Goal: Find specific page/section: Find specific page/section

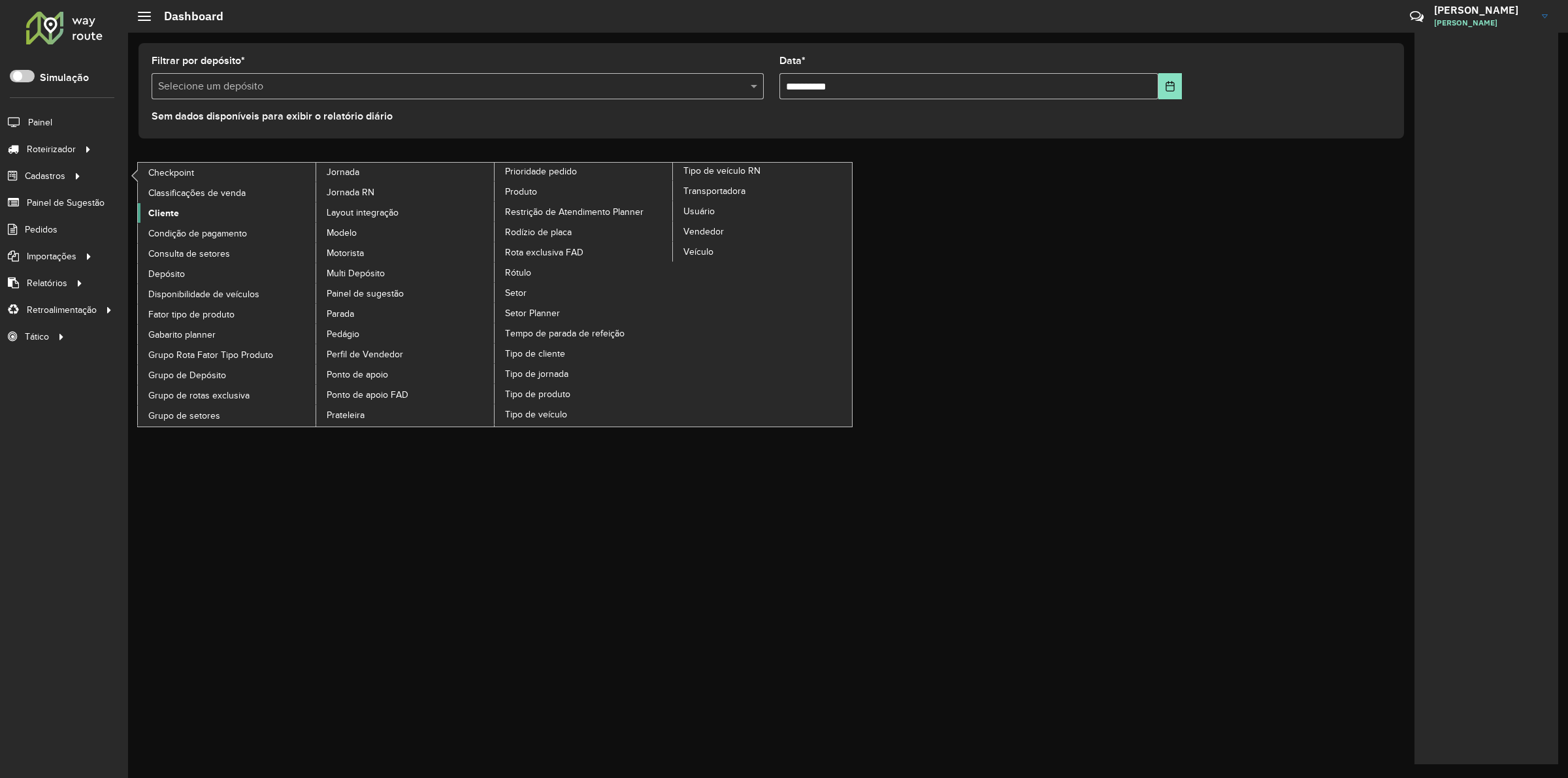
click at [192, 206] on link "Cliente" at bounding box center [227, 212] width 179 height 20
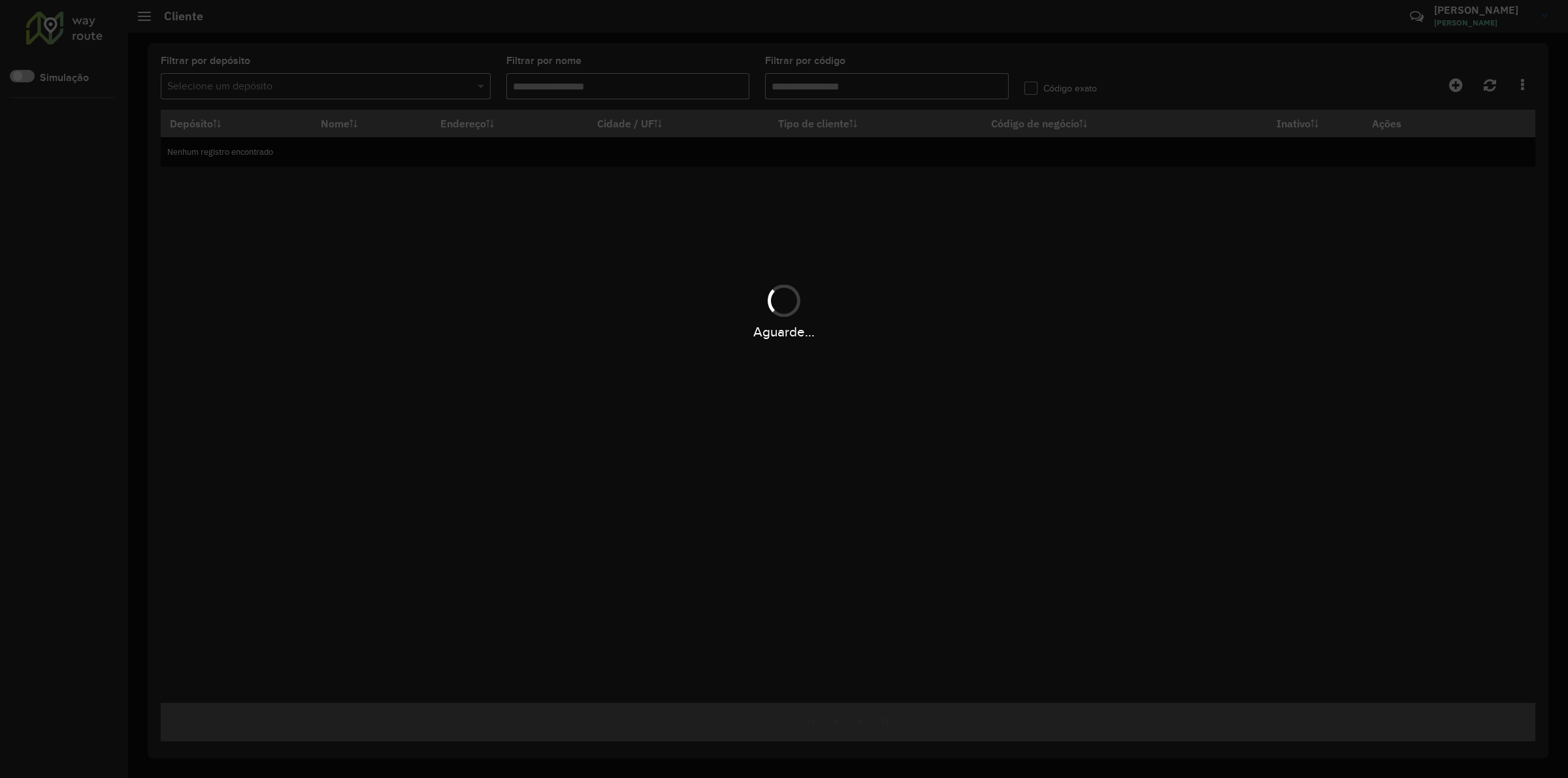
type input "******"
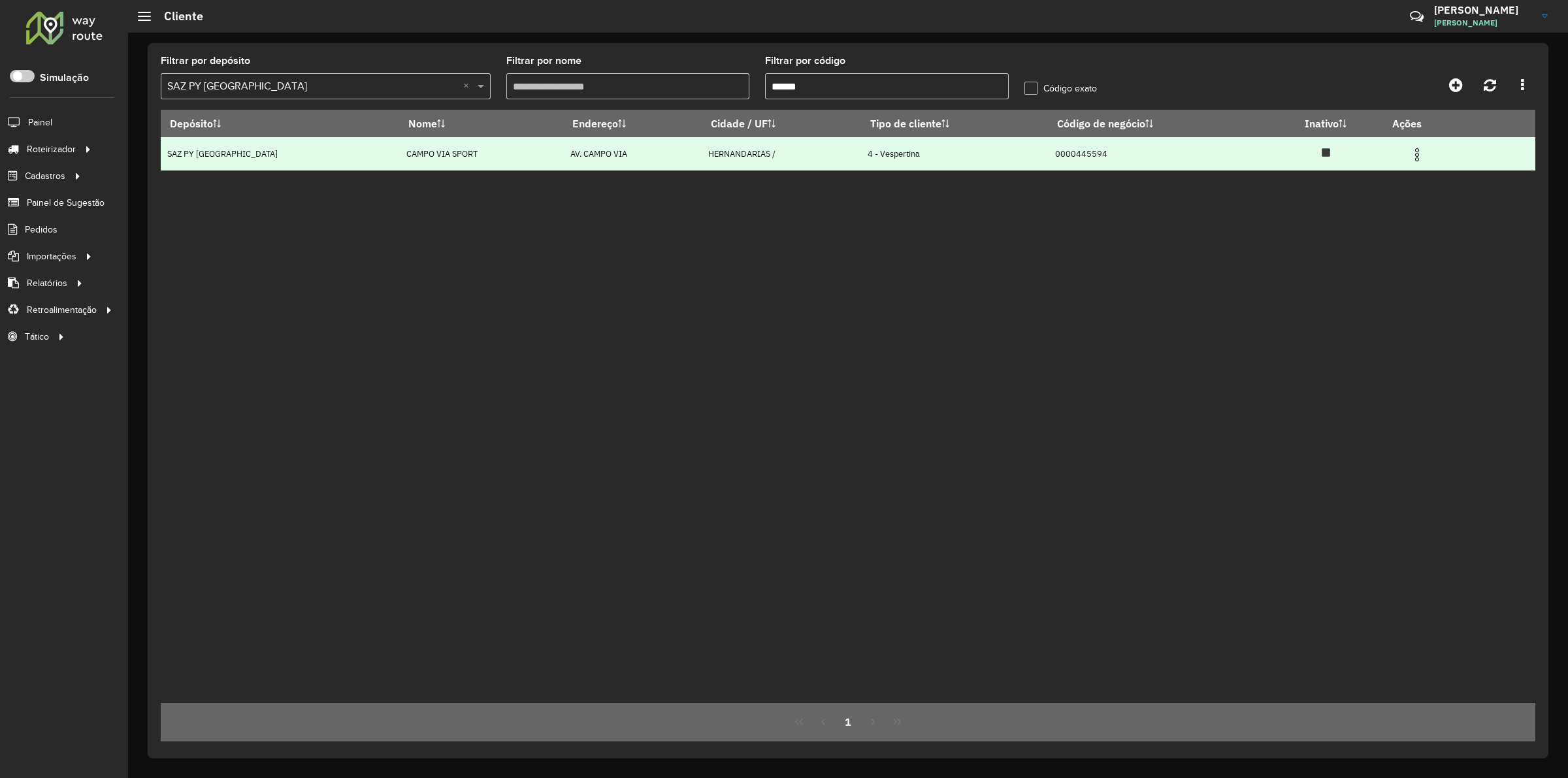
click at [1413, 152] on img at bounding box center [1417, 154] width 16 height 16
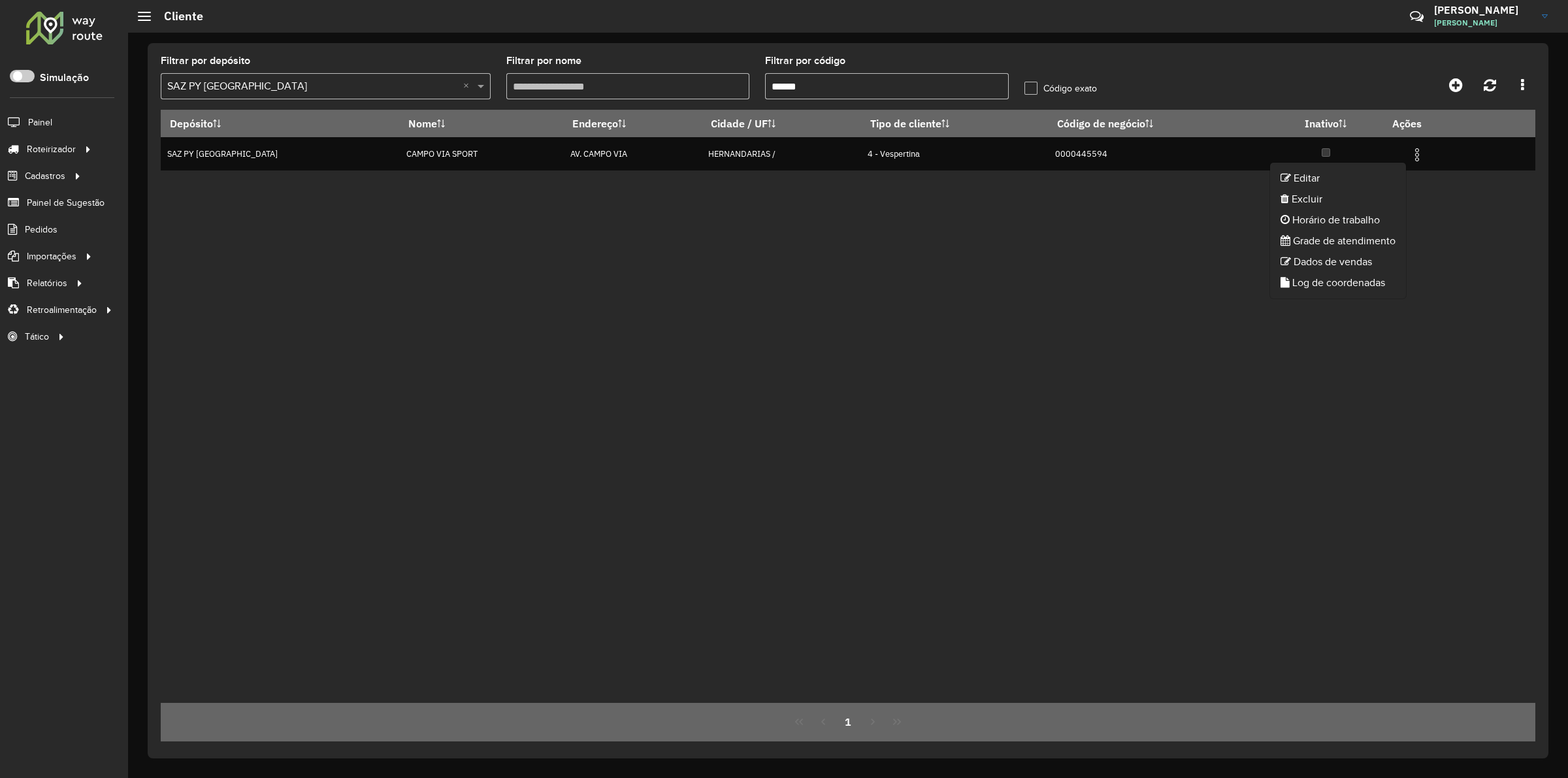
drag, startPoint x: 798, startPoint y: 317, endPoint x: 773, endPoint y: 291, distance: 36.1
click at [792, 313] on div "Depósito Nome Endereço Cidade / UF Tipo de cliente Código de negócio Inativo Aç…" at bounding box center [848, 407] width 1375 height 593
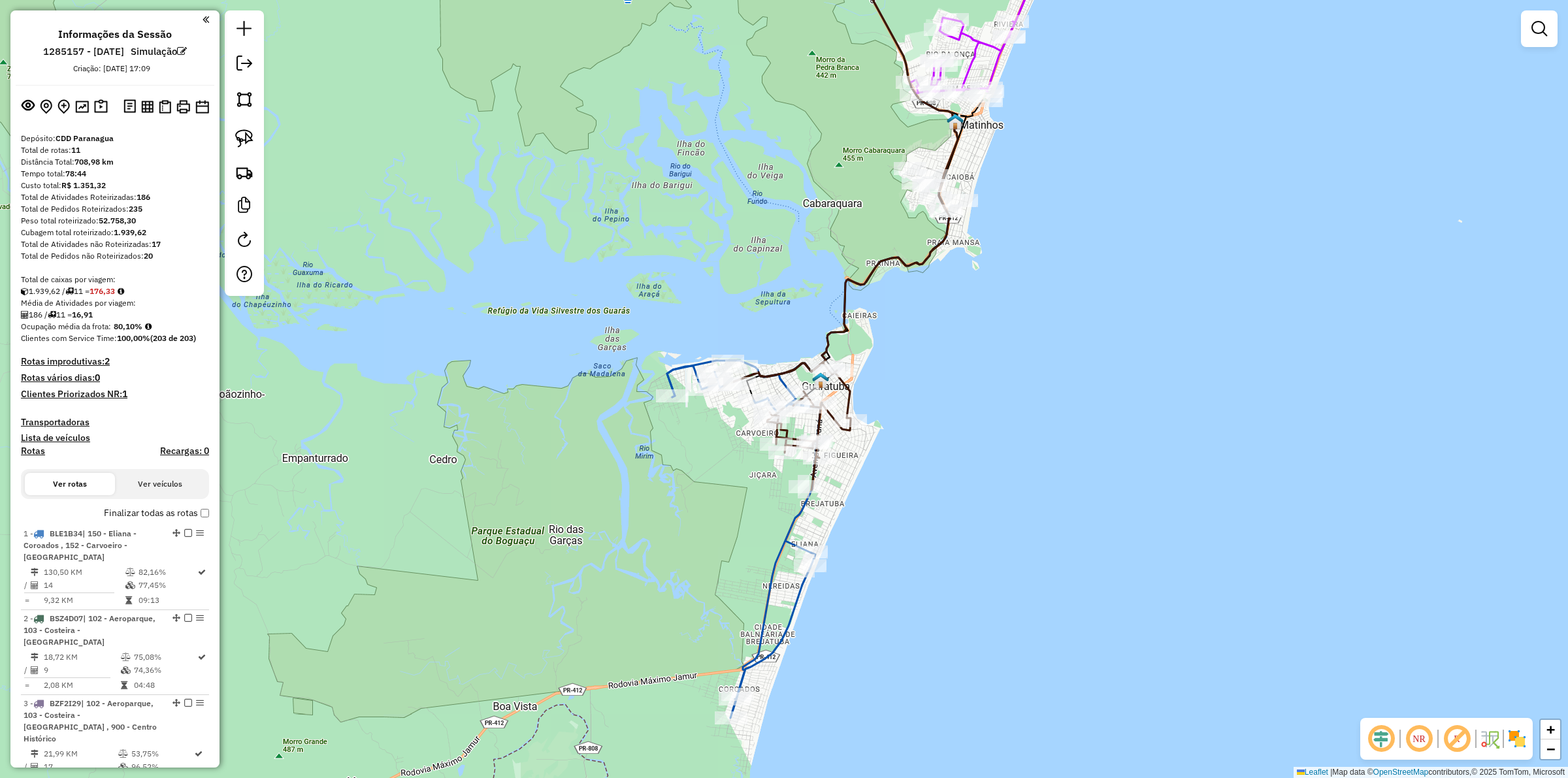
click at [766, 580] on icon at bounding box center [744, 542] width 154 height 352
select select "**********"
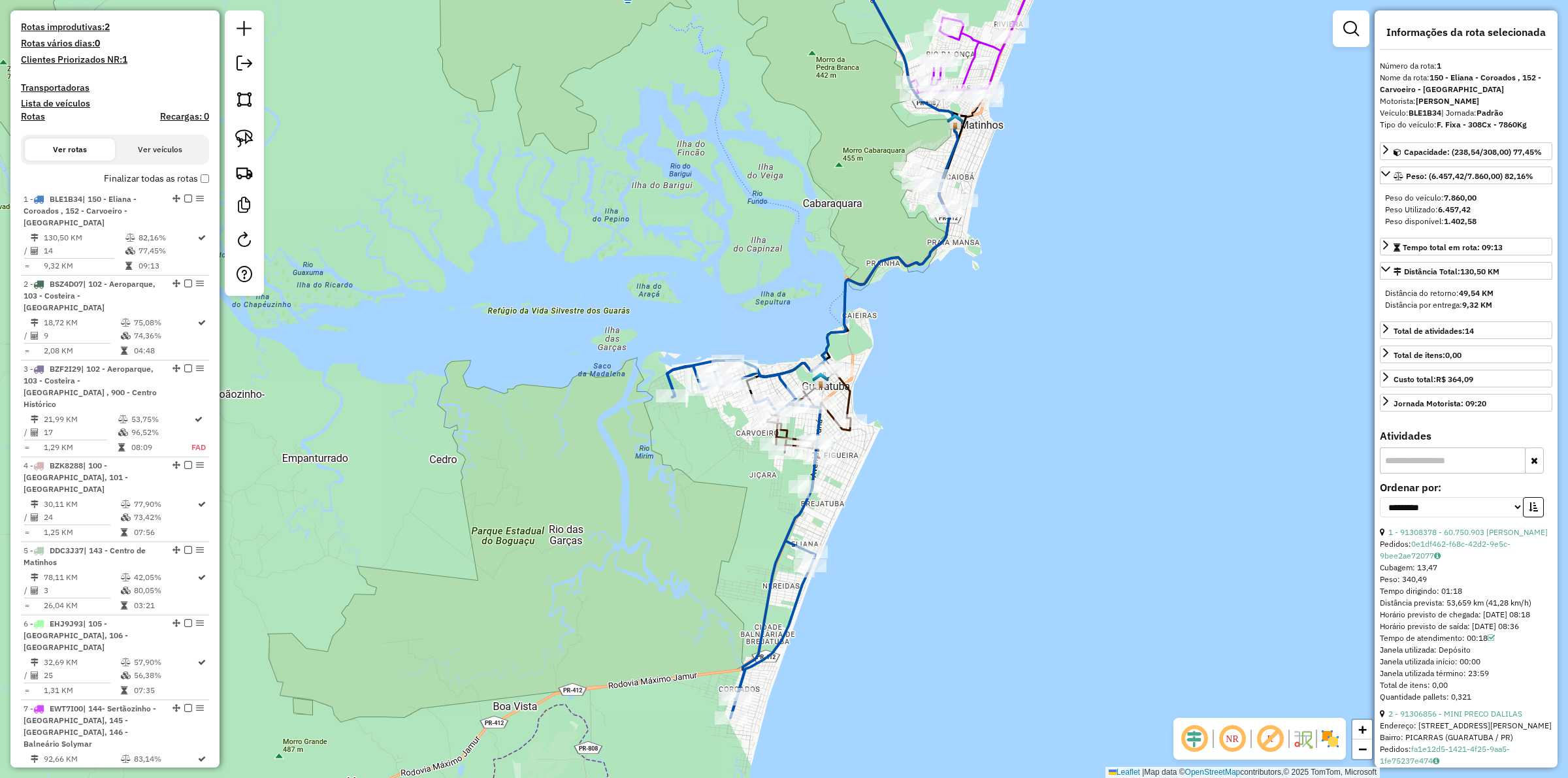
scroll to position [514, 0]
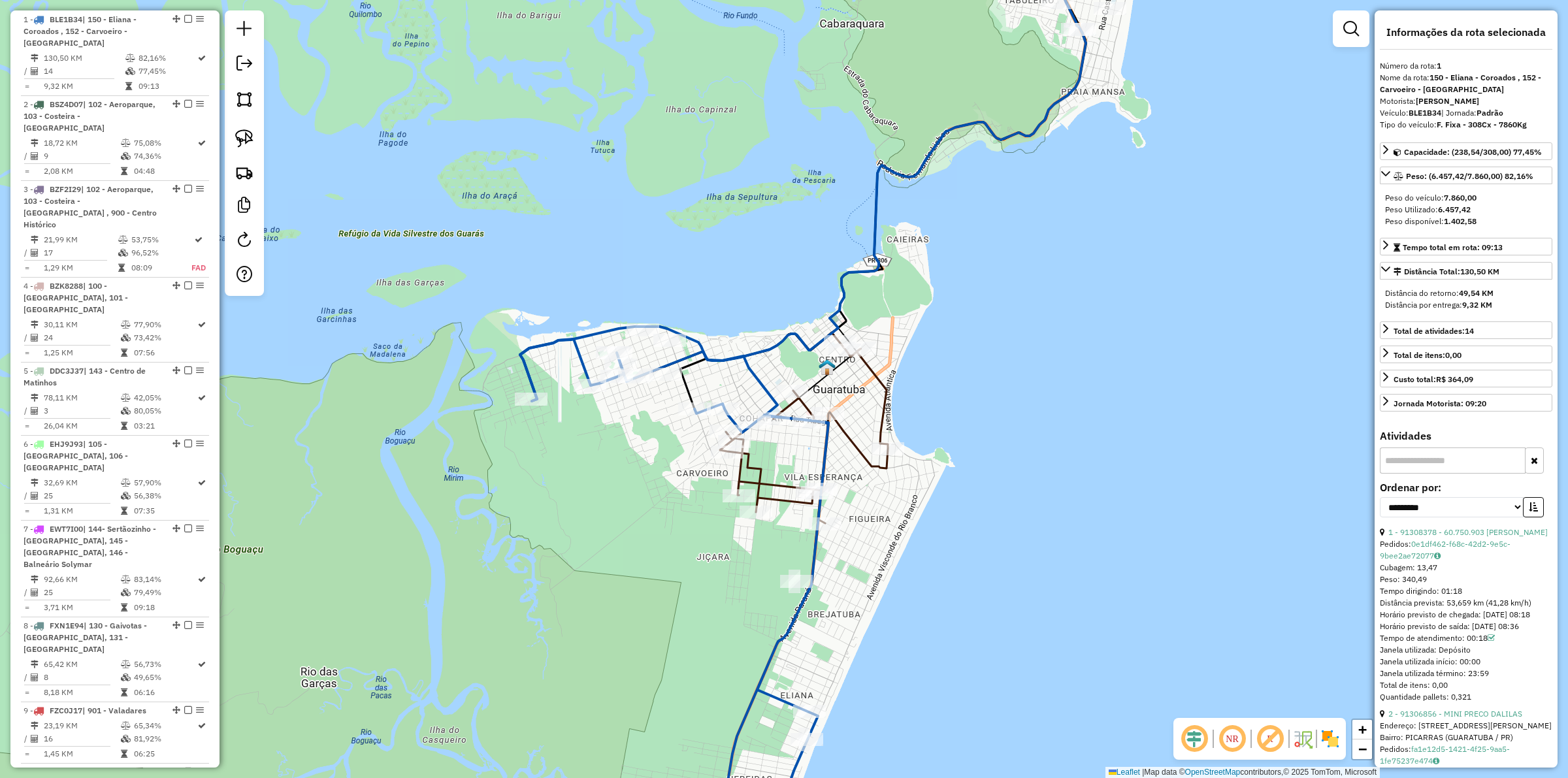
click at [848, 423] on icon at bounding box center [761, 460] width 253 height 256
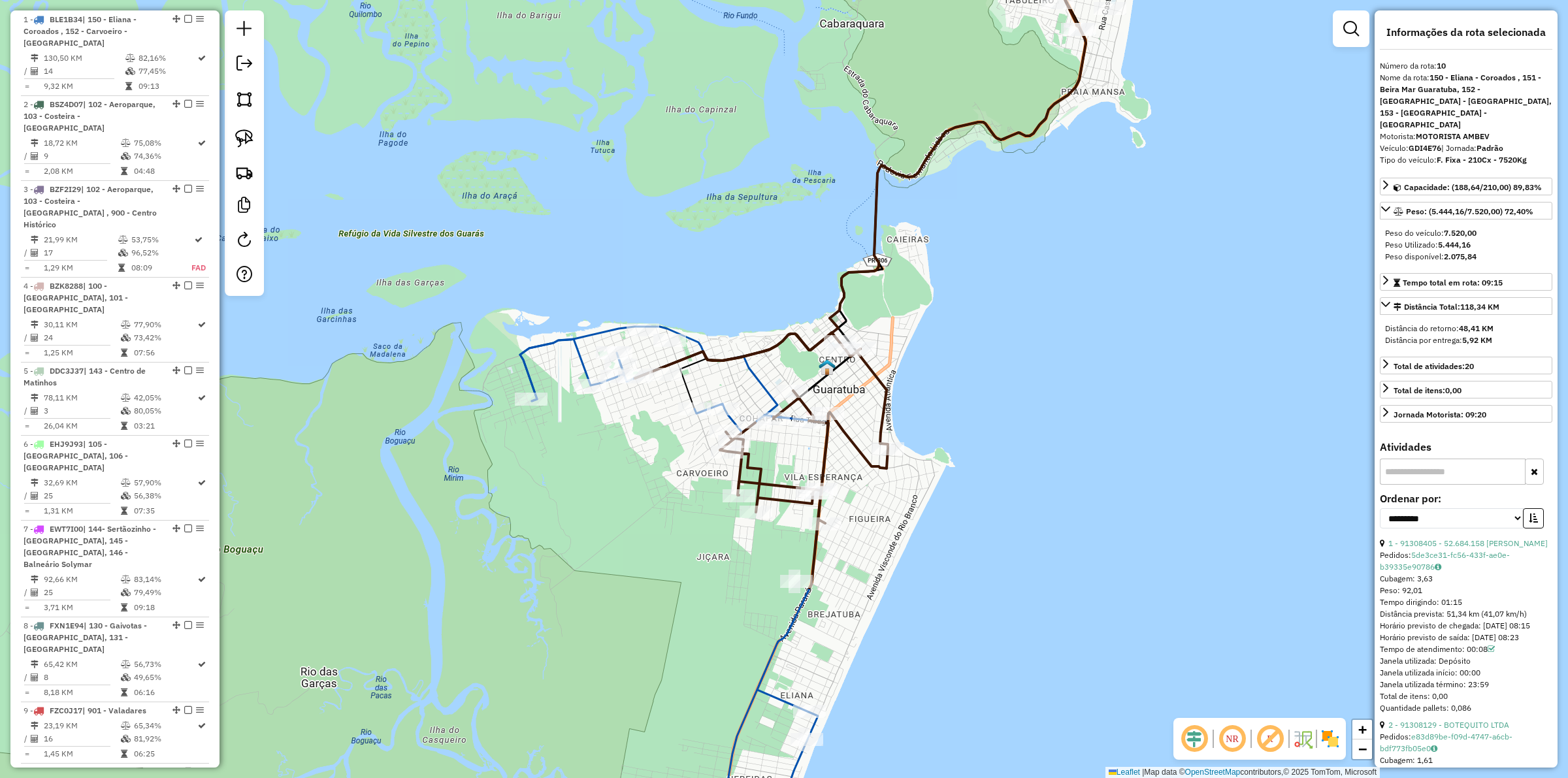
scroll to position [915, 0]
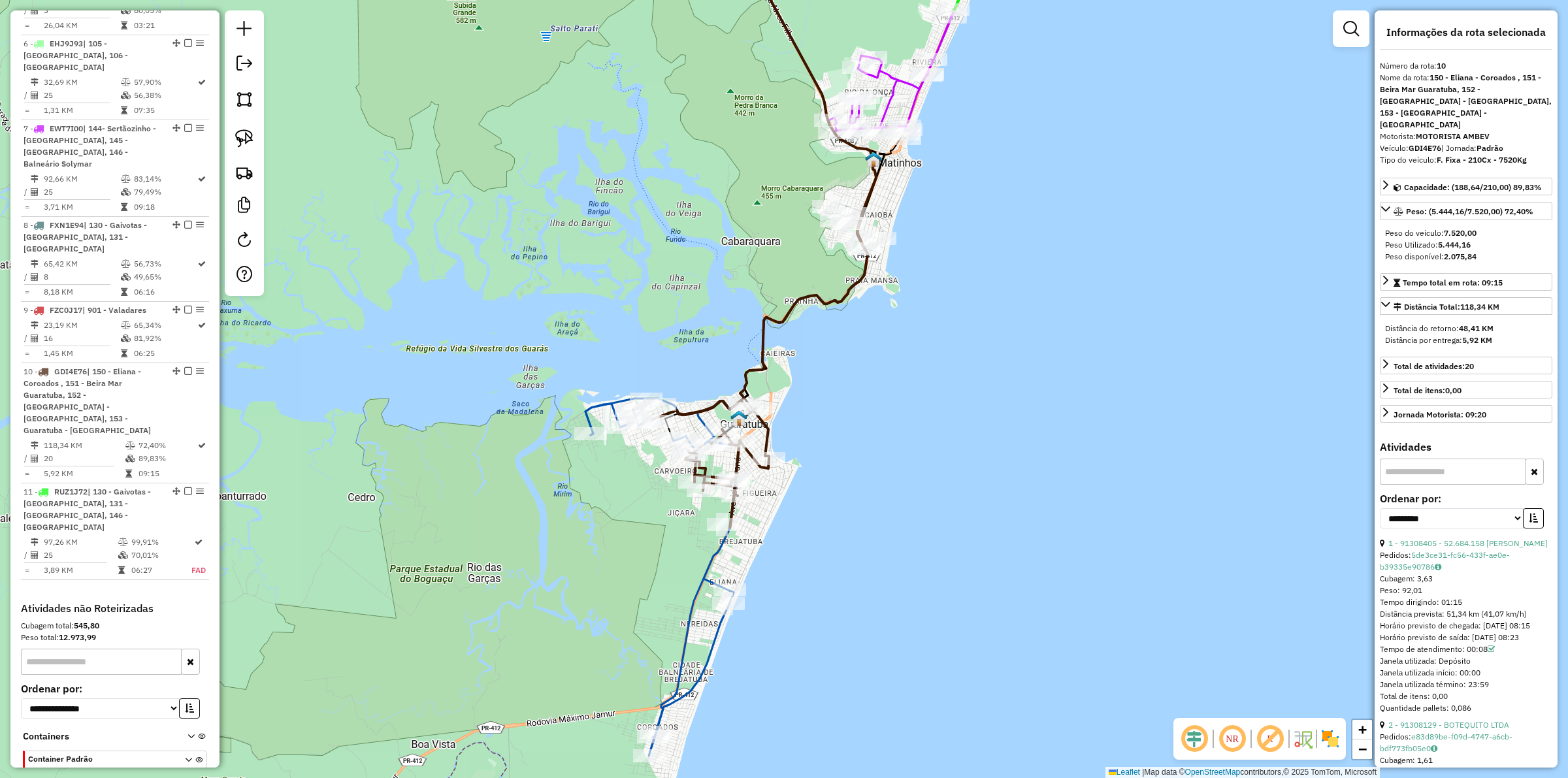
click at [697, 570] on div "Janela de atendimento Grade de atendimento Capacidade Transportadoras Veículos …" at bounding box center [784, 389] width 1568 height 778
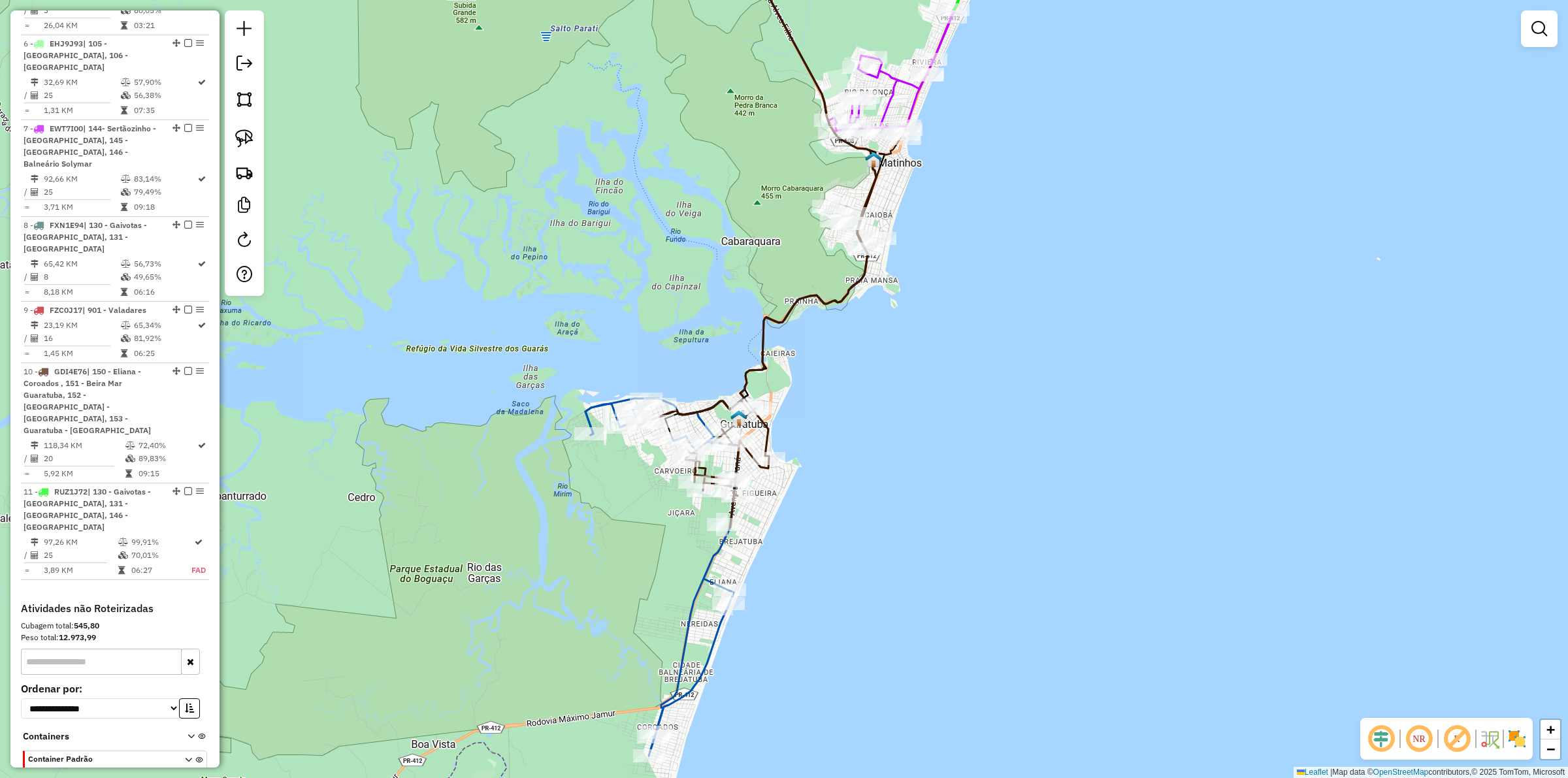
click at [705, 560] on icon at bounding box center [662, 580] width 154 height 352
select select "**********"
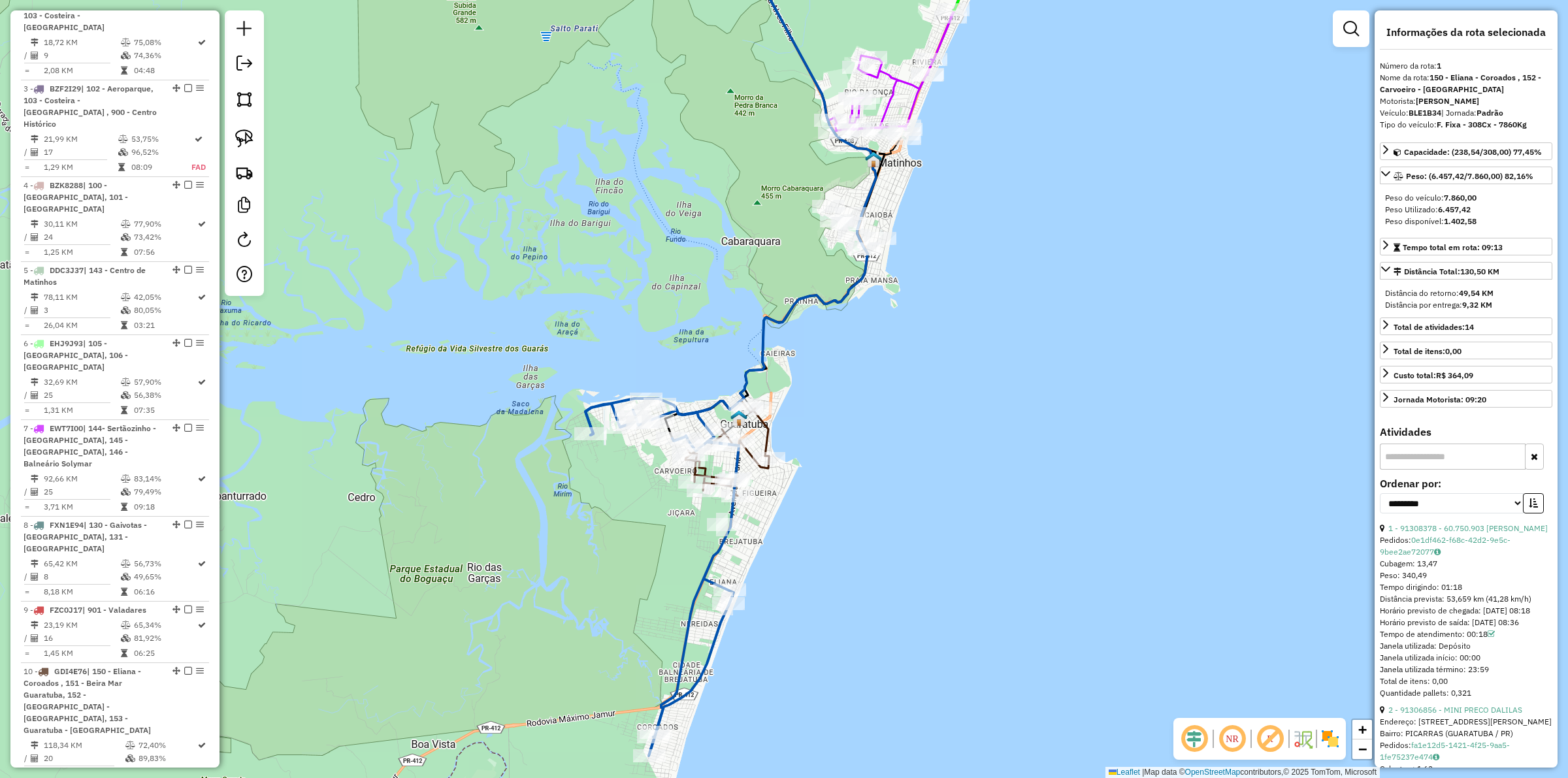
scroll to position [514, 0]
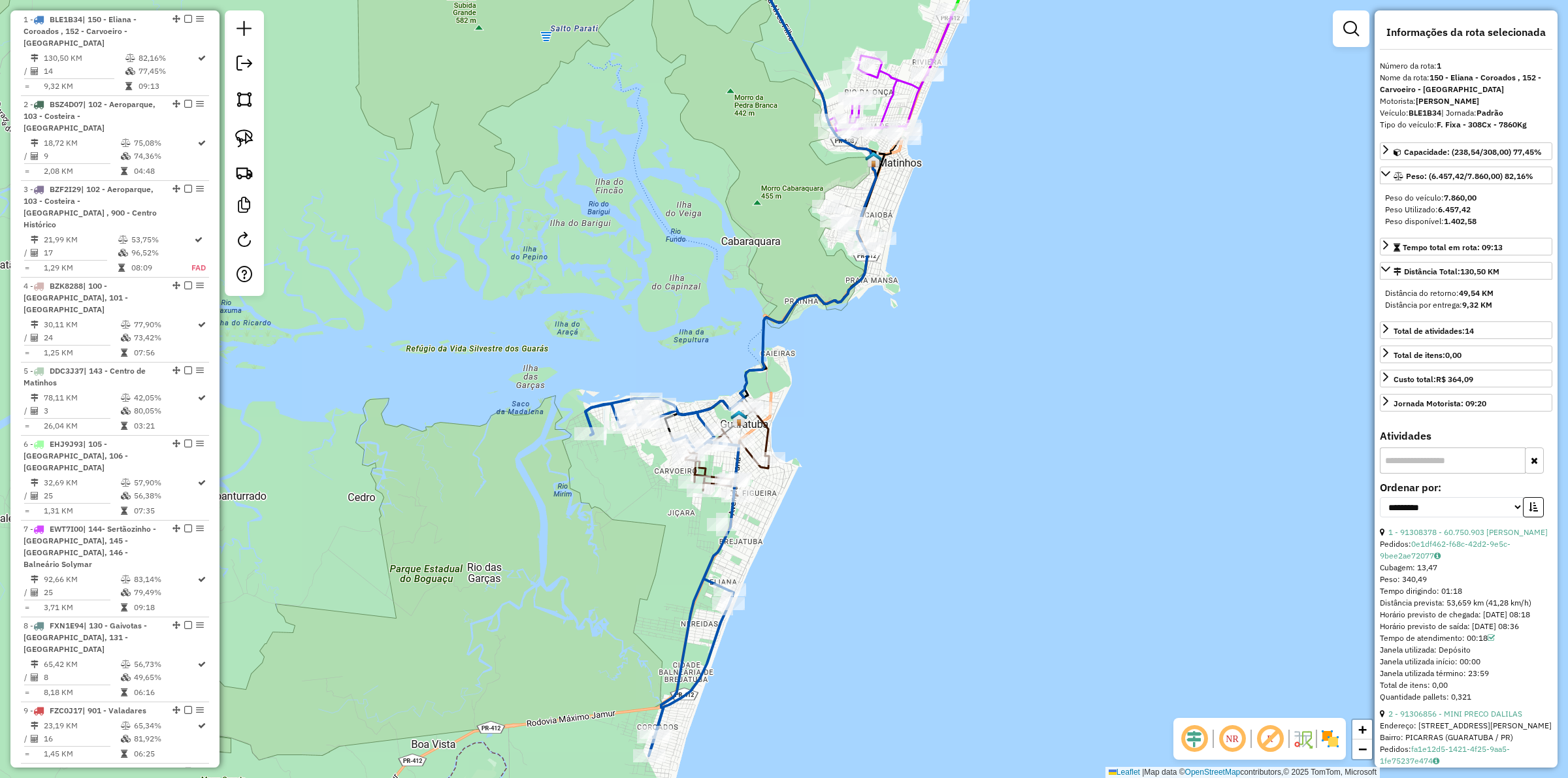
click at [703, 567] on icon at bounding box center [662, 580] width 154 height 352
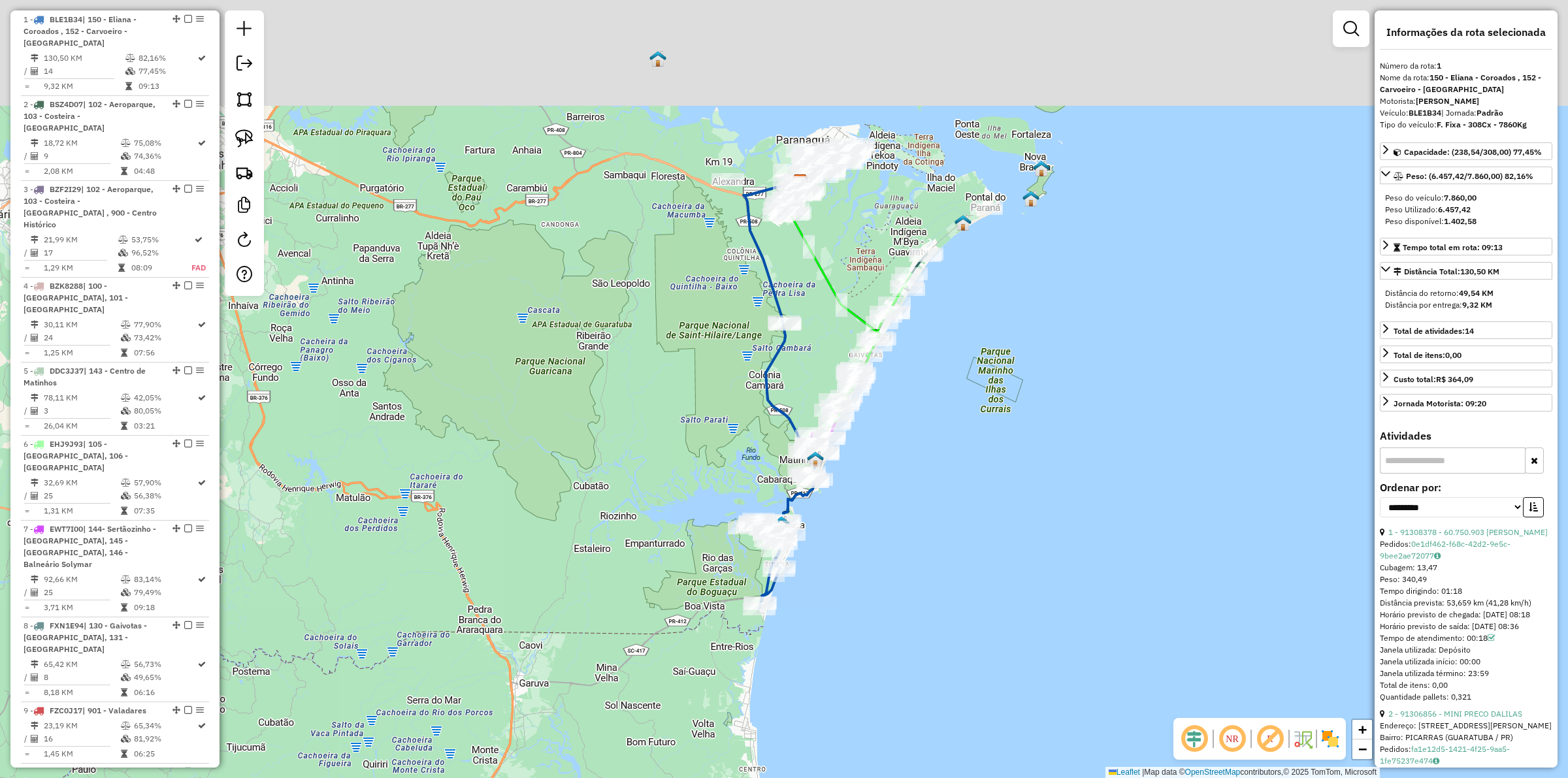
drag, startPoint x: 859, startPoint y: 425, endPoint x: 817, endPoint y: 559, distance: 140.4
click at [817, 559] on div "Janela de atendimento Grade de atendimento Capacidade Transportadoras Veículos …" at bounding box center [784, 389] width 1568 height 778
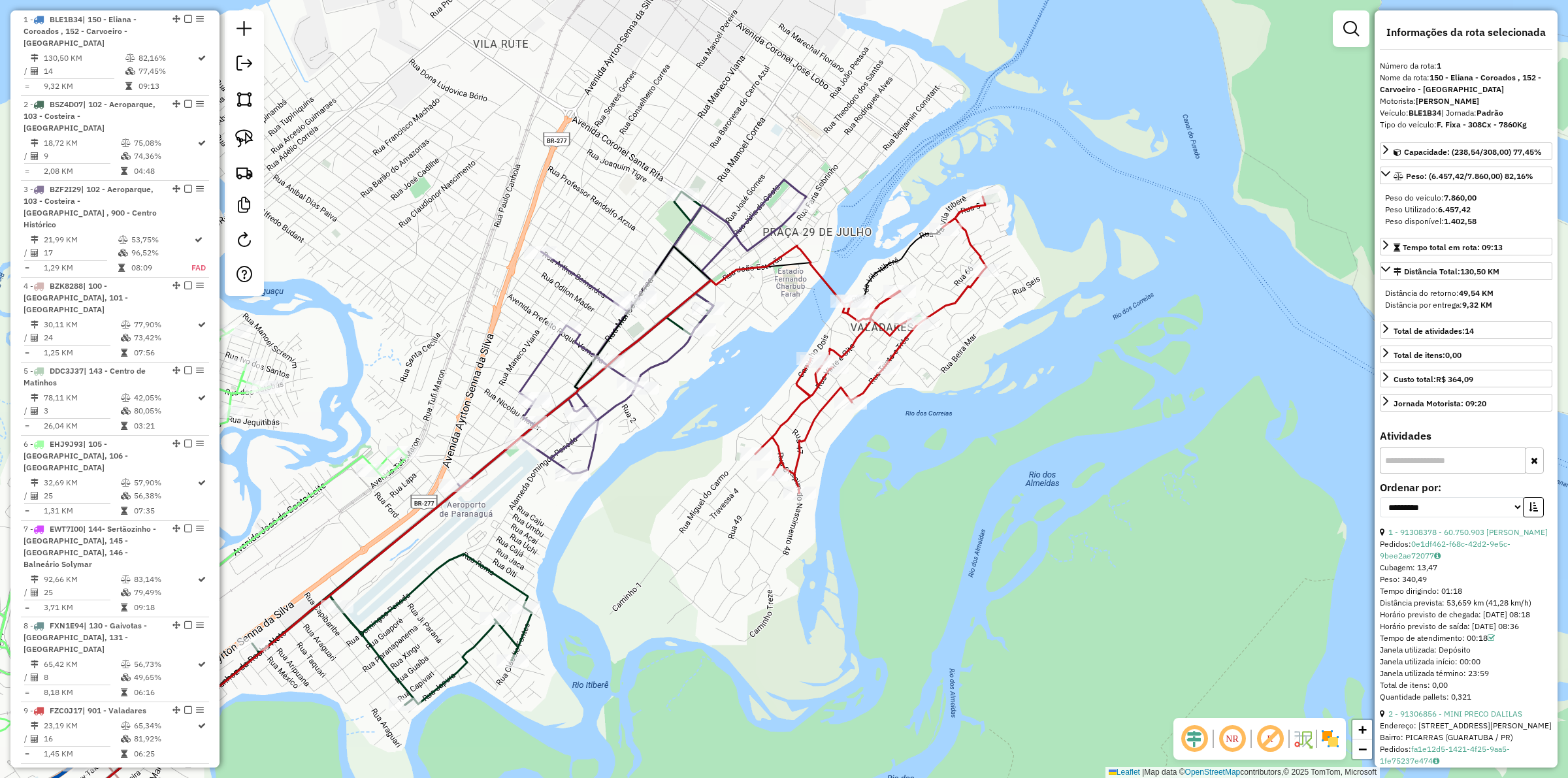
click at [966, 298] on icon at bounding box center [871, 345] width 231 height 297
click at [962, 295] on icon at bounding box center [869, 345] width 231 height 297
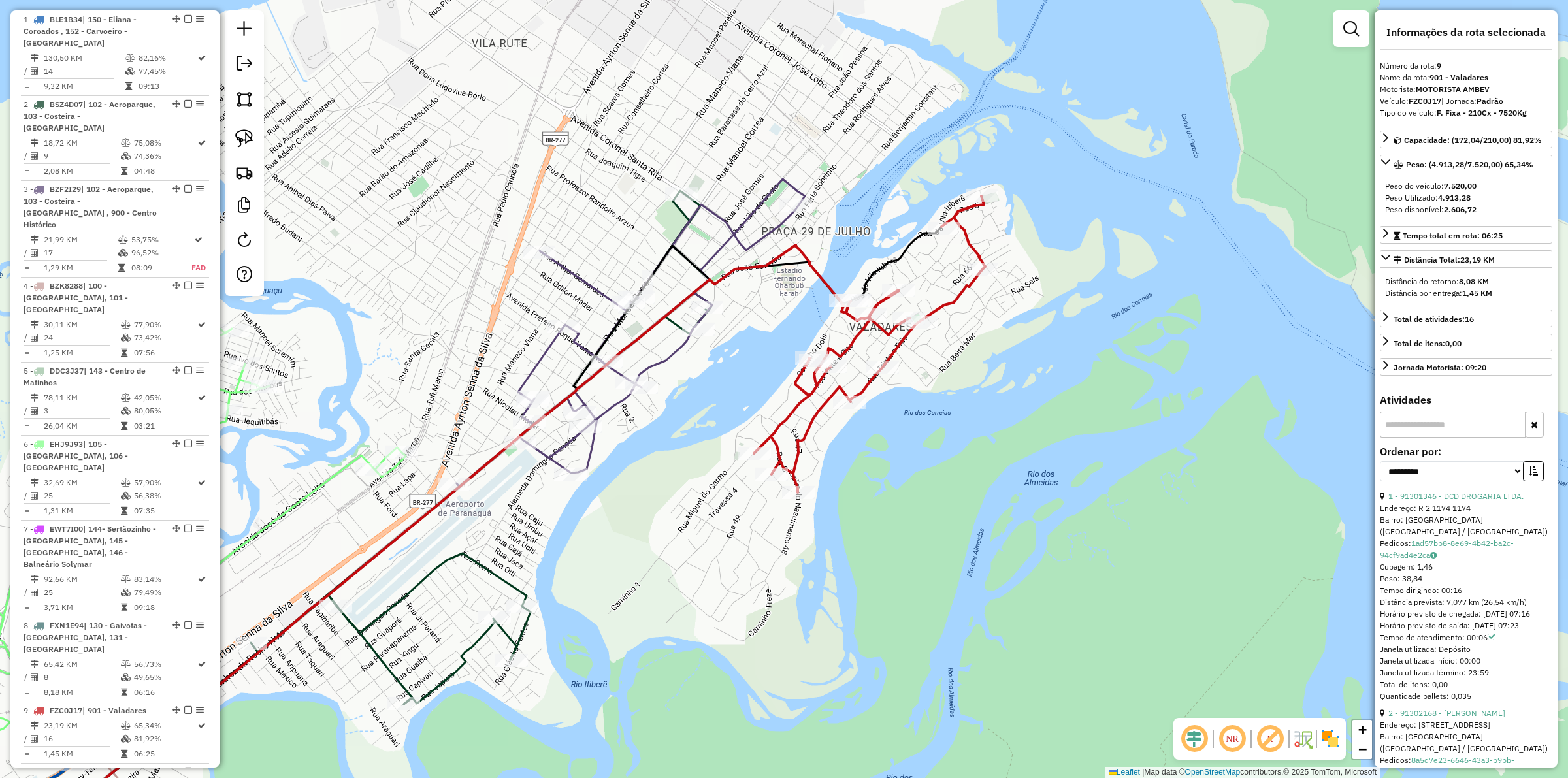
scroll to position [915, 0]
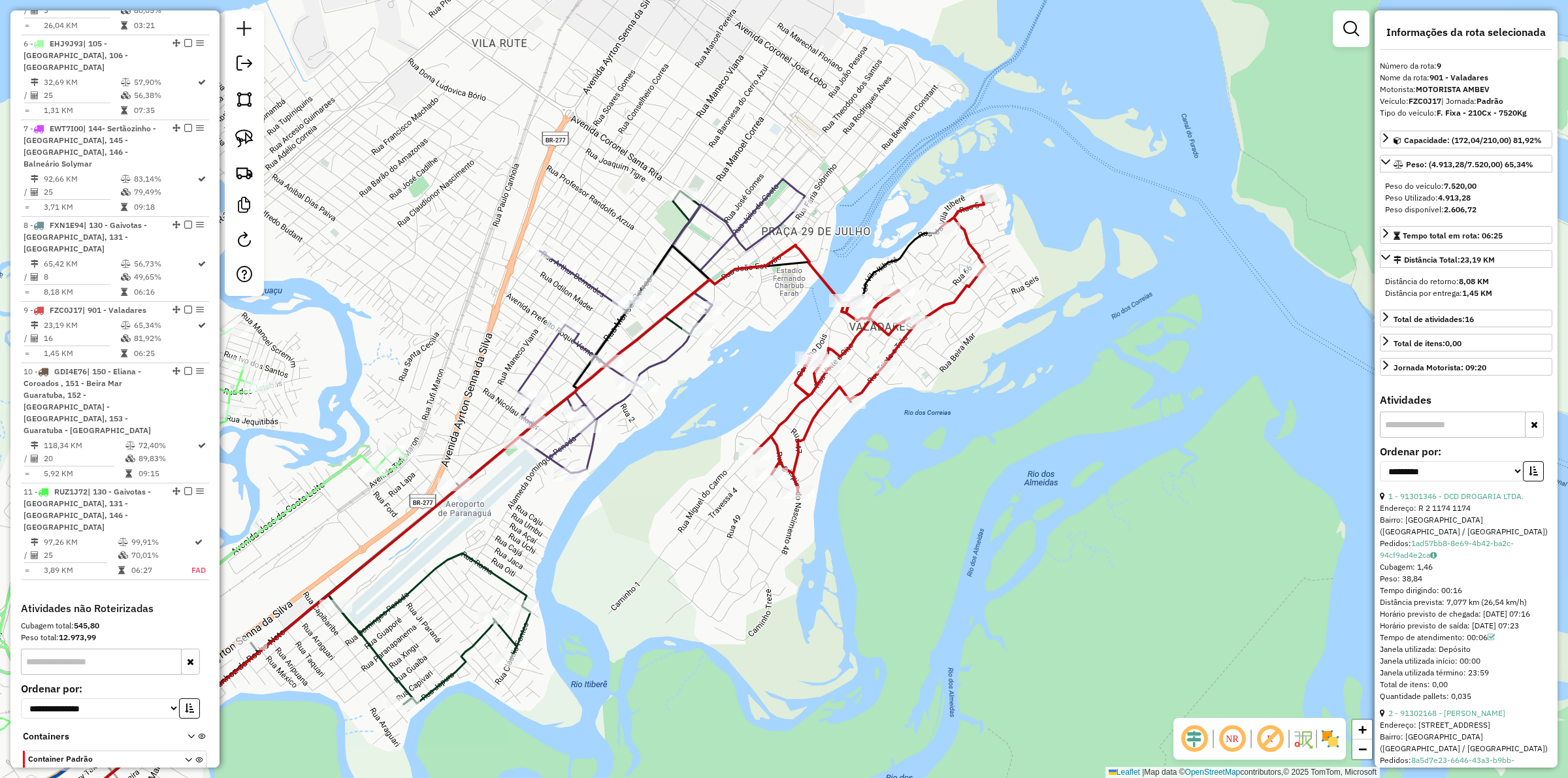
click at [958, 292] on icon at bounding box center [869, 345] width 231 height 297
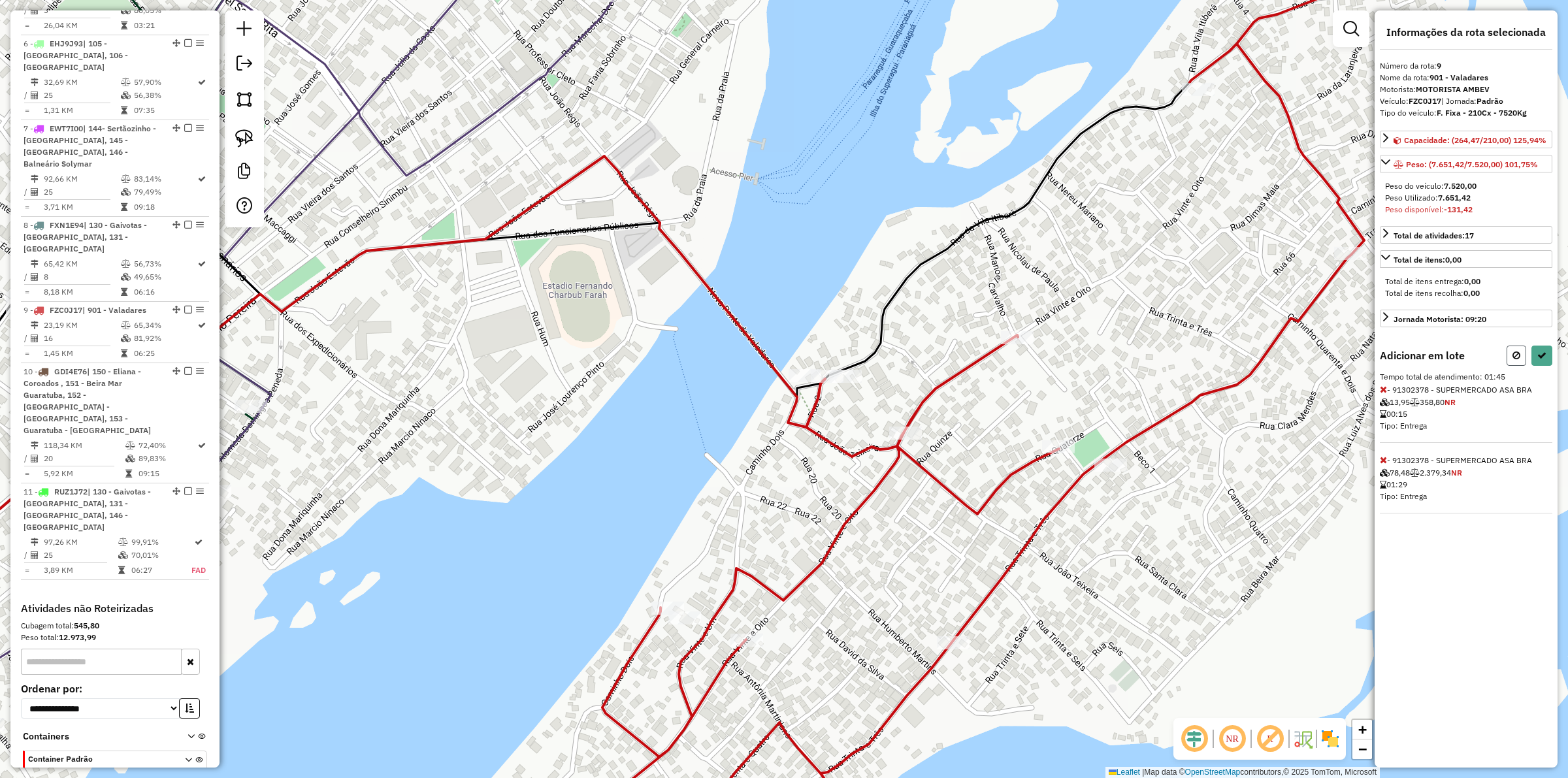
click at [1254, 357] on icon at bounding box center [1517, 355] width 8 height 9
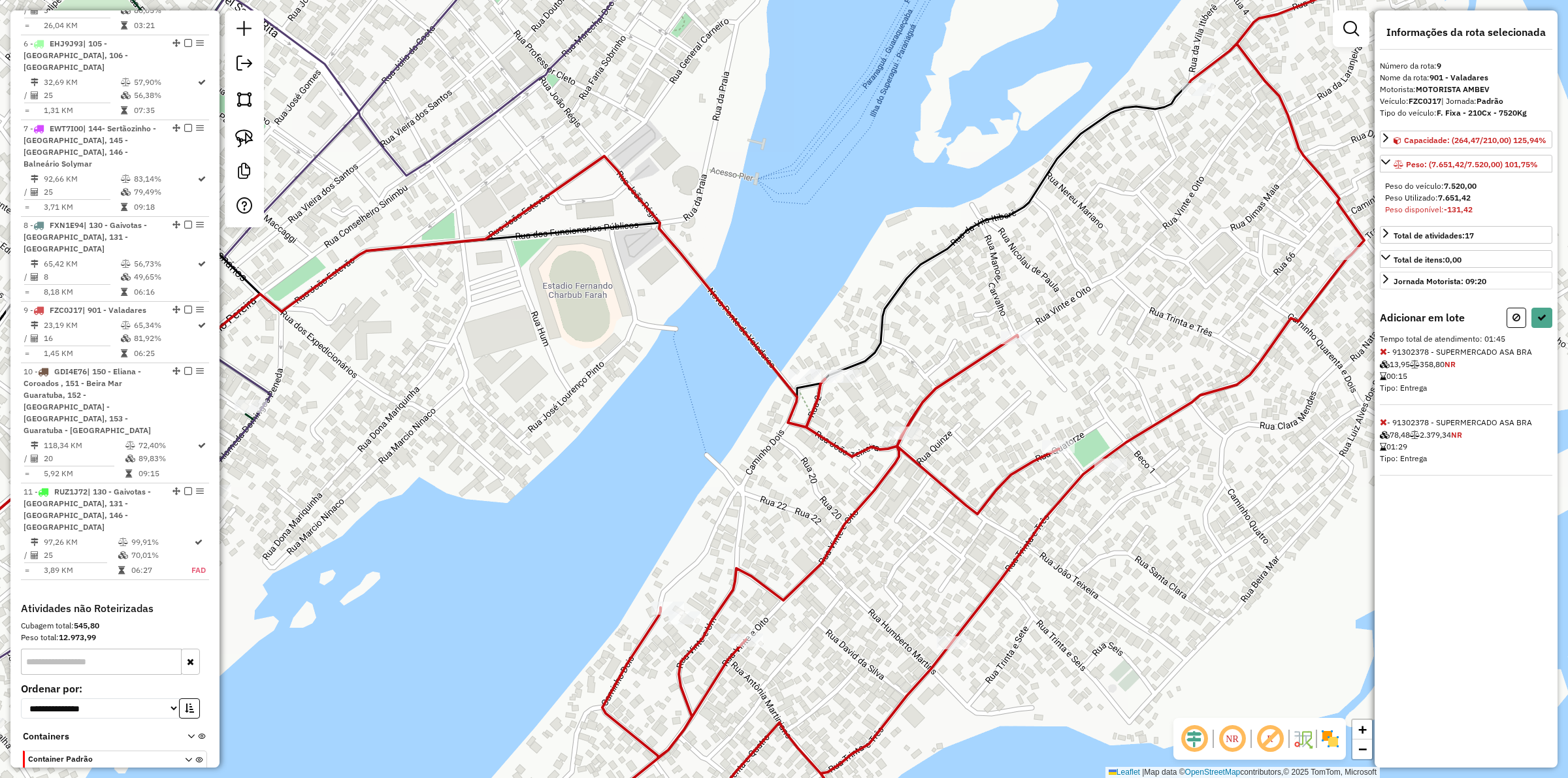
select select "**********"
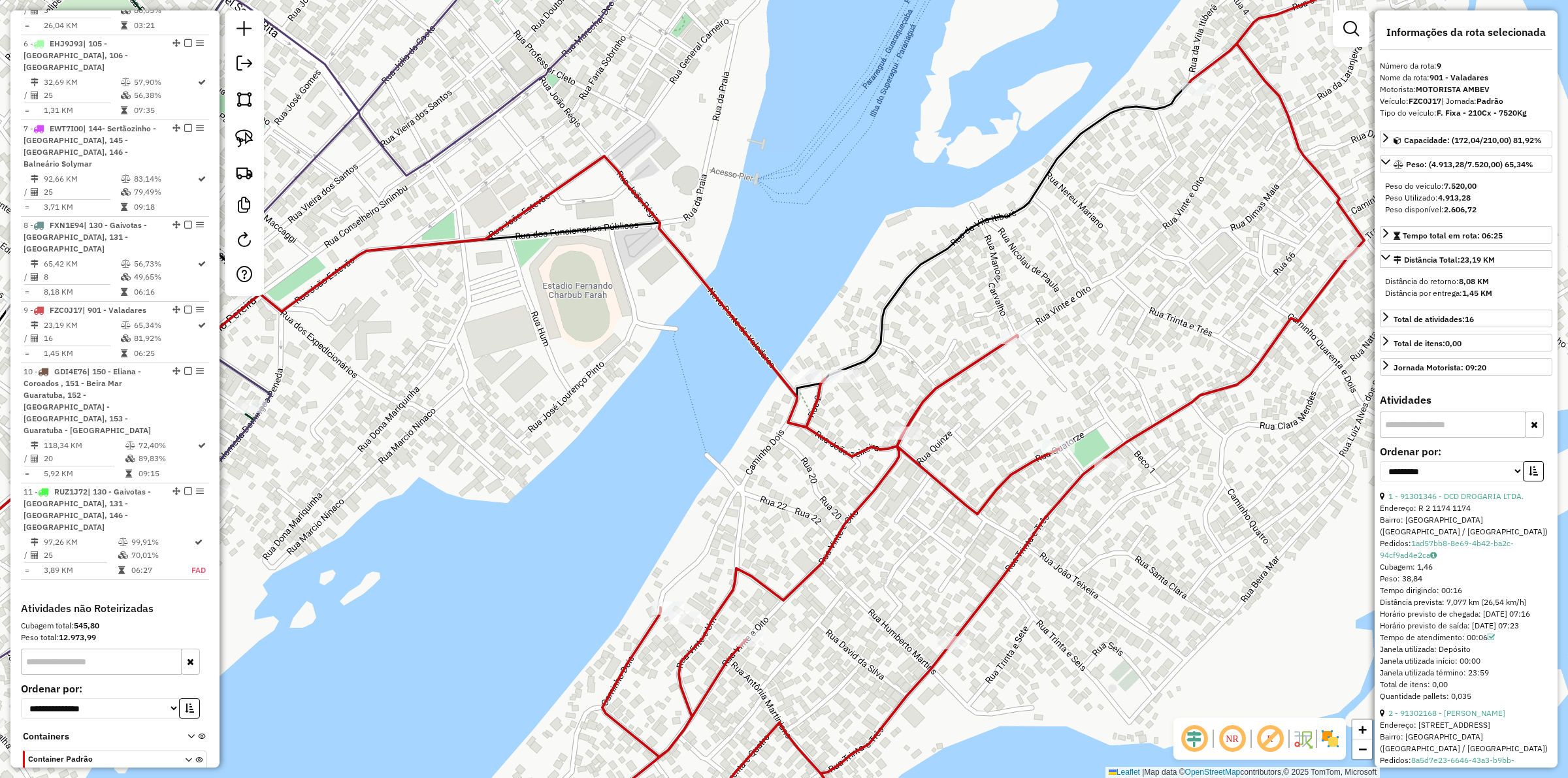
click at [1083, 373] on div "Janela de atendimento Grade de atendimento Capacidade Transportadoras Veículos …" at bounding box center [784, 389] width 1568 height 778
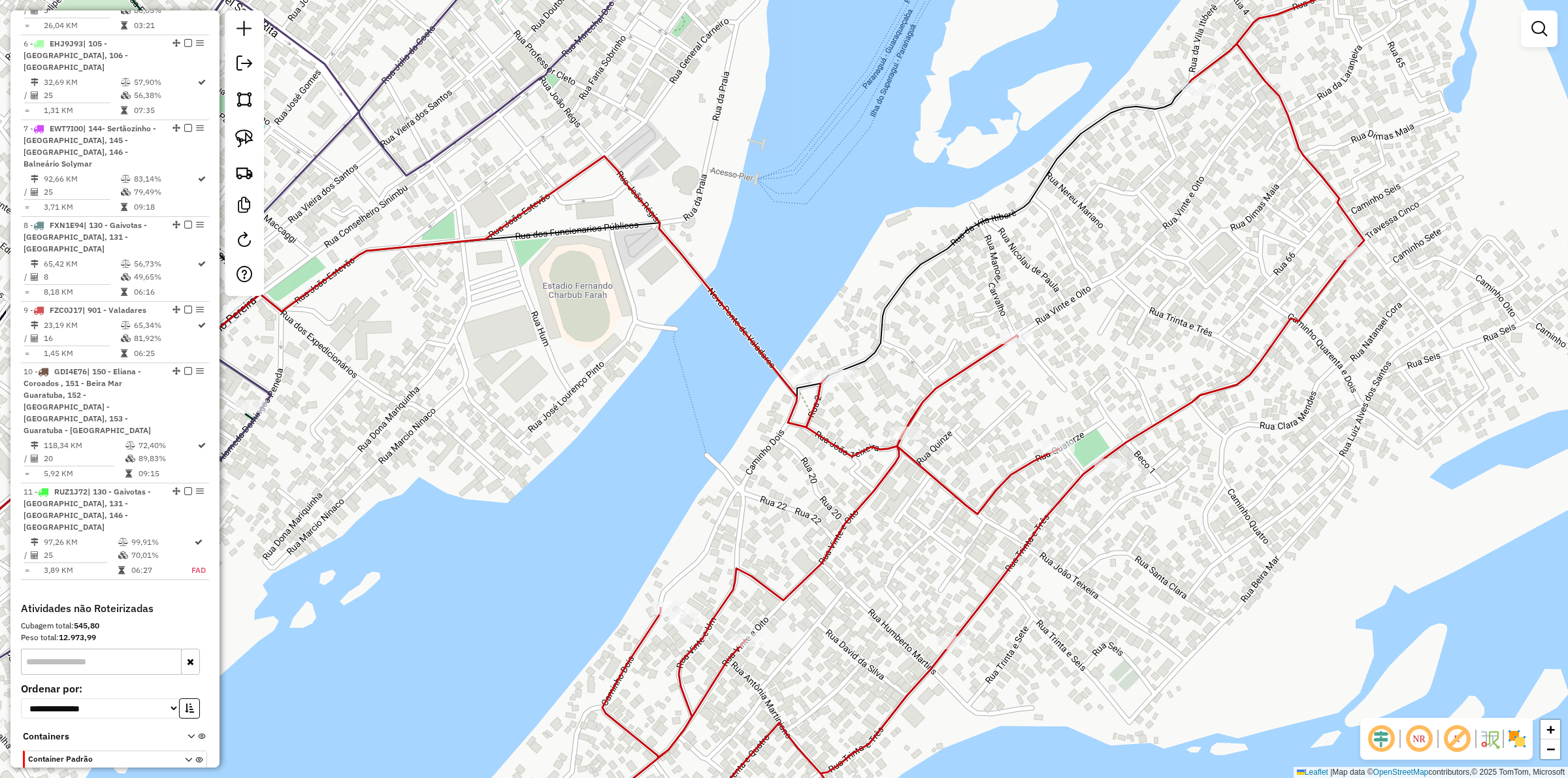
click at [1111, 454] on icon at bounding box center [964, 407] width 800 height 897
select select "**********"
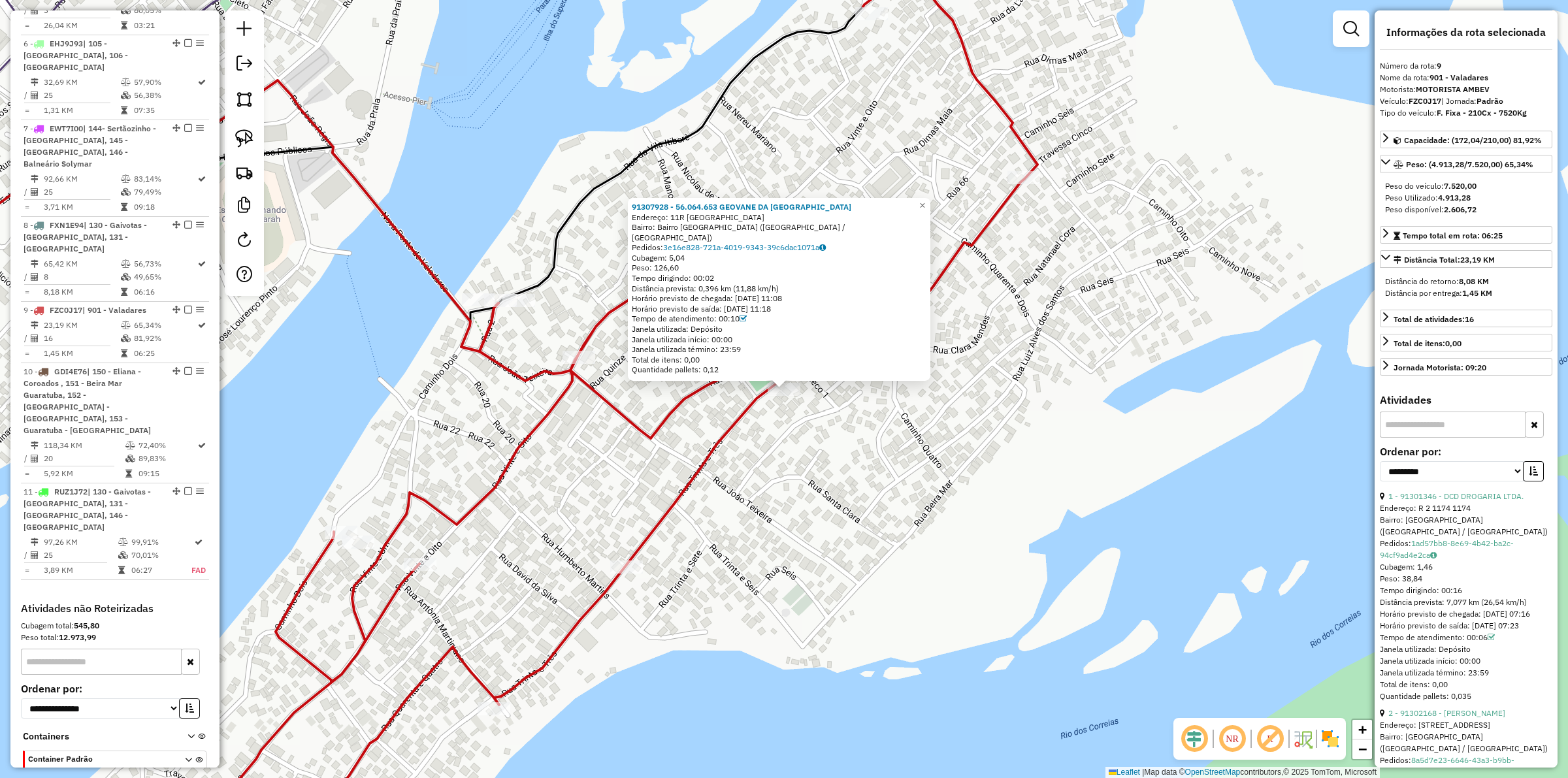
click at [827, 443] on div "91307928 - 56.064.653 GEOVANE DA [GEOGRAPHIC_DATA][PERSON_NAME]: 11R [GEOGRAPHI…" at bounding box center [784, 389] width 1568 height 778
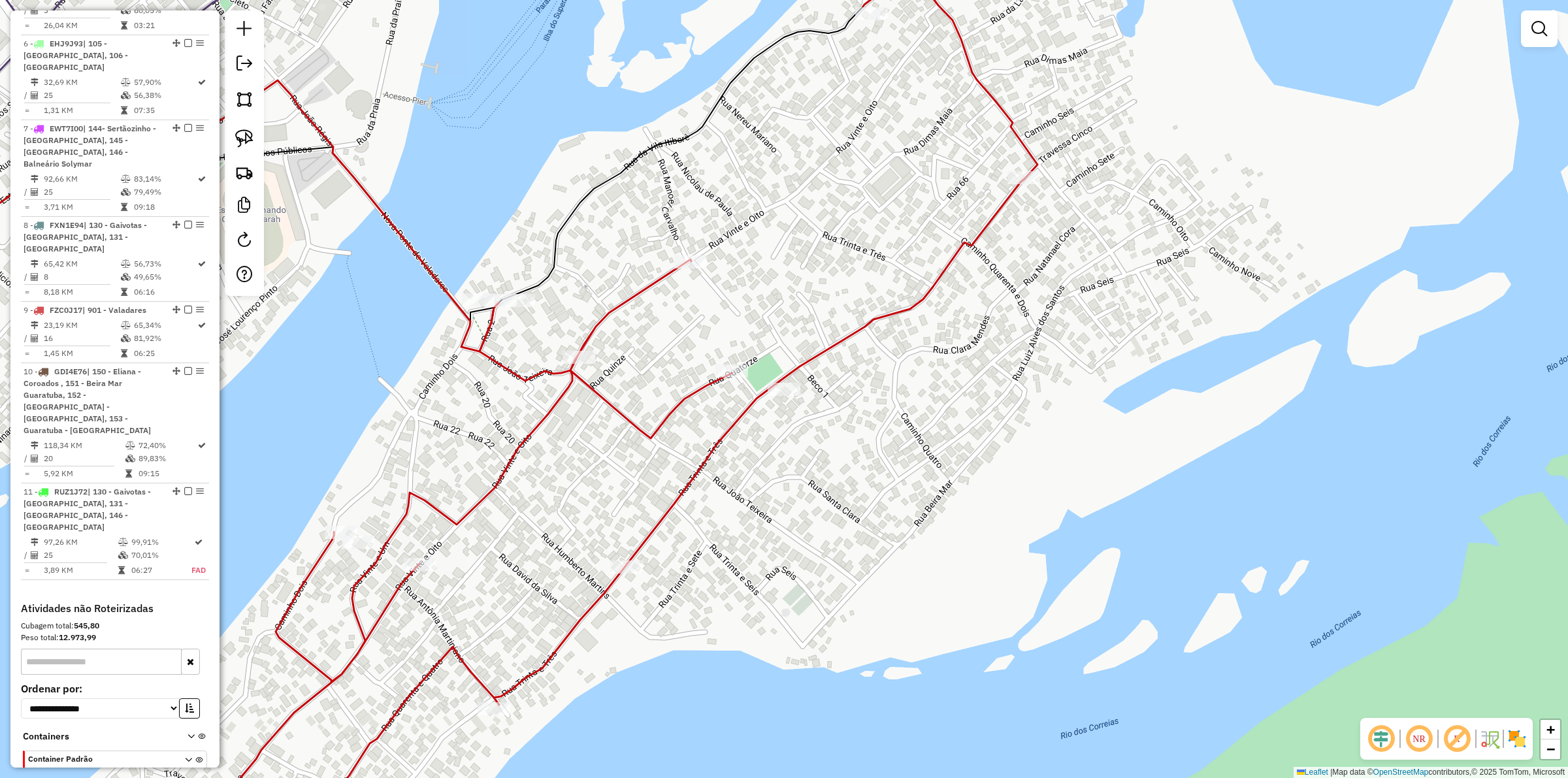
click at [593, 393] on icon at bounding box center [602, 389] width 871 height 934
select select "**********"
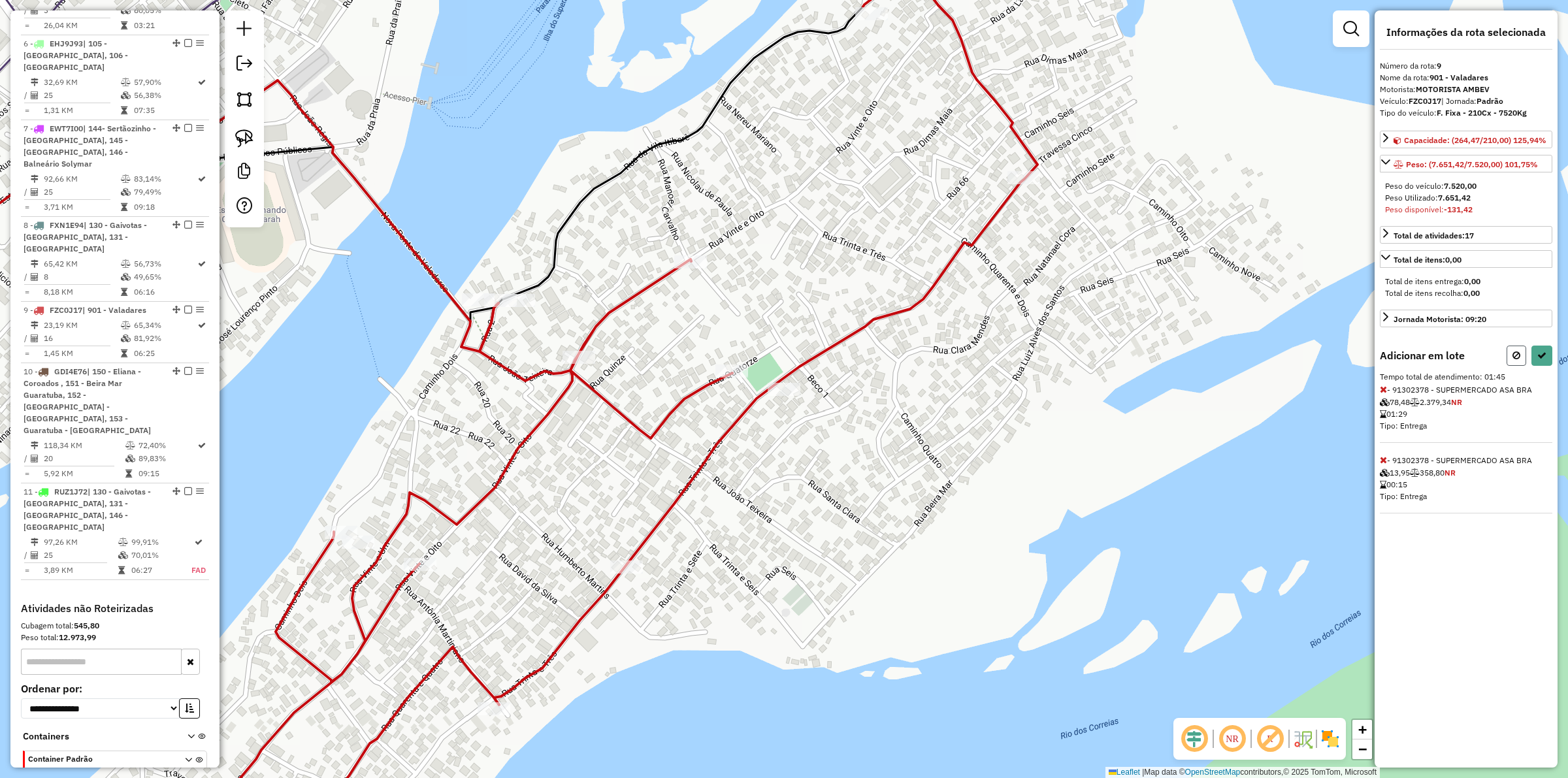
click at [1254, 359] on icon at bounding box center [1517, 355] width 8 height 9
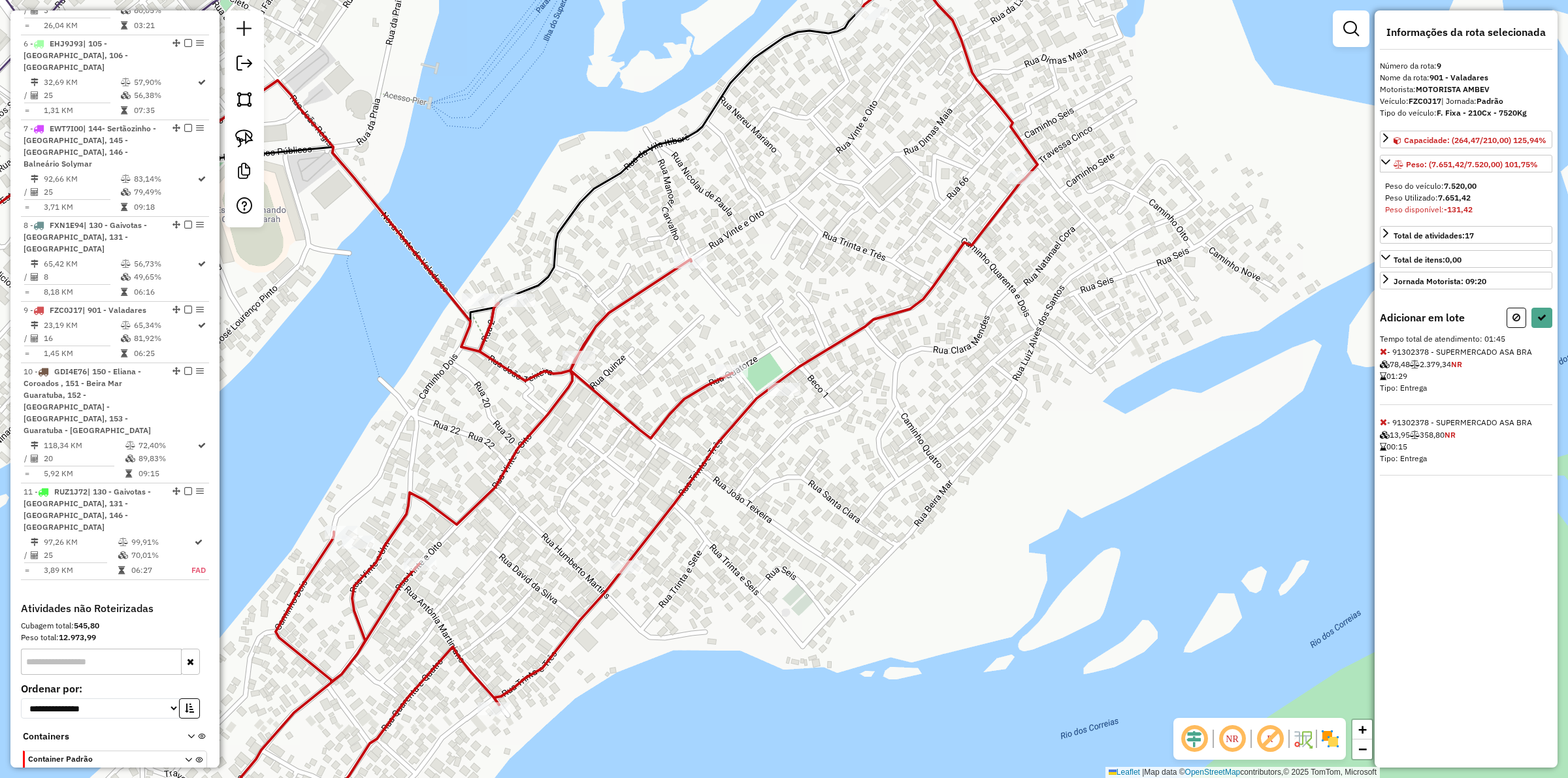
select select "**********"
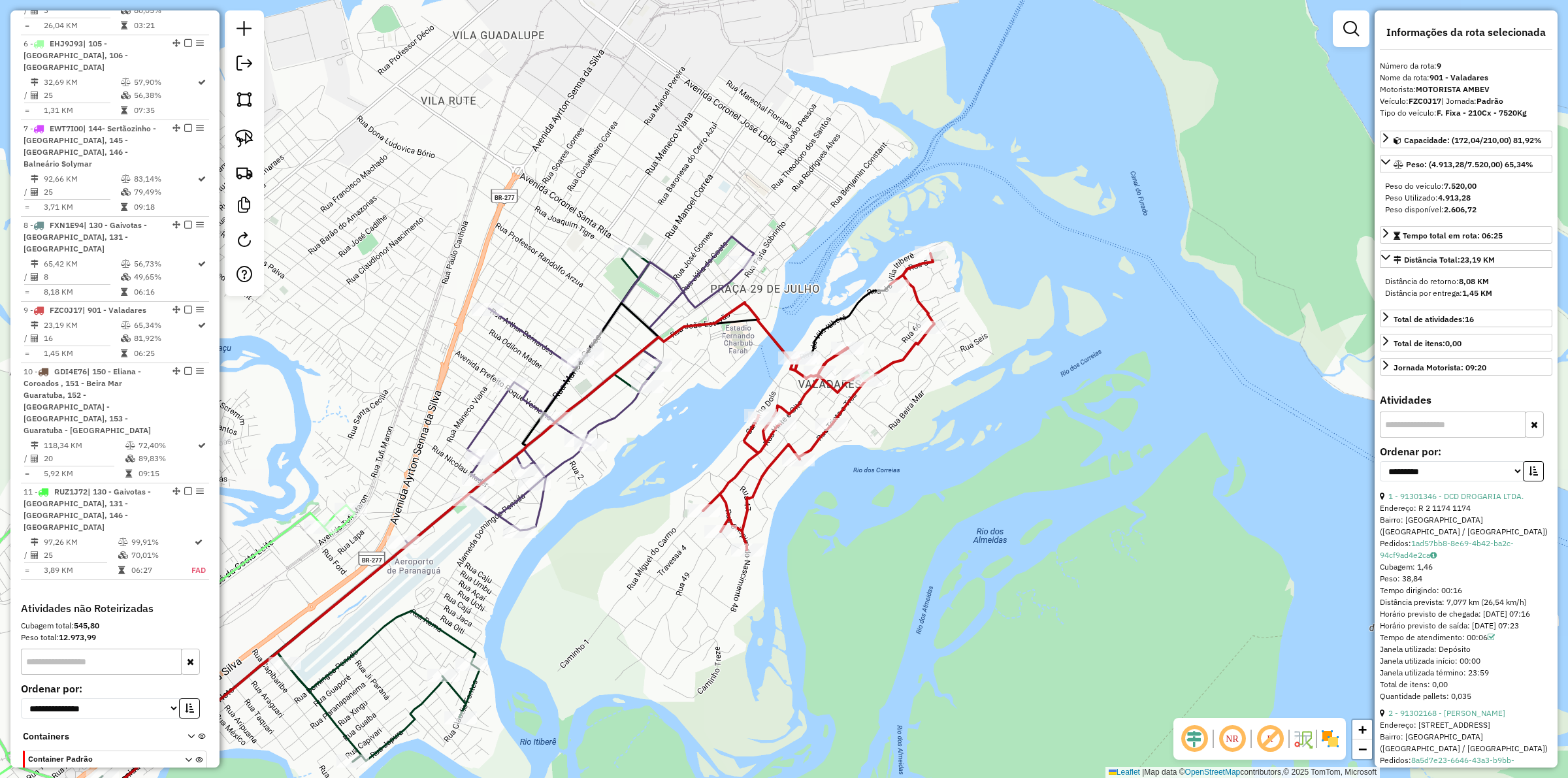
click at [628, 282] on icon at bounding box center [580, 390] width 348 height 307
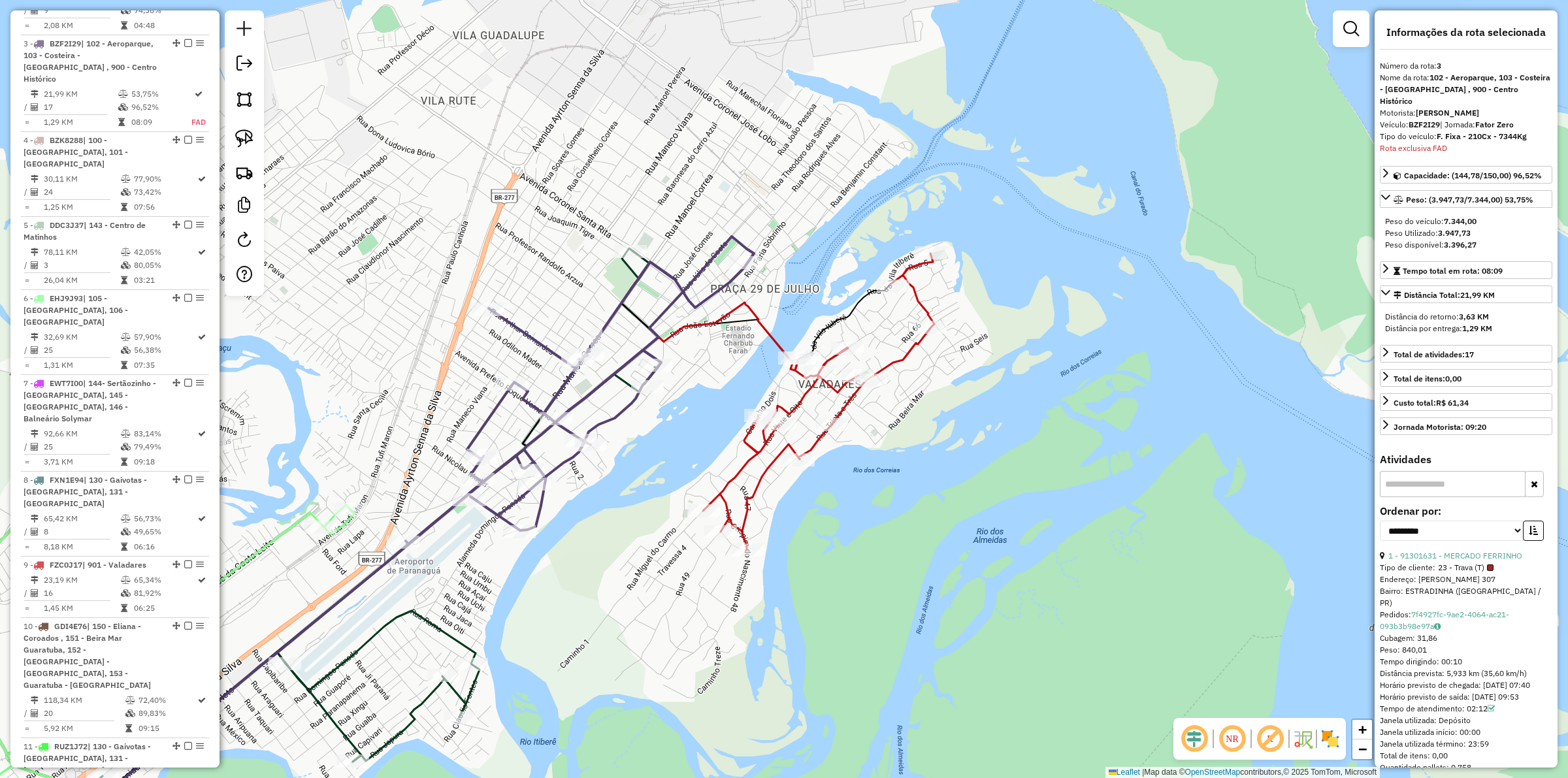
scroll to position [661, 0]
click at [709, 285] on div "Janela de atendimento Grade de atendimento Capacidade Transportadoras Veículos …" at bounding box center [784, 389] width 1568 height 778
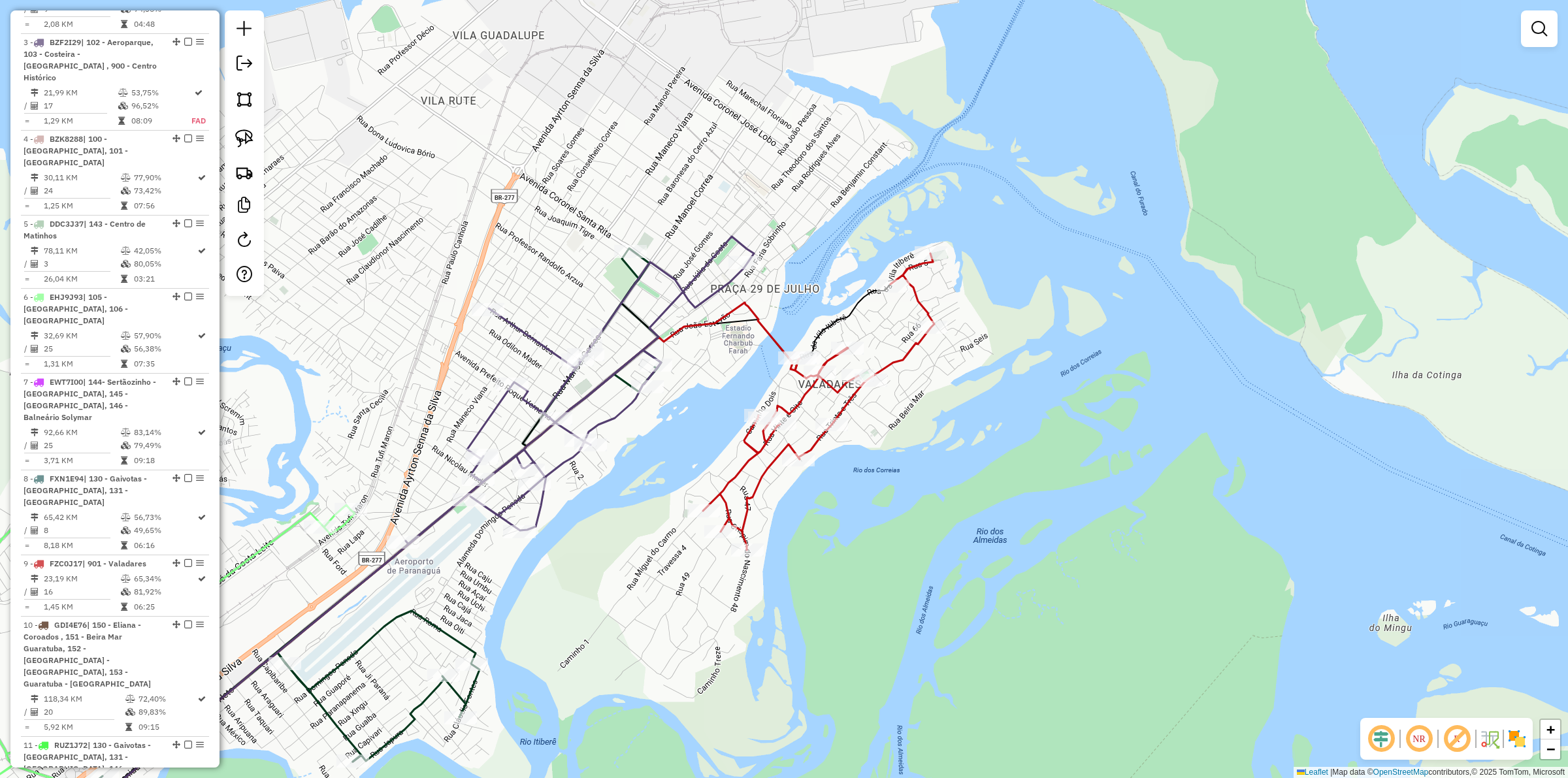
click at [712, 289] on icon at bounding box center [580, 390] width 348 height 307
select select "**********"
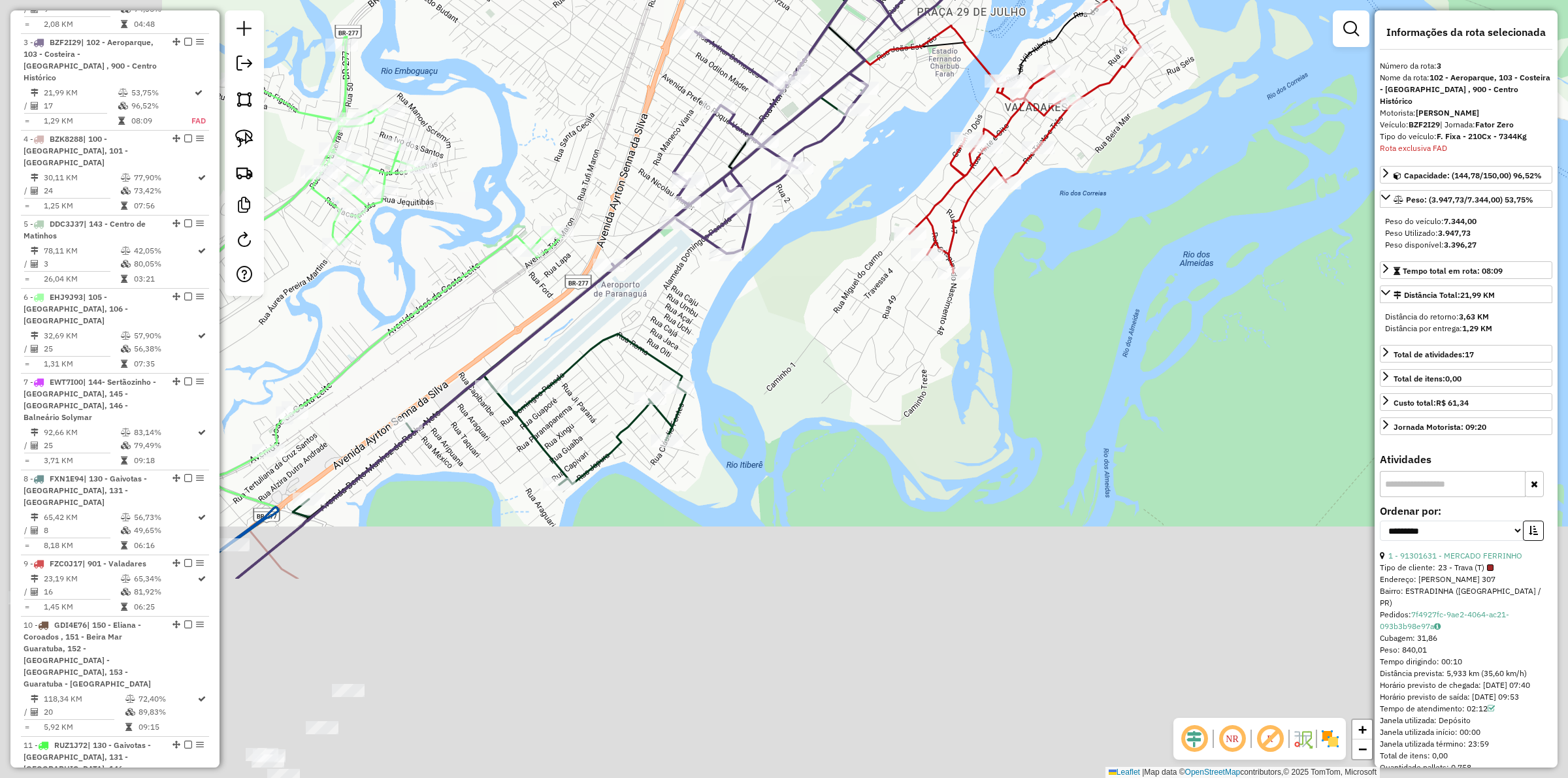
drag, startPoint x: 684, startPoint y: 568, endPoint x: 891, endPoint y: 291, distance: 345.8
click at [891, 291] on div "Rota 9 - Placa FZC0J17 91357552 - [PERSON_NAME] MOR Janela de atendimento Grade…" at bounding box center [784, 389] width 1568 height 778
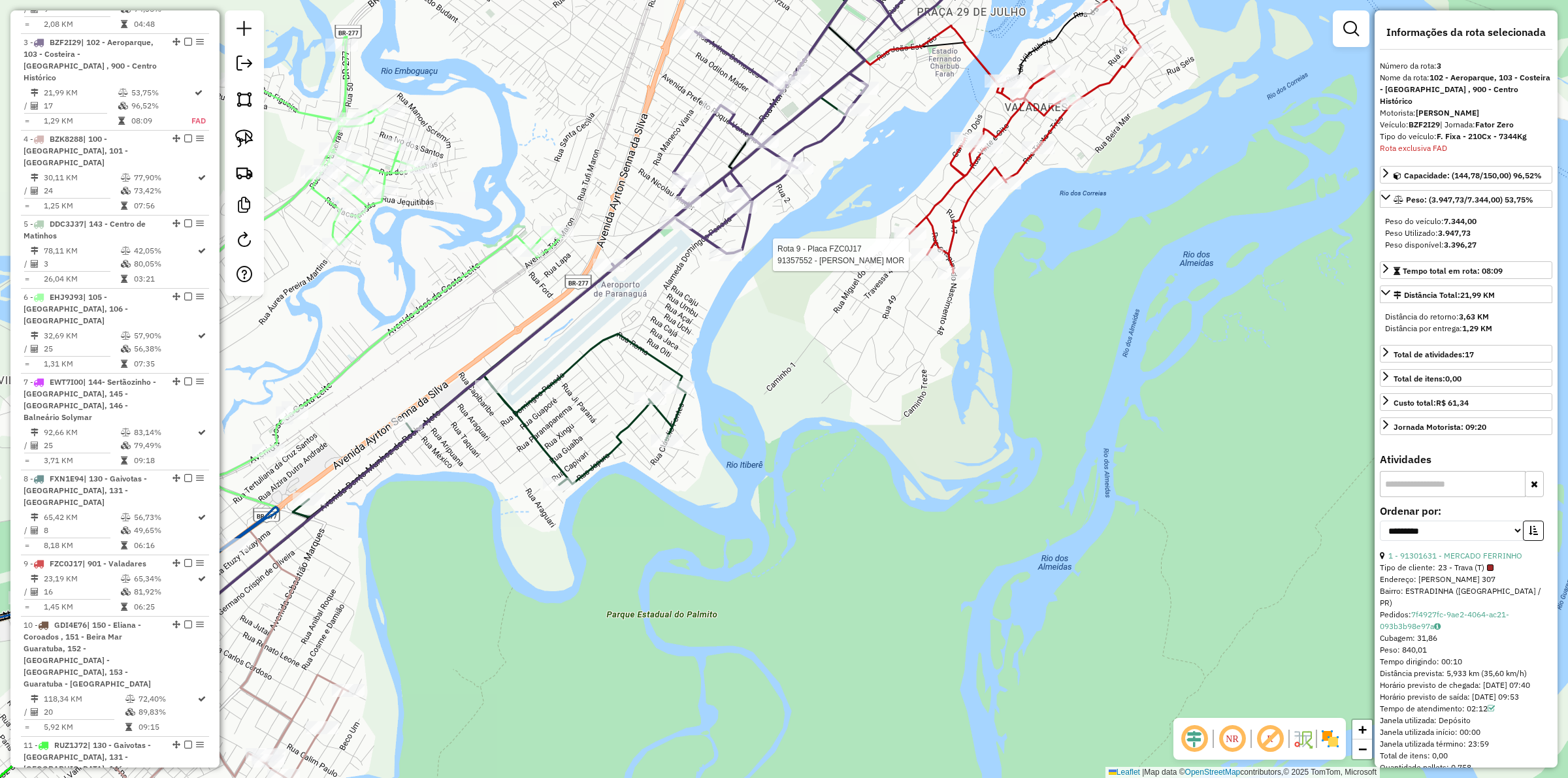
click at [457, 276] on icon at bounding box center [290, 320] width 542 height 567
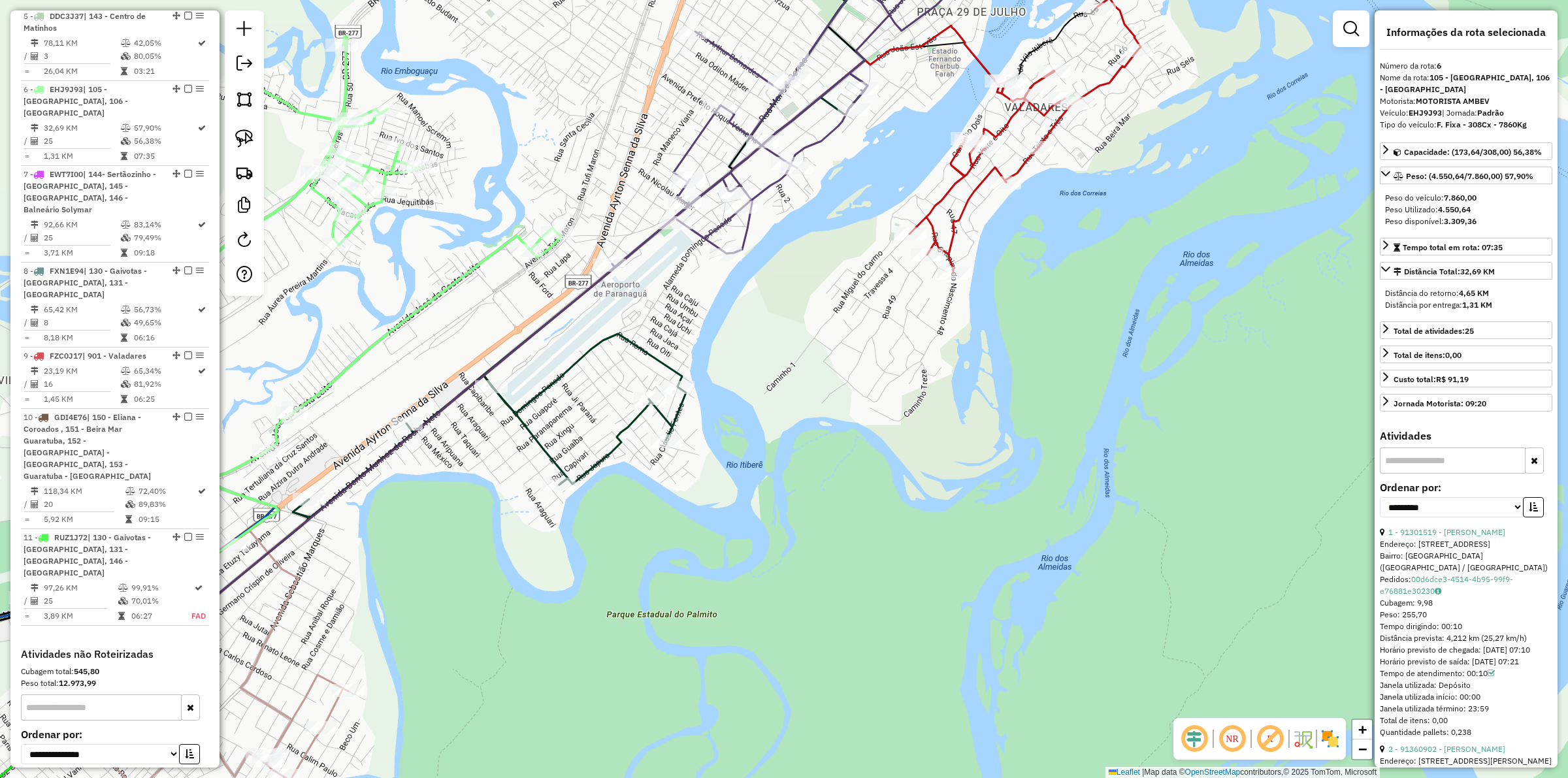
scroll to position [893, 0]
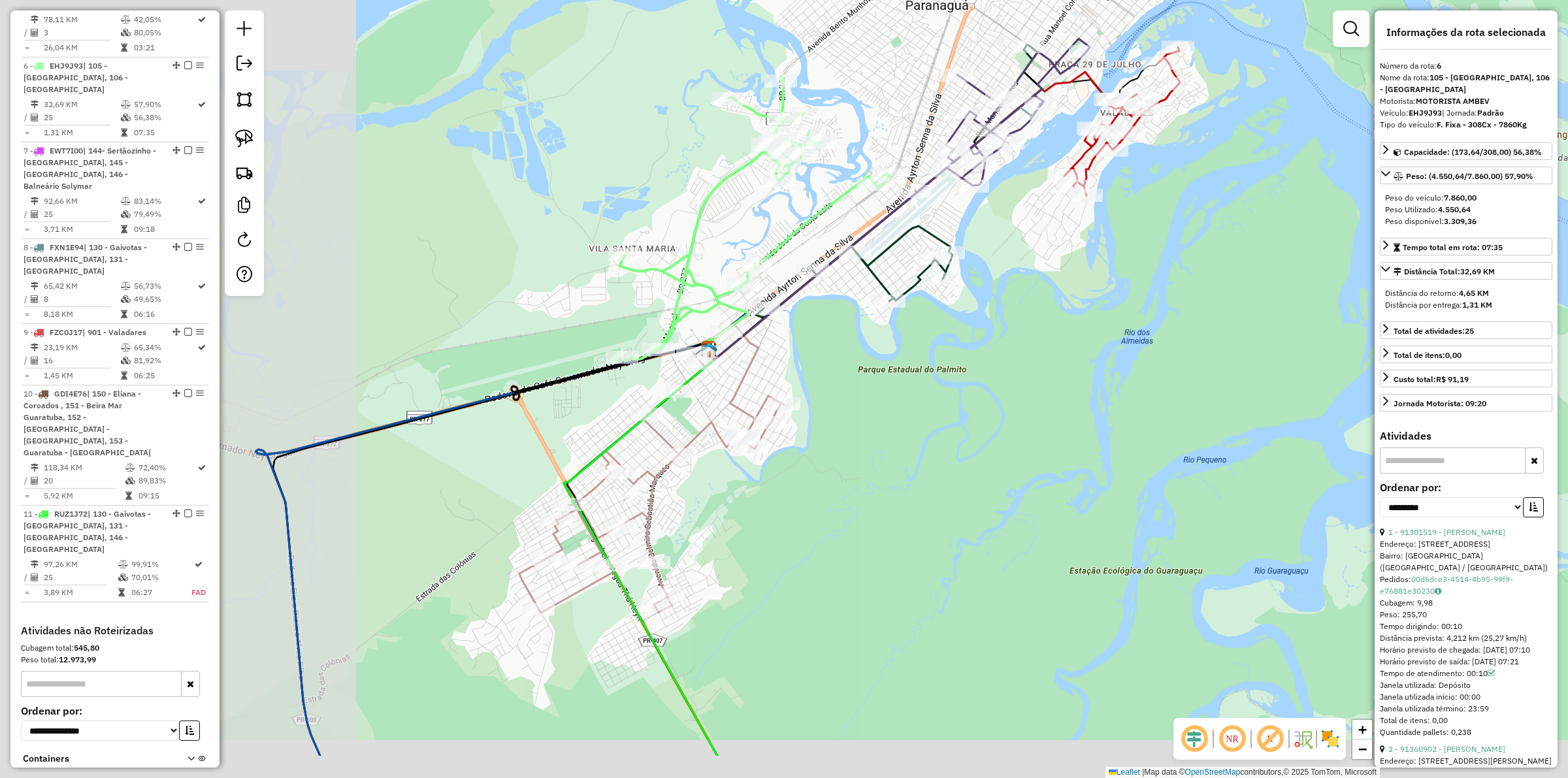
drag, startPoint x: 602, startPoint y: 451, endPoint x: 744, endPoint y: 413, distance: 147.0
click at [950, 351] on div "Janela de atendimento Grade de atendimento Capacidade Transportadoras Veículos …" at bounding box center [784, 389] width 1568 height 778
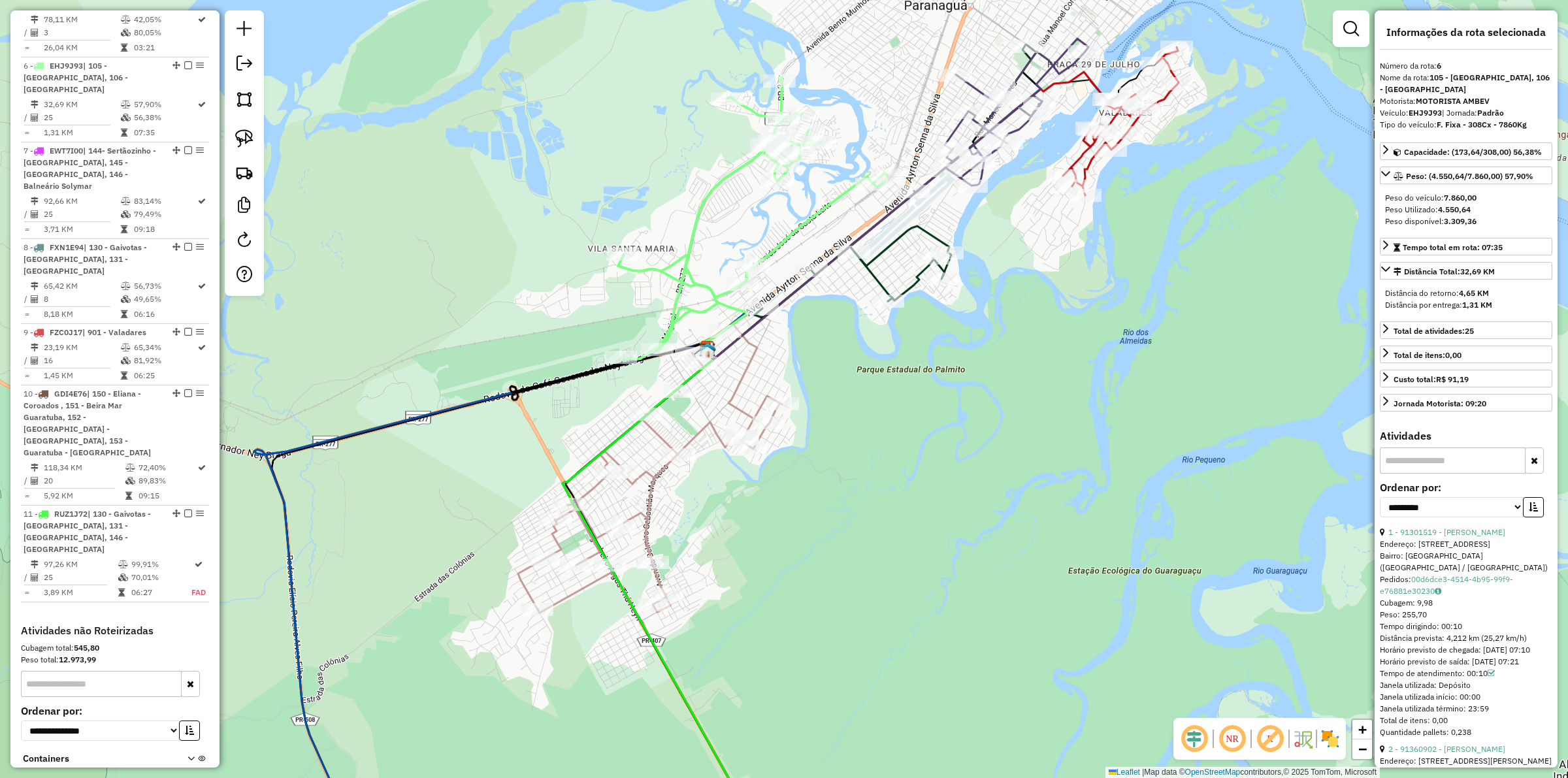
click at [755, 366] on icon at bounding box center [649, 474] width 264 height 300
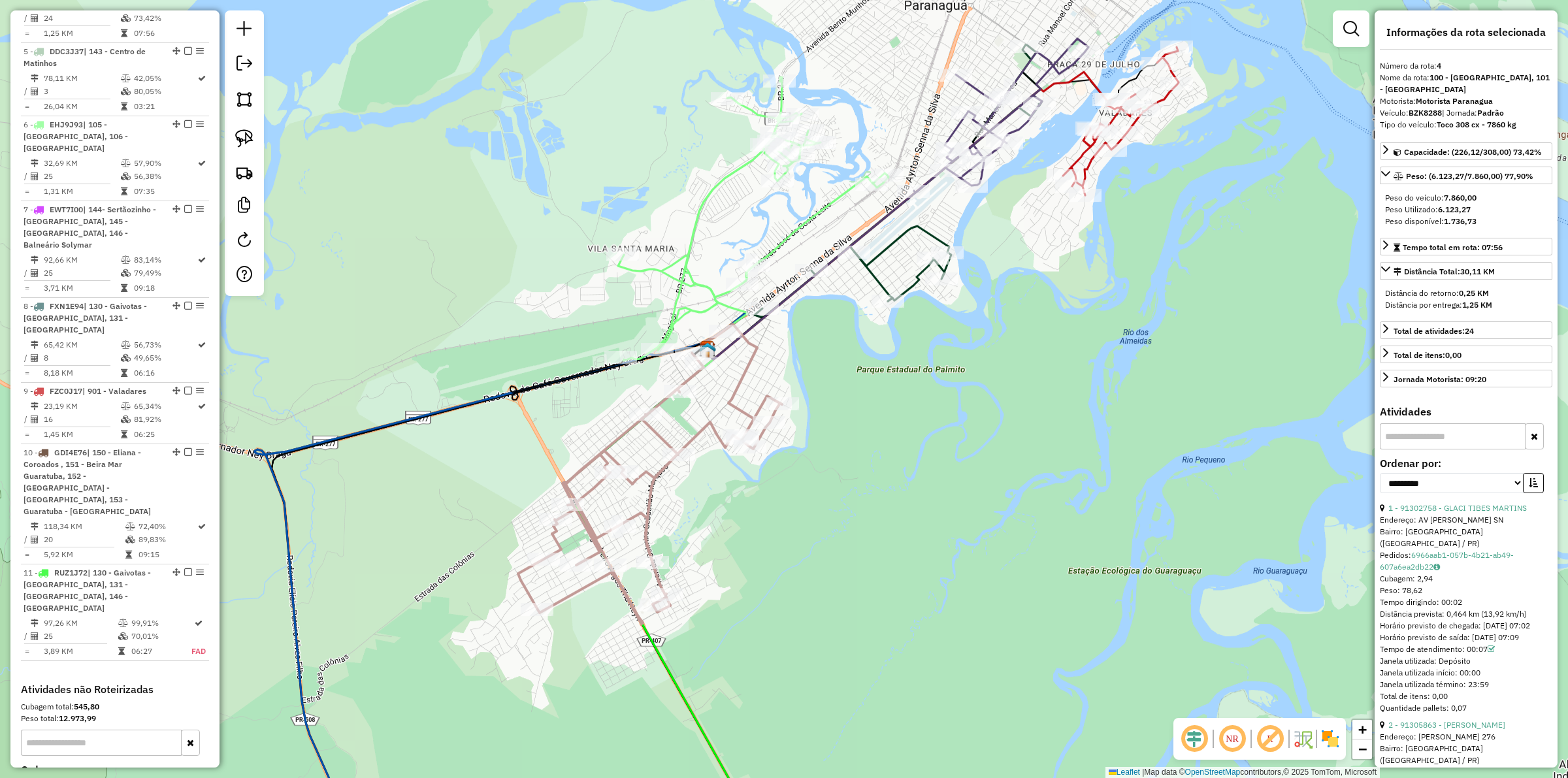
scroll to position [746, 0]
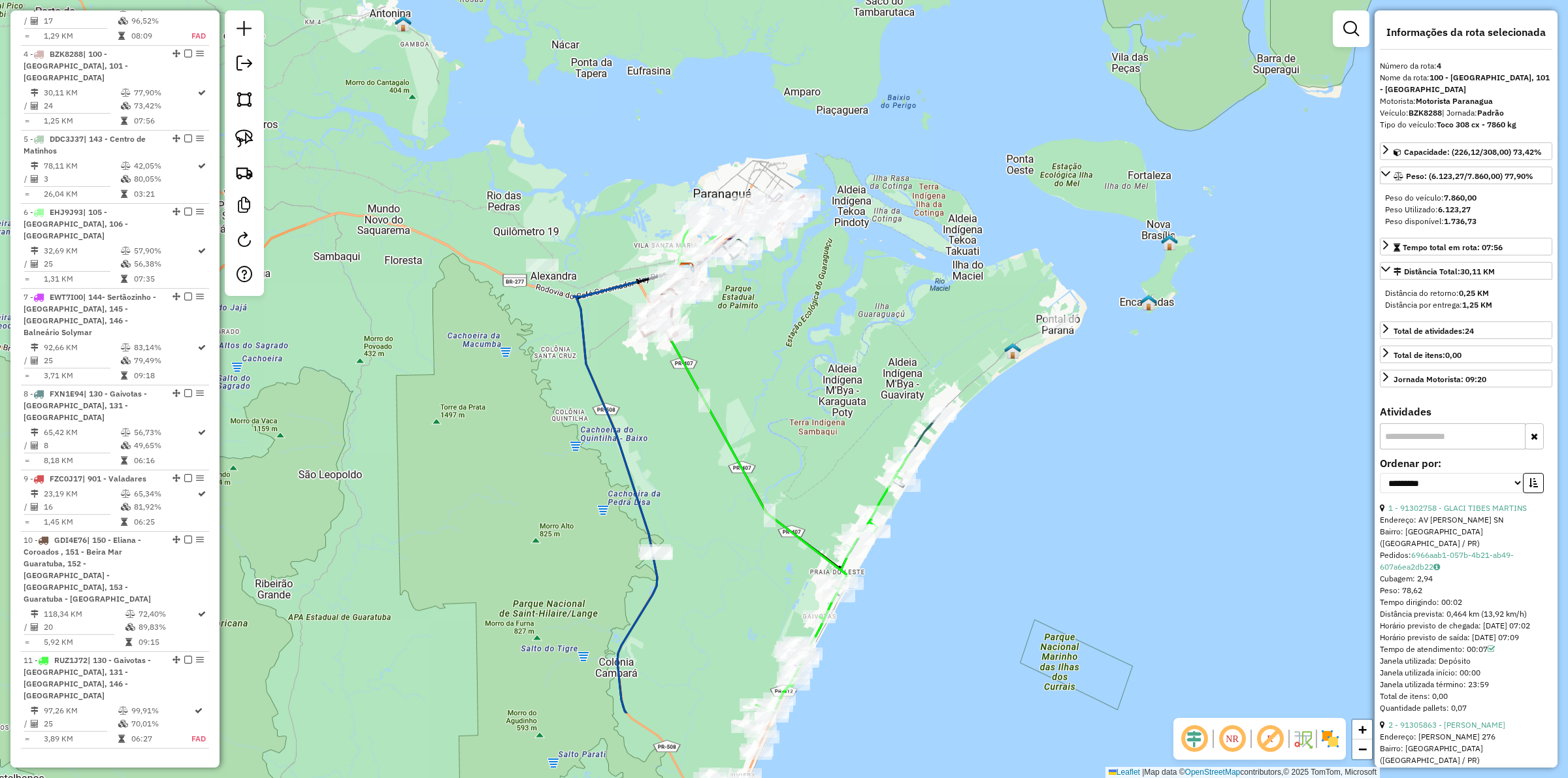
drag, startPoint x: 822, startPoint y: 493, endPoint x: 737, endPoint y: 356, distance: 161.2
click at [737, 356] on div "Janela de atendimento Grade de atendimento Capacidade Transportadoras Veículos …" at bounding box center [784, 389] width 1568 height 778
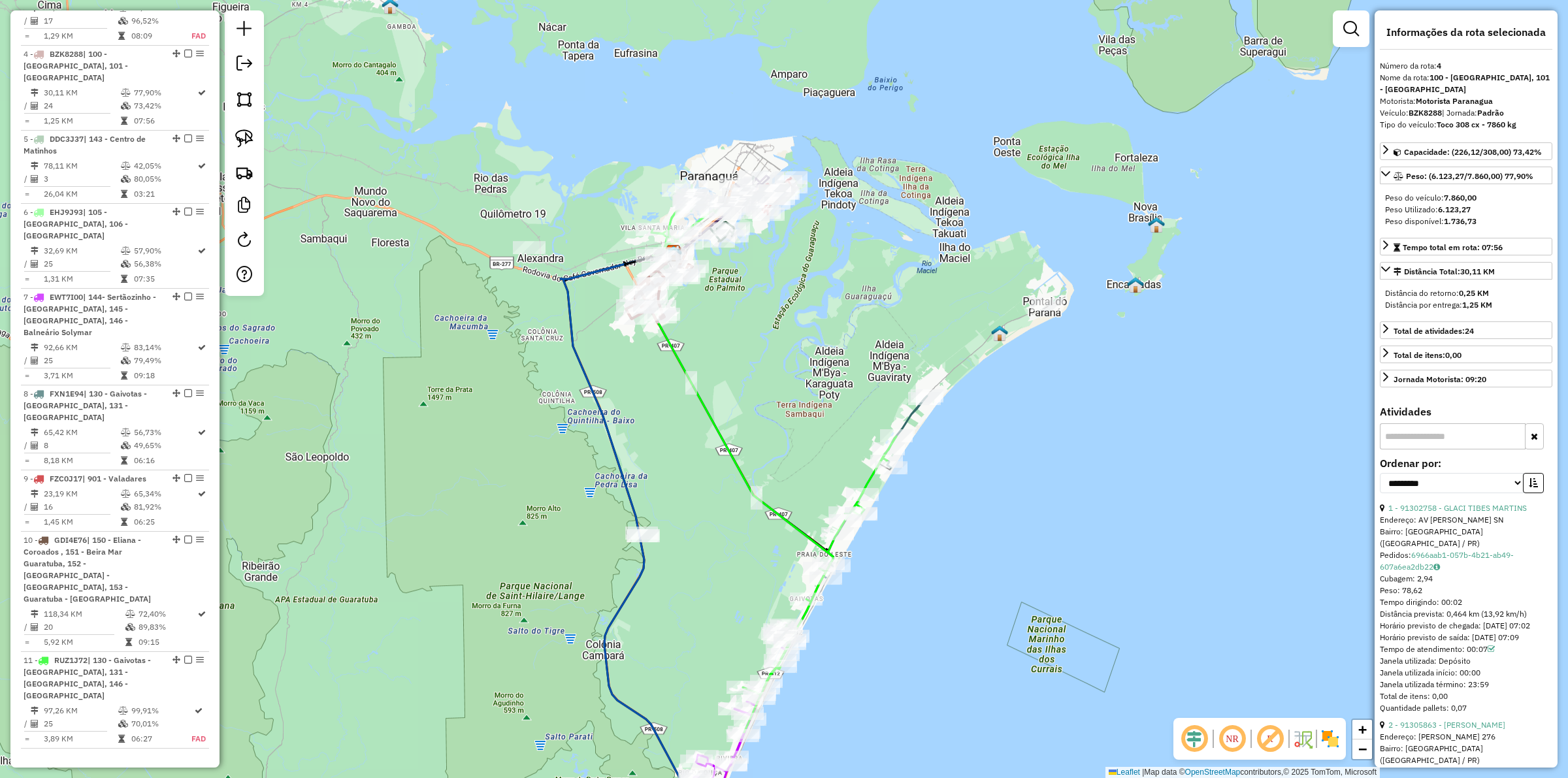
click at [912, 415] on icon at bounding box center [875, 486] width 104 height 181
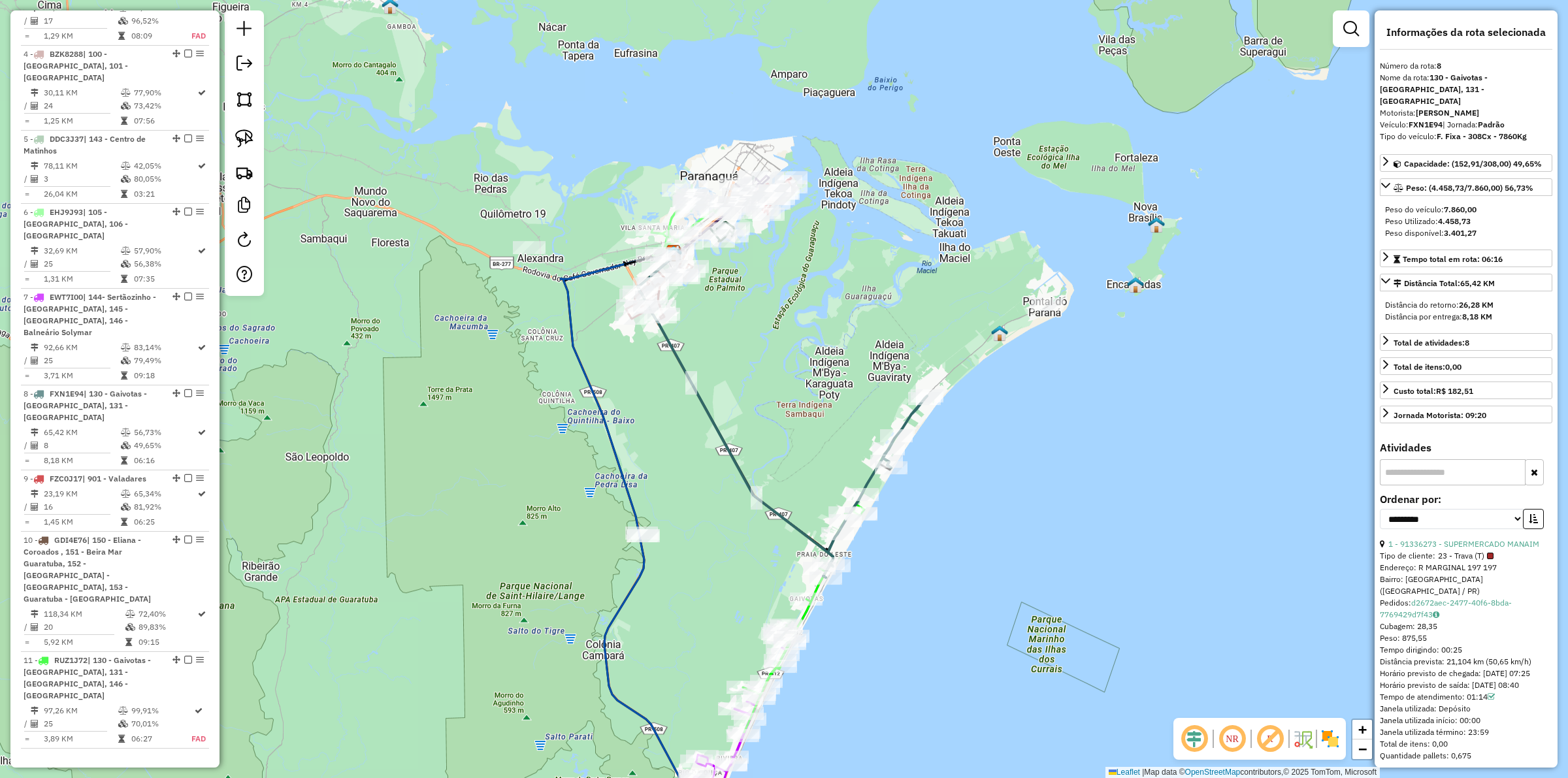
scroll to position [915, 0]
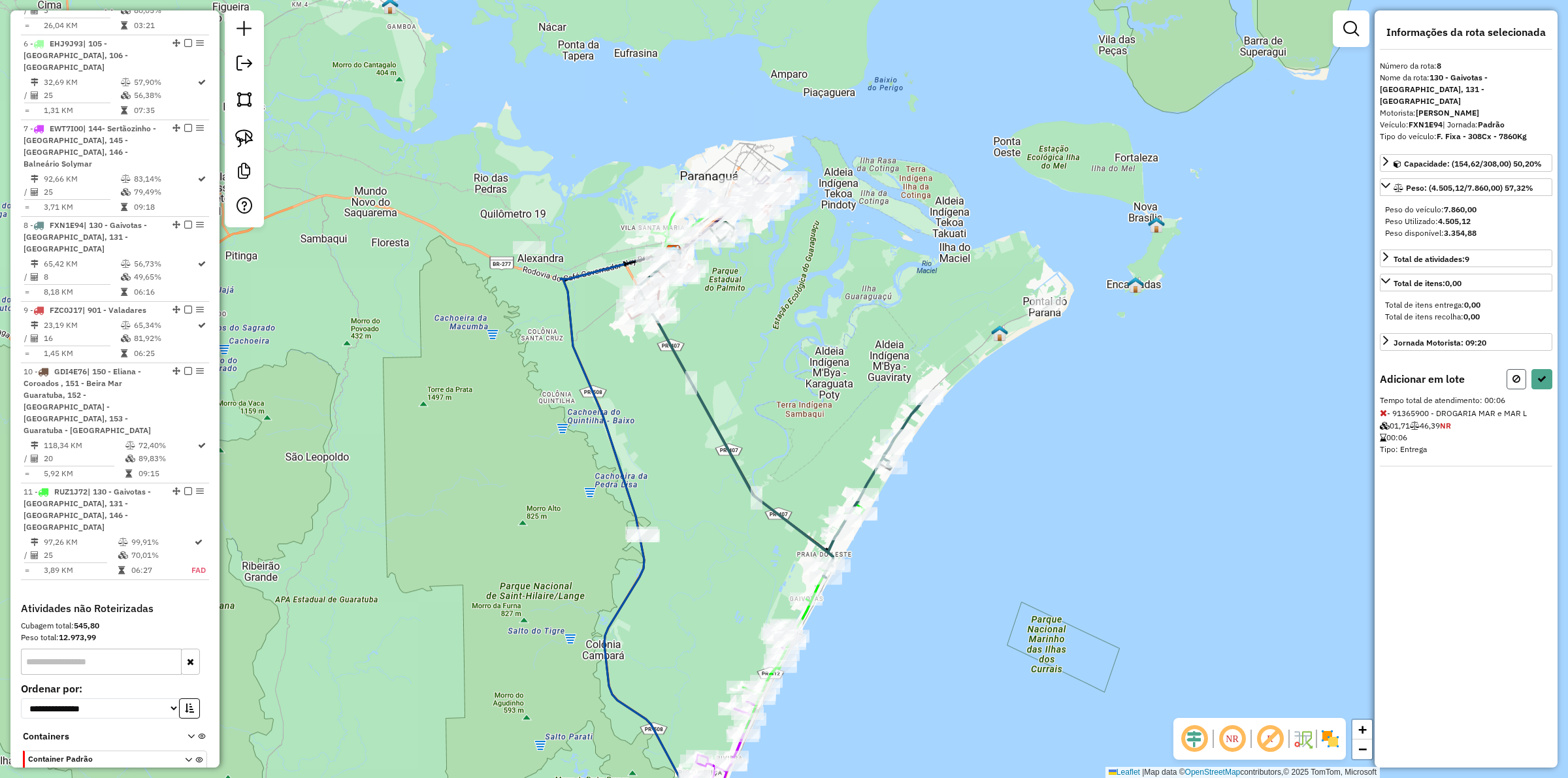
click at [1254, 376] on button at bounding box center [1516, 379] width 20 height 20
select select "**********"
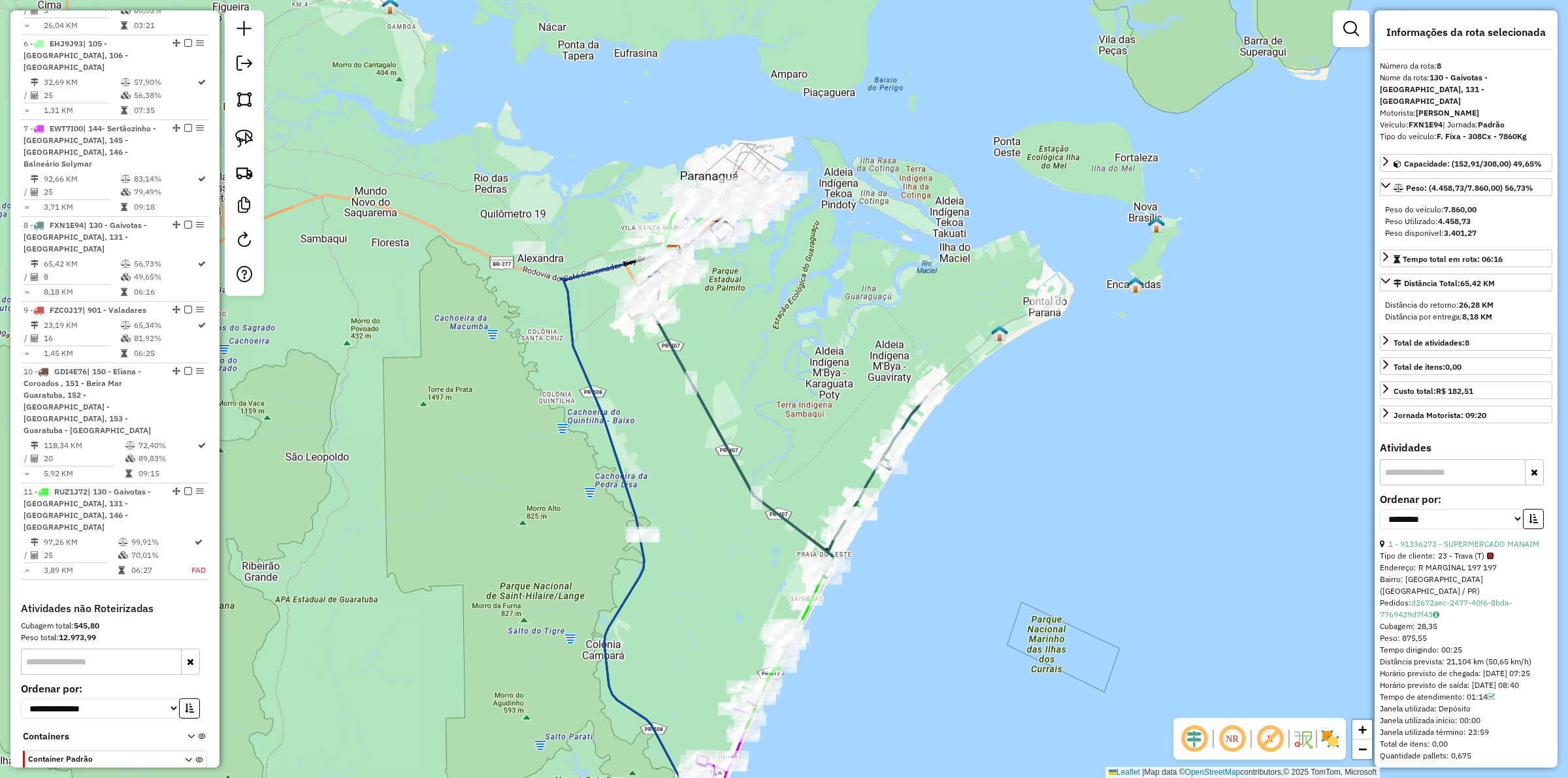
click at [910, 425] on icon at bounding box center [875, 486] width 104 height 181
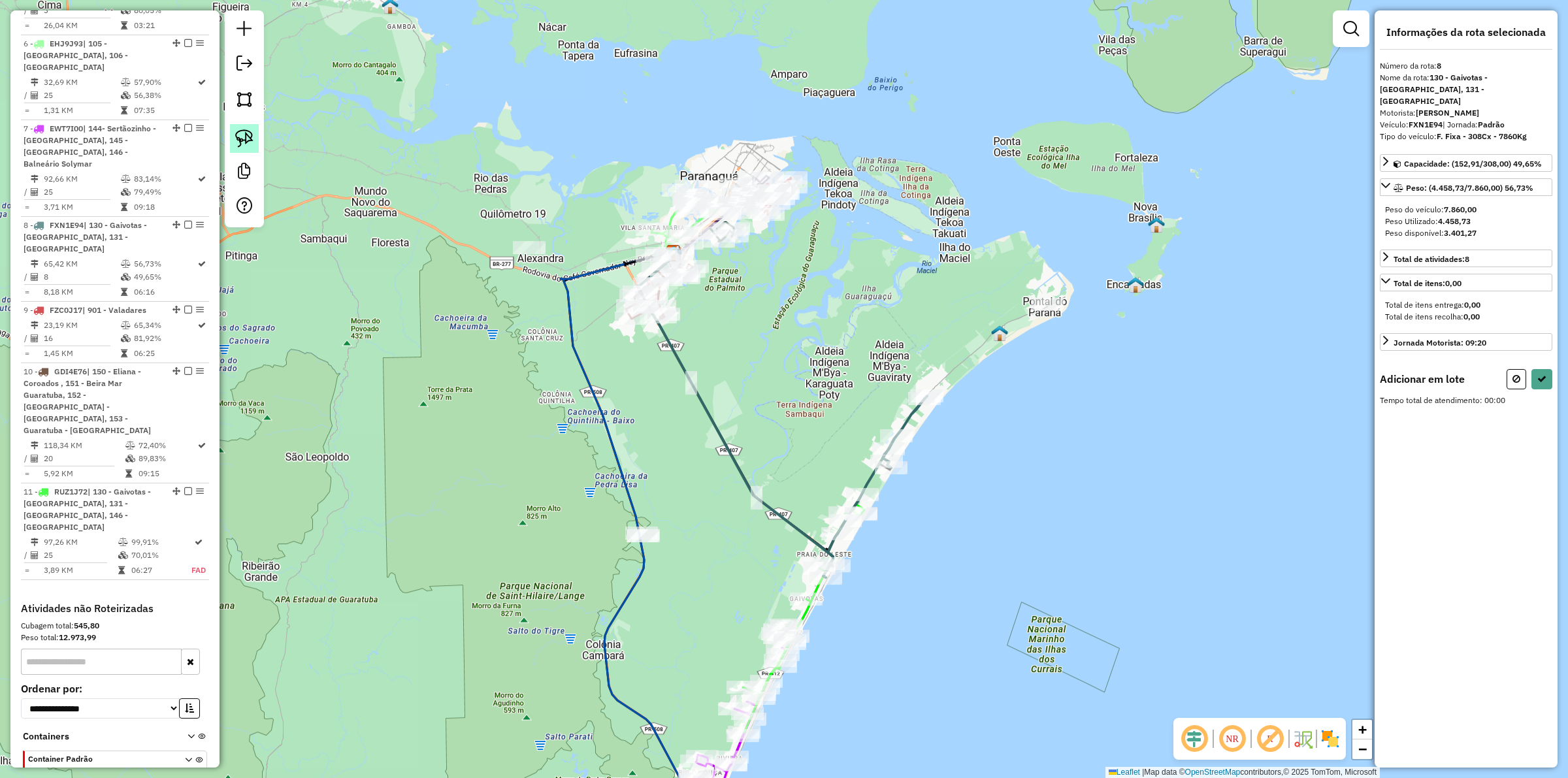
click at [233, 136] on link at bounding box center [244, 138] width 29 height 29
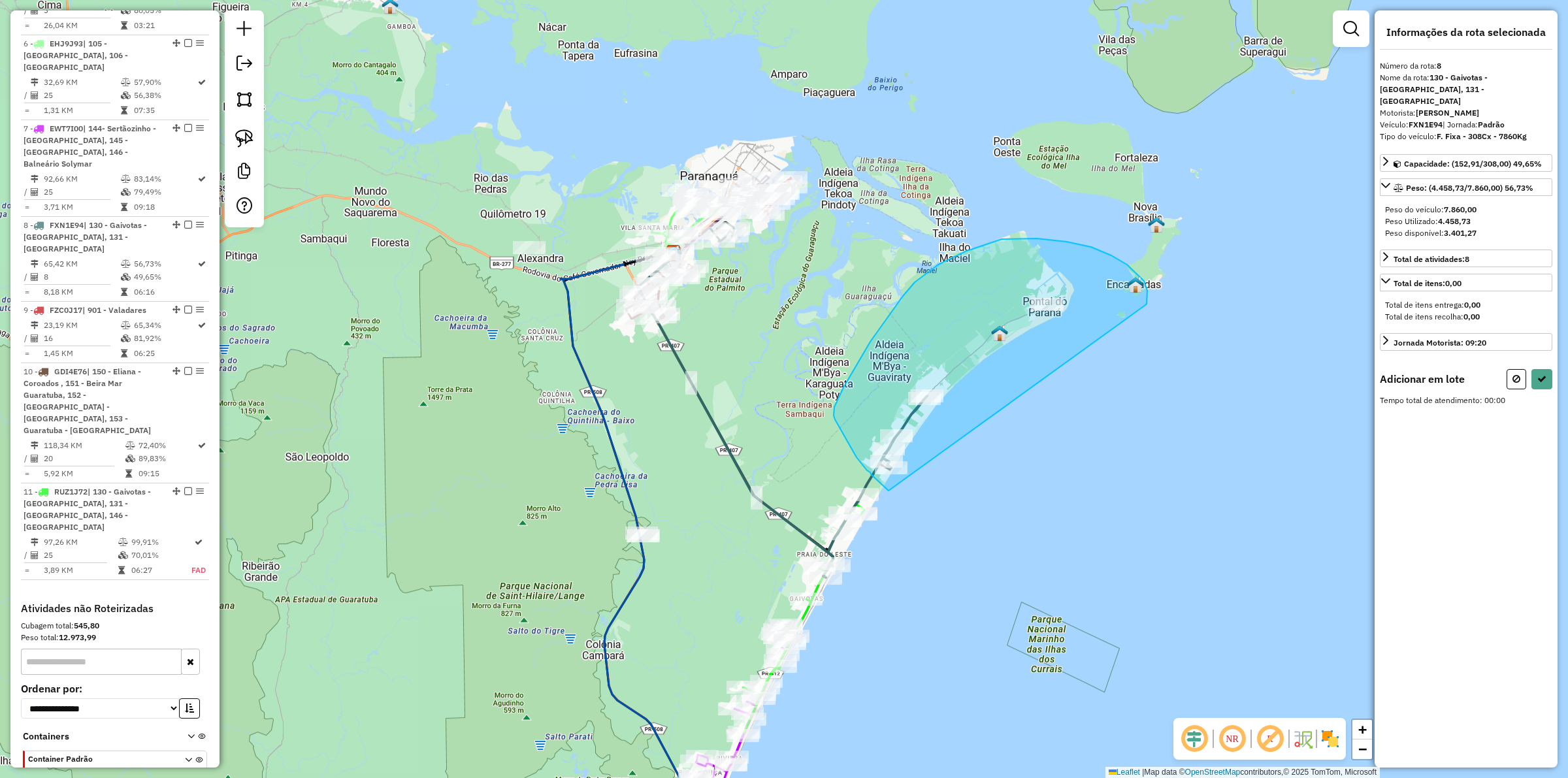
drag, startPoint x: 1147, startPoint y: 291, endPoint x: 904, endPoint y: 496, distance: 317.9
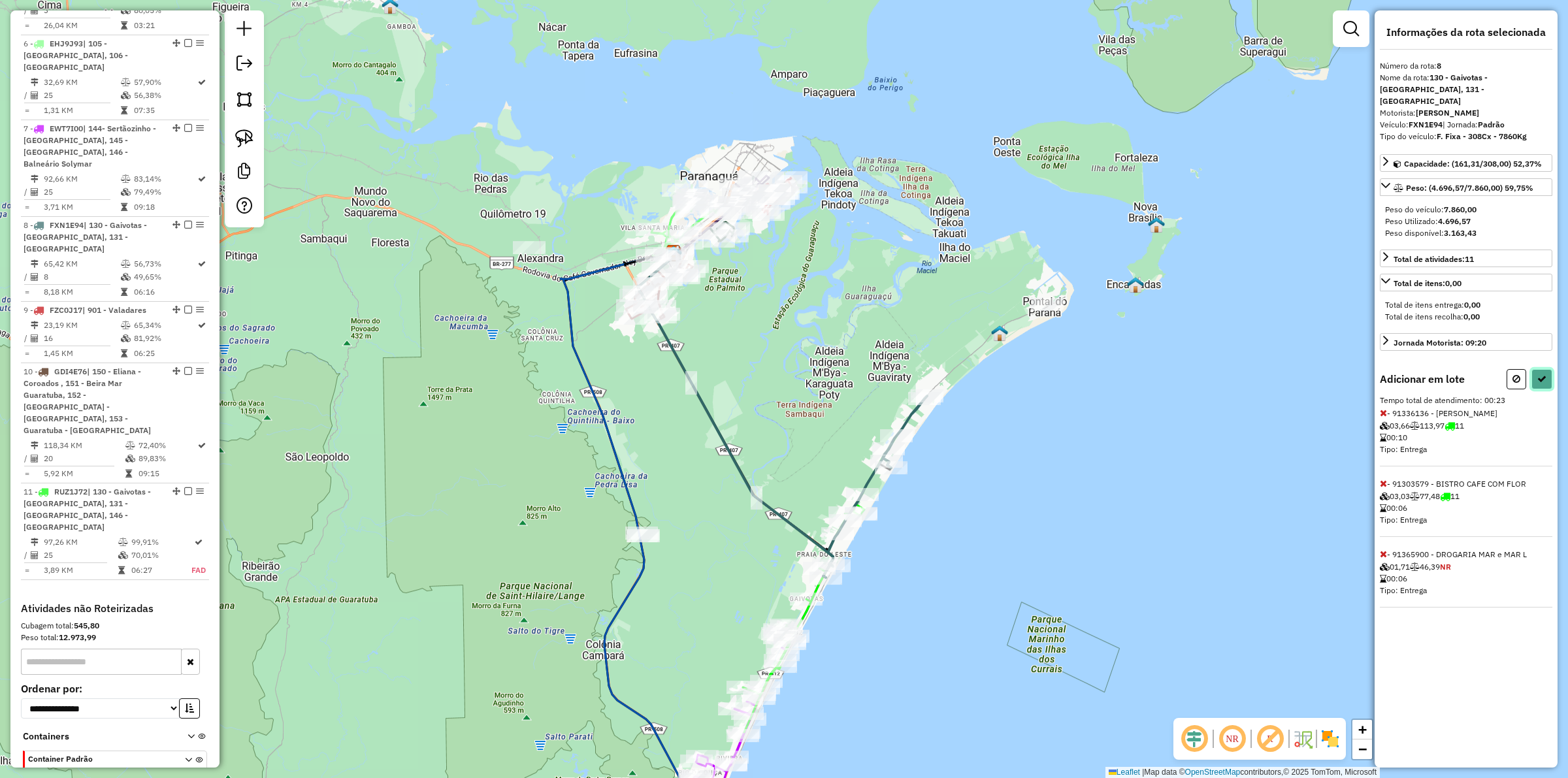
click at [1254, 374] on icon at bounding box center [1542, 379] width 9 height 9
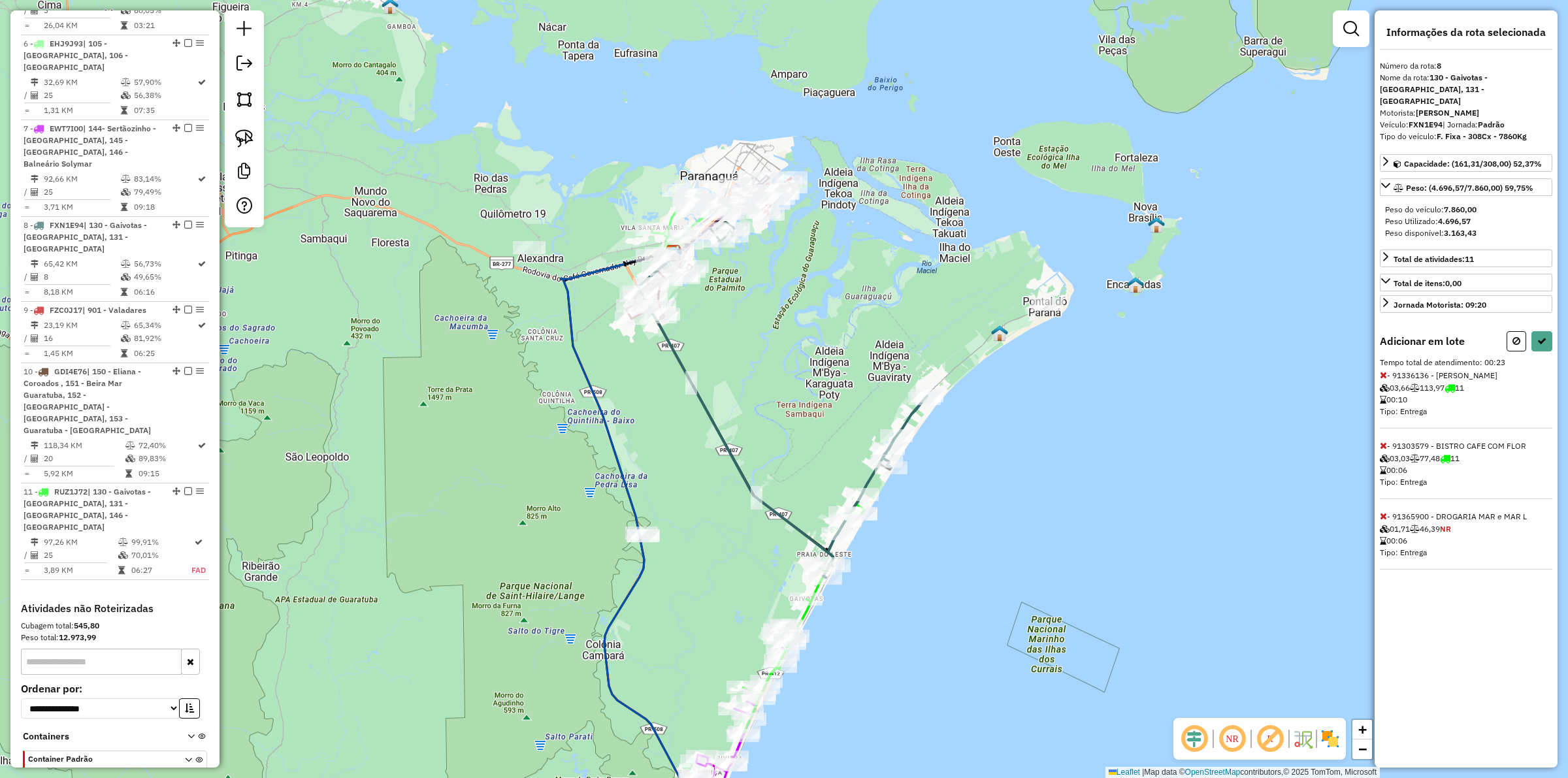
select select "**********"
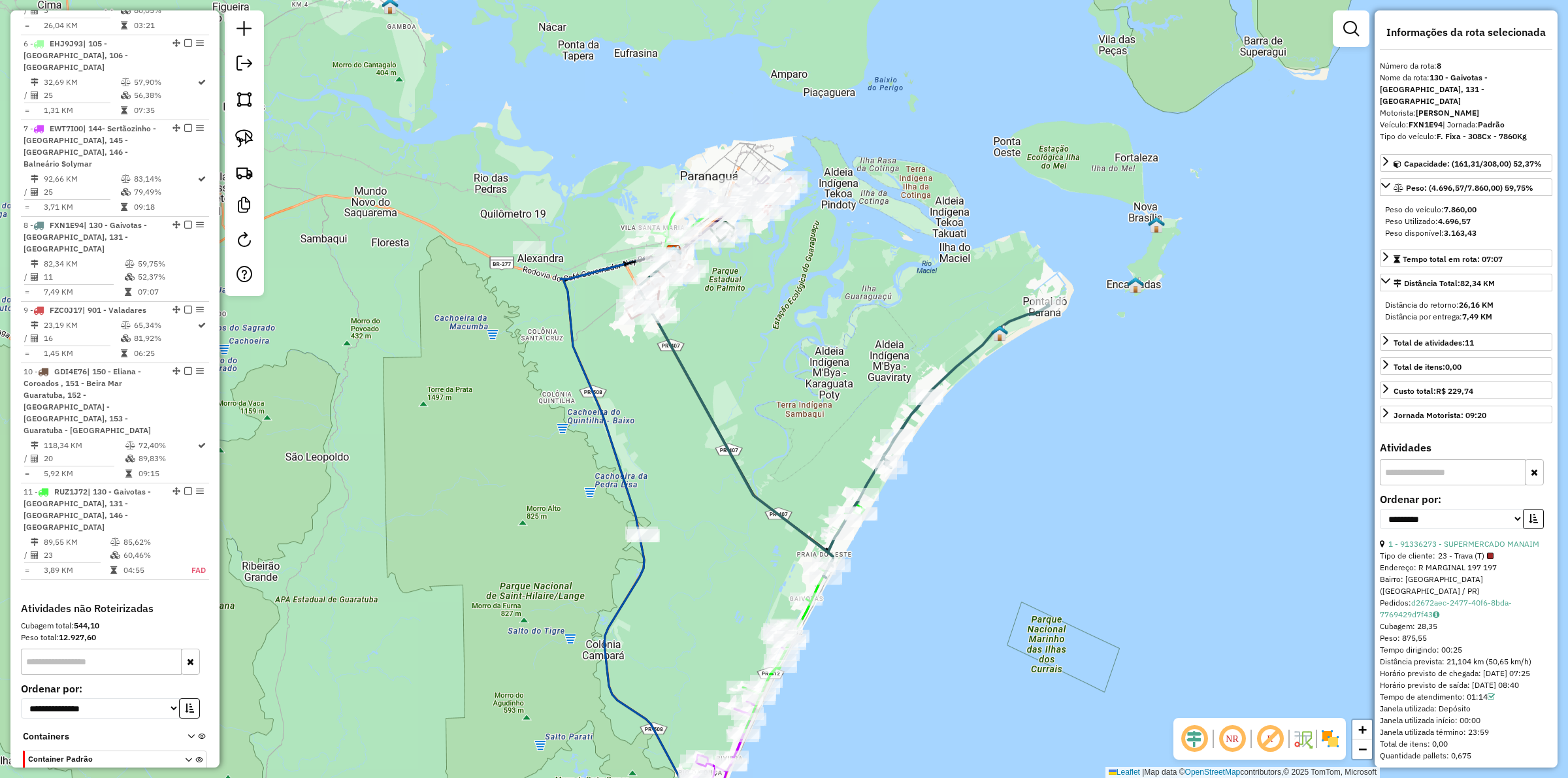
click at [948, 380] on icon at bounding box center [936, 441] width 226 height 273
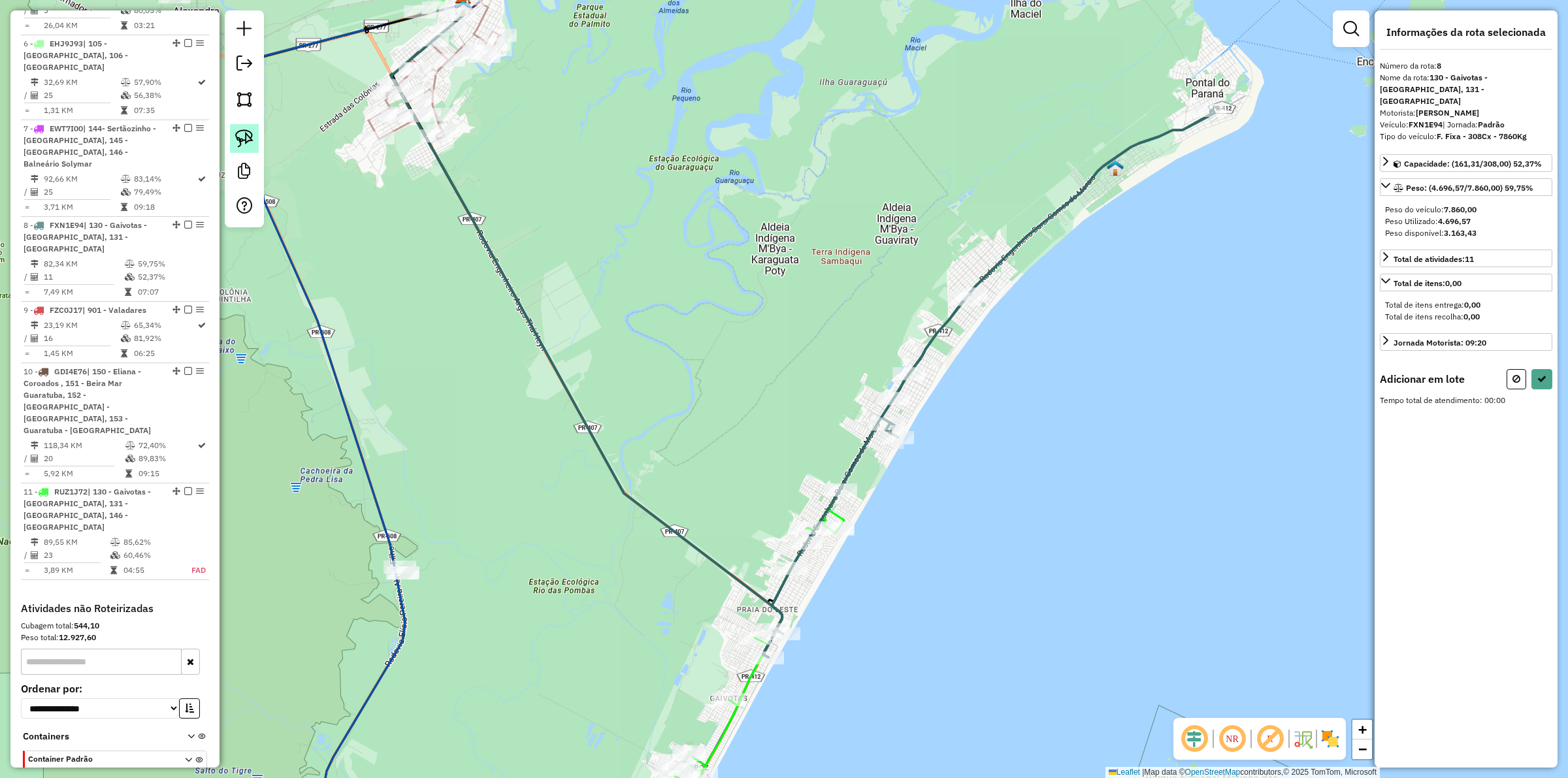
click at [243, 142] on img at bounding box center [244, 138] width 18 height 18
drag, startPoint x: 890, startPoint y: 511, endPoint x: 860, endPoint y: 582, distance: 77.1
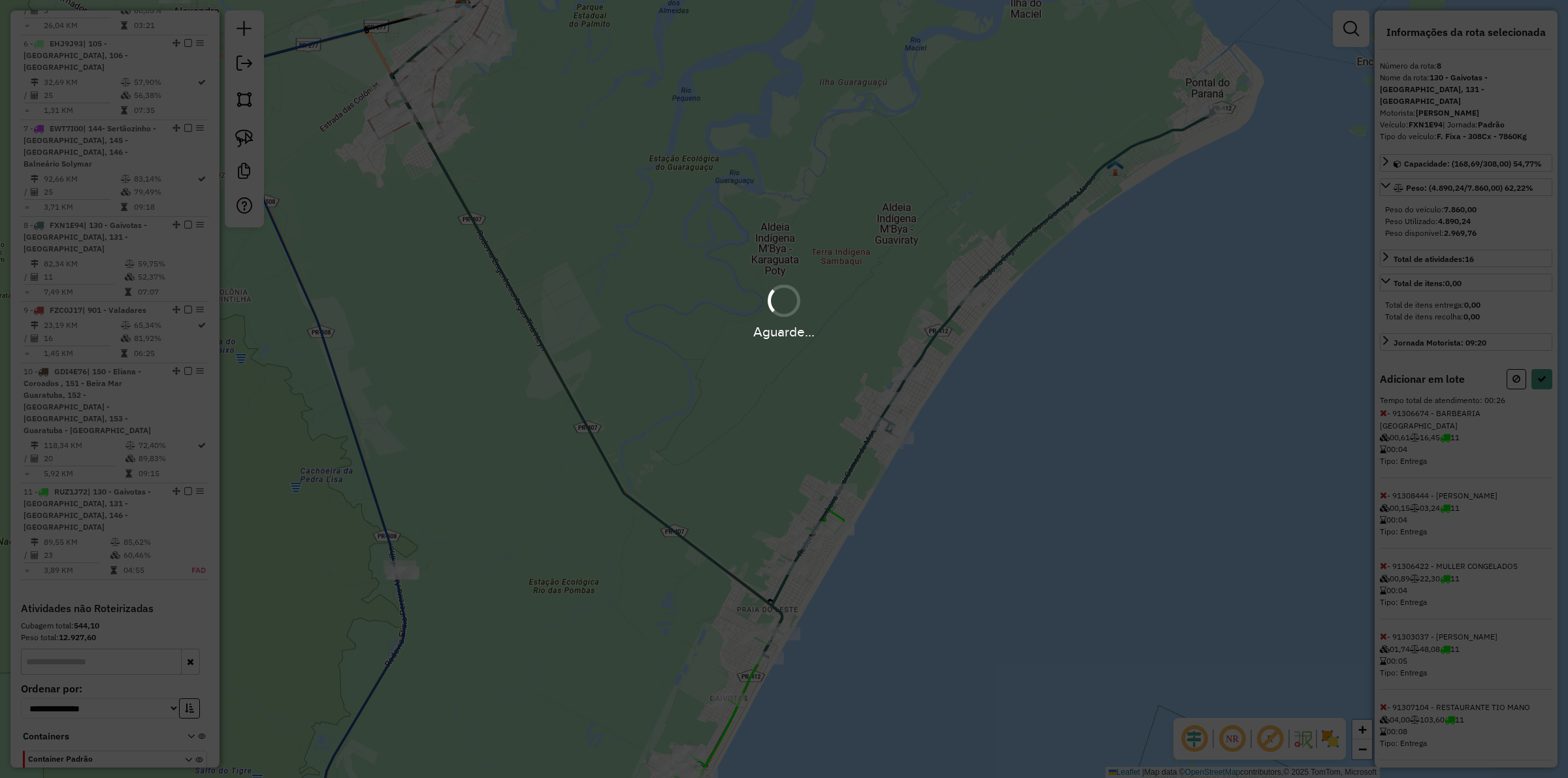
click at [1254, 373] on div "Aguarde..." at bounding box center [784, 389] width 1568 height 778
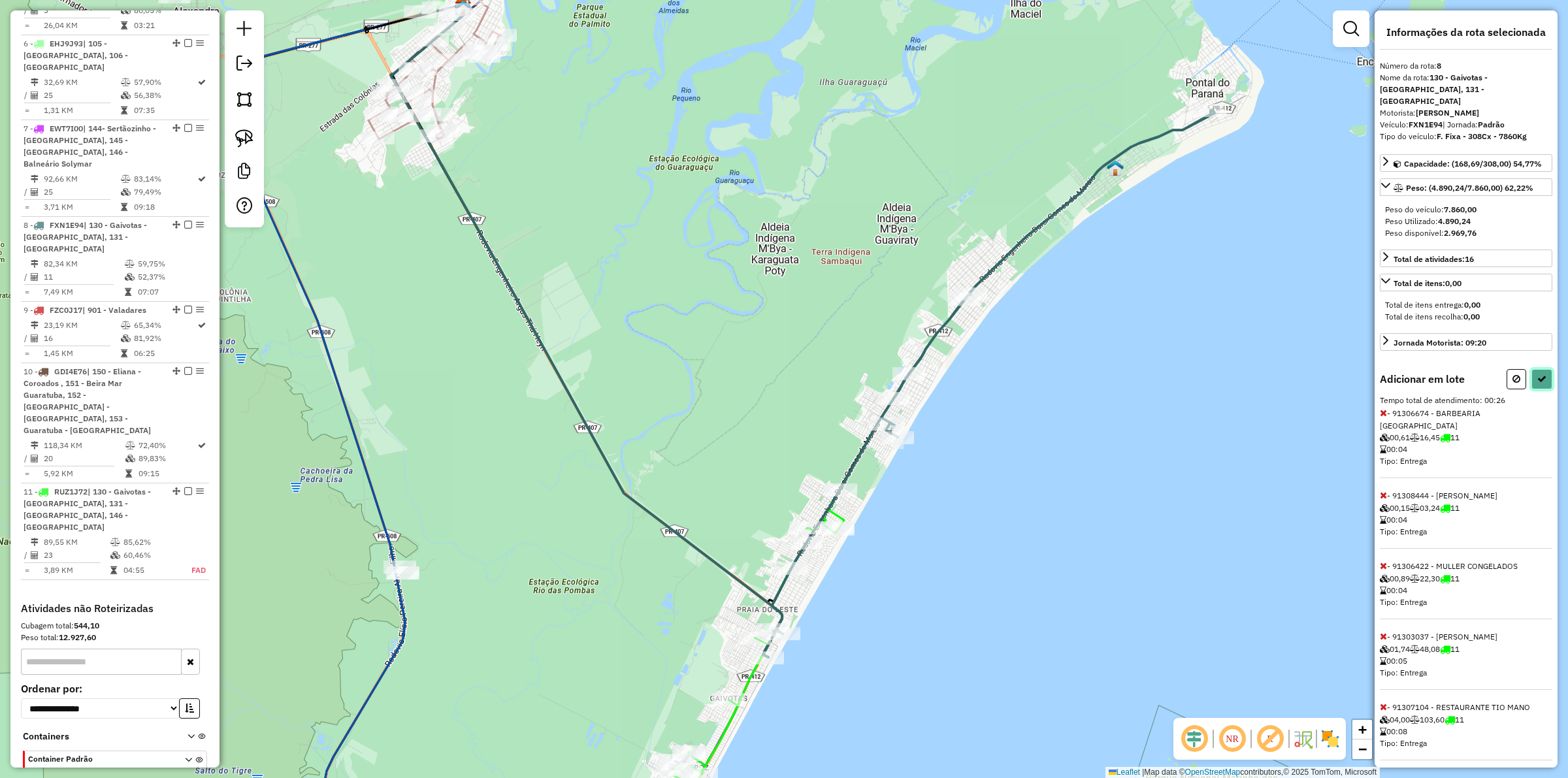
click at [1254, 374] on icon at bounding box center [1542, 379] width 9 height 9
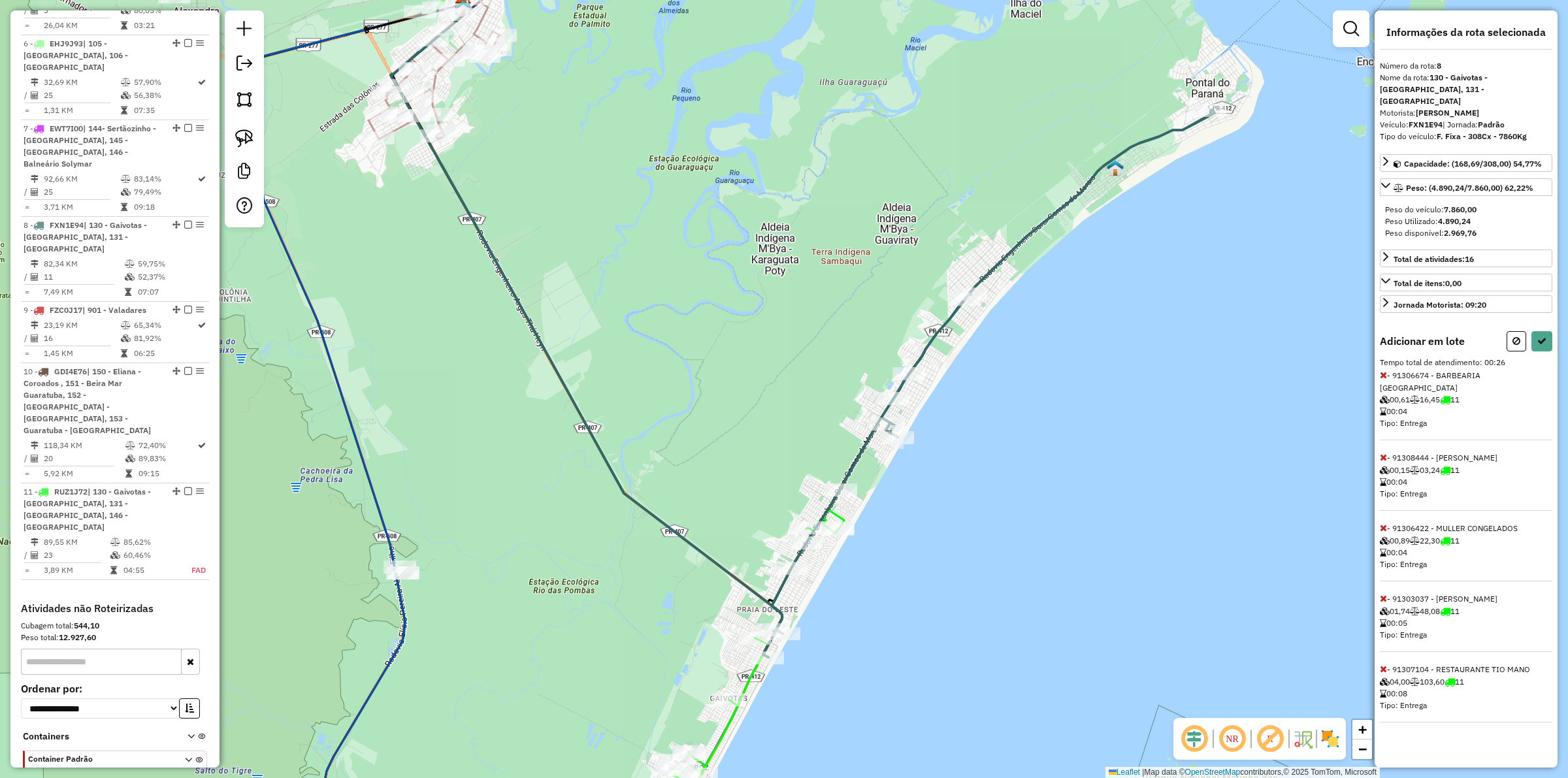
select select "**********"
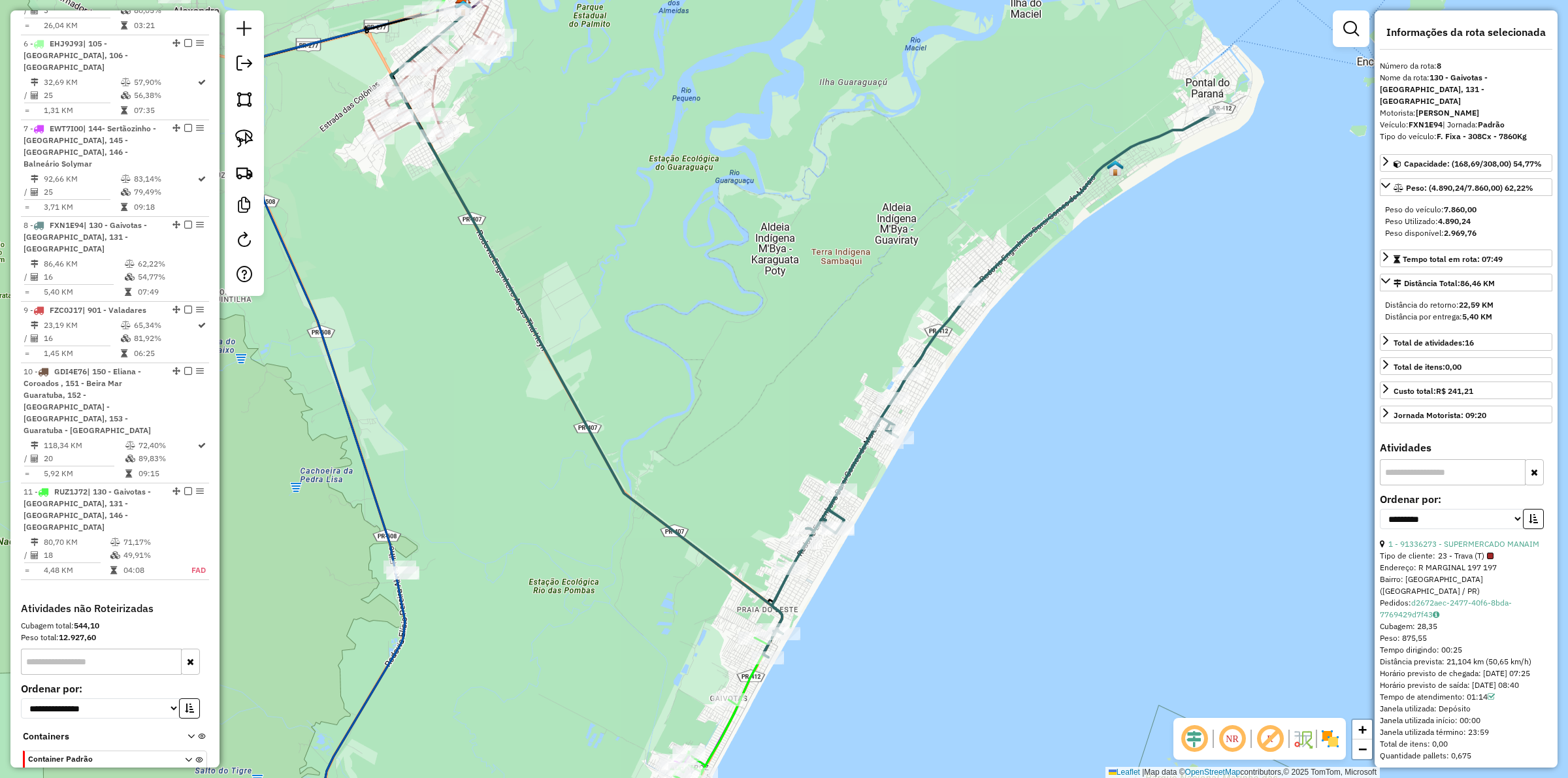
click at [856, 460] on icon at bounding box center [989, 384] width 452 height 547
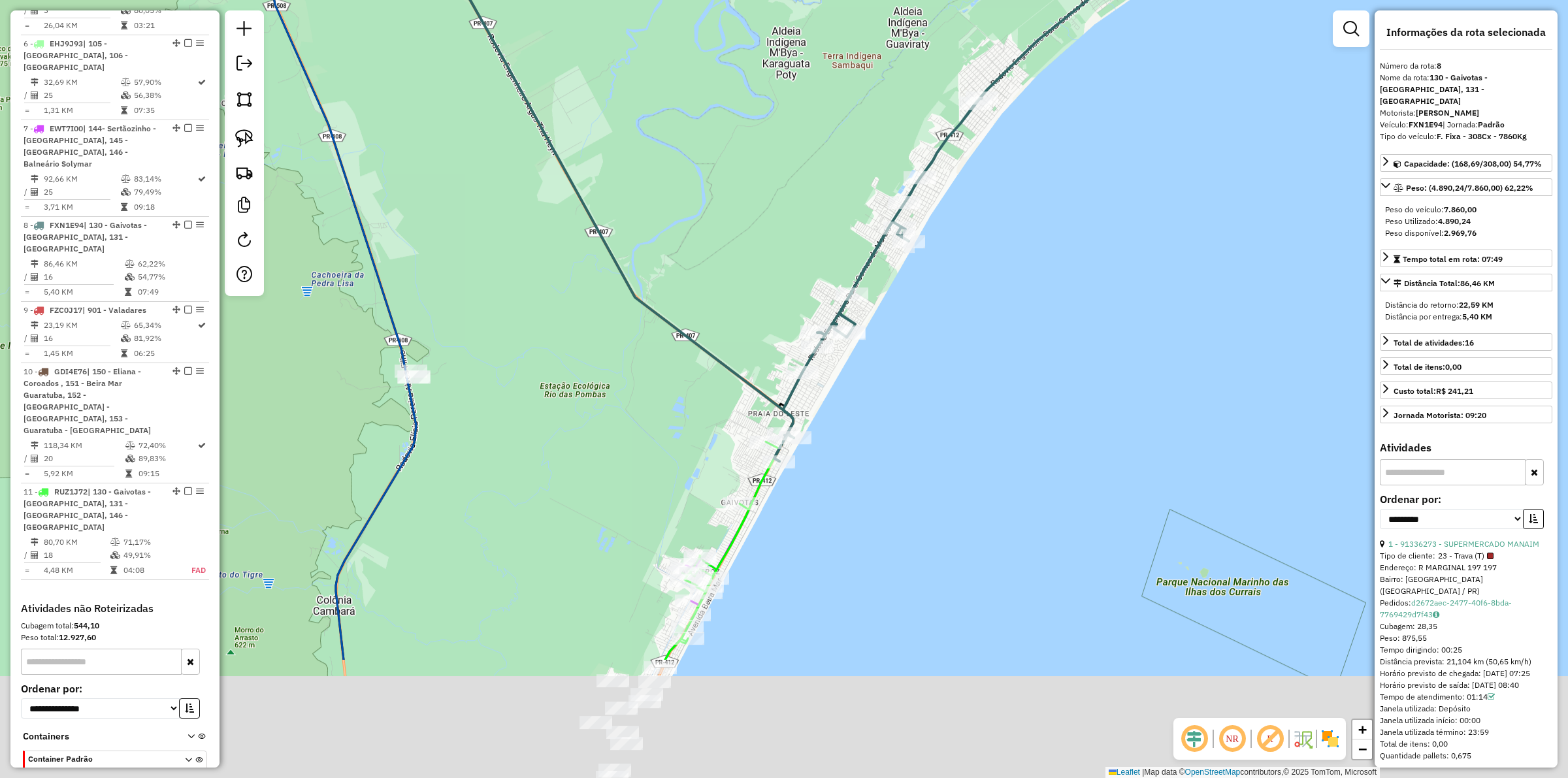
drag, startPoint x: 920, startPoint y: 648, endPoint x: 931, endPoint y: 452, distance: 196.3
click at [931, 452] on div "Janela de atendimento Grade de atendimento Capacidade Transportadoras Veículos …" at bounding box center [784, 389] width 1568 height 778
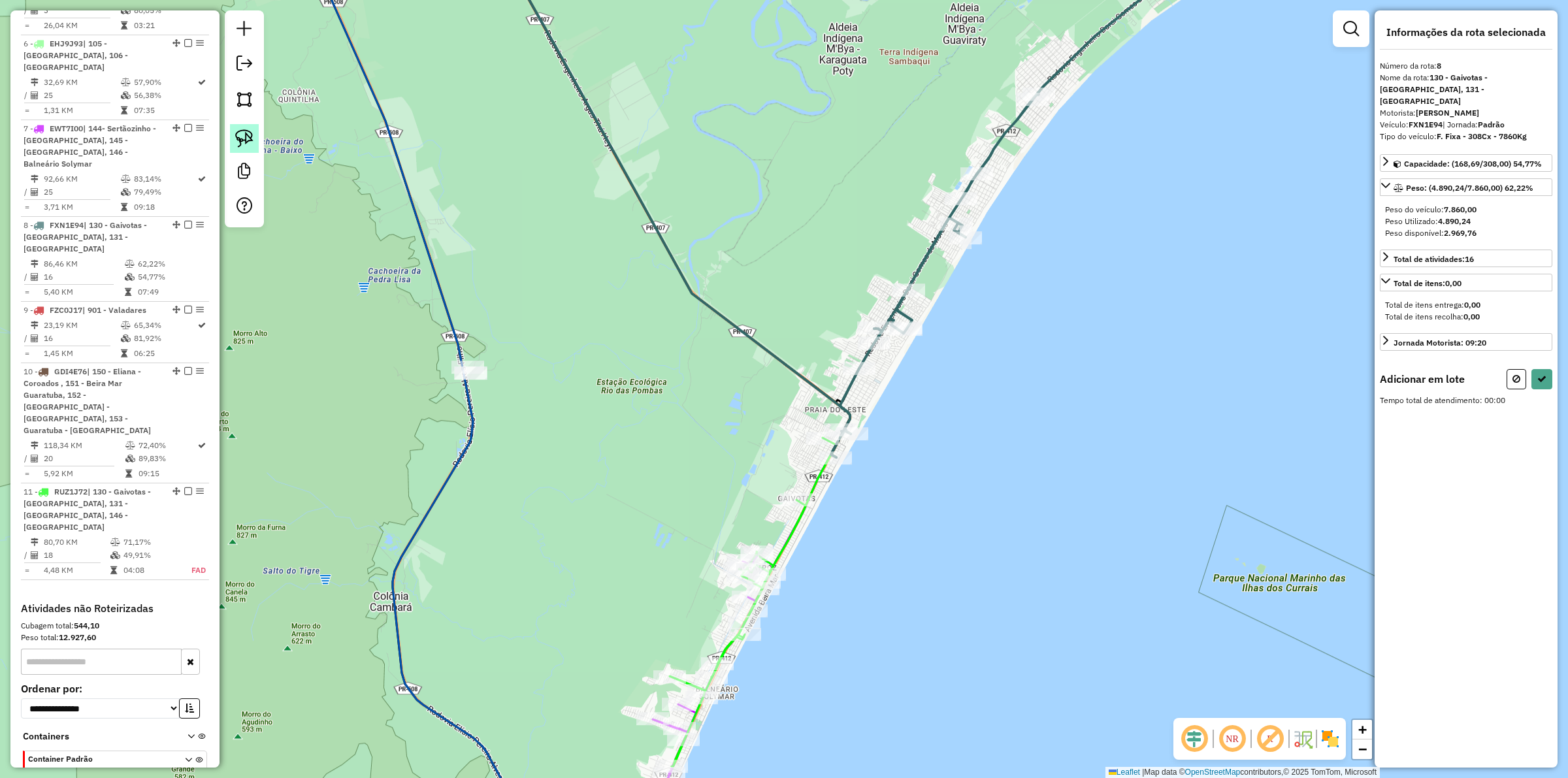
click at [242, 144] on img at bounding box center [244, 138] width 18 height 18
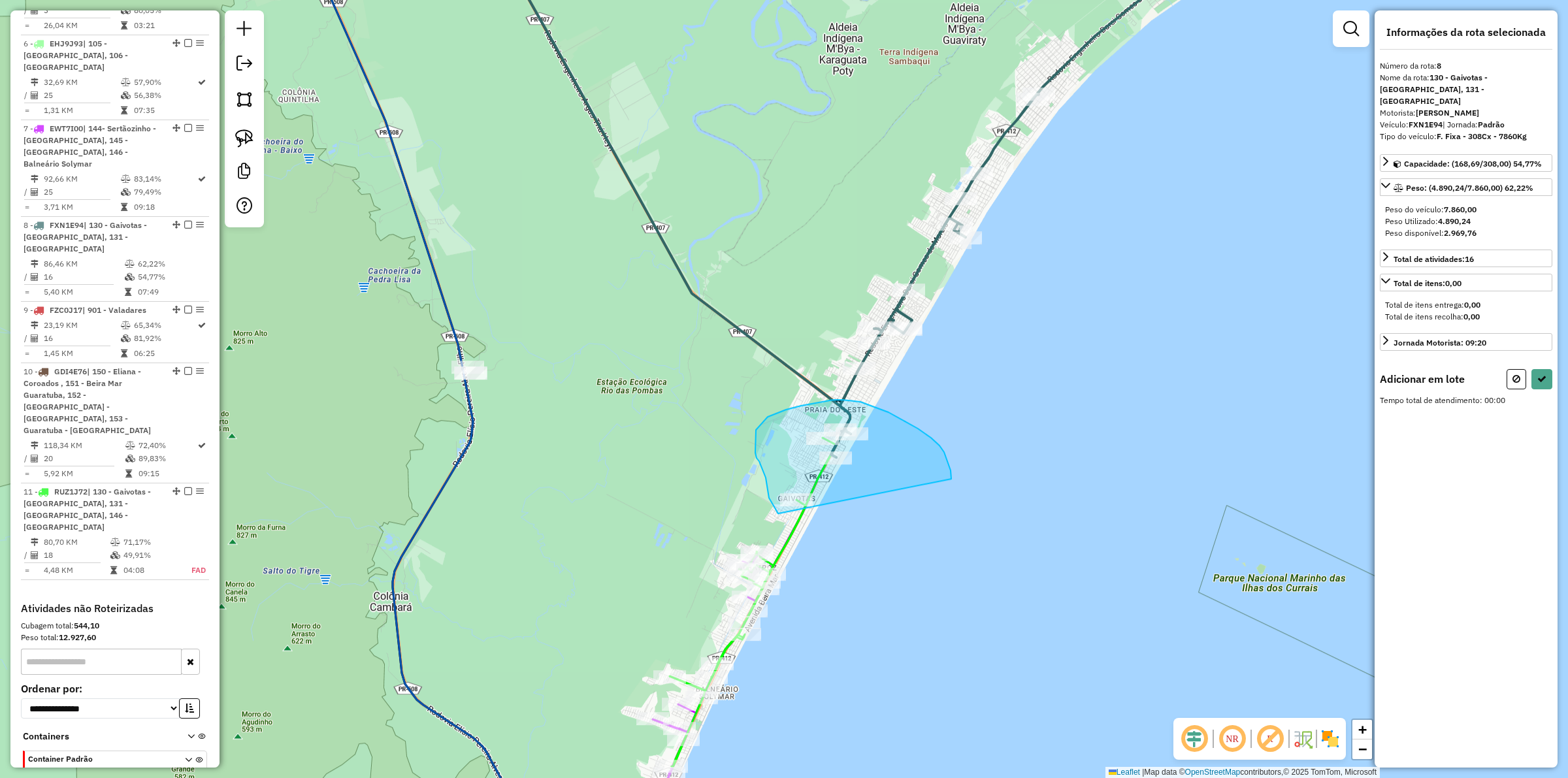
drag, startPoint x: 952, startPoint y: 474, endPoint x: 817, endPoint y: 539, distance: 149.8
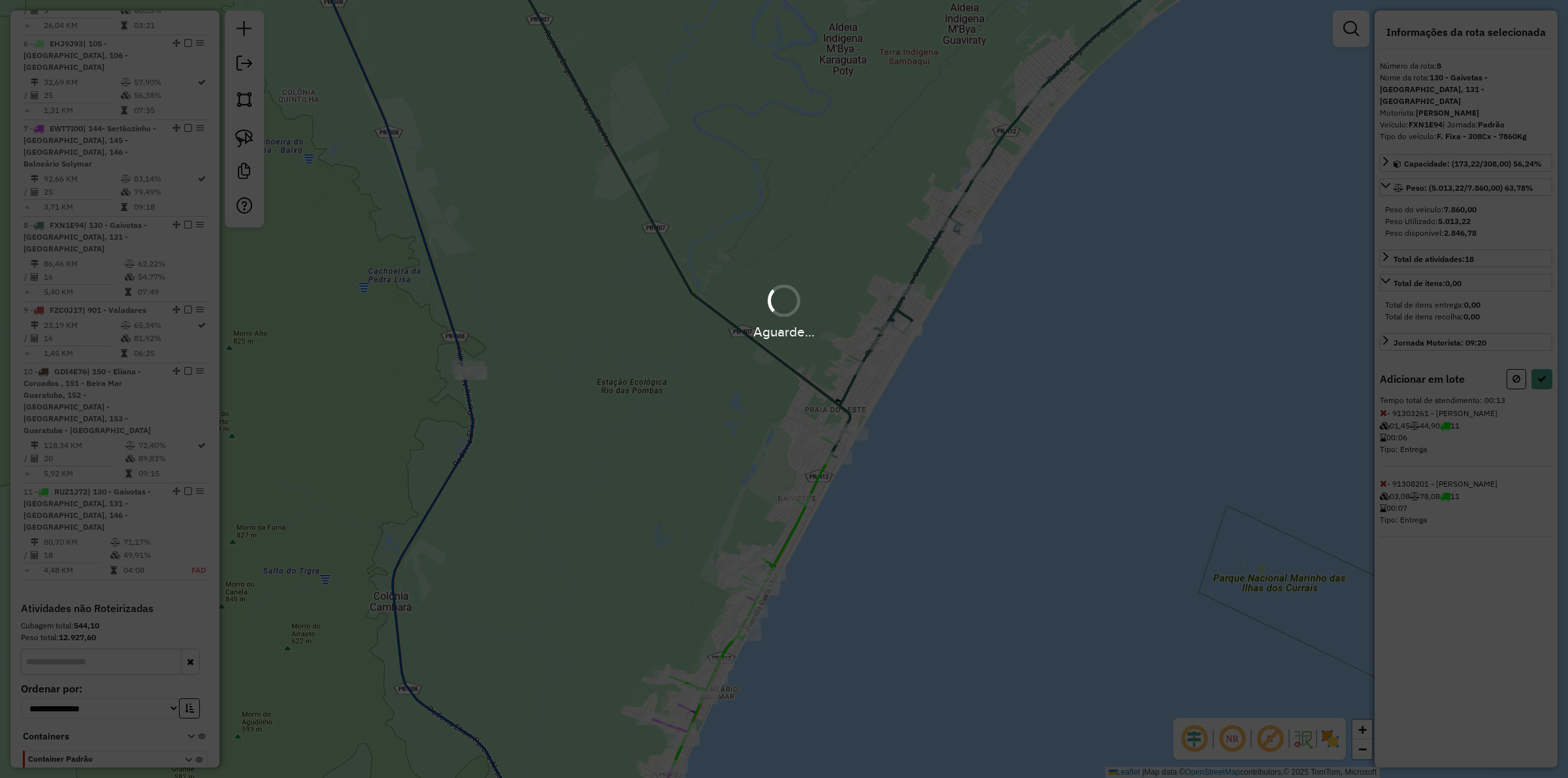
click at [1254, 367] on div "Aguarde..." at bounding box center [784, 389] width 1568 height 778
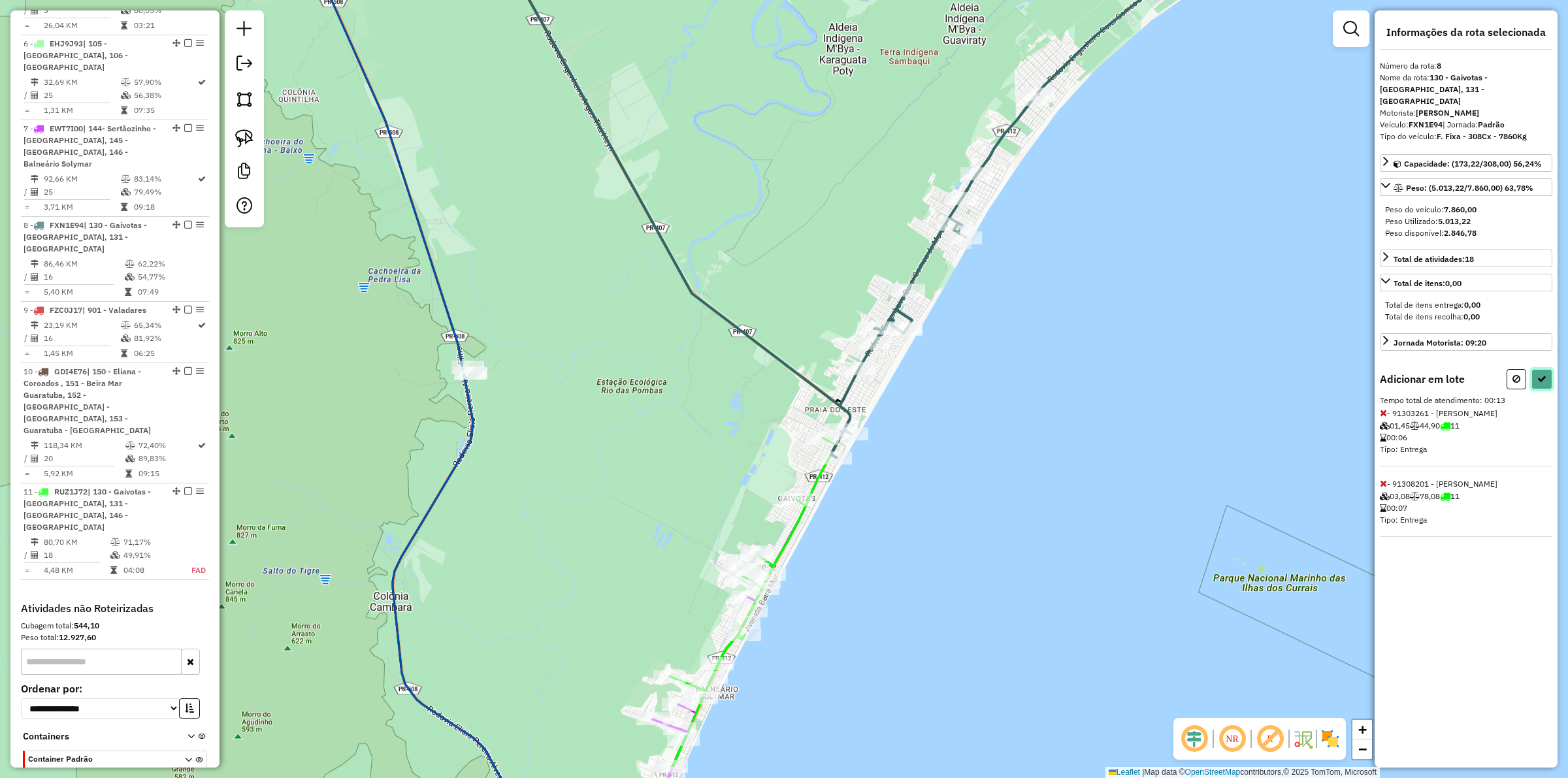
click at [1254, 374] on icon at bounding box center [1542, 379] width 9 height 9
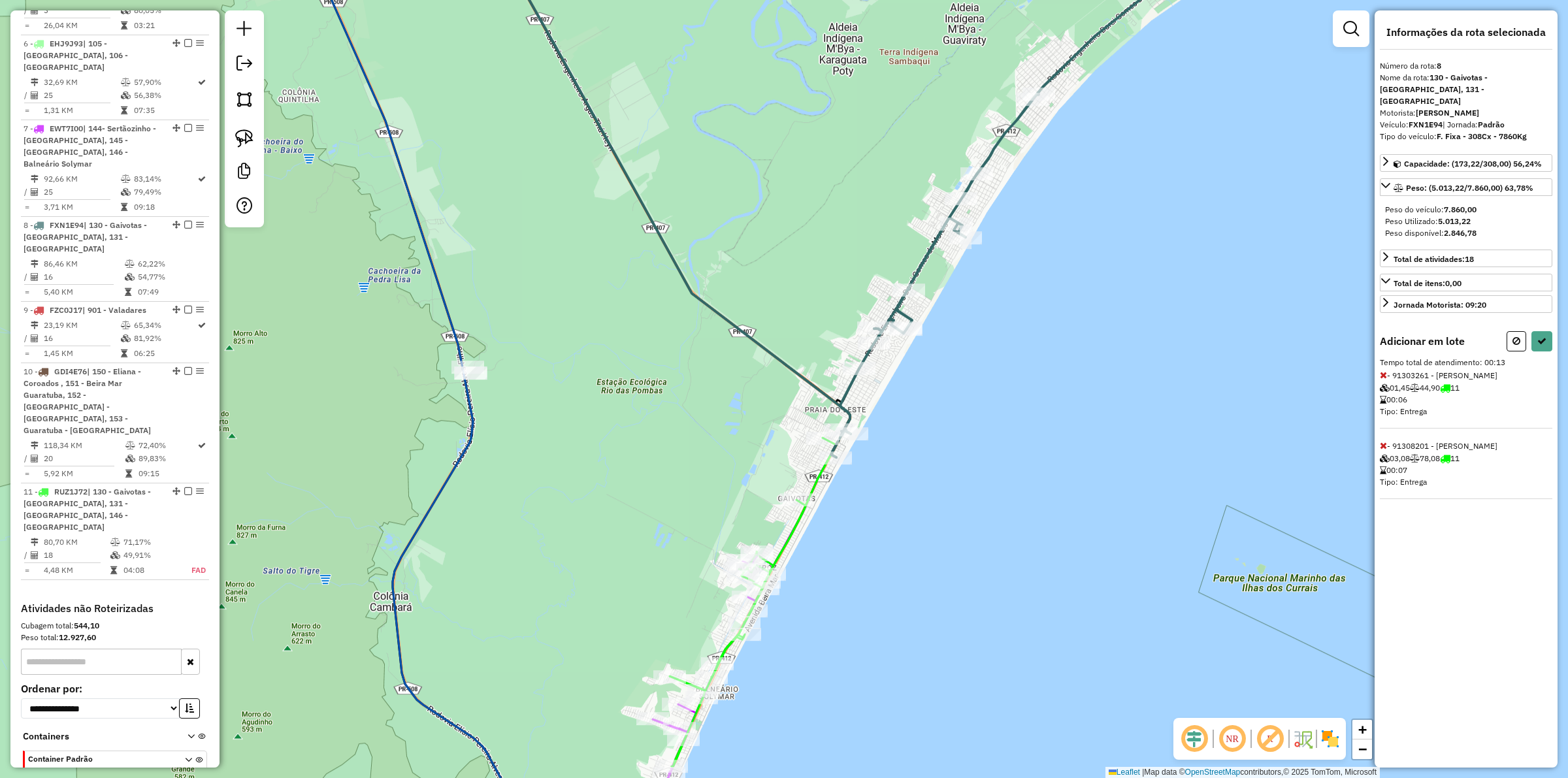
select select "**********"
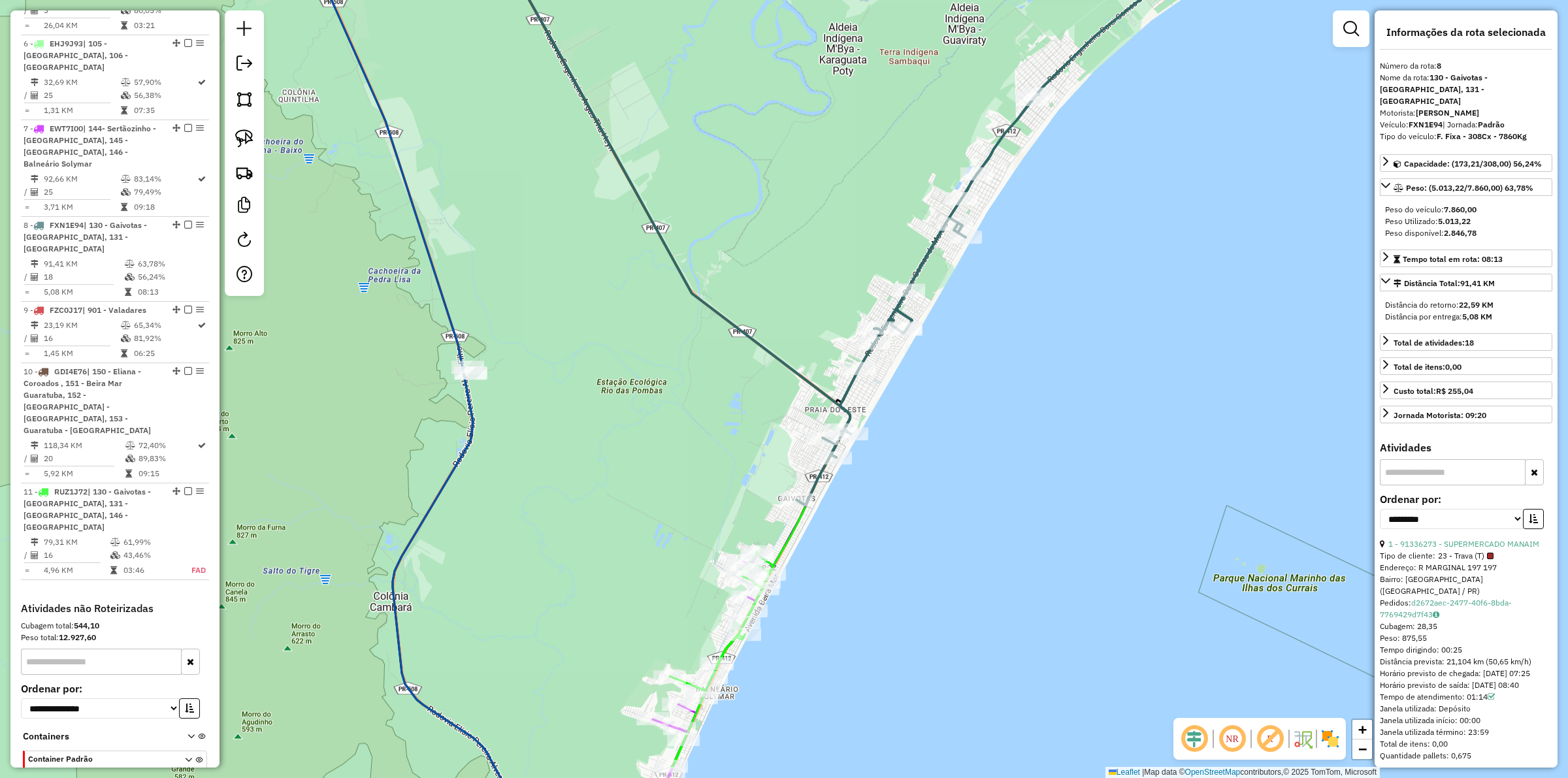
click at [726, 601] on icon at bounding box center [722, 659] width 104 height 216
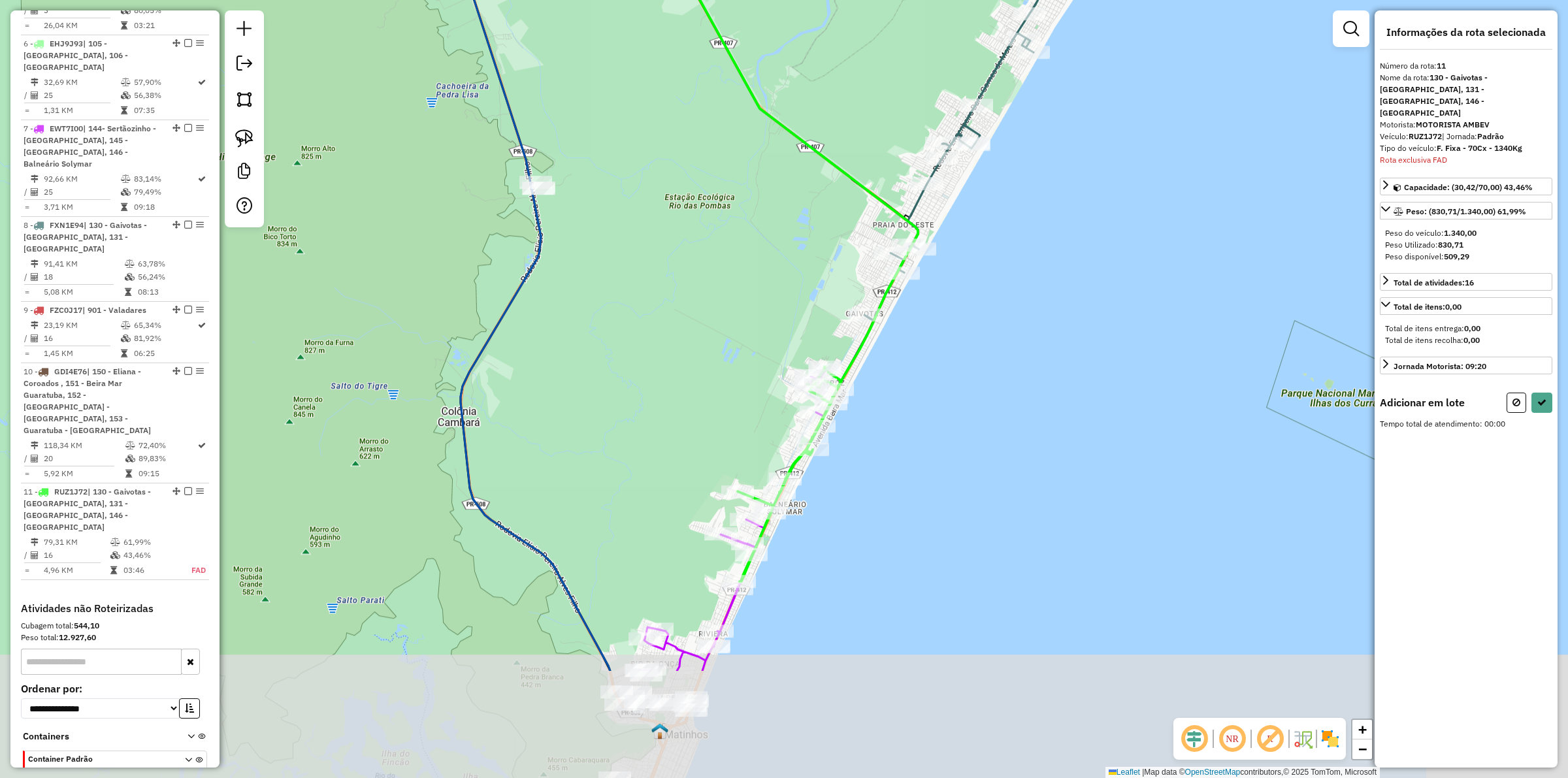
drag, startPoint x: 829, startPoint y: 693, endPoint x: 896, endPoint y: 508, distance: 196.8
click at [896, 508] on div "Janela de atendimento Grade de atendimento Capacidade Transportadoras Veículos …" at bounding box center [784, 389] width 1568 height 778
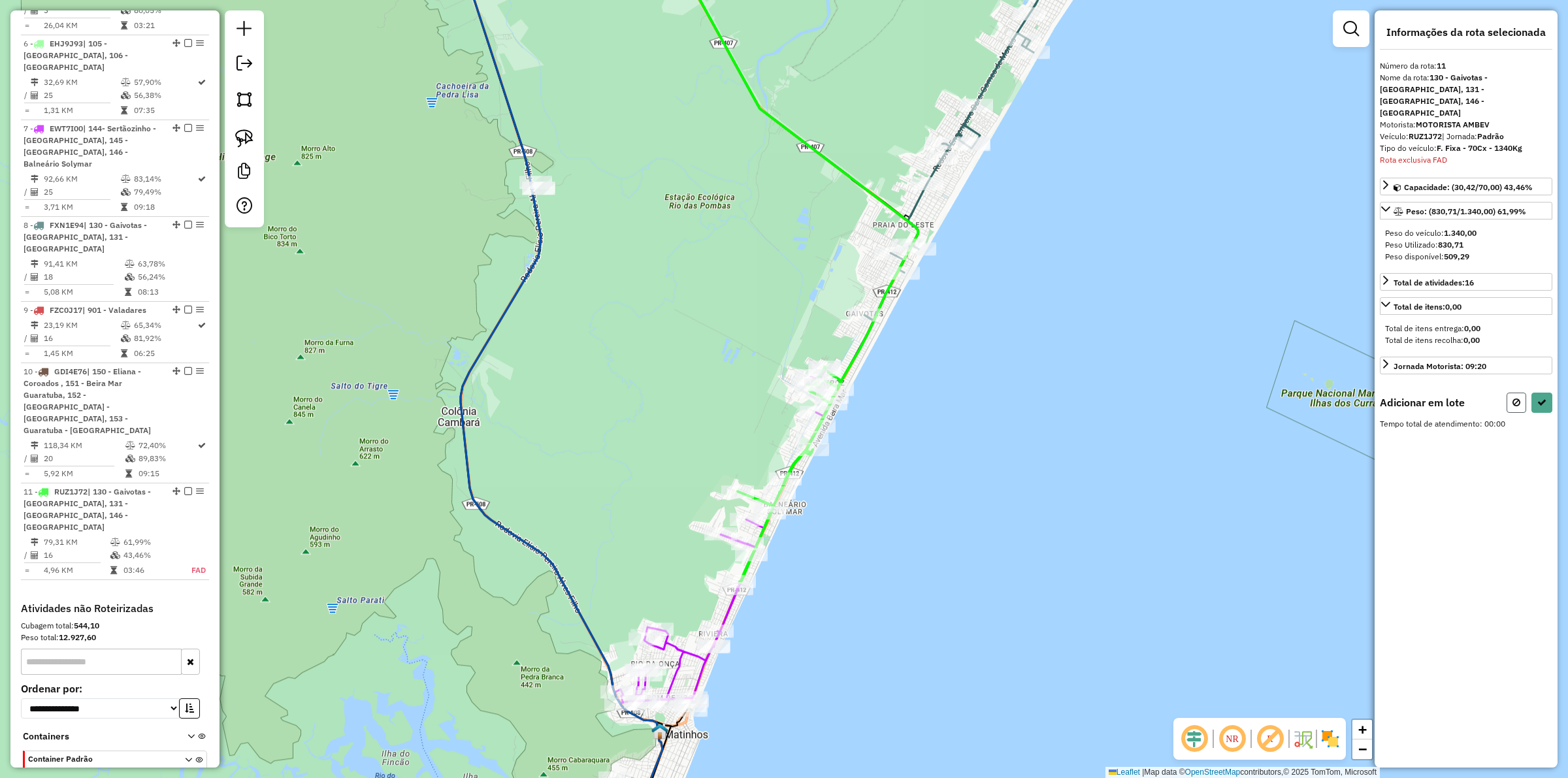
click at [1254, 392] on button at bounding box center [1516, 402] width 20 height 20
select select "**********"
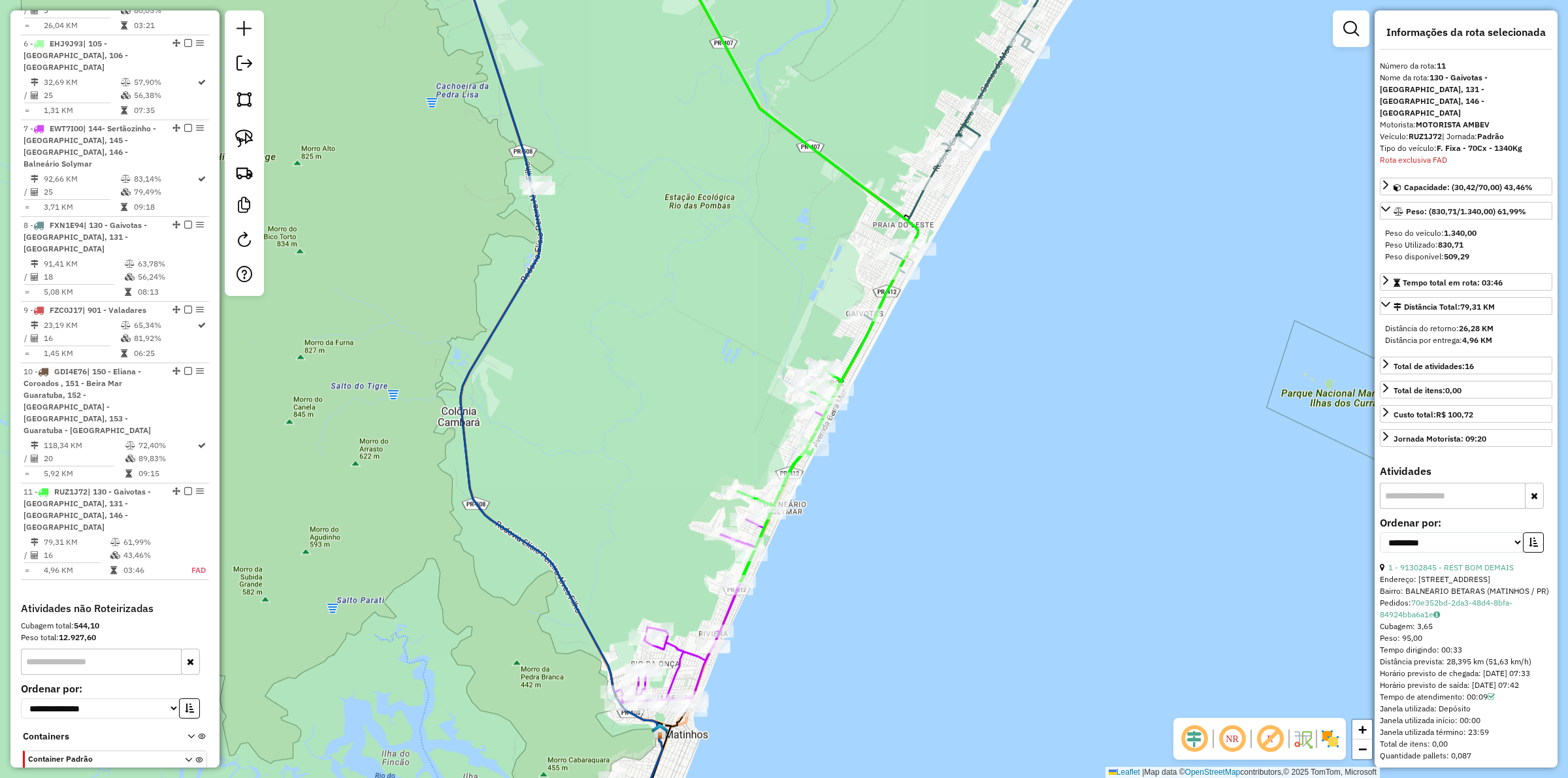
click at [1254, 34] on em at bounding box center [1351, 28] width 16 height 16
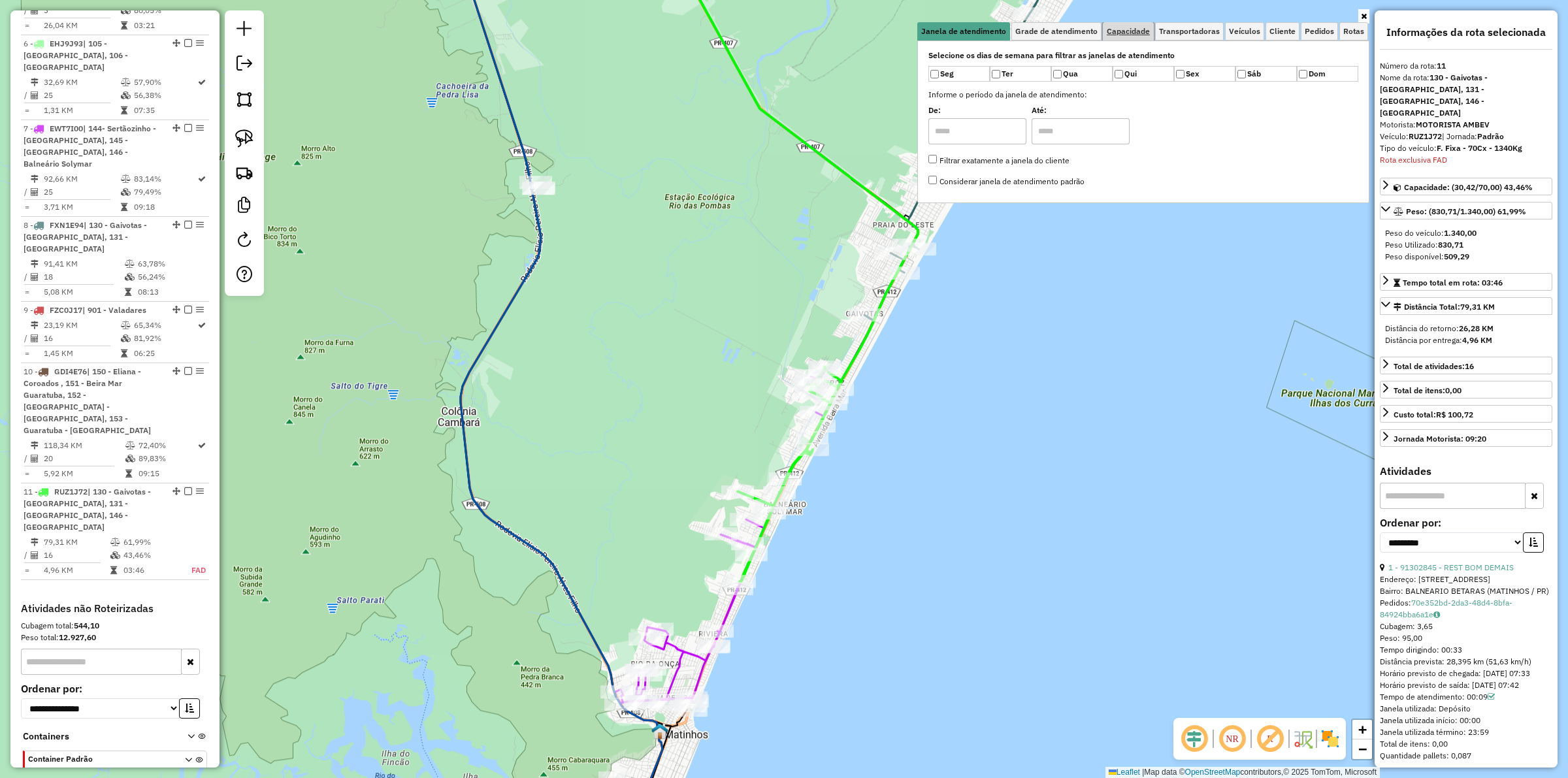
click at [1151, 28] on link "Capacidade" at bounding box center [1129, 31] width 51 height 18
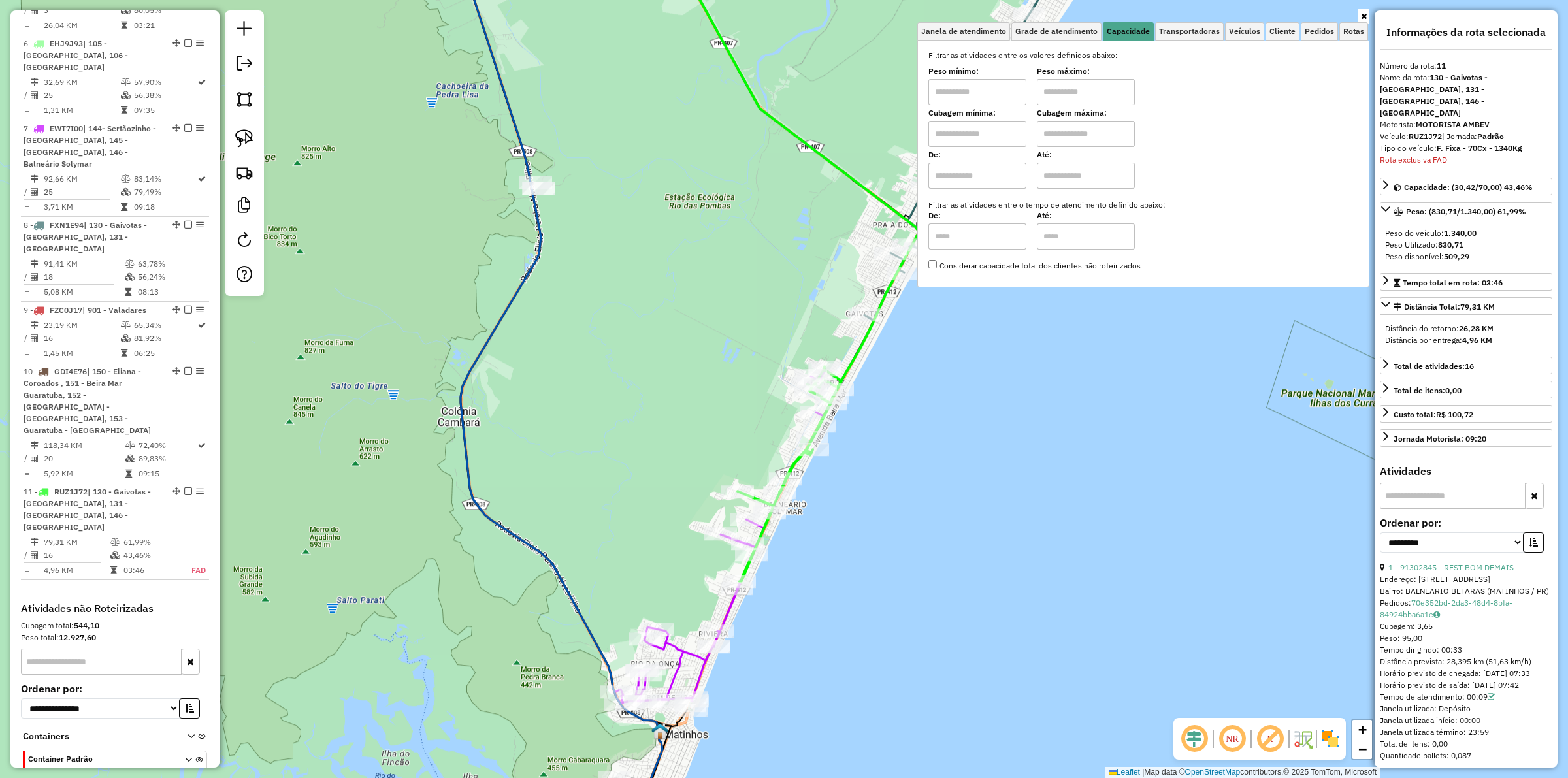
click at [995, 132] on input "text" at bounding box center [977, 133] width 98 height 26
type input "****"
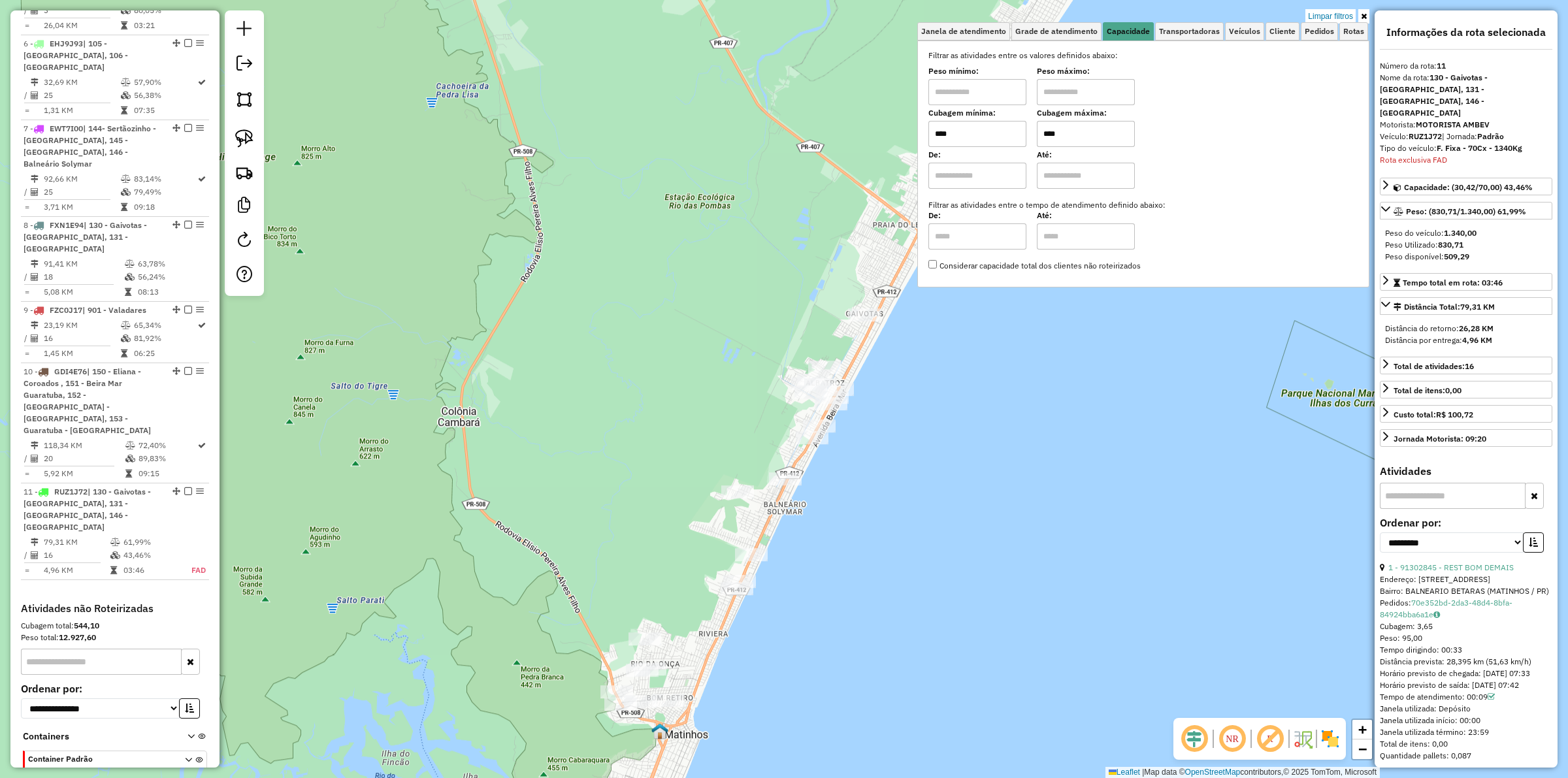
type input "****"
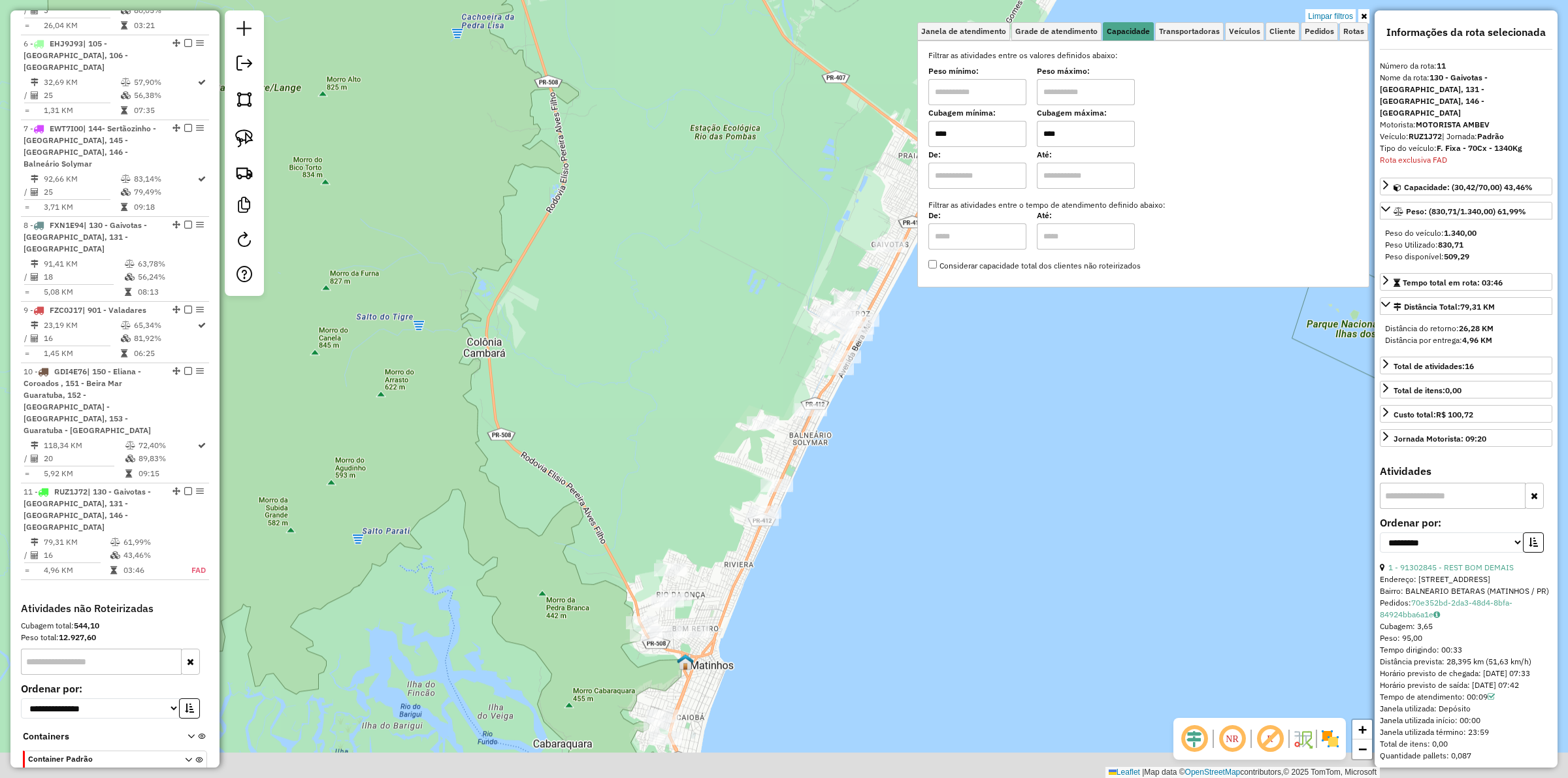
click at [850, 556] on div "Limpar filtros Janela de atendimento Grade de atendimento Capacidade Transporta…" at bounding box center [784, 389] width 1568 height 778
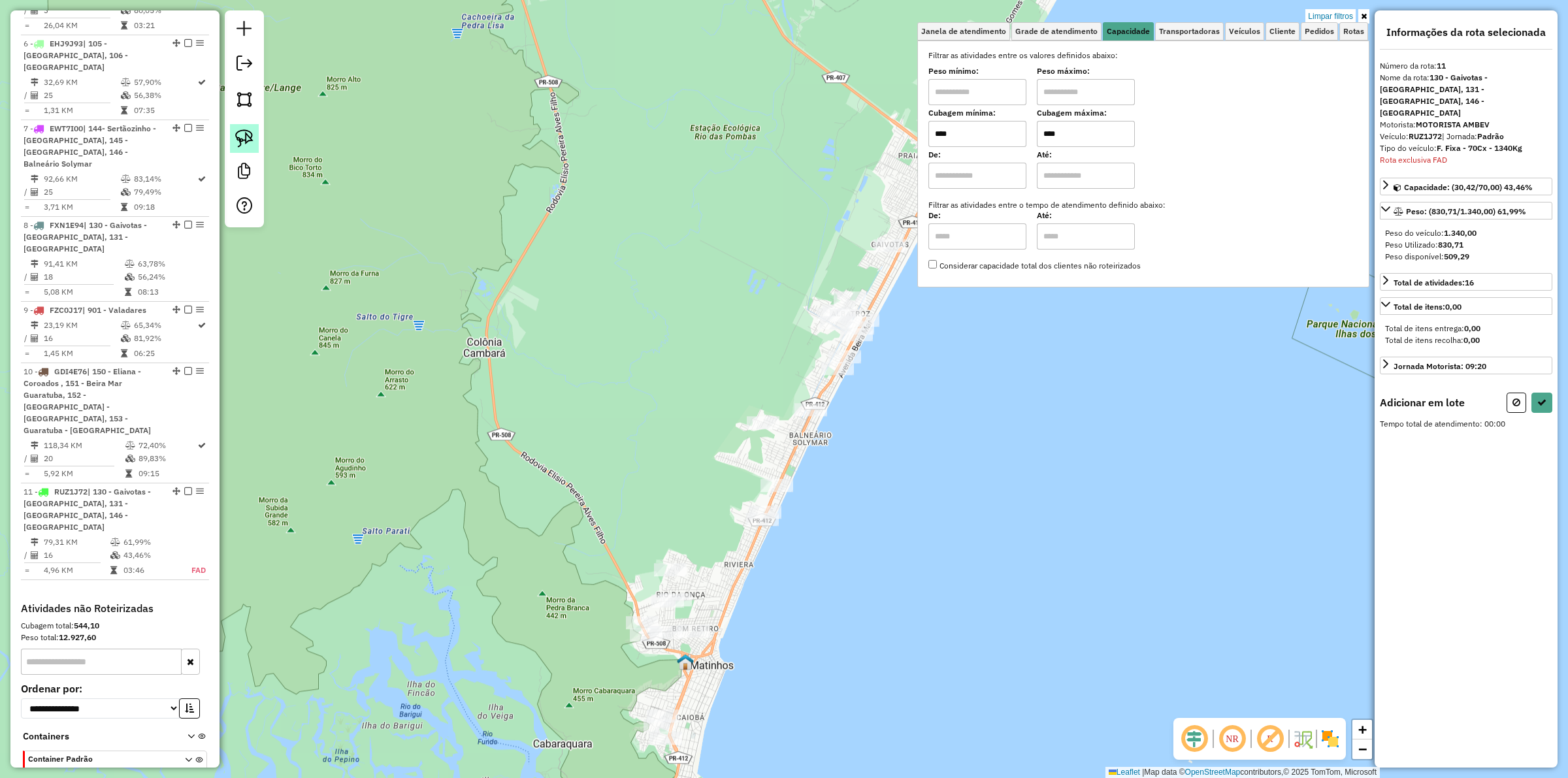
click at [242, 144] on img at bounding box center [244, 138] width 18 height 18
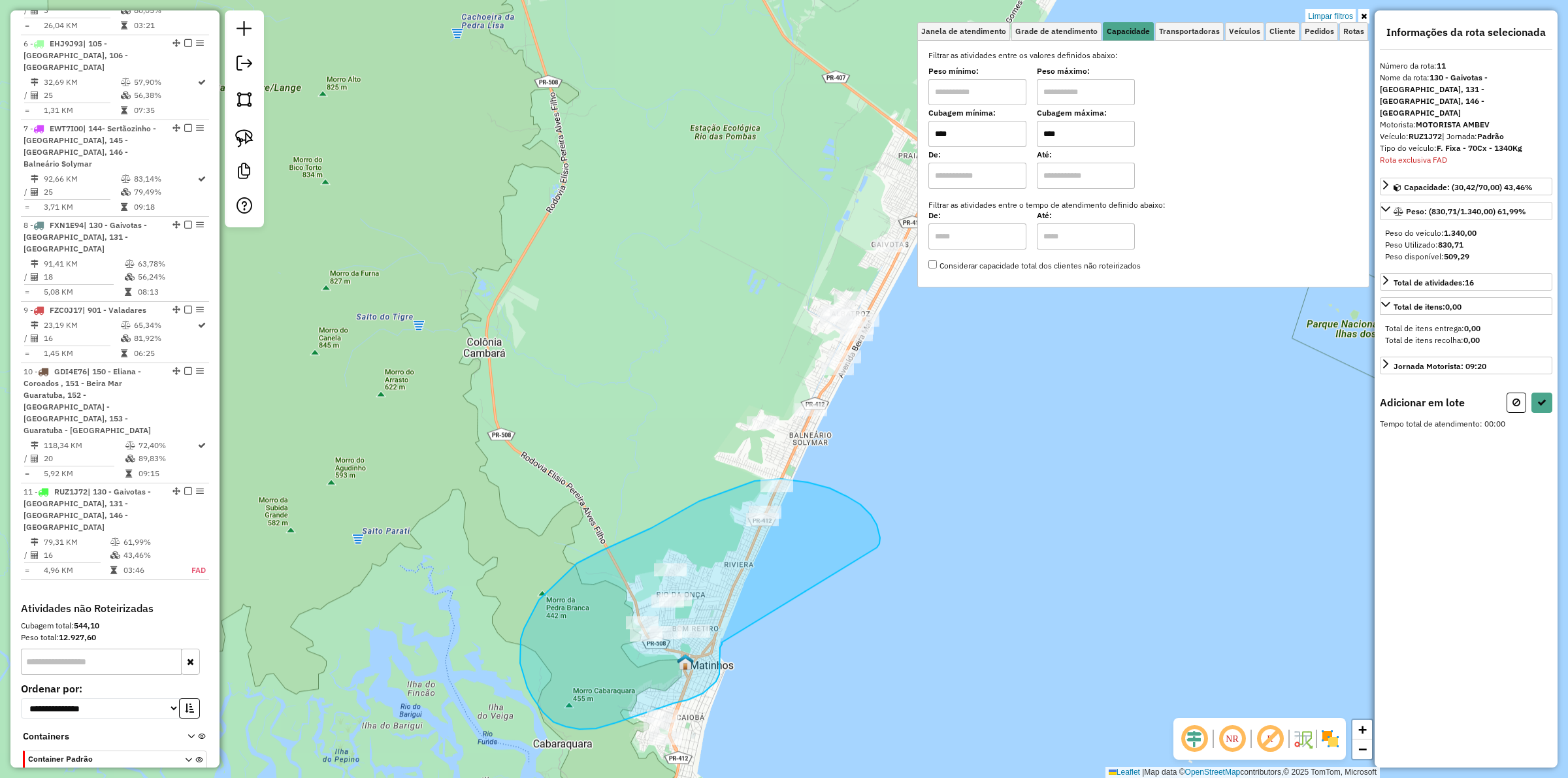
drag, startPoint x: 877, startPoint y: 546, endPoint x: 722, endPoint y: 642, distance: 182.3
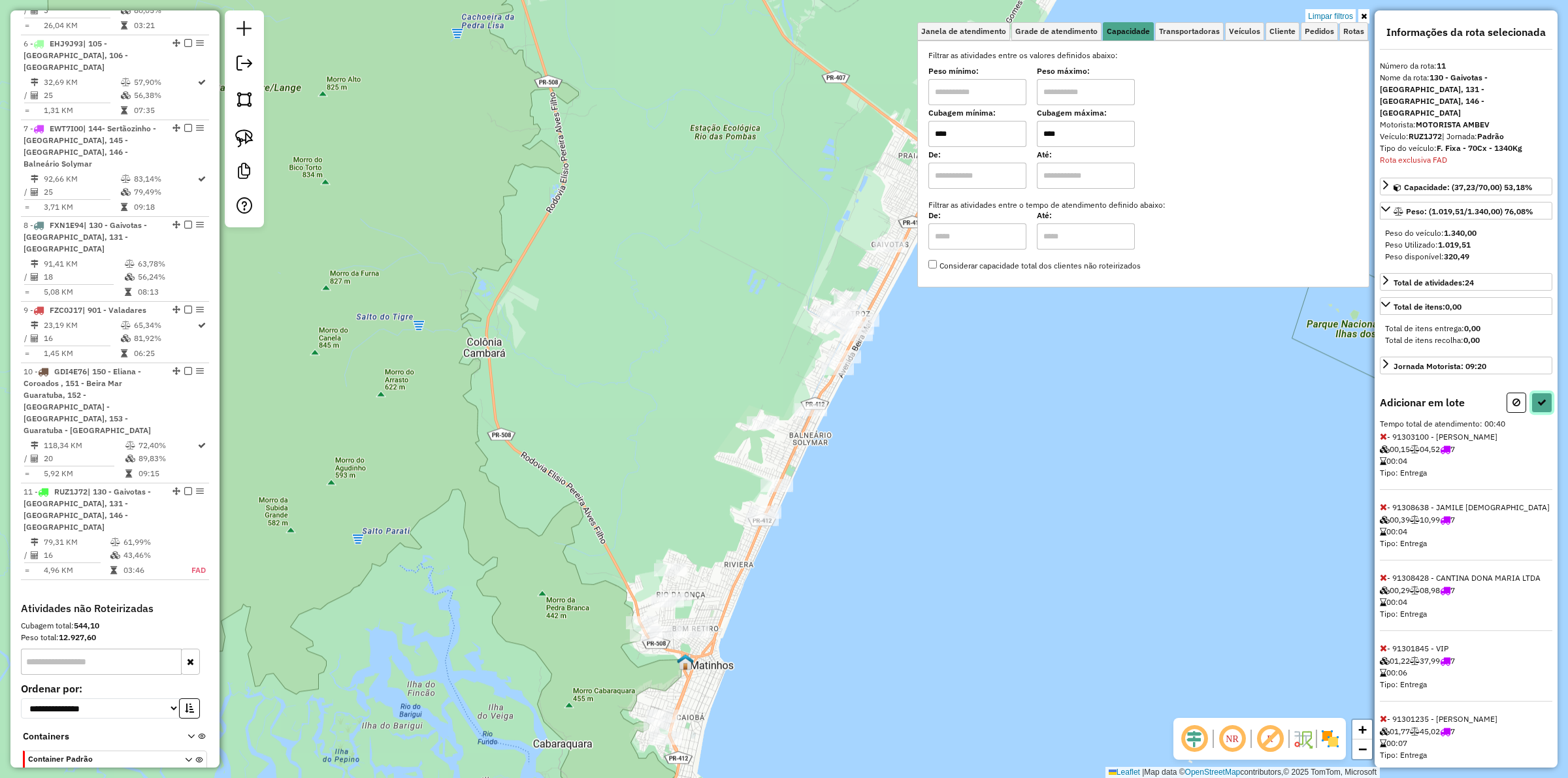
click at [1254, 392] on button at bounding box center [1542, 402] width 21 height 20
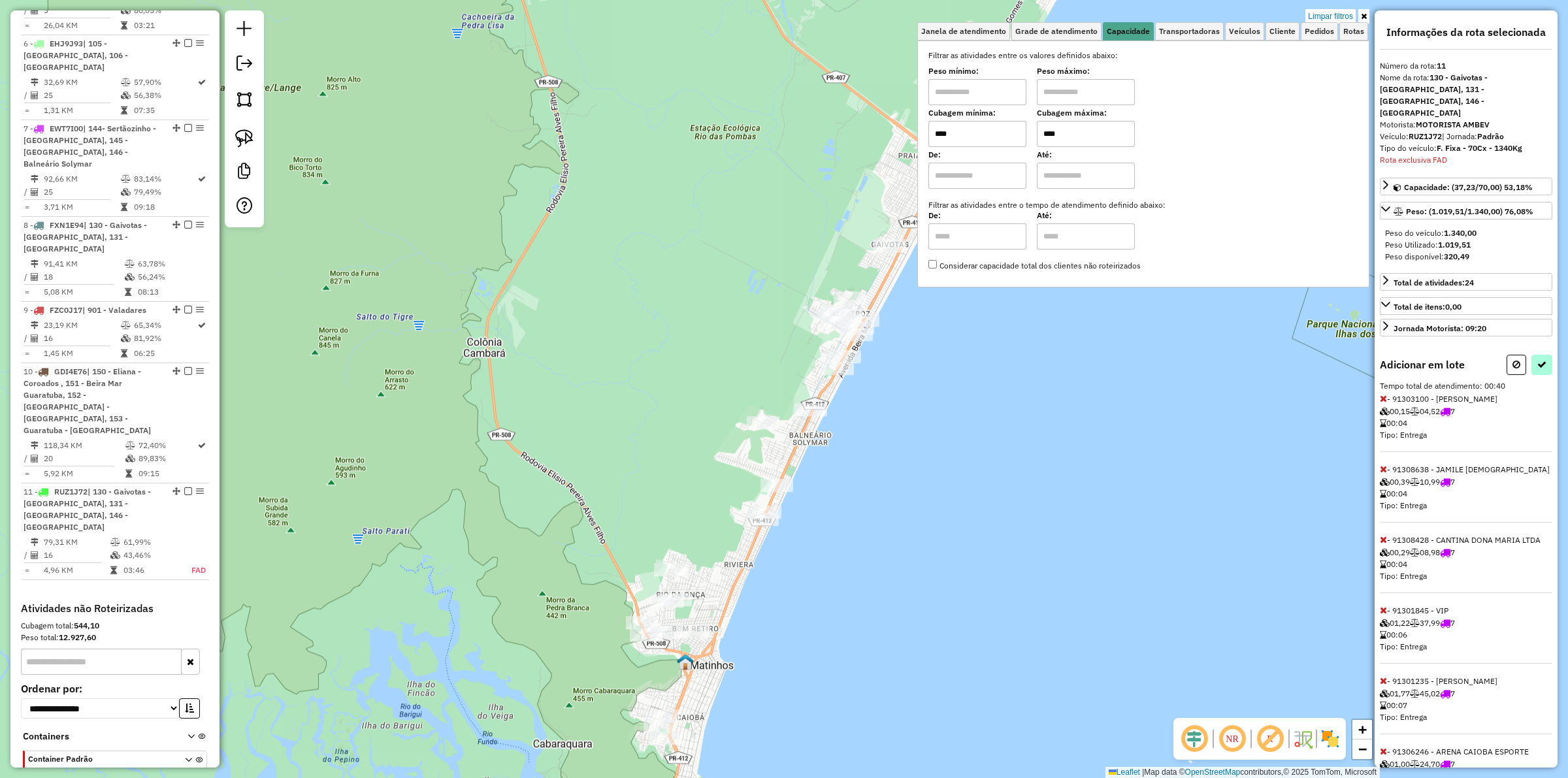
select select "**********"
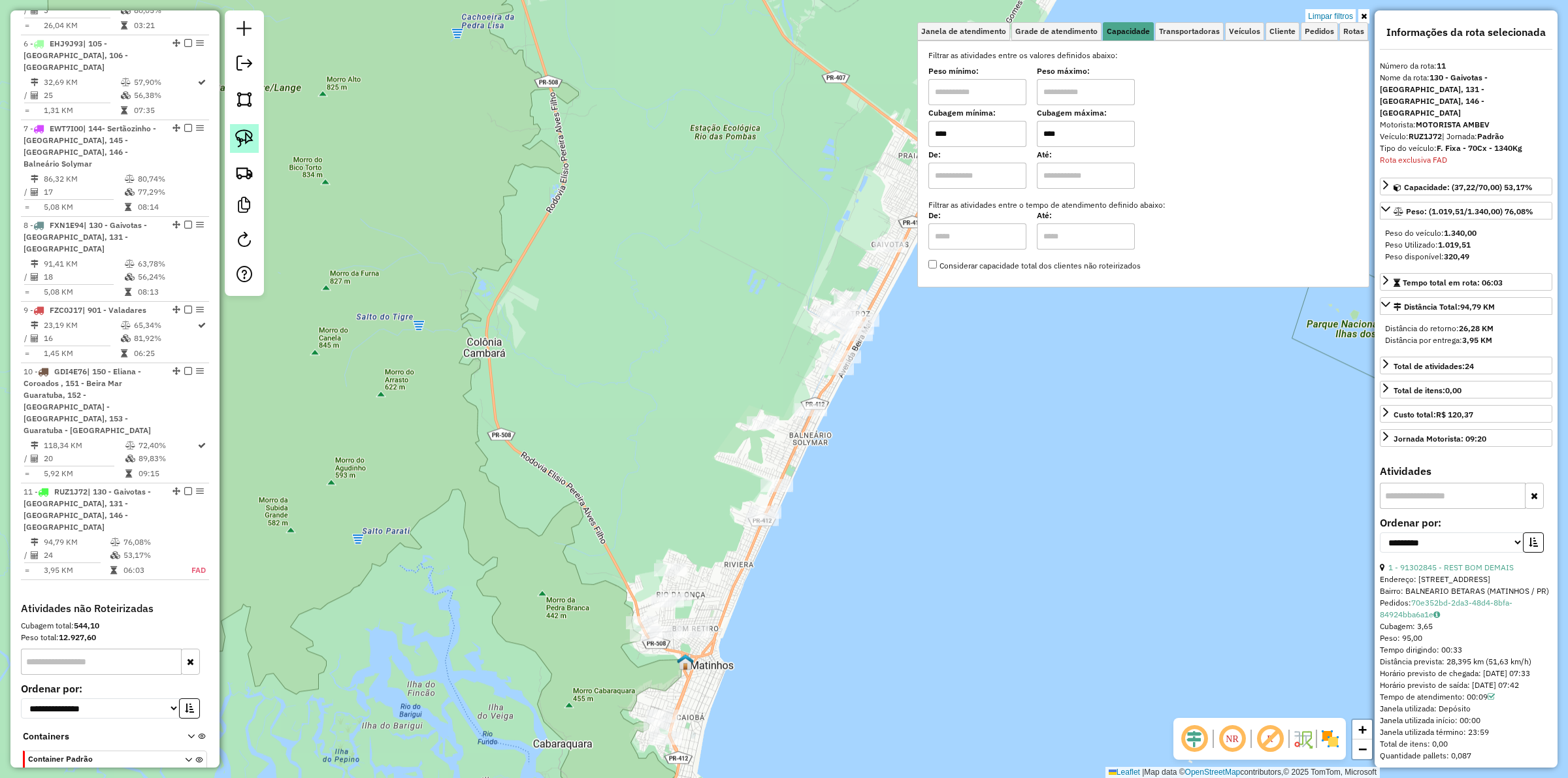
click at [248, 146] on img at bounding box center [244, 138] width 18 height 18
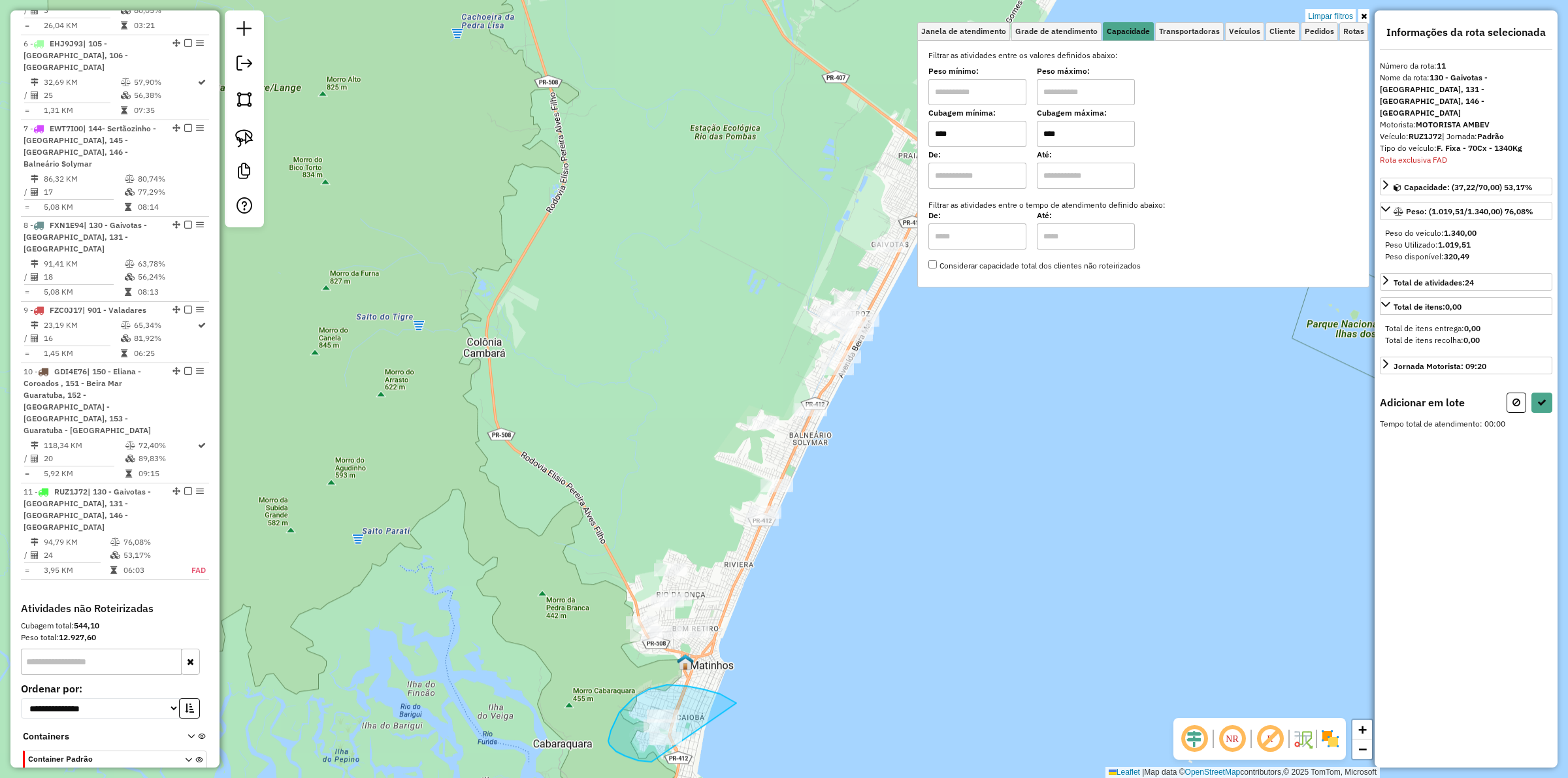
drag, startPoint x: 667, startPoint y: 684, endPoint x: 705, endPoint y: 740, distance: 67.7
click at [690, 601] on div "Limpar filtros Janela de atendimento Grade de atendimento Capacidade Transporta…" at bounding box center [784, 389] width 1568 height 778
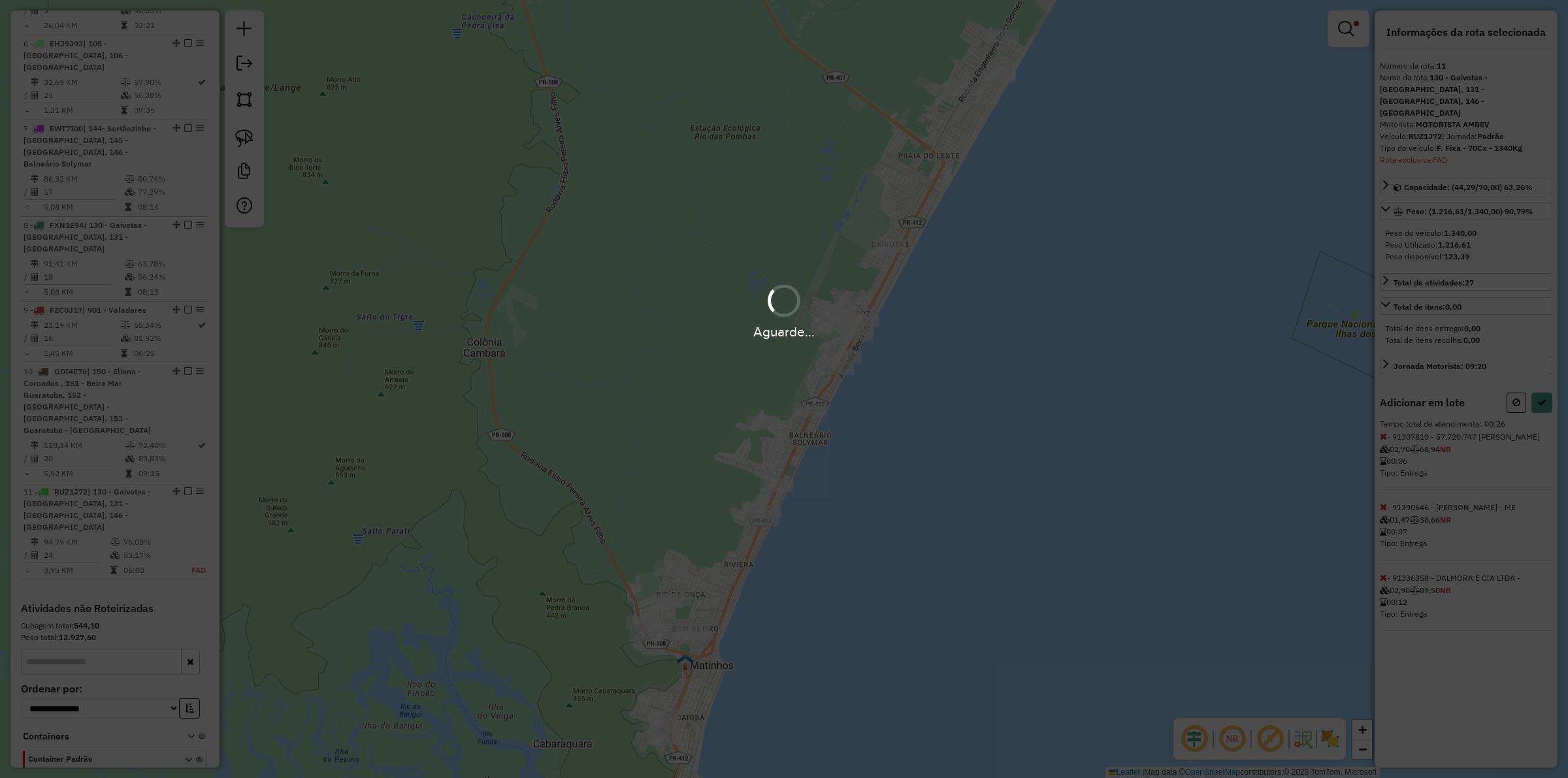
click at [1254, 381] on div "Aguarde..." at bounding box center [784, 389] width 1568 height 778
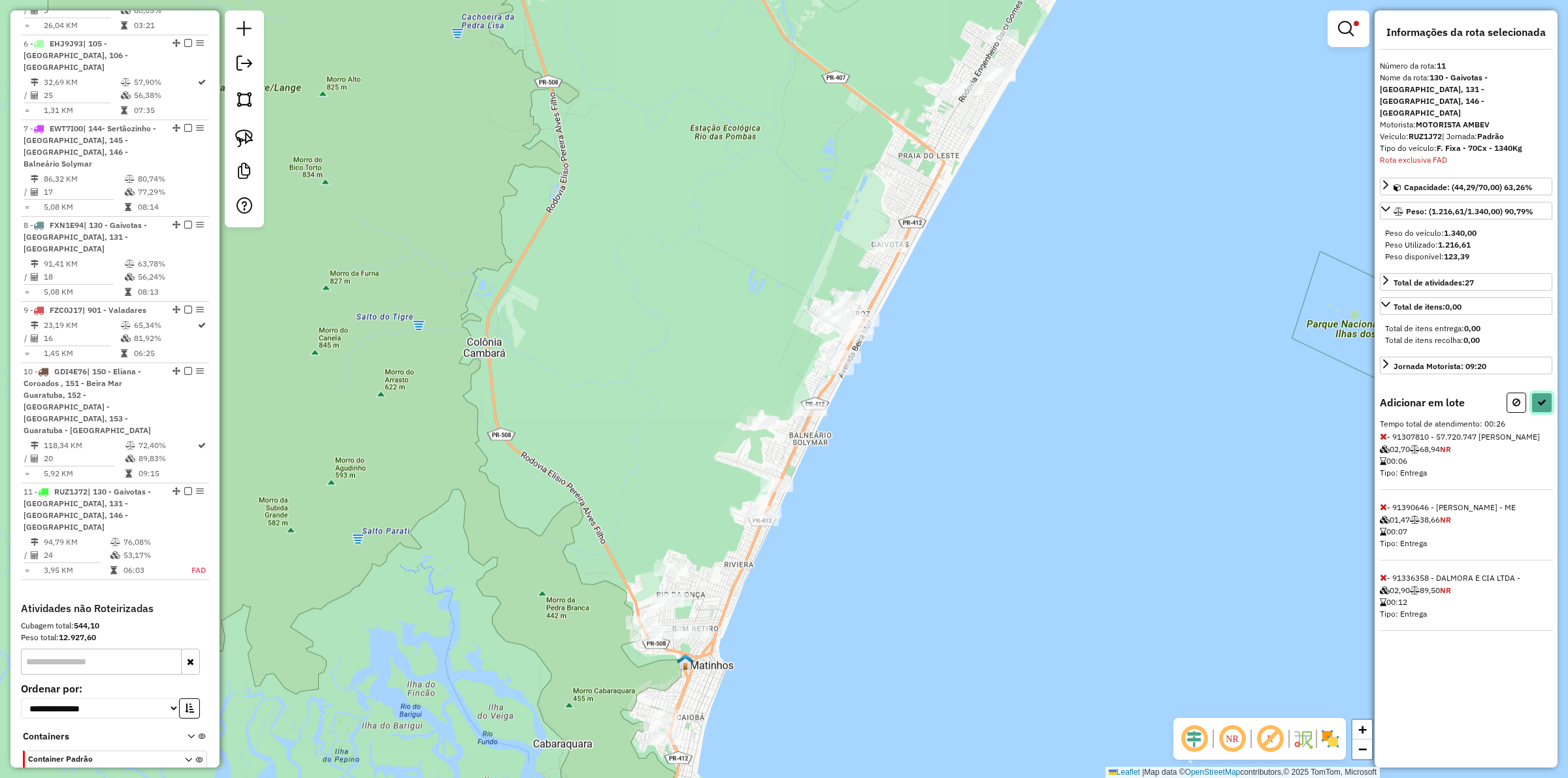
click at [1254, 398] on icon at bounding box center [1542, 402] width 9 height 9
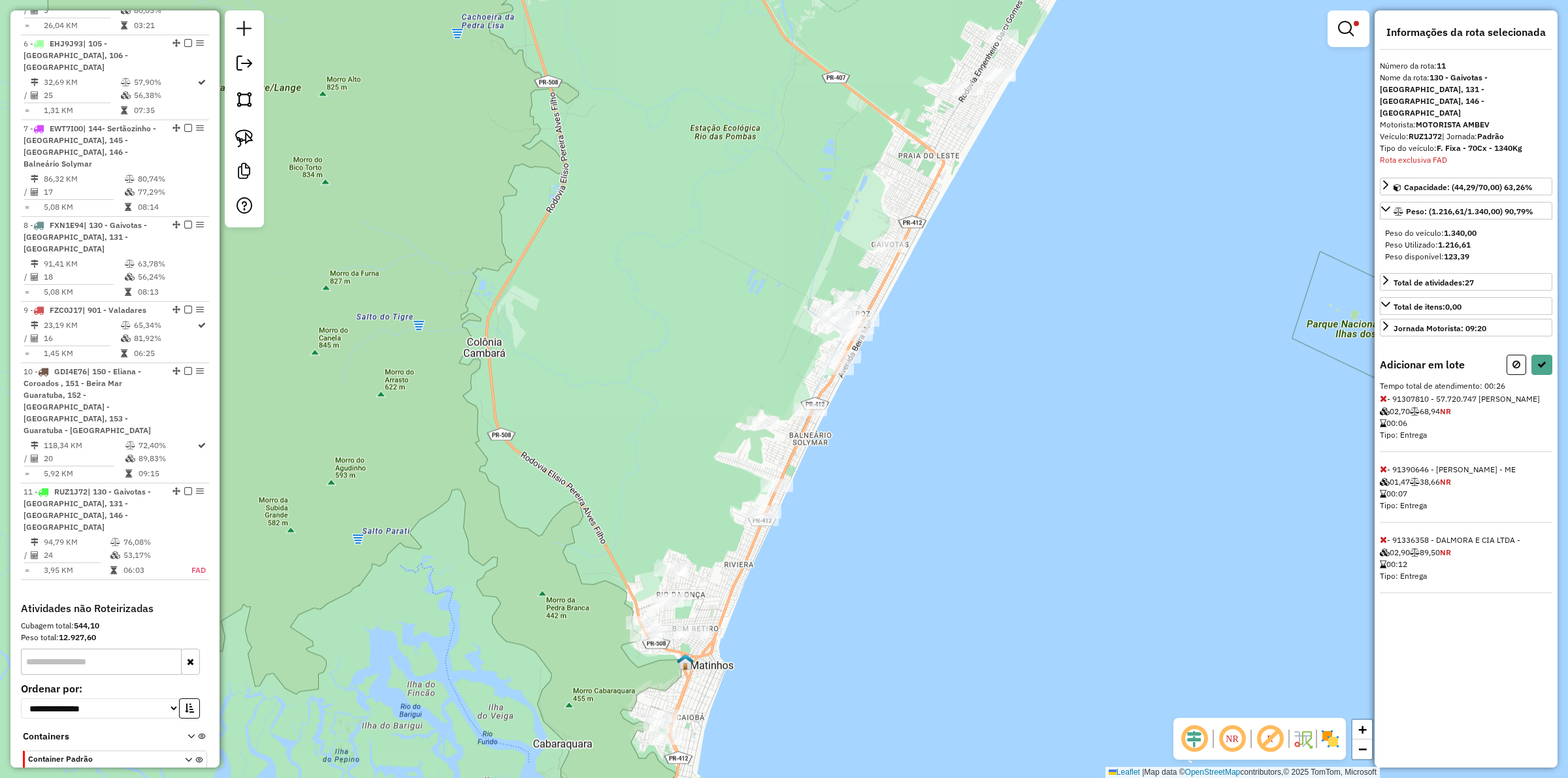
select select "**********"
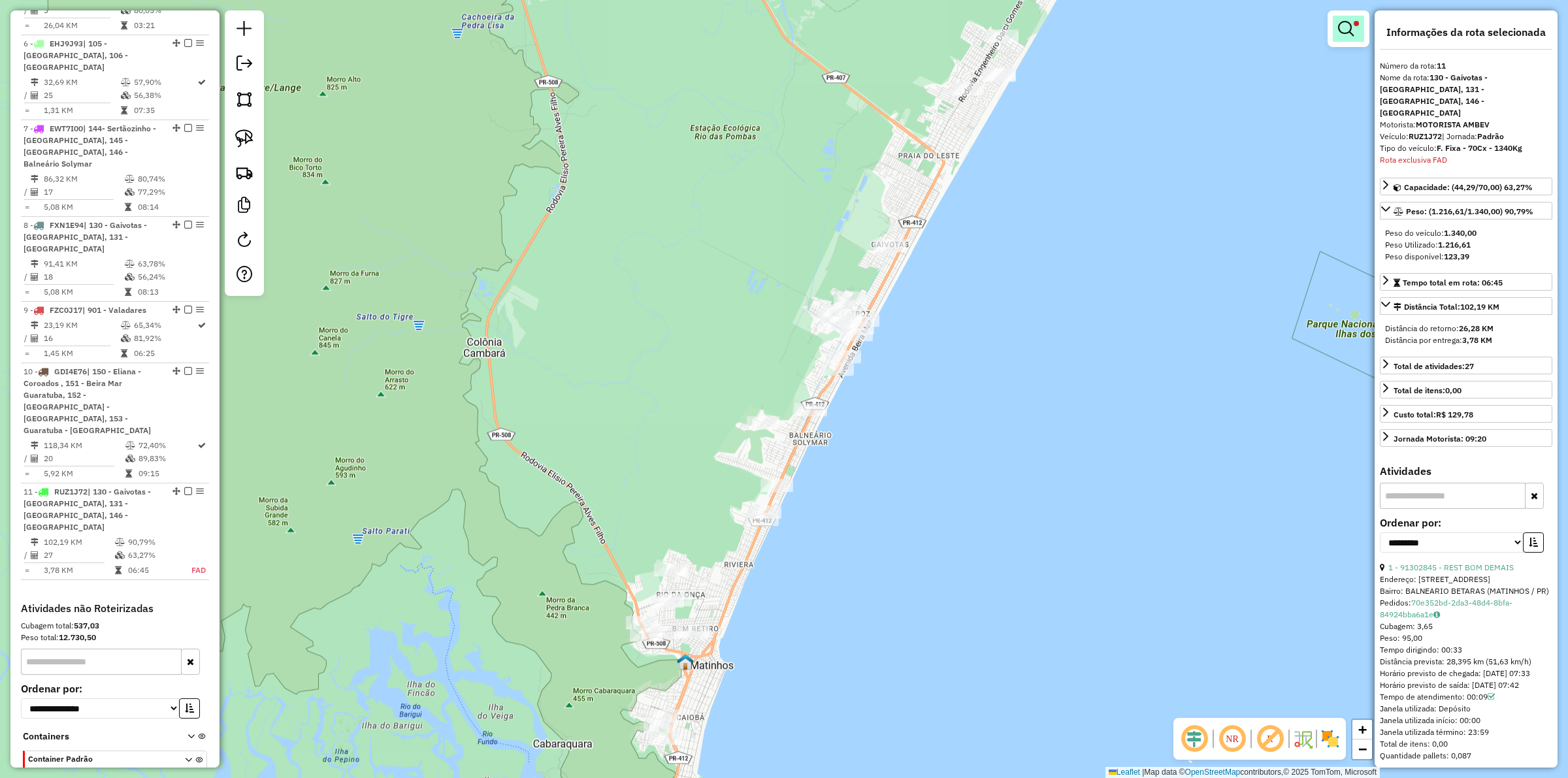
click at [1254, 26] on em at bounding box center [1345, 28] width 16 height 16
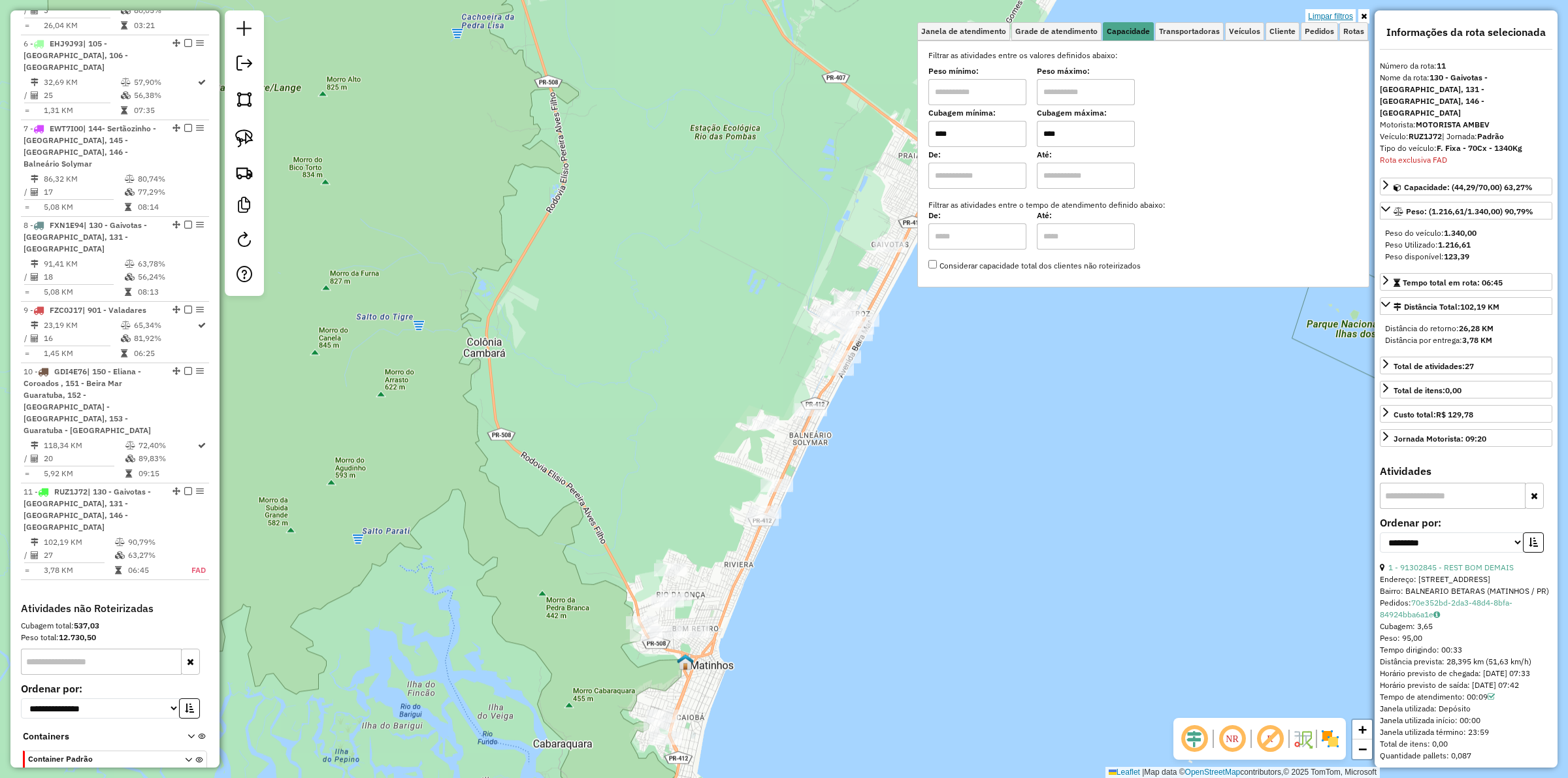
click at [1254, 18] on link "Limpar filtros" at bounding box center [1331, 16] width 51 height 14
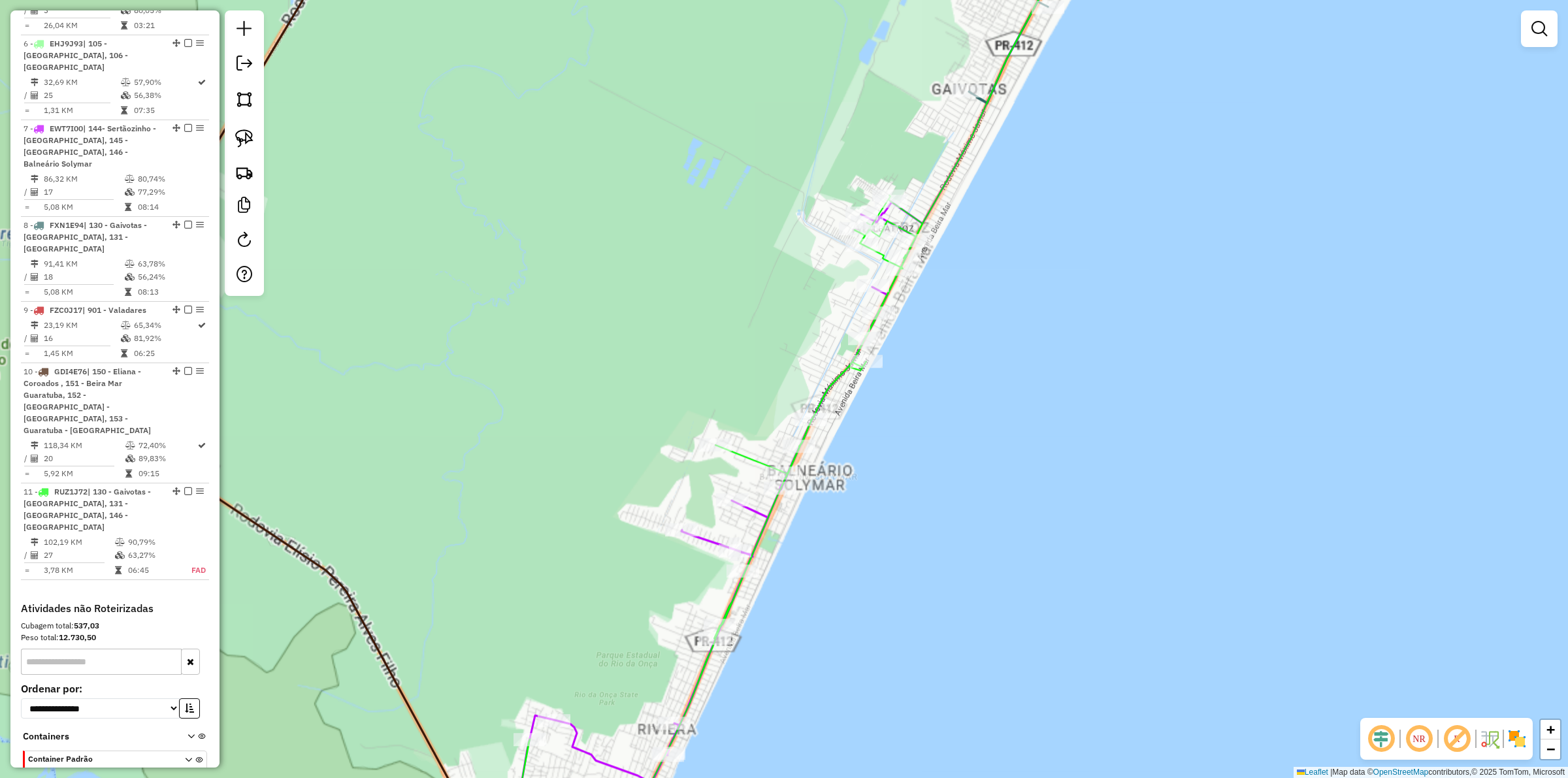
click at [828, 384] on icon at bounding box center [693, 526] width 459 height 661
select select "**********"
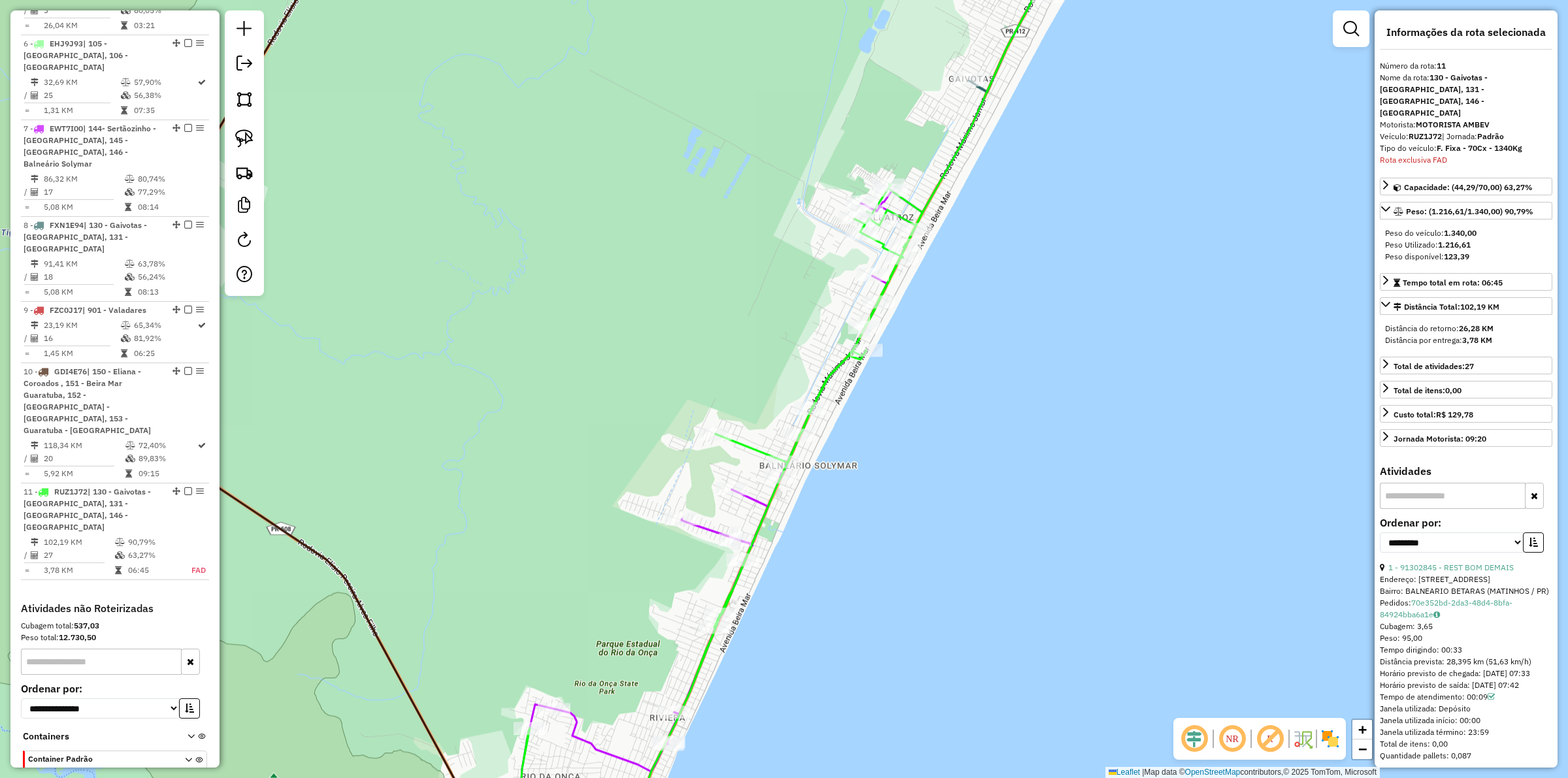
drag, startPoint x: 745, startPoint y: 404, endPoint x: 749, endPoint y: 296, distance: 108.1
click at [749, 296] on div "Janela de atendimento Grade de atendimento Capacidade Transportadoras Veículos …" at bounding box center [784, 389] width 1568 height 778
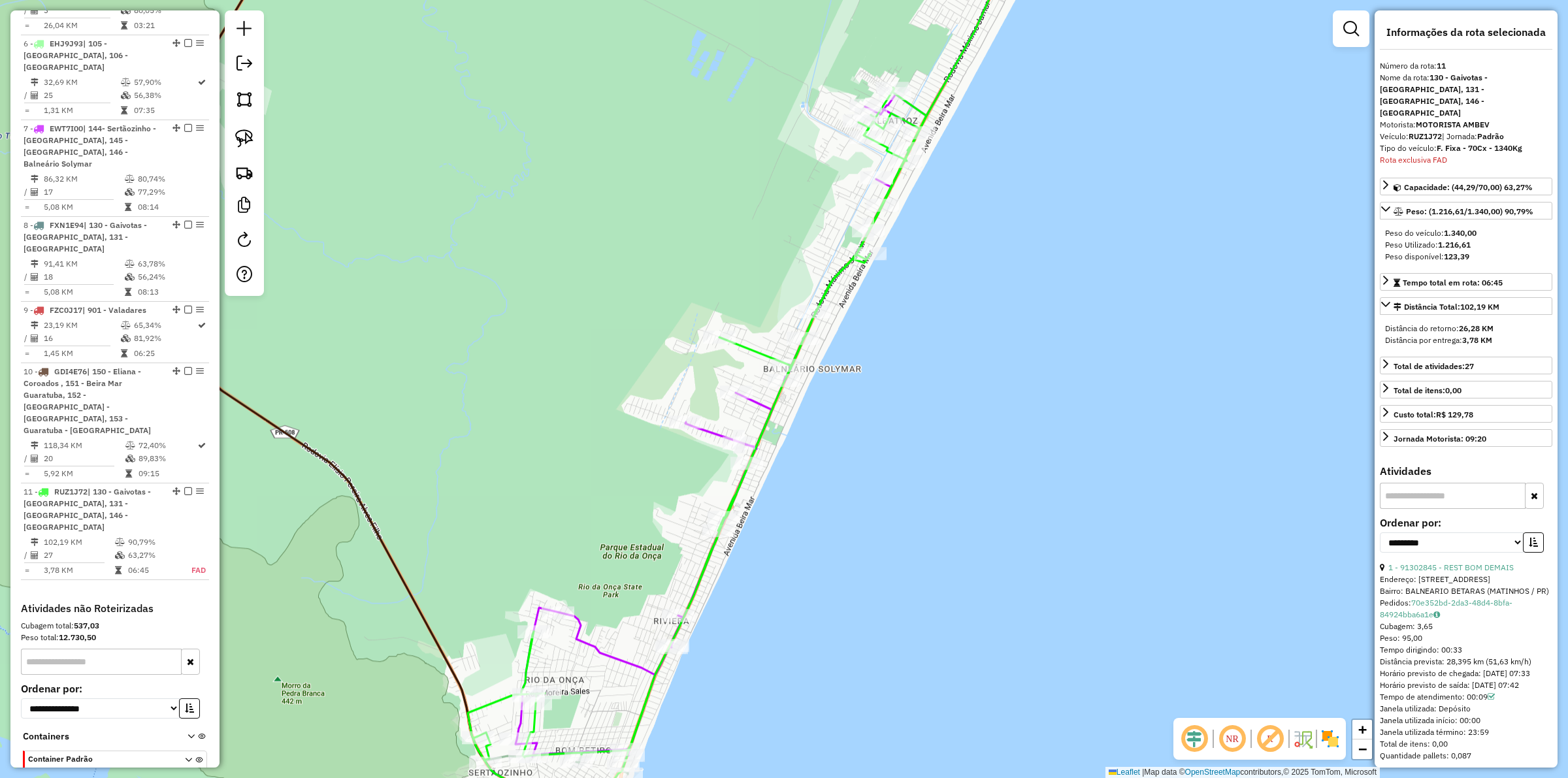
click at [709, 429] on icon at bounding box center [718, 425] width 405 height 663
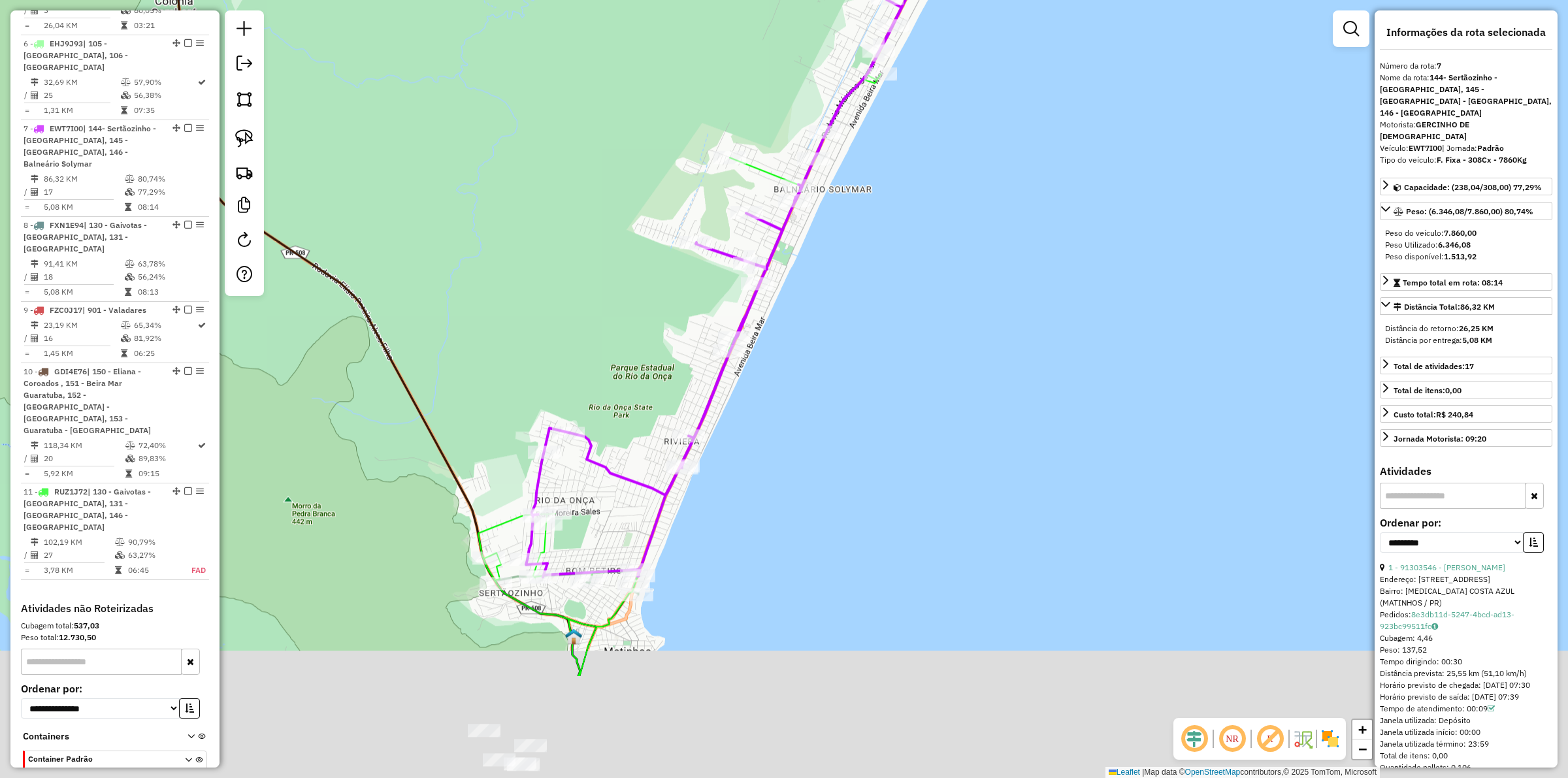
drag, startPoint x: 805, startPoint y: 418, endPoint x: 817, endPoint y: 355, distance: 64.1
click at [817, 355] on div "Janela de atendimento Grade de atendimento Capacidade Transportadoras Veículos …" at bounding box center [784, 389] width 1568 height 778
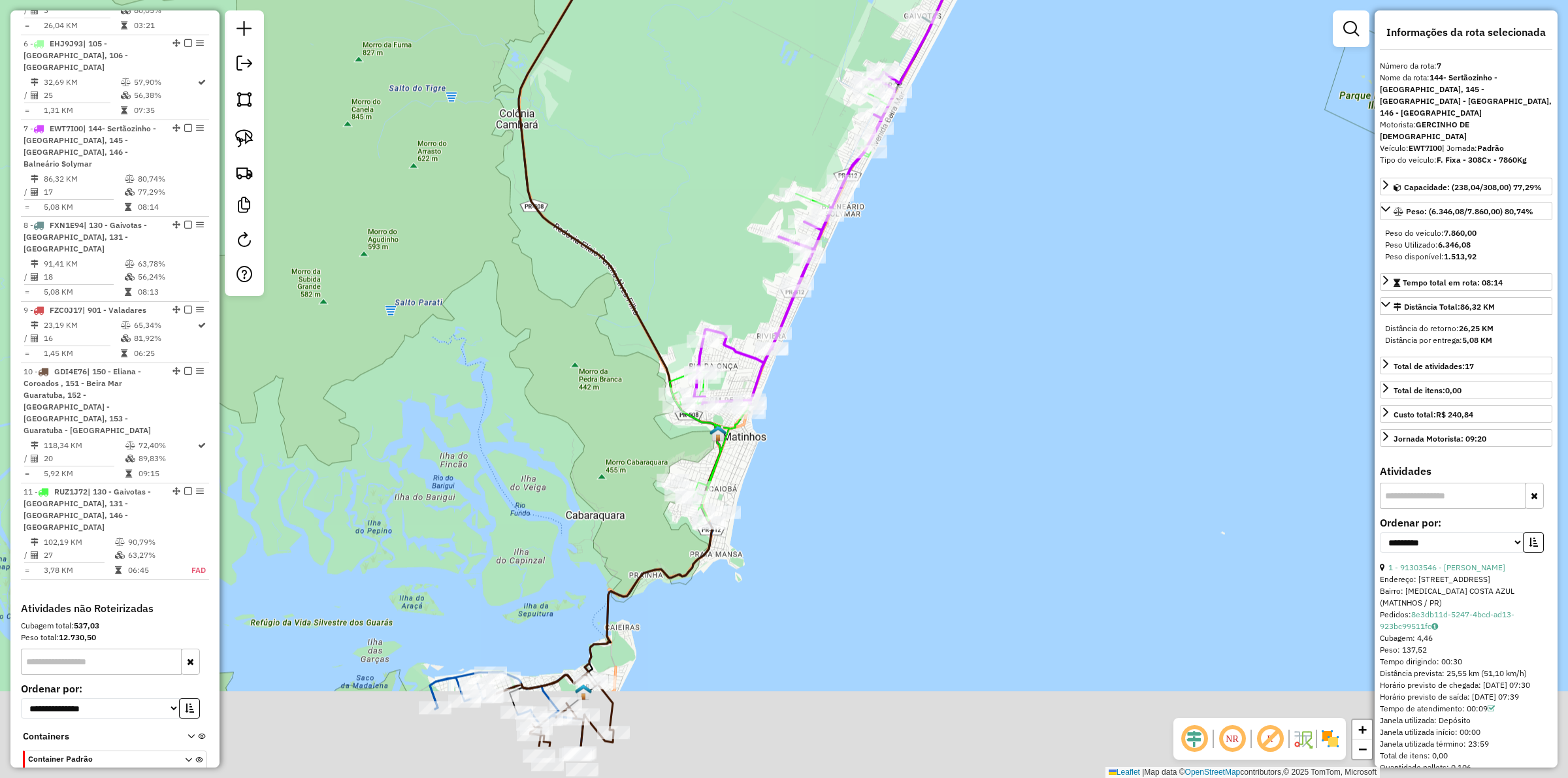
drag, startPoint x: 743, startPoint y: 611, endPoint x: 772, endPoint y: 498, distance: 116.7
click at [780, 500] on div "Janela de atendimento Grade de atendimento Capacidade Transportadoras Veículos …" at bounding box center [784, 389] width 1568 height 778
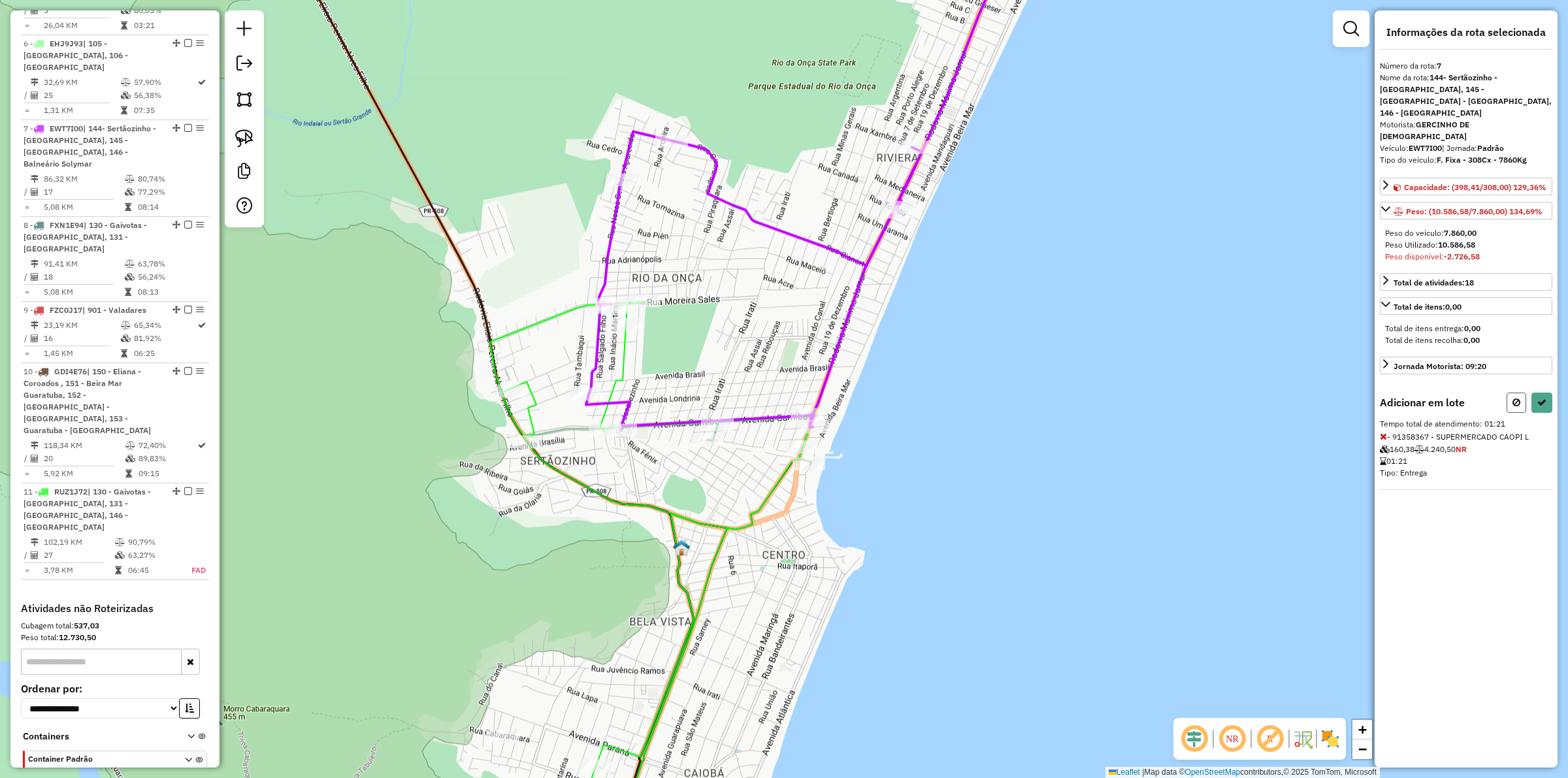
click at [1254, 392] on button at bounding box center [1516, 402] width 20 height 20
select select "**********"
click at [1254, 398] on icon at bounding box center [1517, 402] width 8 height 9
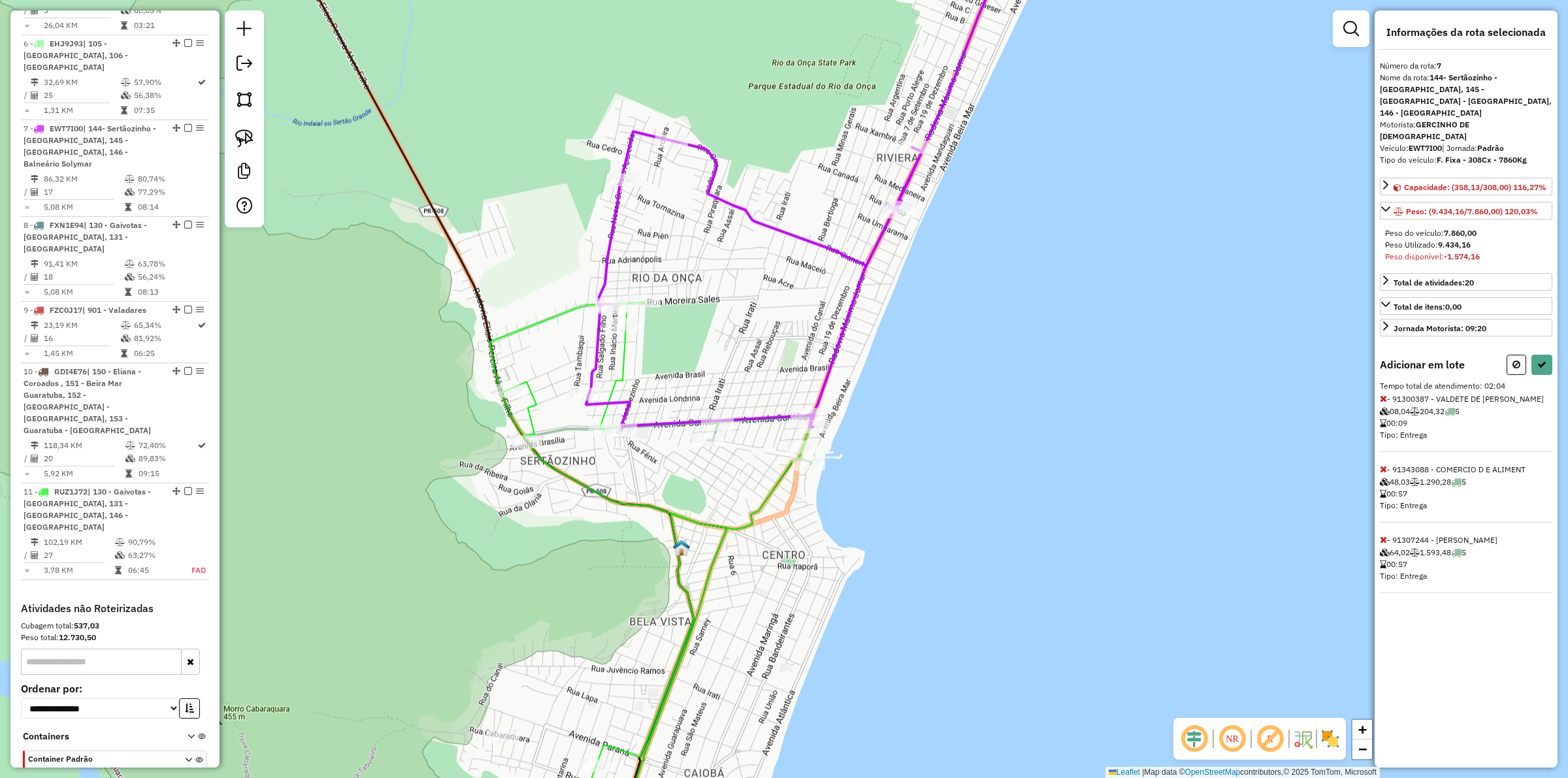
select select "**********"
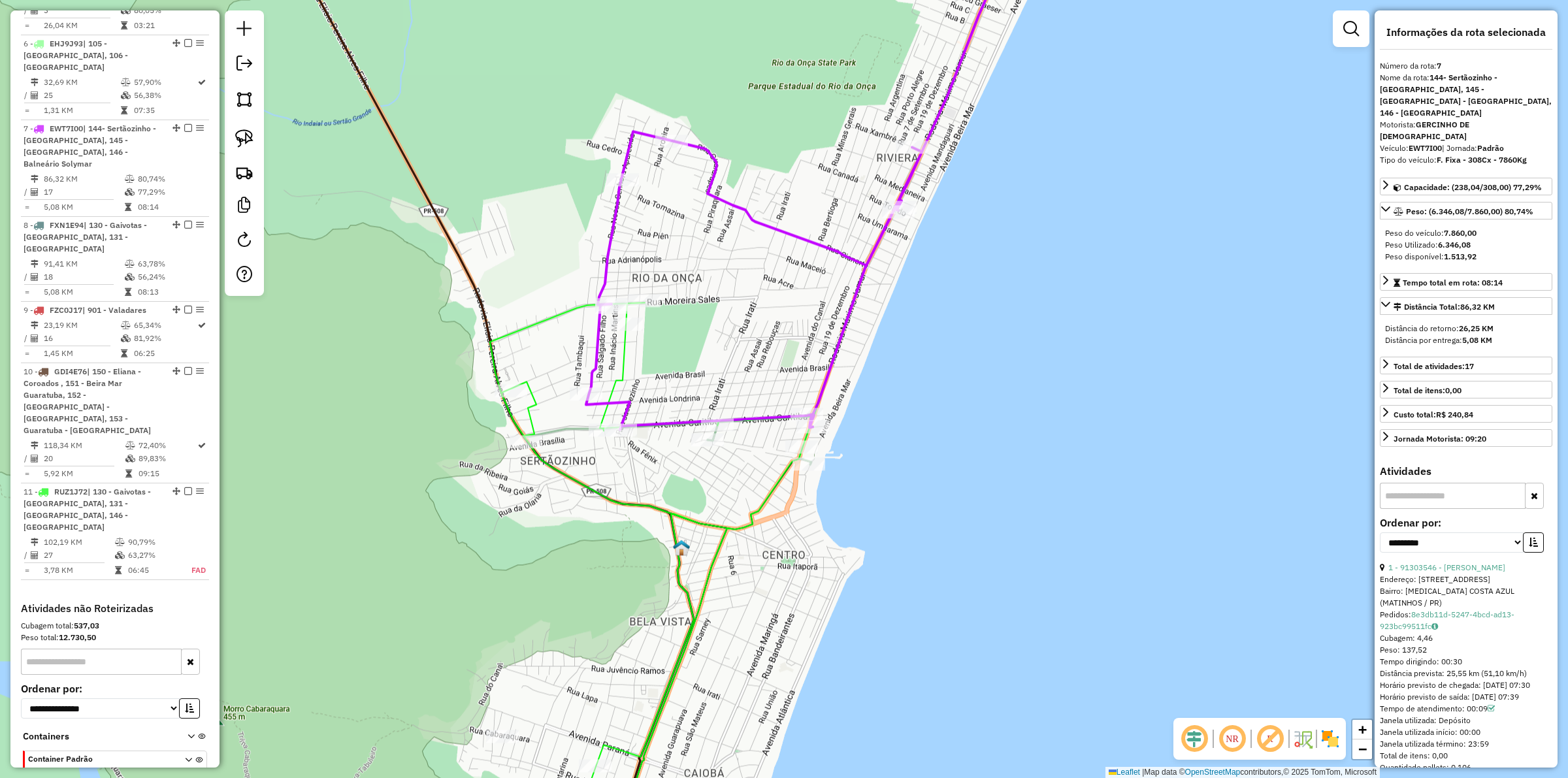
click at [915, 494] on div "Janela de atendimento Grade de atendimento Capacidade Transportadoras Veículos …" at bounding box center [784, 389] width 1568 height 778
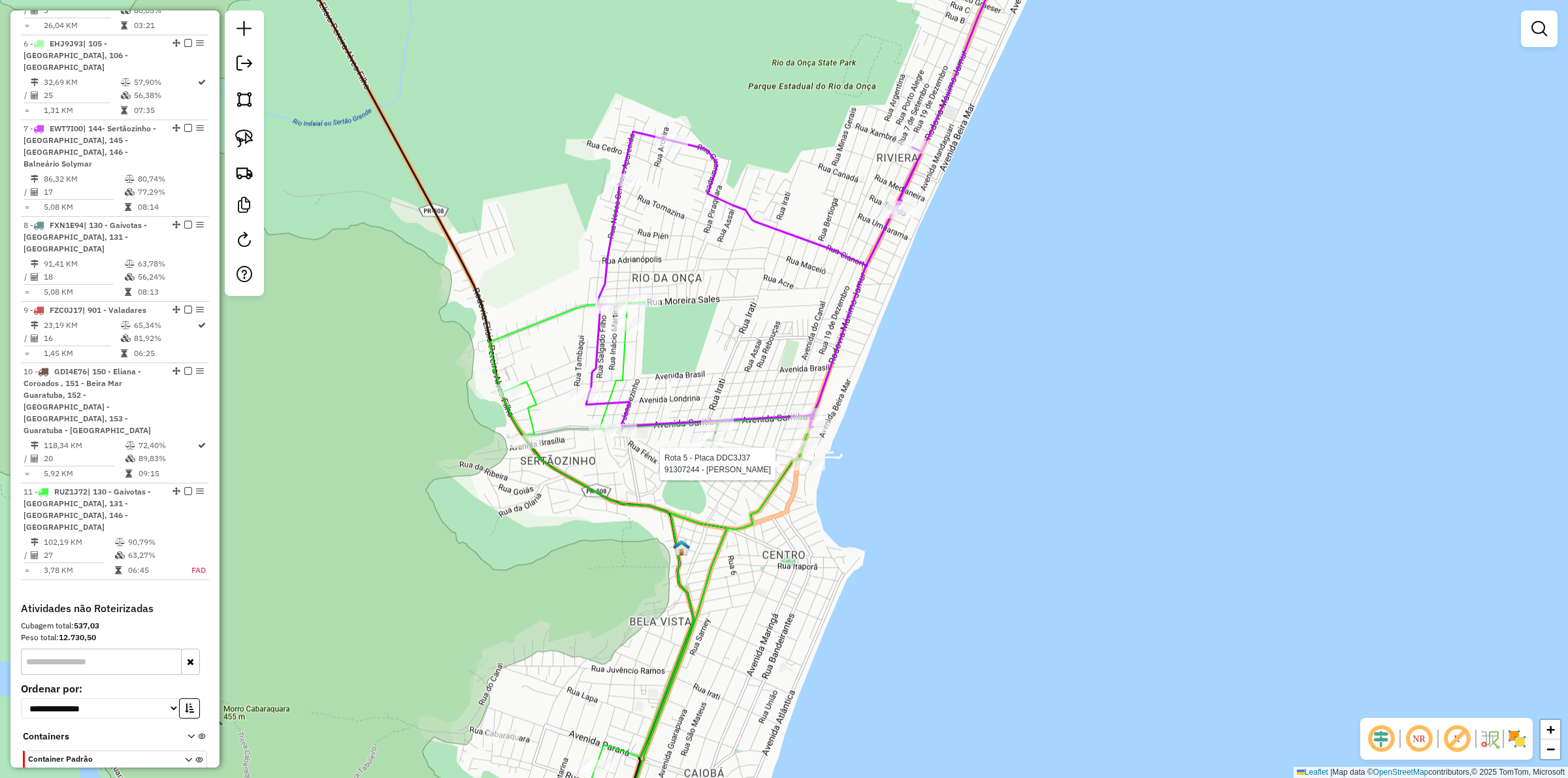
select select "**********"
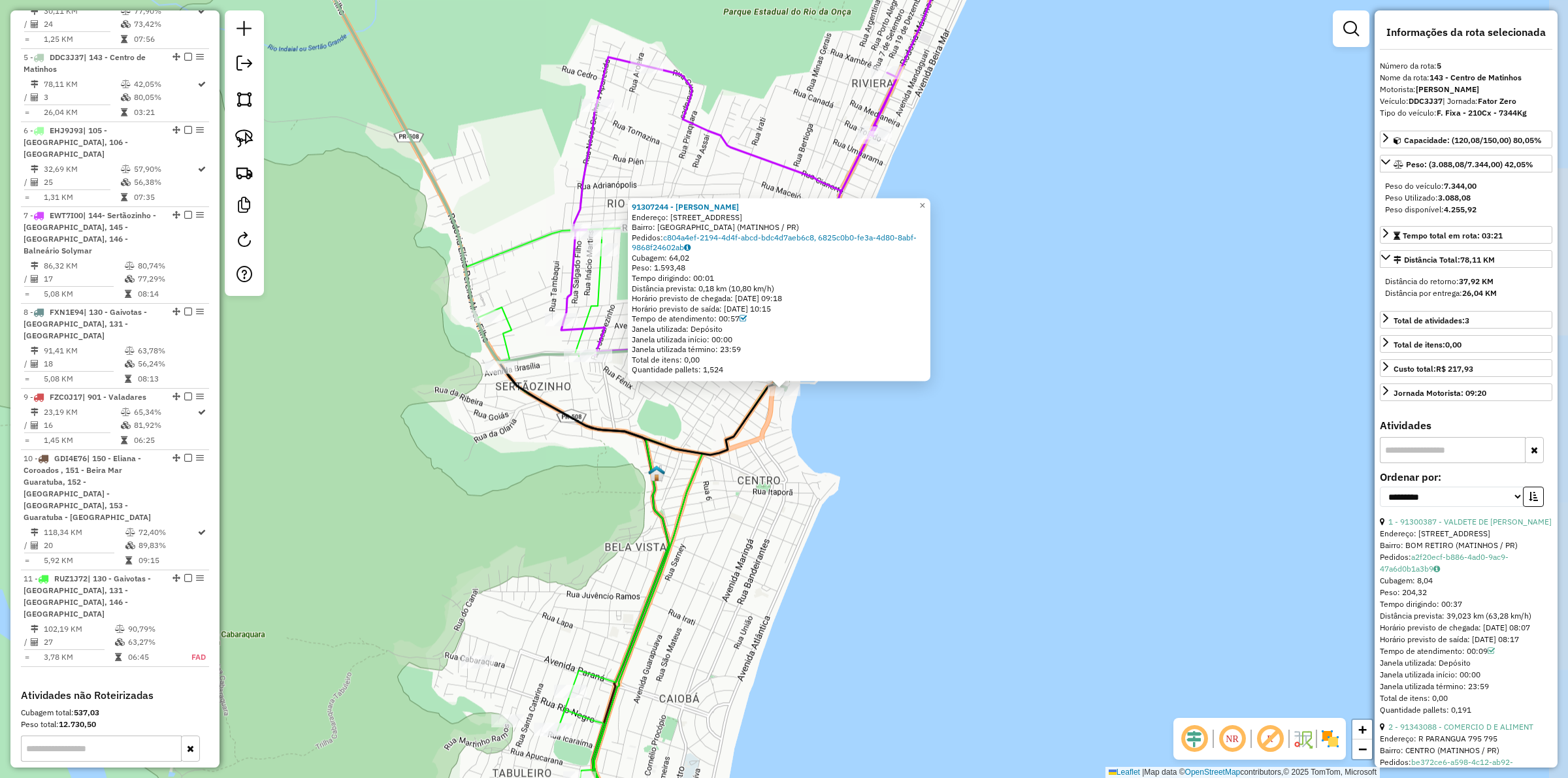
scroll to position [818, 0]
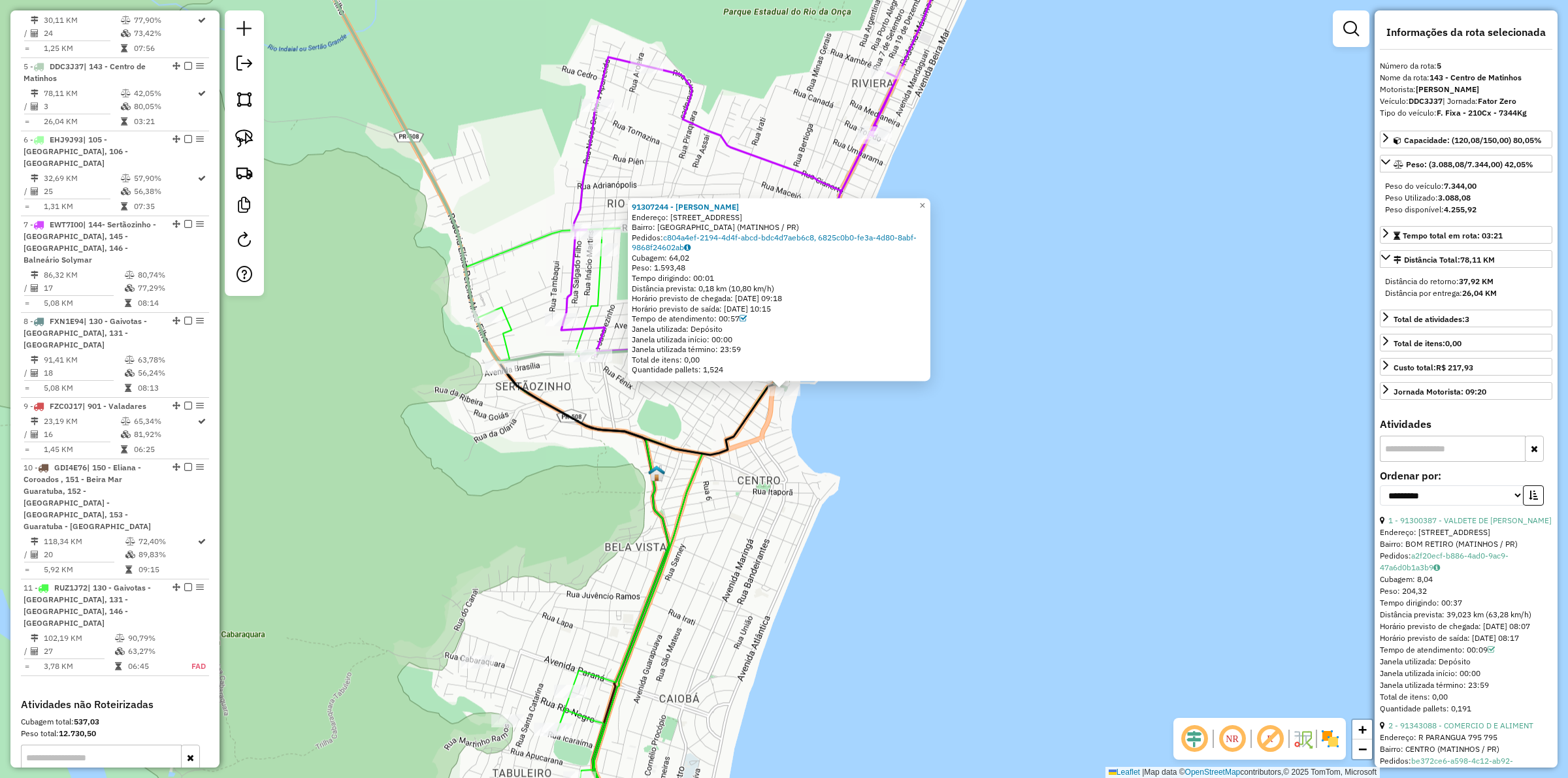
click at [891, 520] on div "91307244 - [PERSON_NAME]: [STREET_ADDRESS] Bairro: [GEOGRAPHIC_DATA] (MATINHOS …" at bounding box center [784, 389] width 1568 height 778
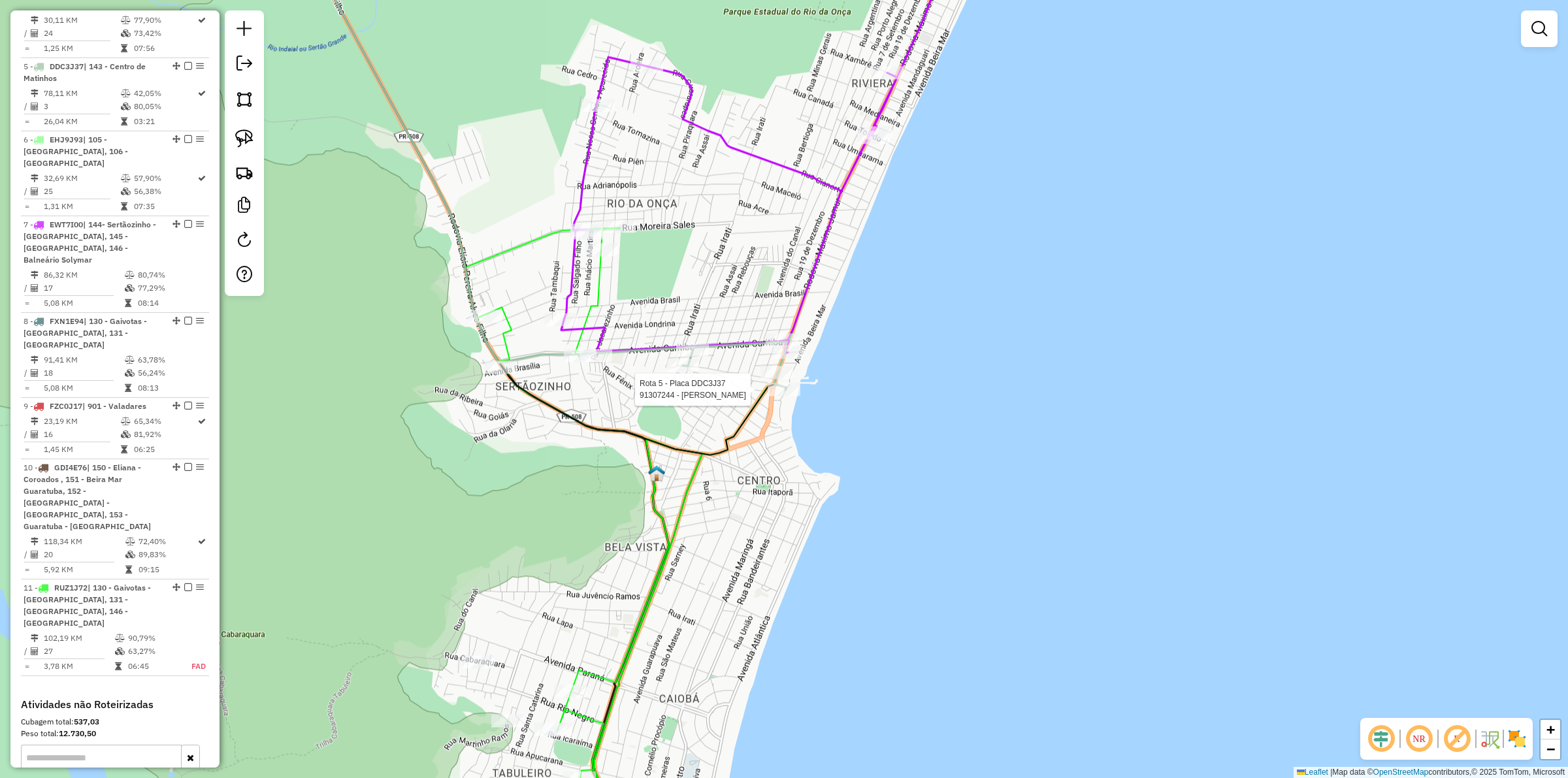
select select "**********"
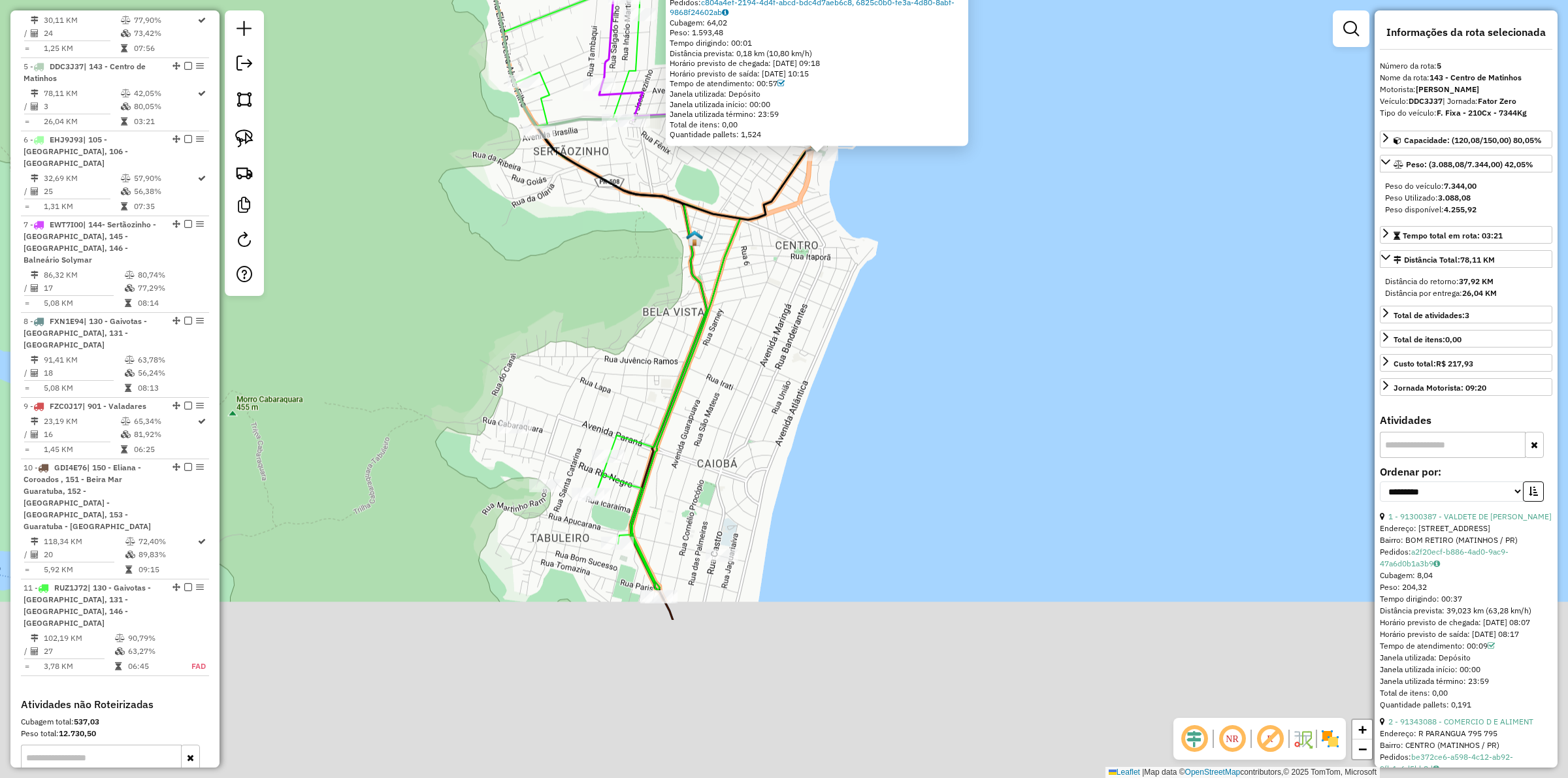
drag, startPoint x: 780, startPoint y: 570, endPoint x: 817, endPoint y: 335, distance: 237.9
click at [817, 335] on div "91307244 - [PERSON_NAME]: [STREET_ADDRESS] Bairro: [GEOGRAPHIC_DATA] (MATINHOS …" at bounding box center [784, 389] width 1568 height 778
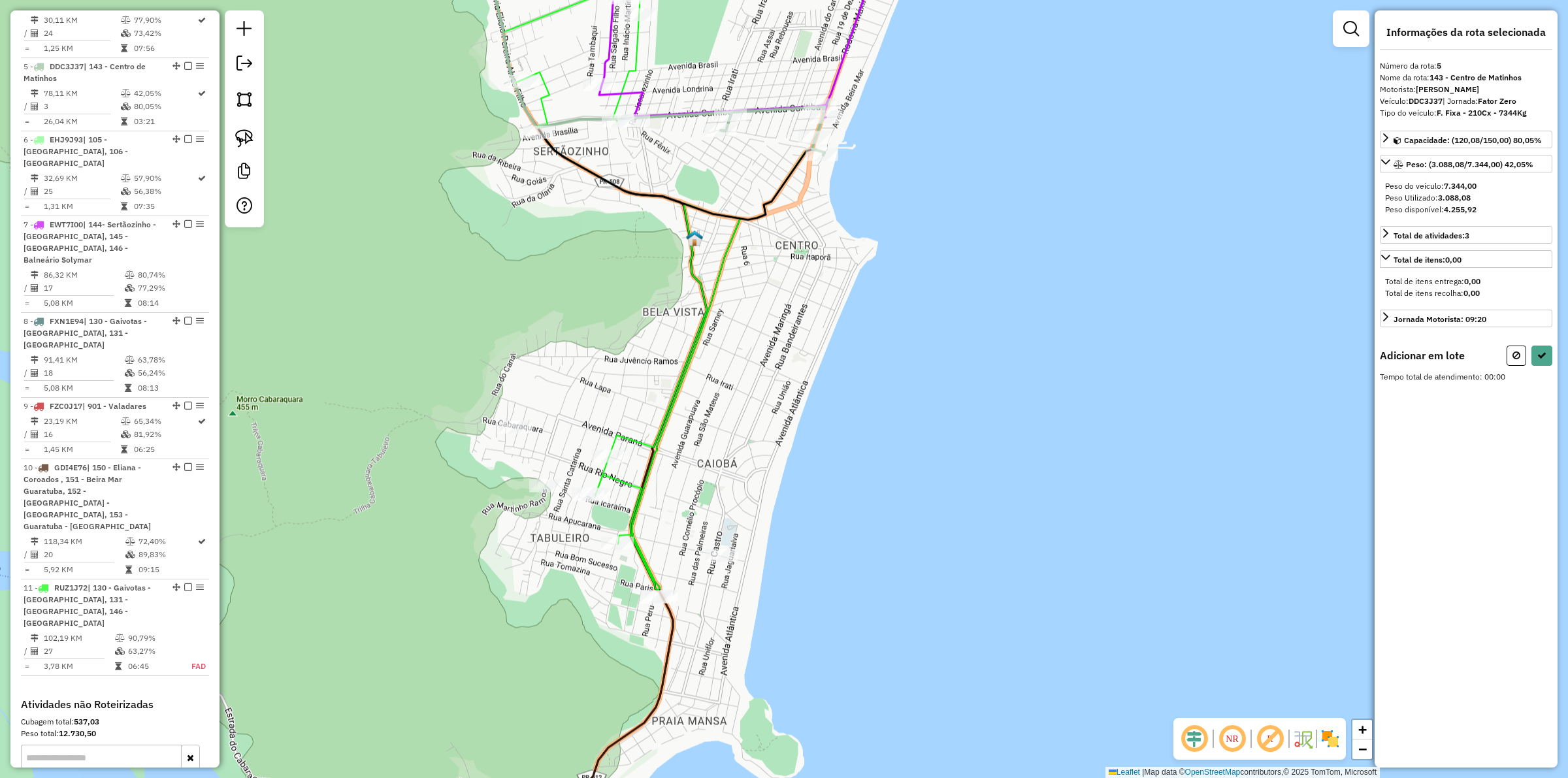
click at [637, 435] on icon at bounding box center [699, 256] width 393 height 667
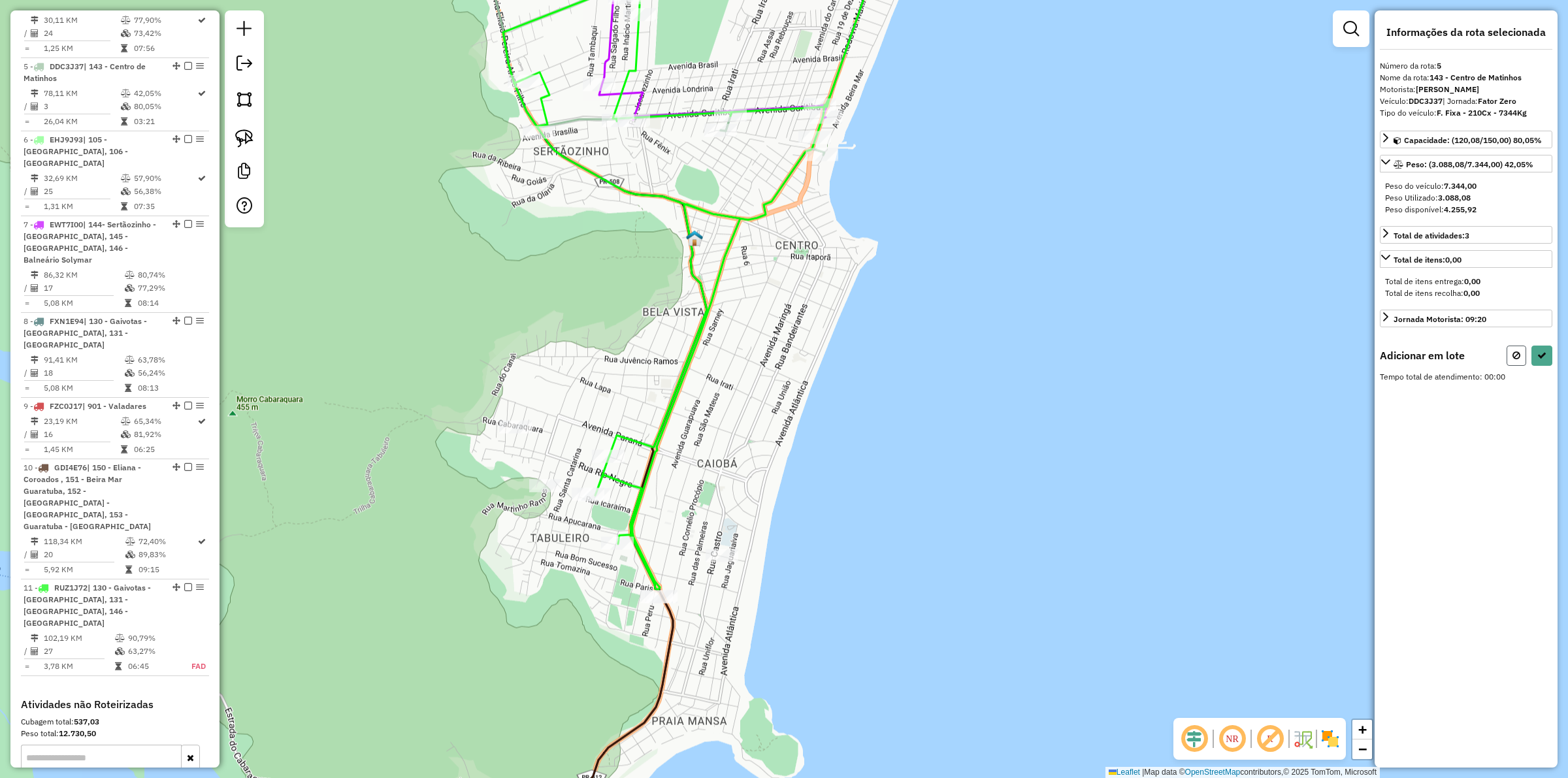
click at [1254, 357] on icon at bounding box center [1517, 355] width 8 height 9
select select "**********"
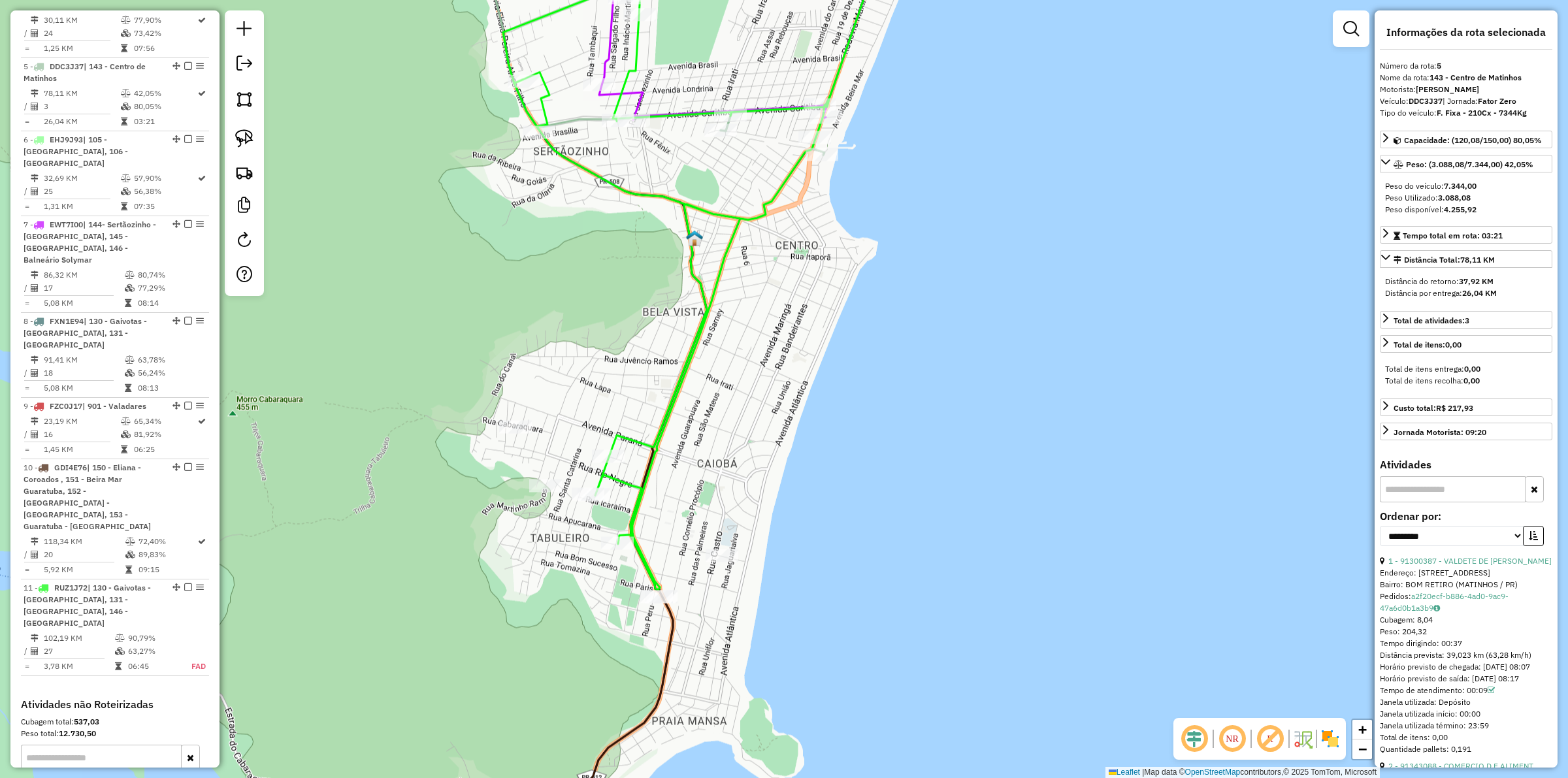
click at [835, 373] on div "Janela de atendimento Grade de atendimento Capacidade Transportadoras Veículos …" at bounding box center [784, 389] width 1568 height 778
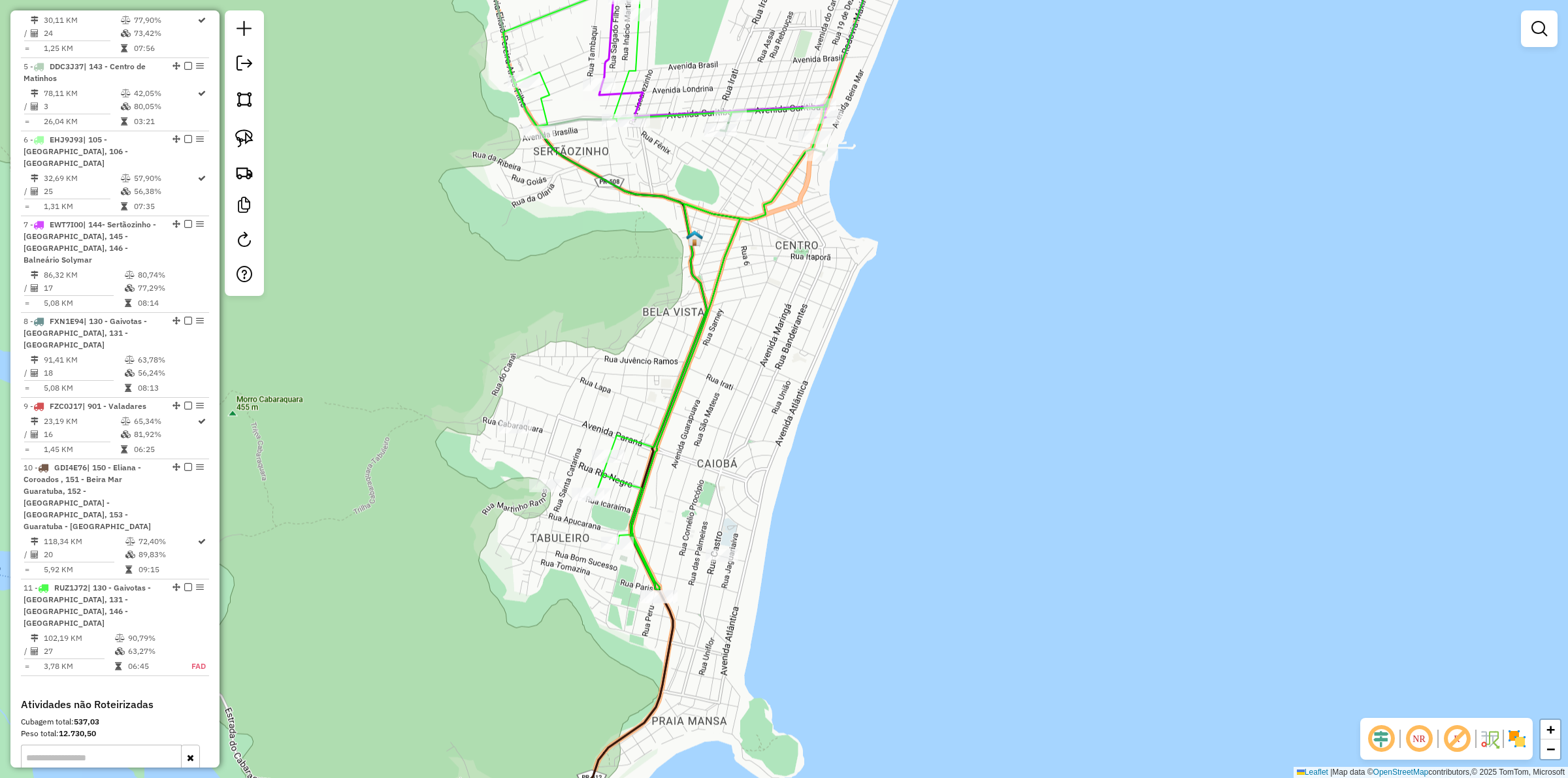
click at [632, 440] on icon at bounding box center [699, 256] width 393 height 667
select select "**********"
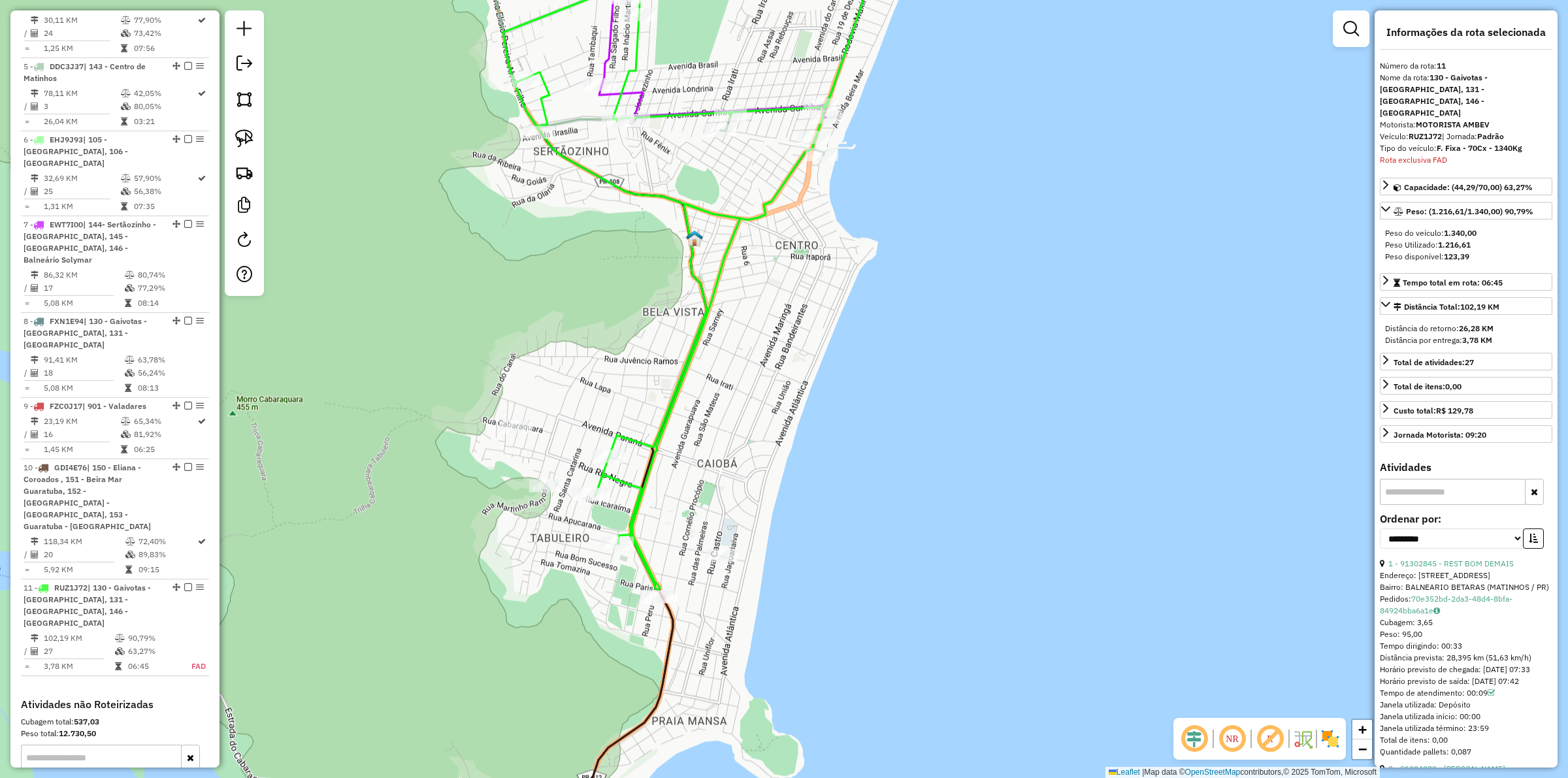
scroll to position [915, 0]
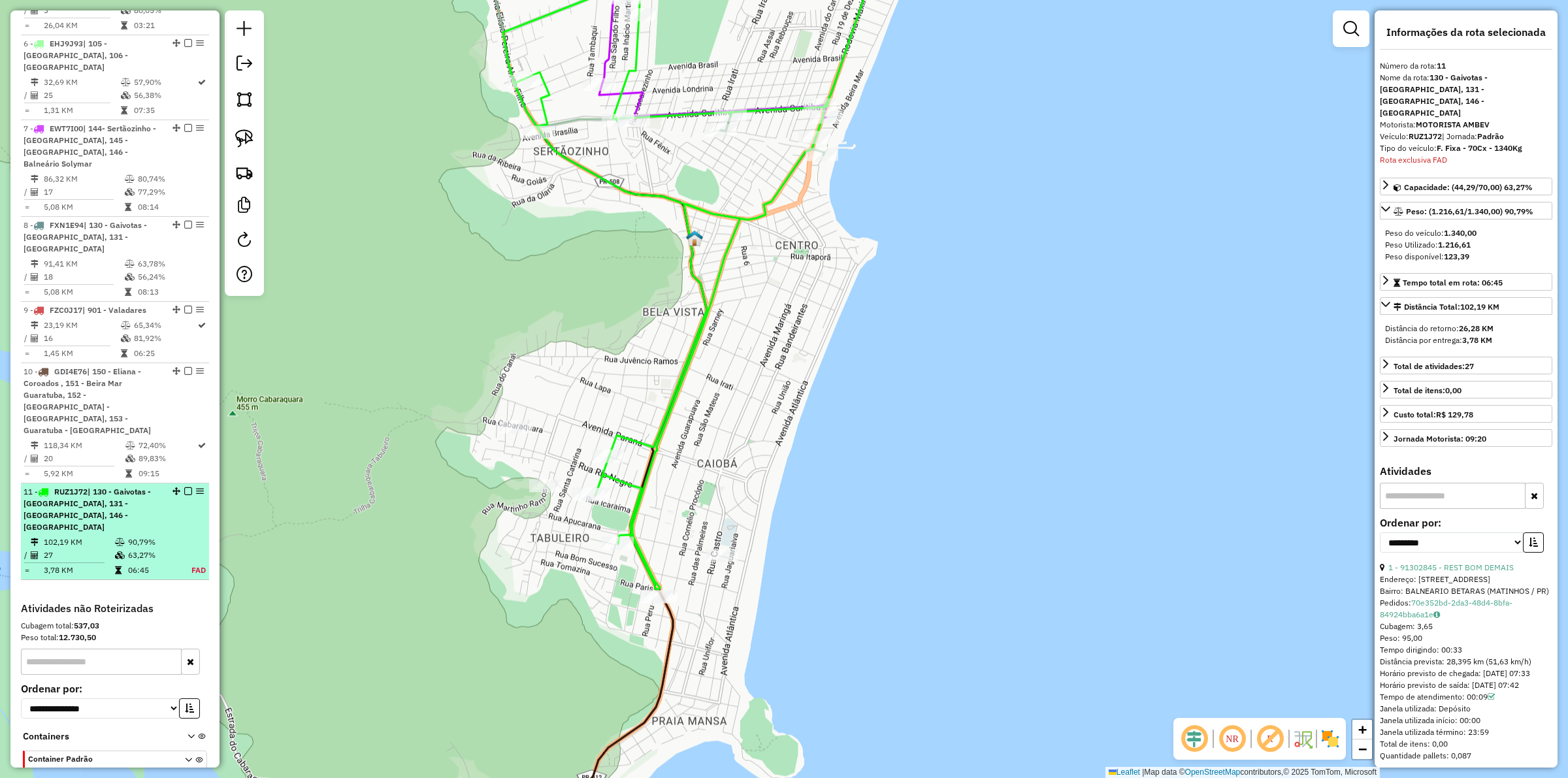
click at [184, 487] on em at bounding box center [188, 491] width 8 height 8
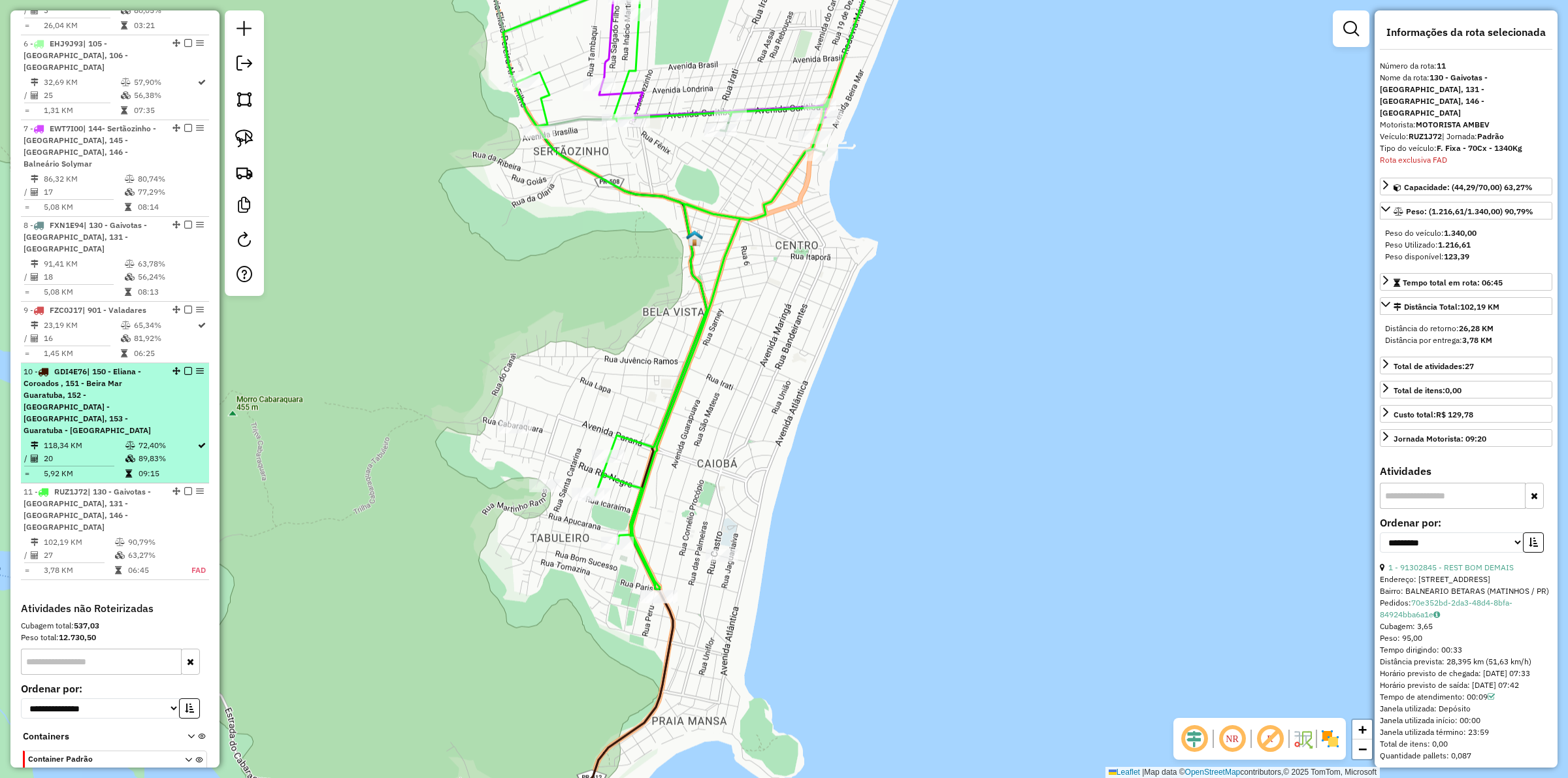
scroll to position [847, 0]
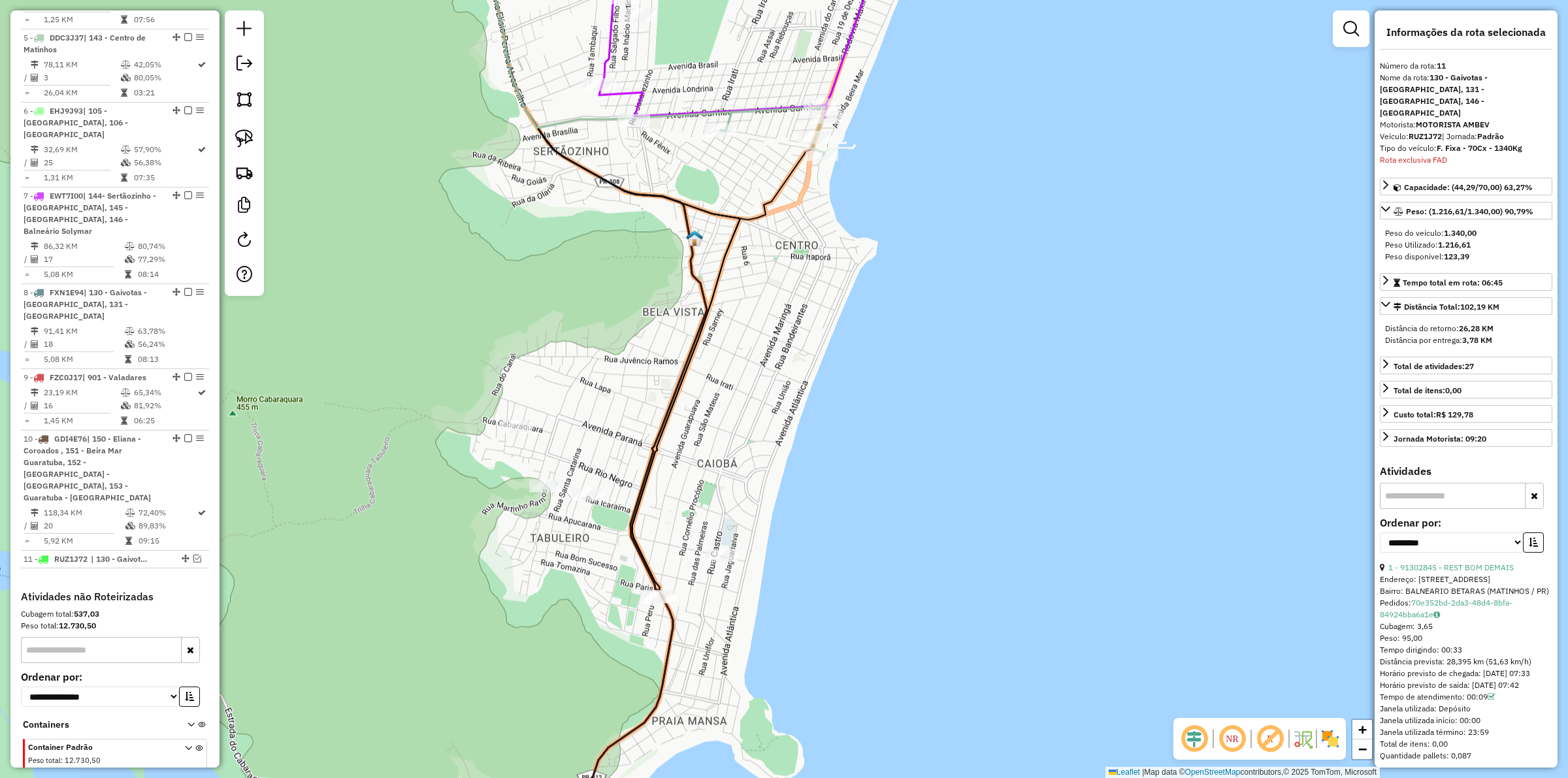
click at [729, 119] on icon at bounding box center [773, 131] width 104 height 49
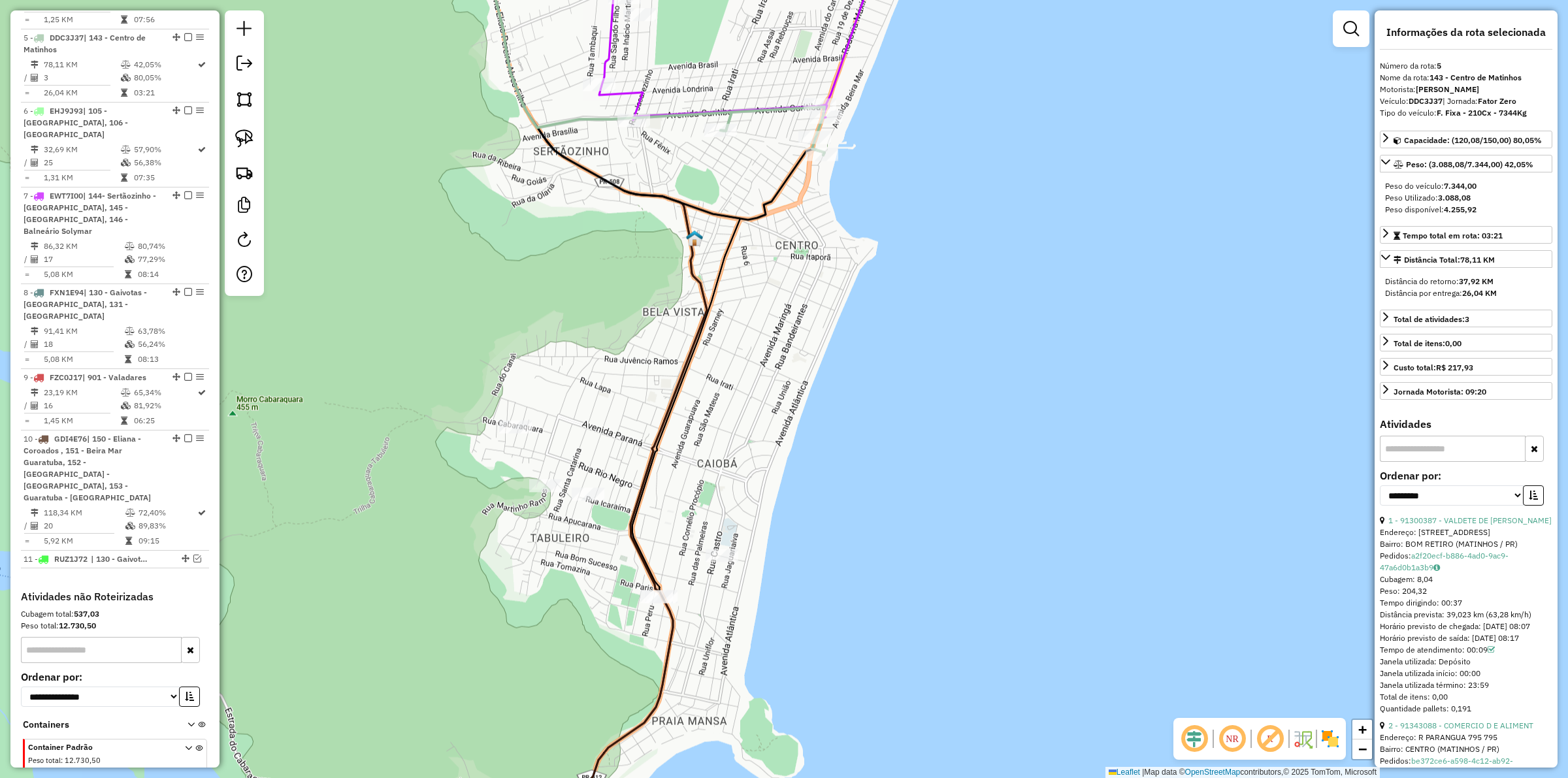
scroll to position [818, 0]
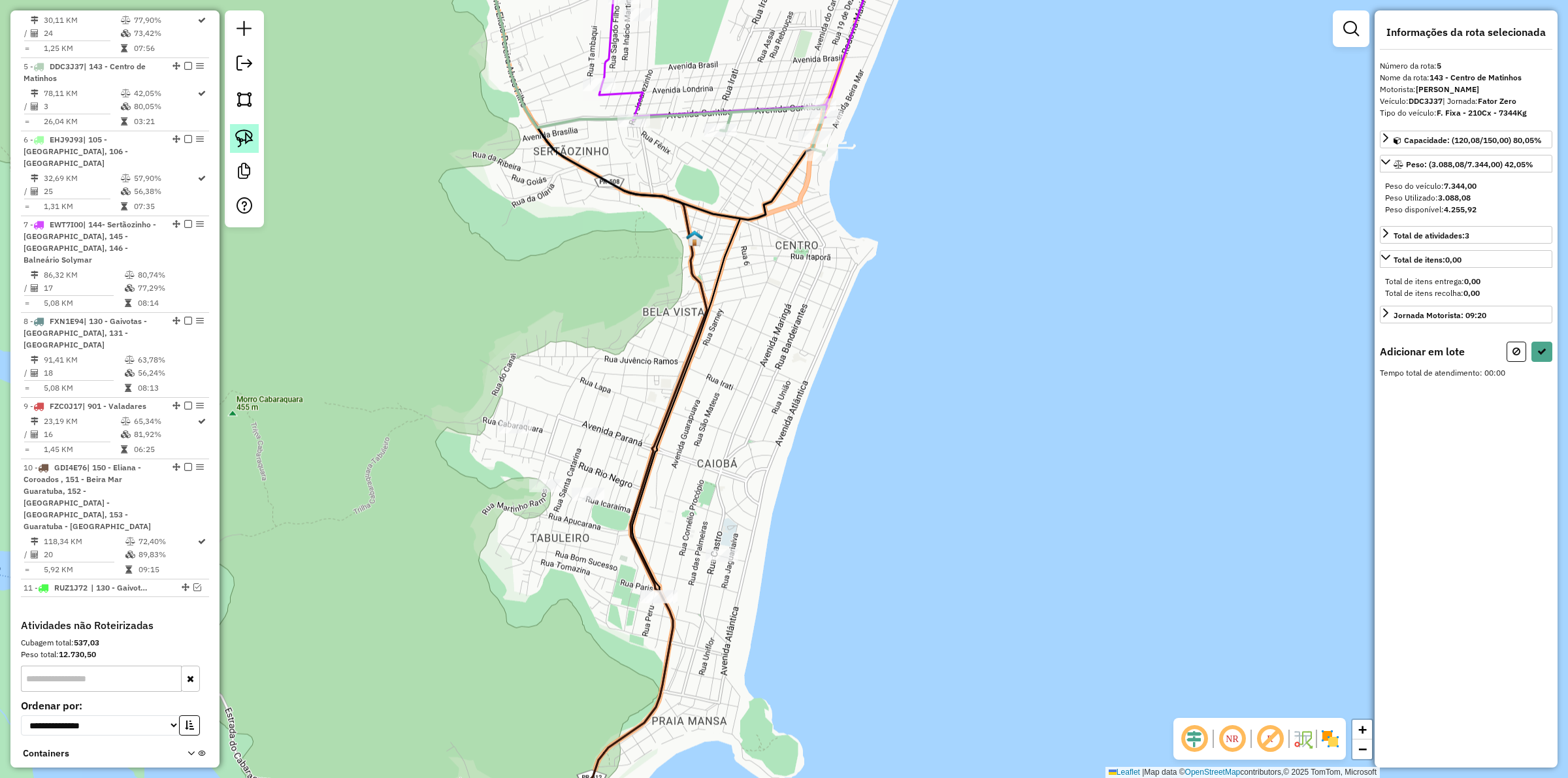
click at [235, 144] on img at bounding box center [244, 138] width 18 height 18
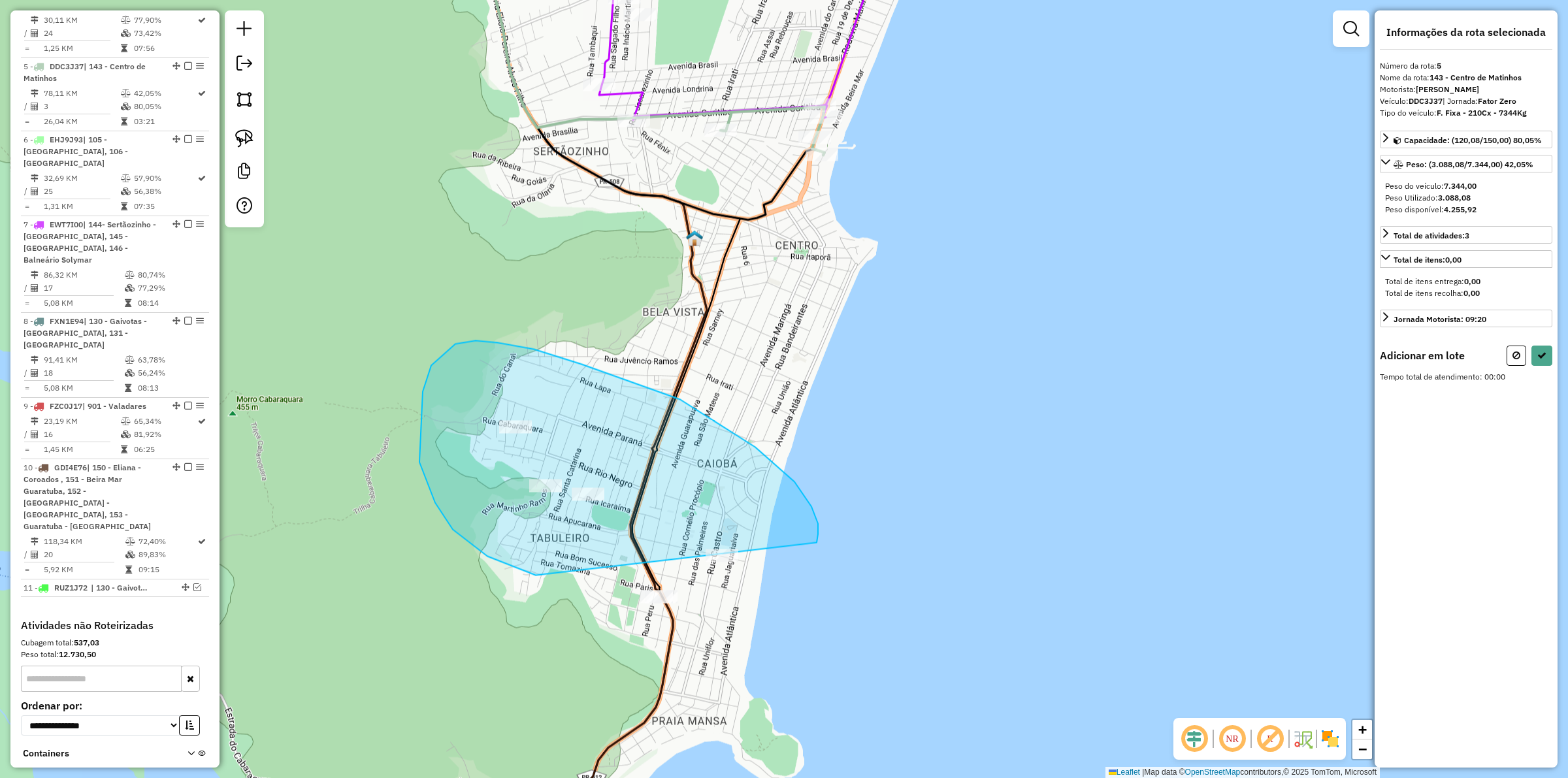
drag, startPoint x: 811, startPoint y: 507, endPoint x: 739, endPoint y: 581, distance: 103.2
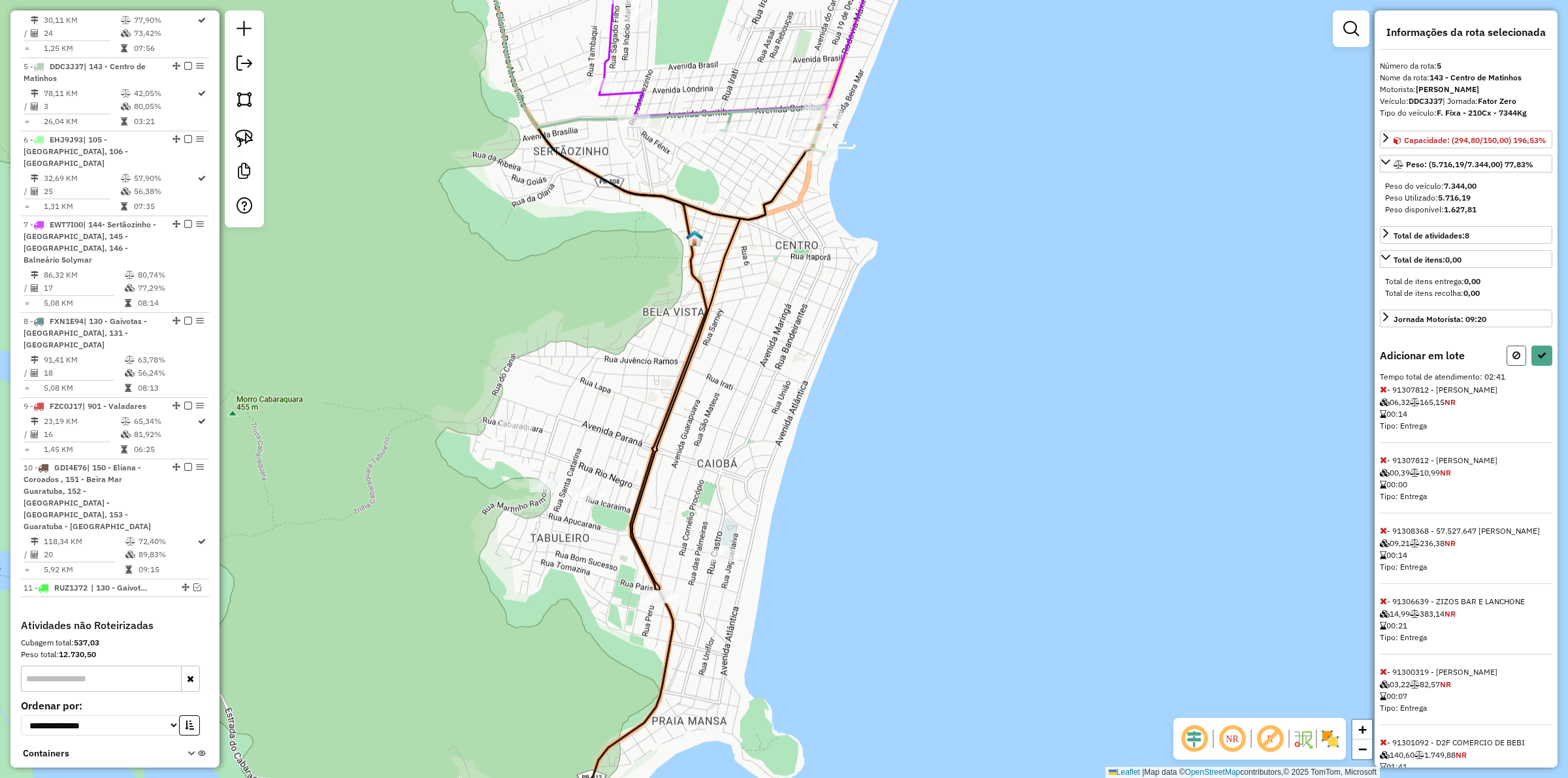
click at [1254, 366] on button at bounding box center [1516, 356] width 20 height 20
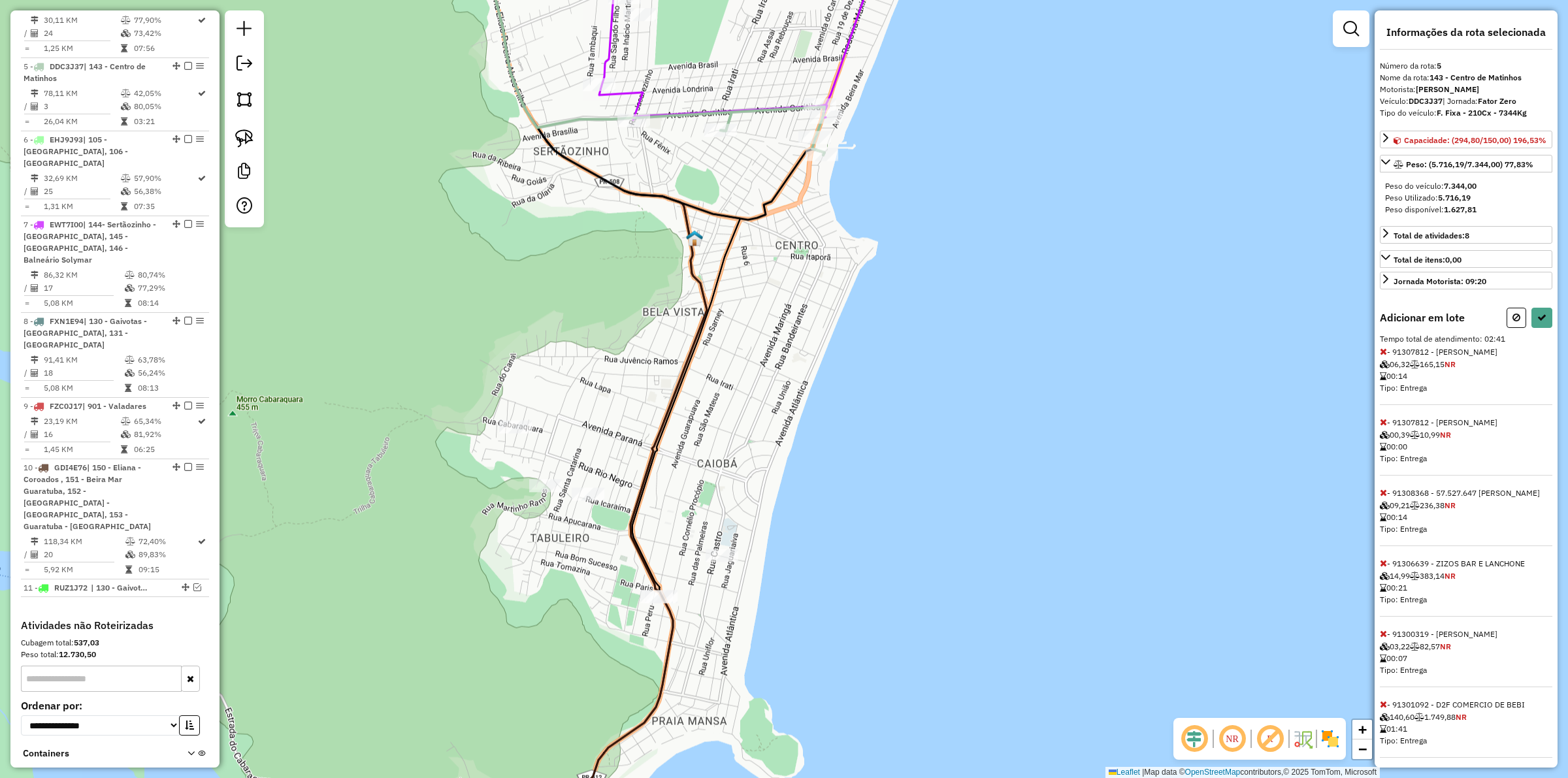
select select "**********"
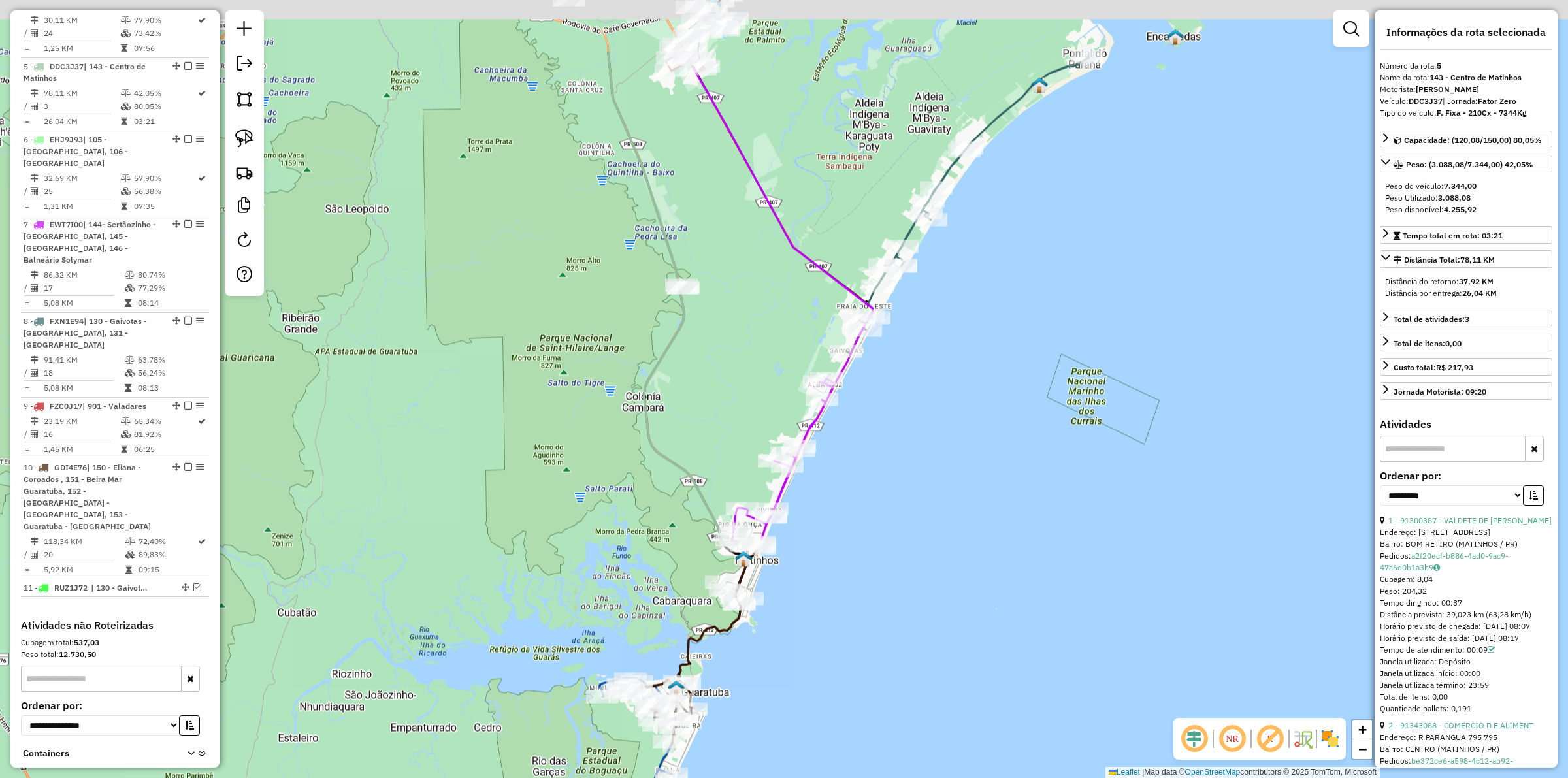
drag, startPoint x: 873, startPoint y: 539, endPoint x: 831, endPoint y: 645, distance: 114.0
click at [831, 601] on div "Janela de atendimento Grade de atendimento Capacidade Transportadoras Veículos …" at bounding box center [784, 389] width 1568 height 778
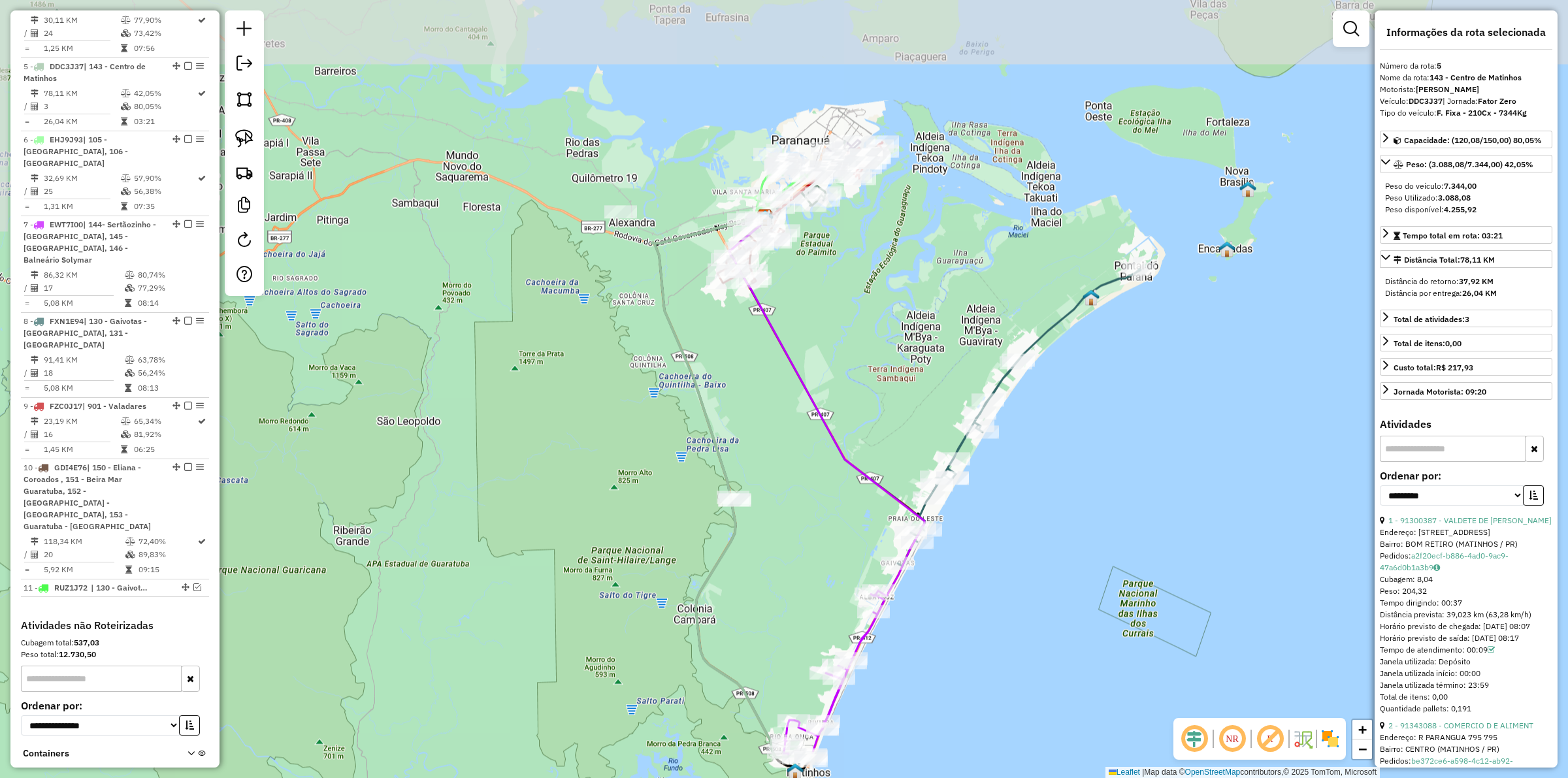
drag, startPoint x: 636, startPoint y: 218, endPoint x: 687, endPoint y: 400, distance: 189.0
click at [687, 400] on div "Janela de atendimento Grade de atendimento Capacidade Transportadoras Veículos …" at bounding box center [784, 389] width 1568 height 778
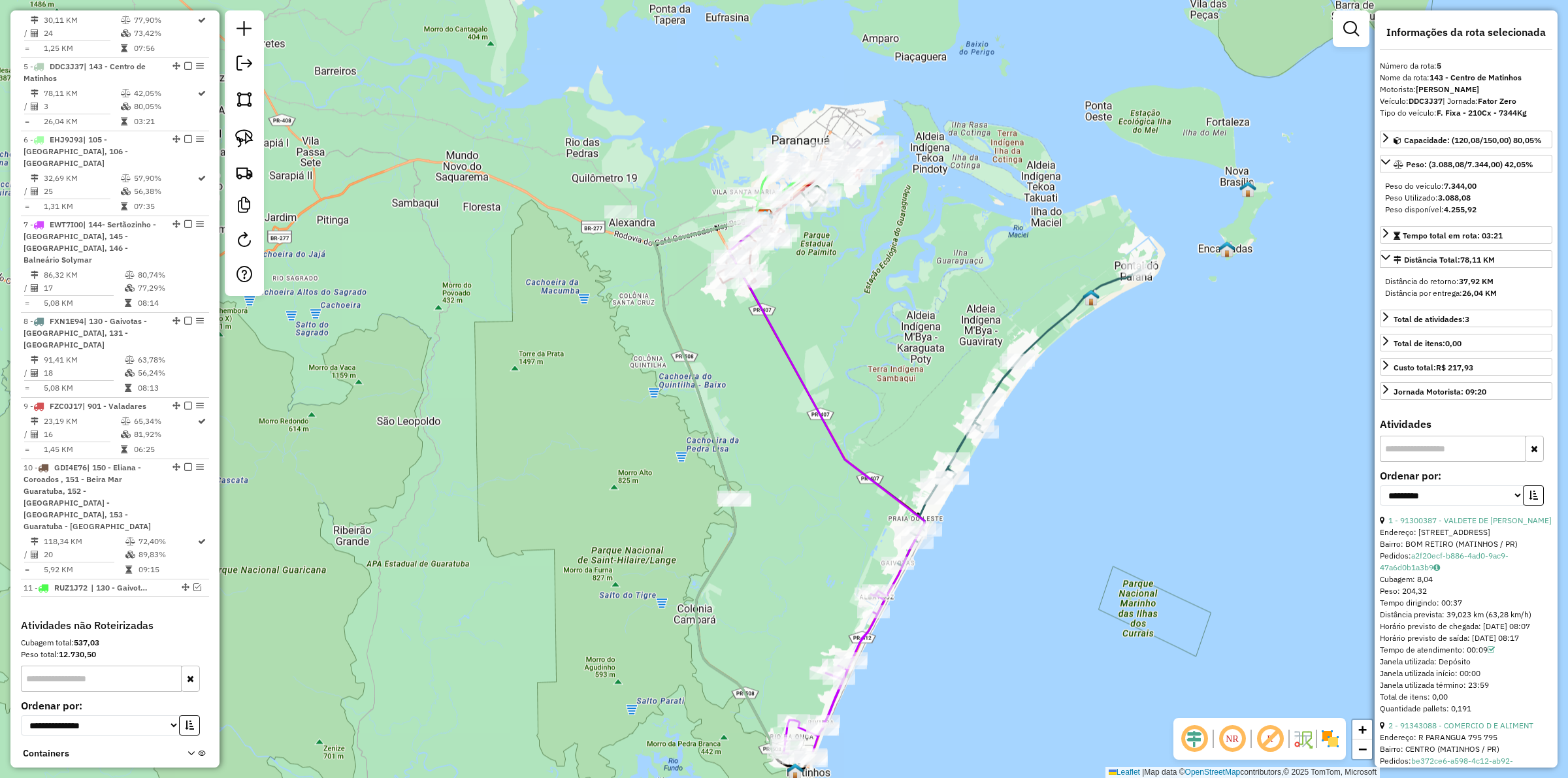
click at [1070, 317] on icon at bounding box center [1019, 417] width 243 height 297
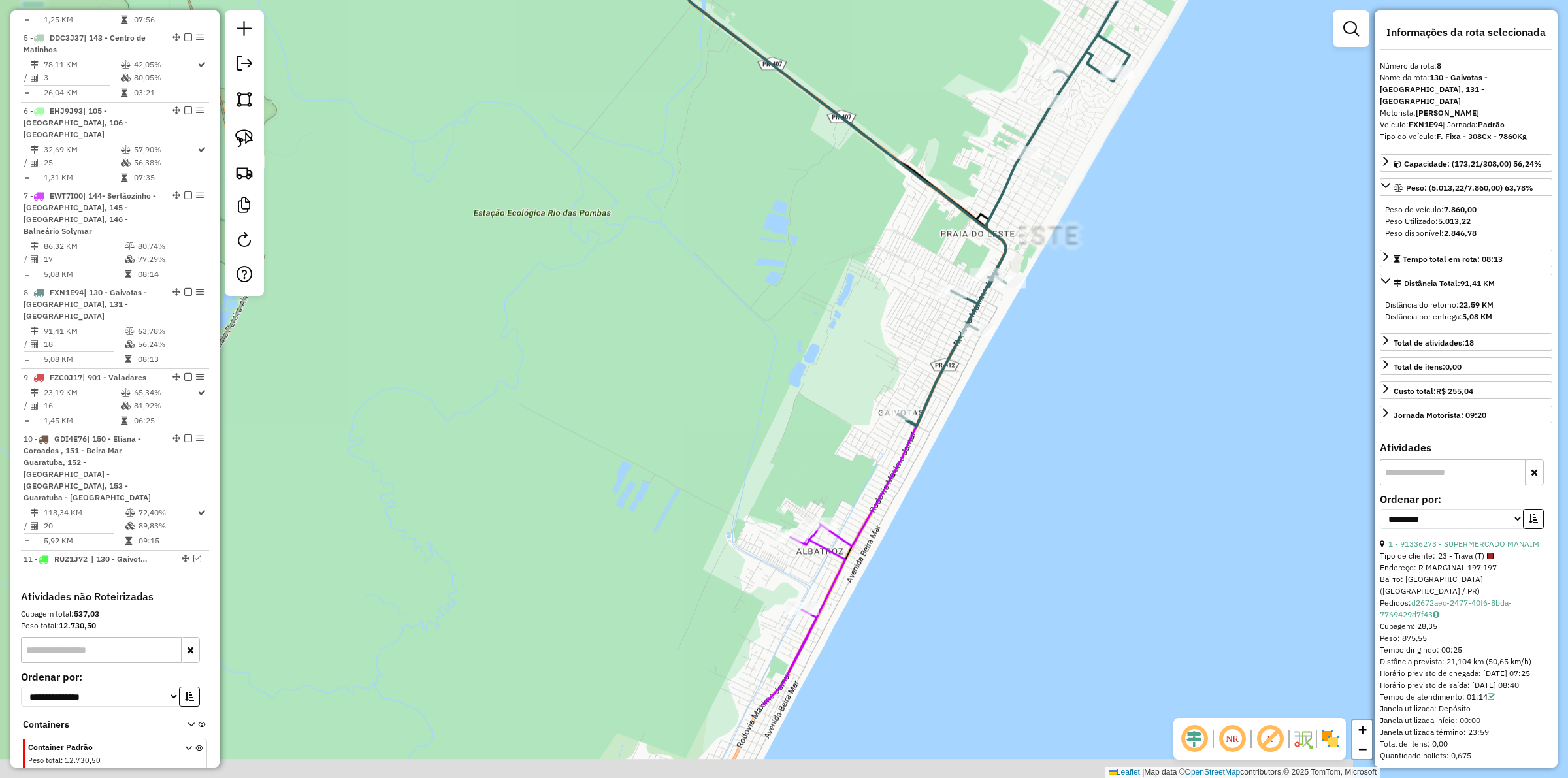
drag, startPoint x: 899, startPoint y: 615, endPoint x: 910, endPoint y: 551, distance: 64.9
click at [910, 551] on div "Janela de atendimento Grade de atendimento Capacidade Transportadoras Veículos …" at bounding box center [784, 389] width 1568 height 778
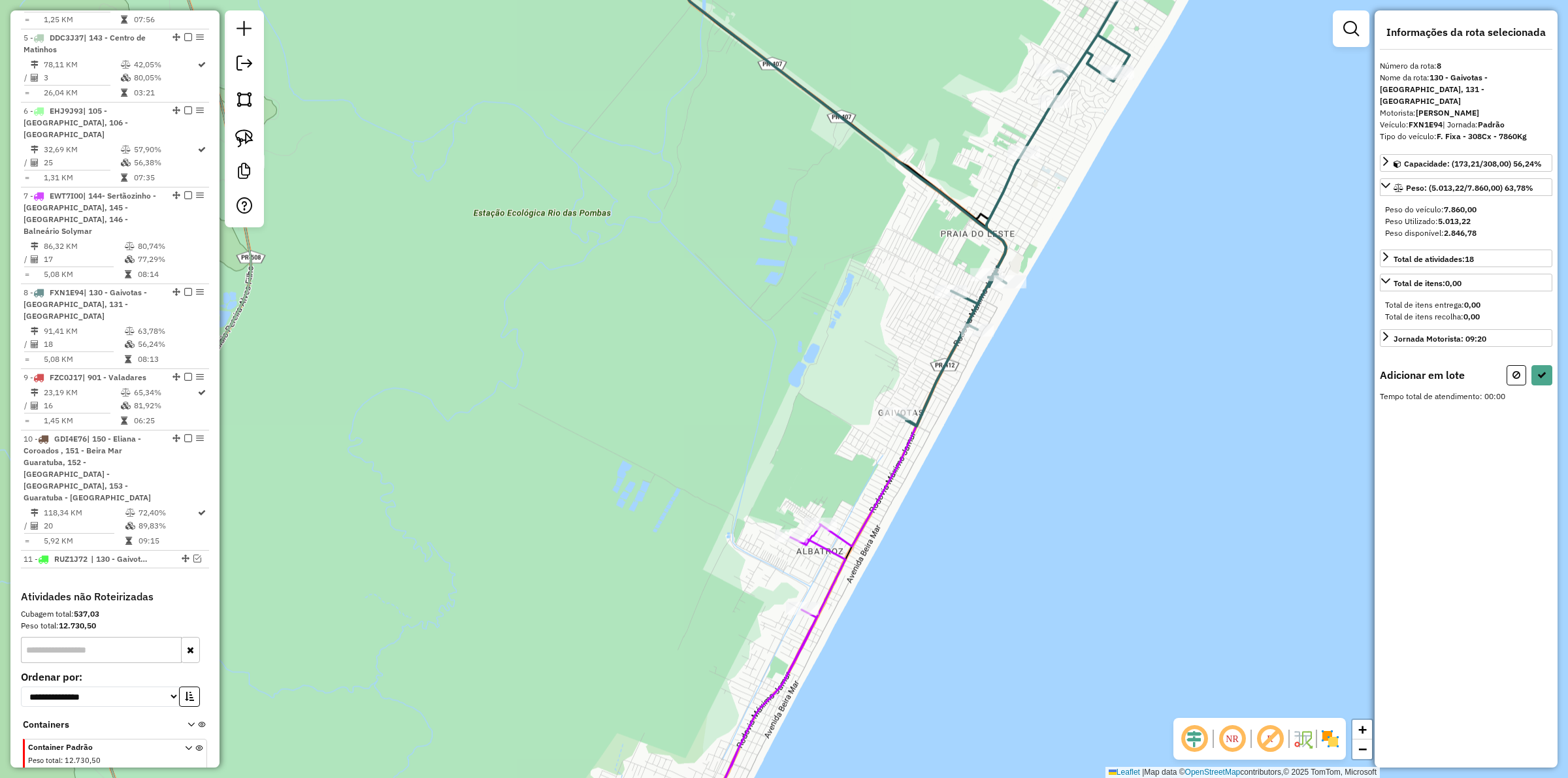
click at [824, 512] on div "Rota 7 - Placa EWT7I00 91303546 - [PERSON_NAME] Janela de atendimento Grade de …" at bounding box center [784, 389] width 1568 height 778
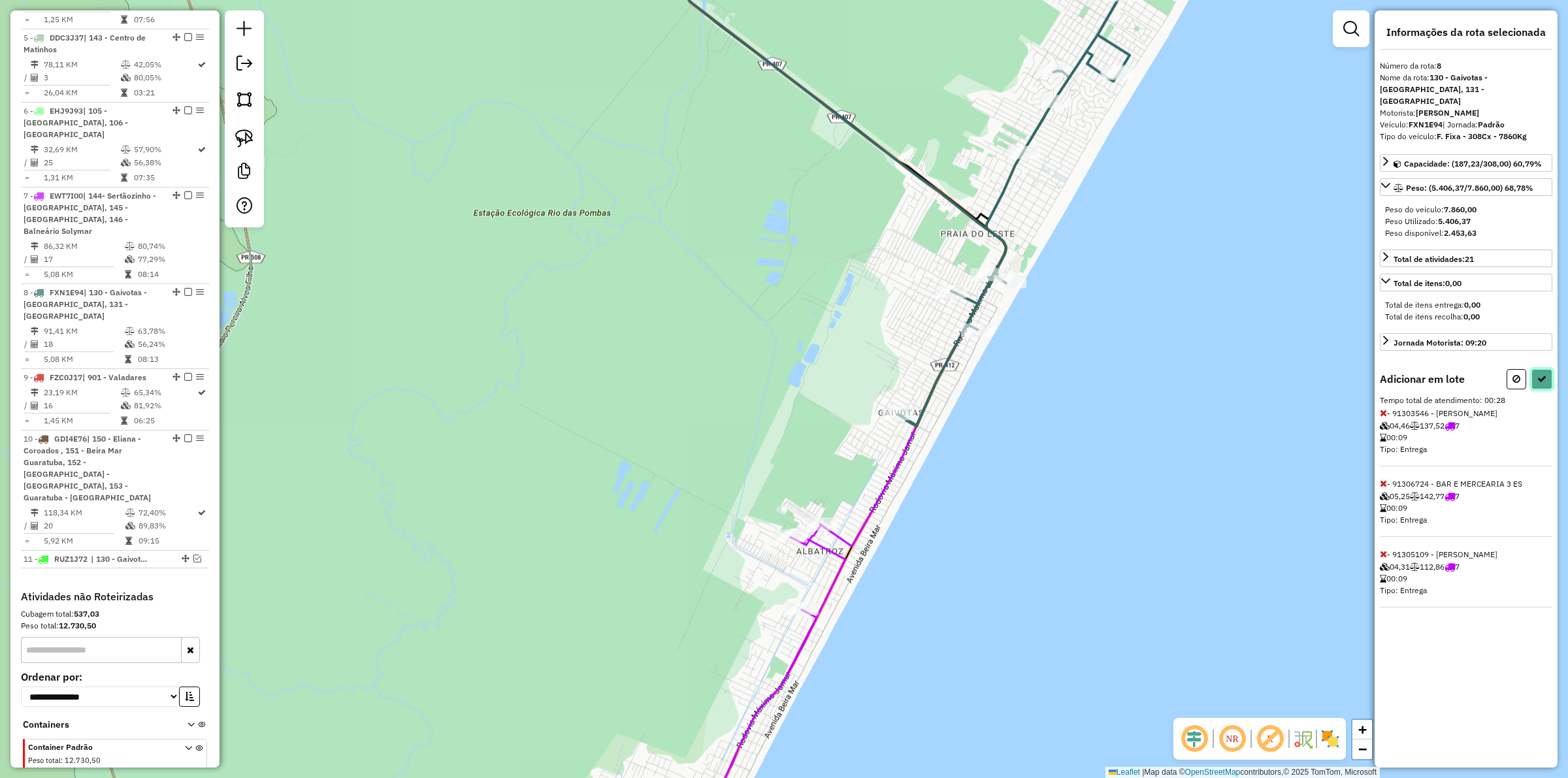
click at [1254, 374] on icon at bounding box center [1542, 379] width 9 height 9
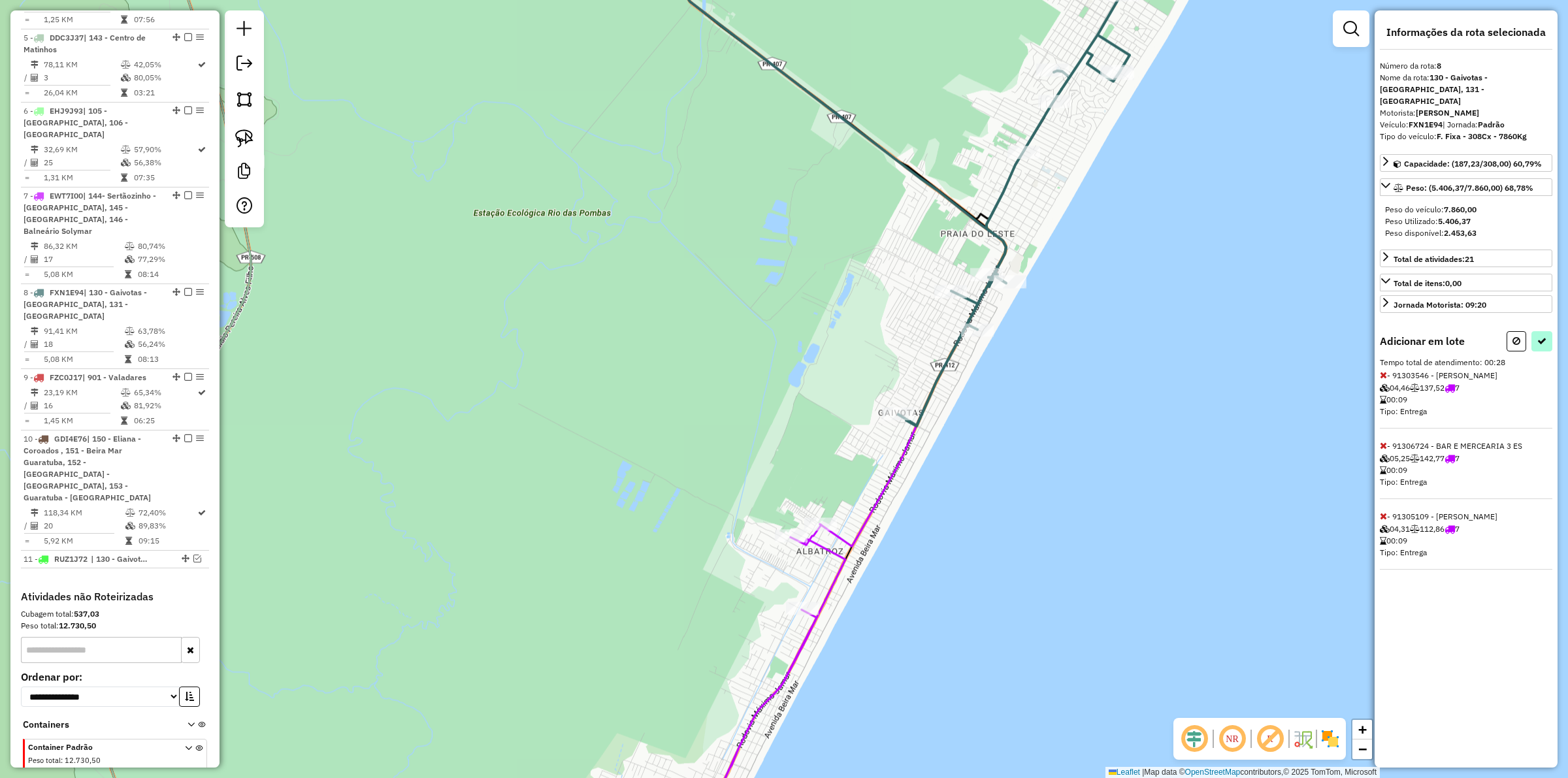
select select "**********"
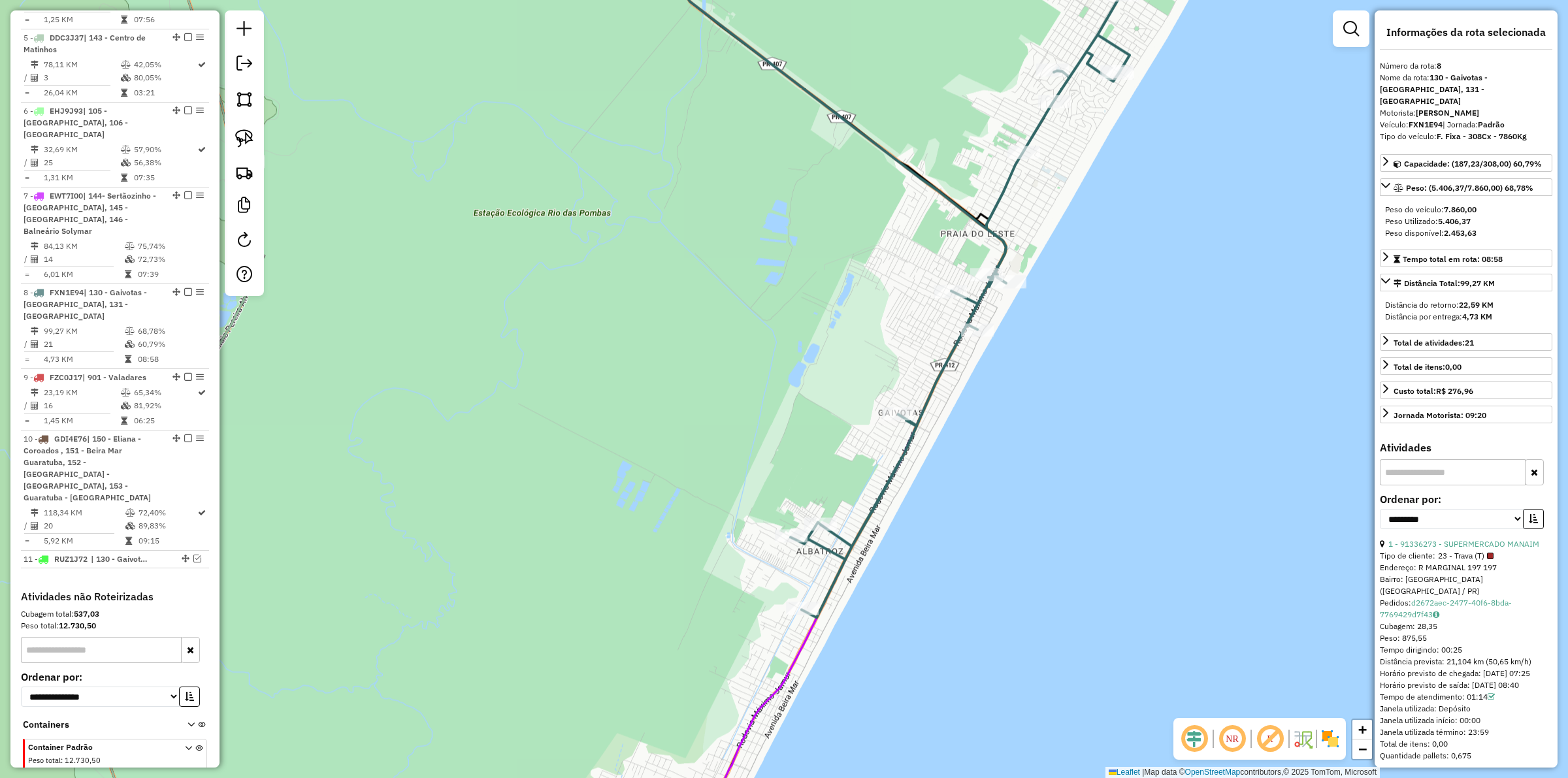
click at [933, 383] on icon at bounding box center [976, 270] width 372 height 696
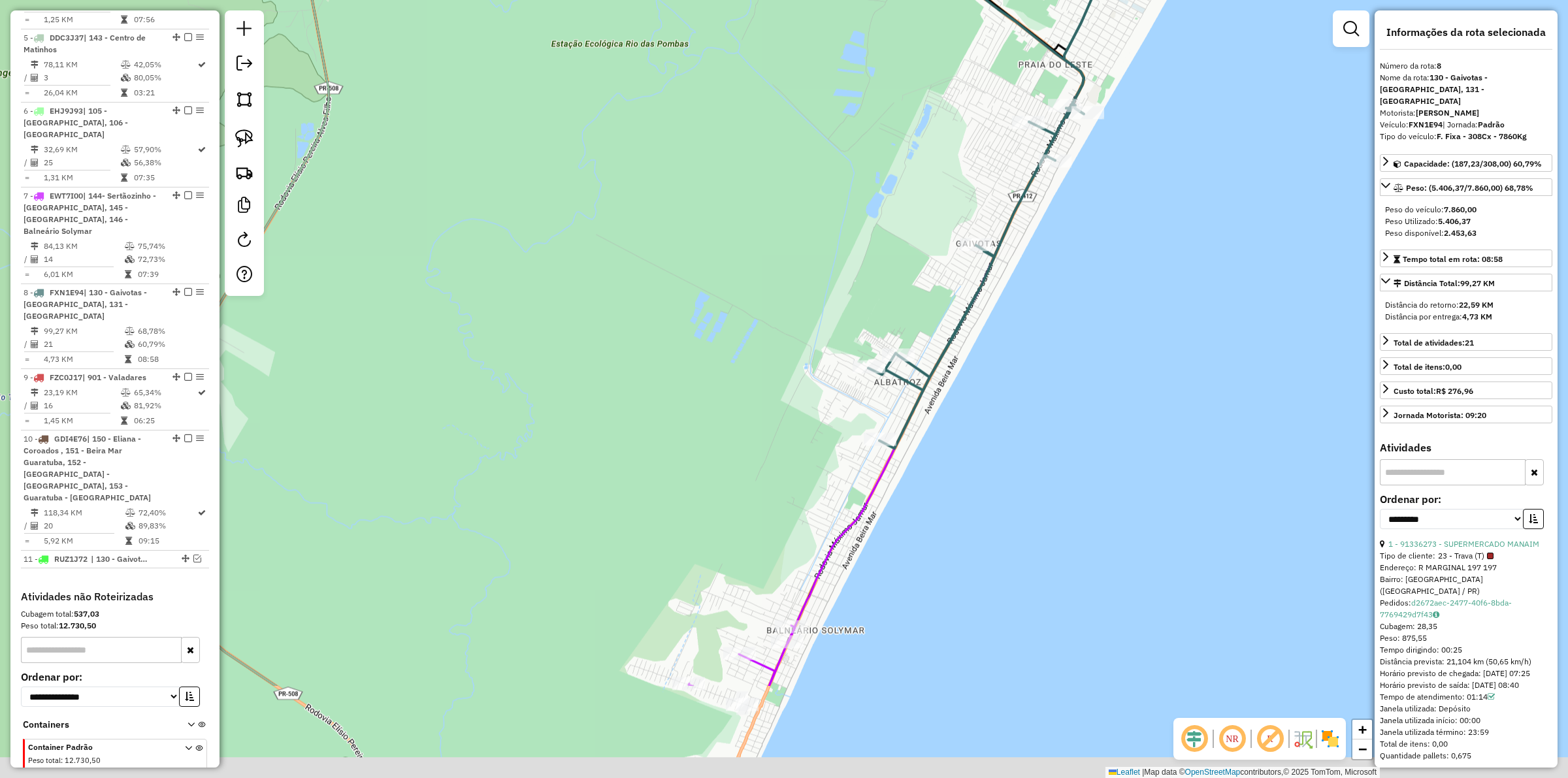
drag, startPoint x: 1053, startPoint y: 412, endPoint x: 1196, endPoint y: 175, distance: 276.8
click at [1194, 174] on div "Janela de atendimento Grade de atendimento Capacidade Transportadoras Veículos …" at bounding box center [784, 389] width 1568 height 778
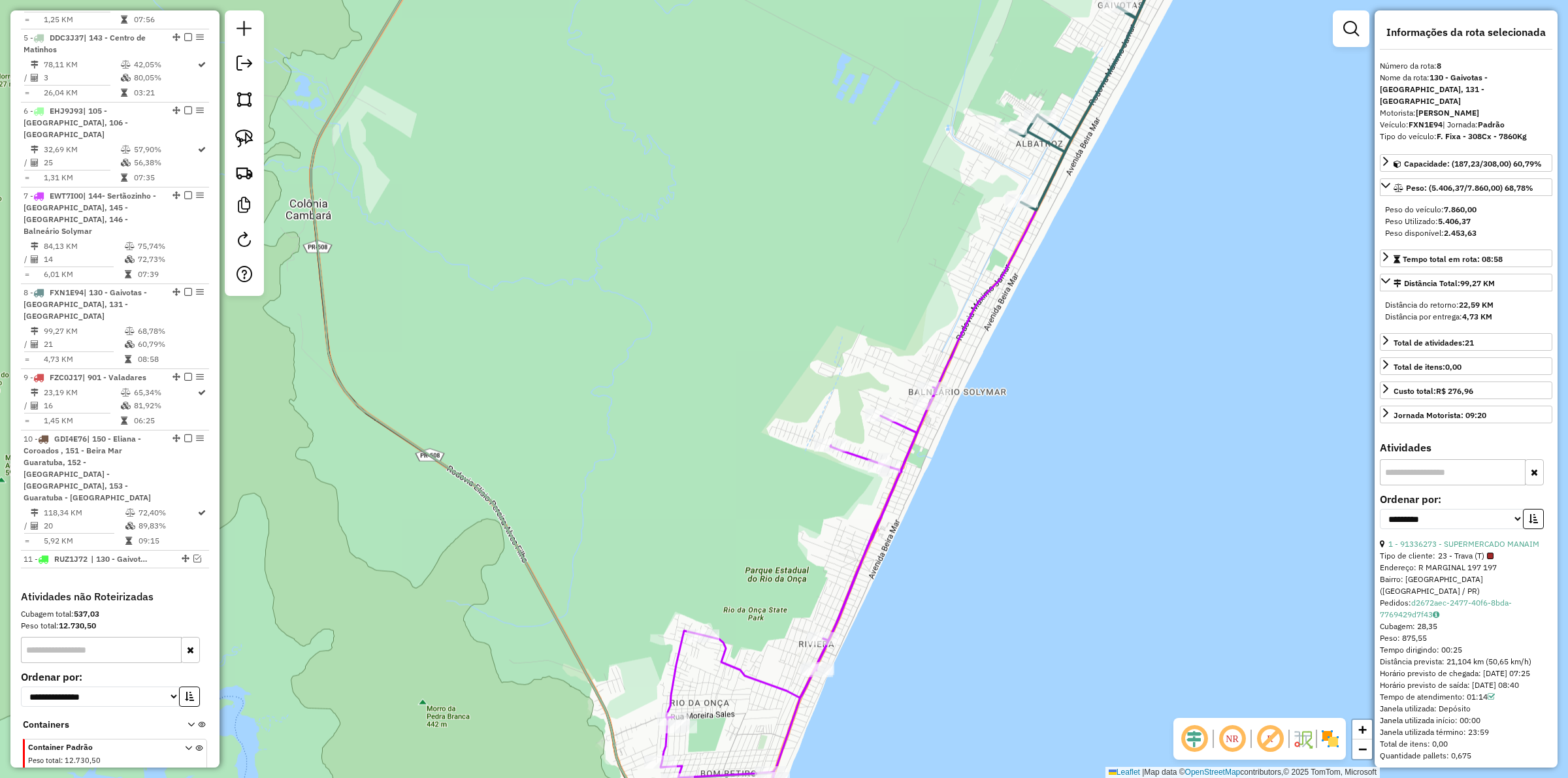
click at [969, 335] on icon at bounding box center [1004, 282] width 361 height 719
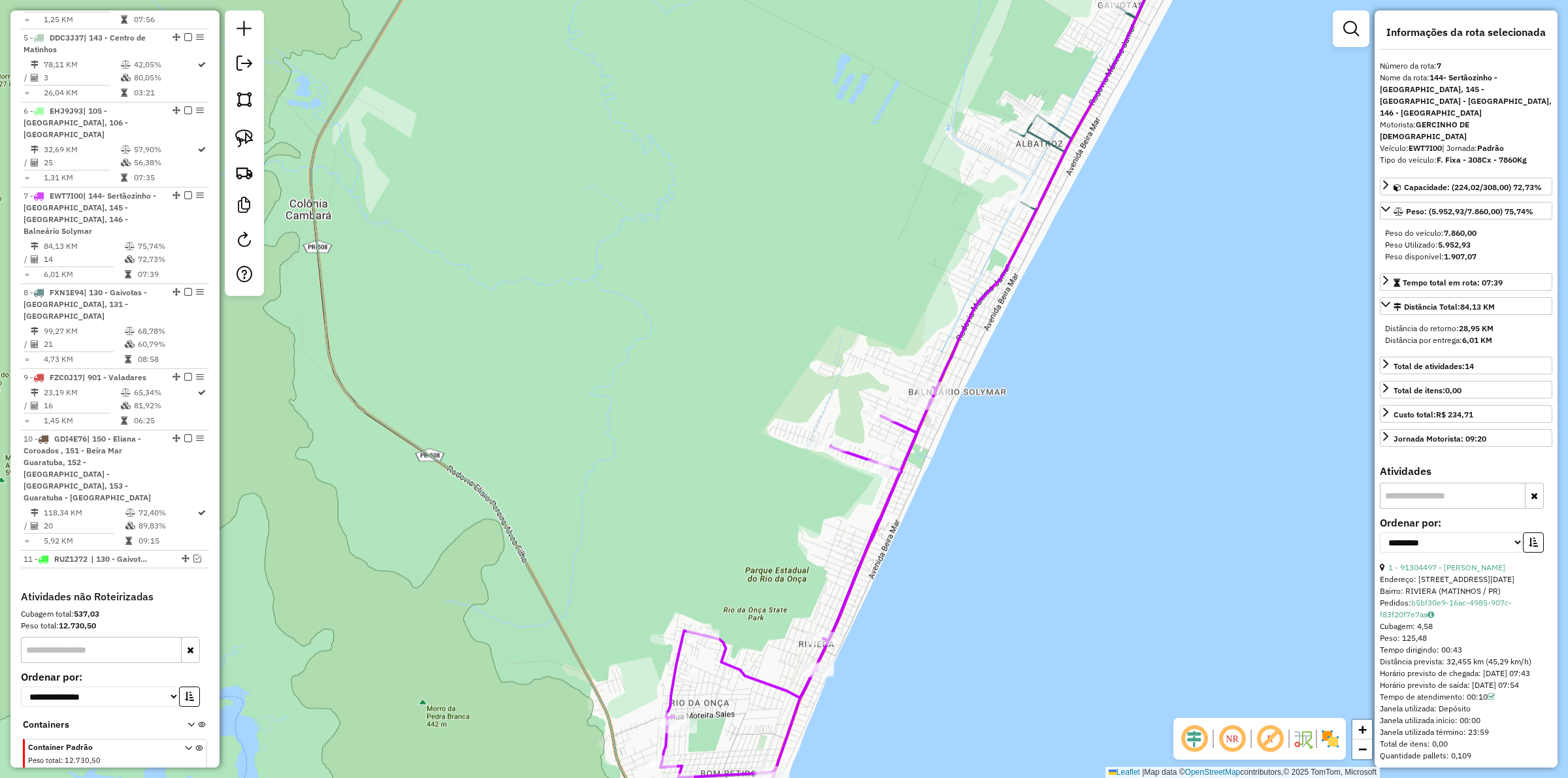
click at [1020, 332] on div "Janela de atendimento Grade de atendimento Capacidade Transportadoras Veículos …" at bounding box center [784, 389] width 1568 height 778
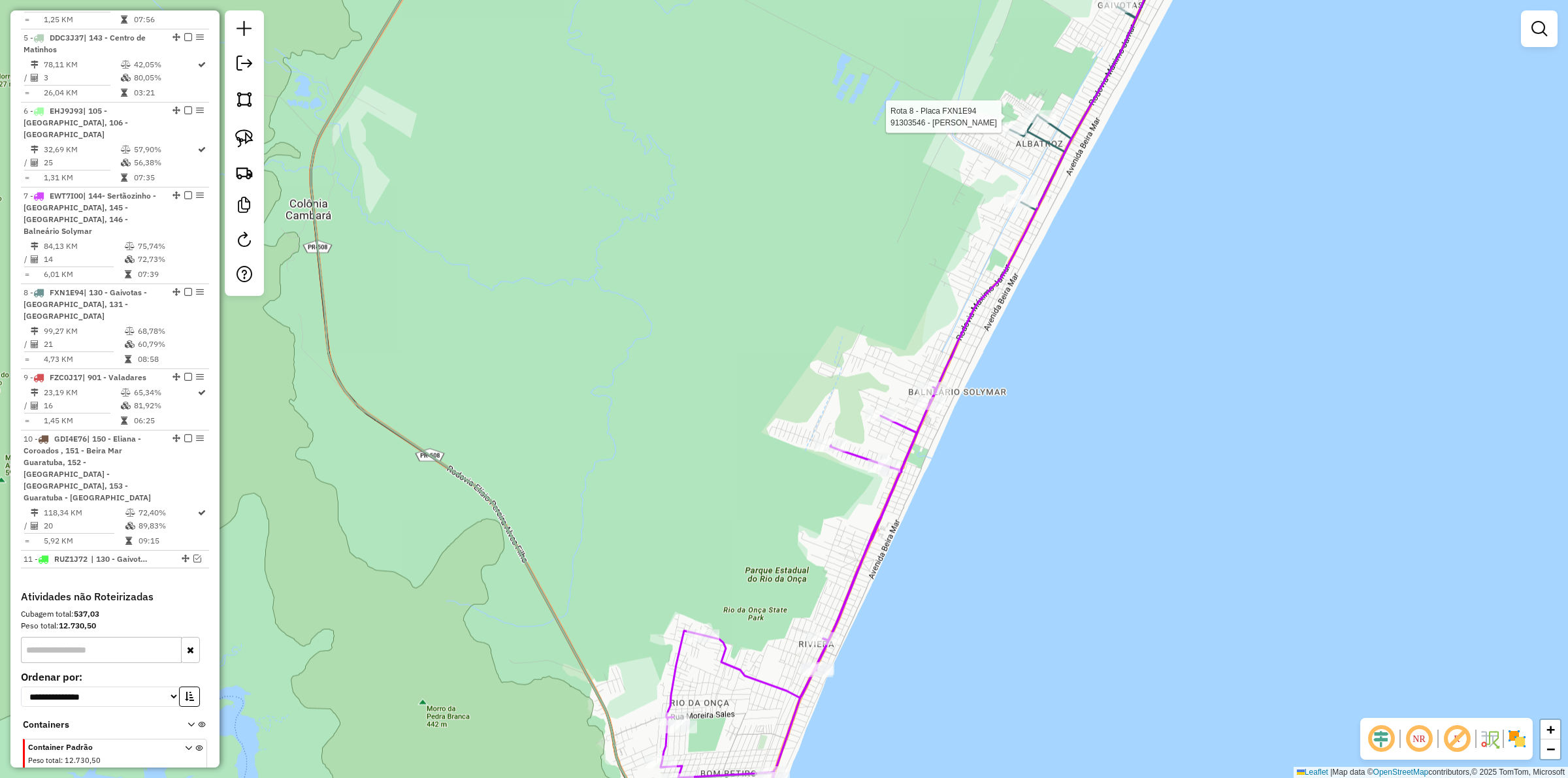
select select "**********"
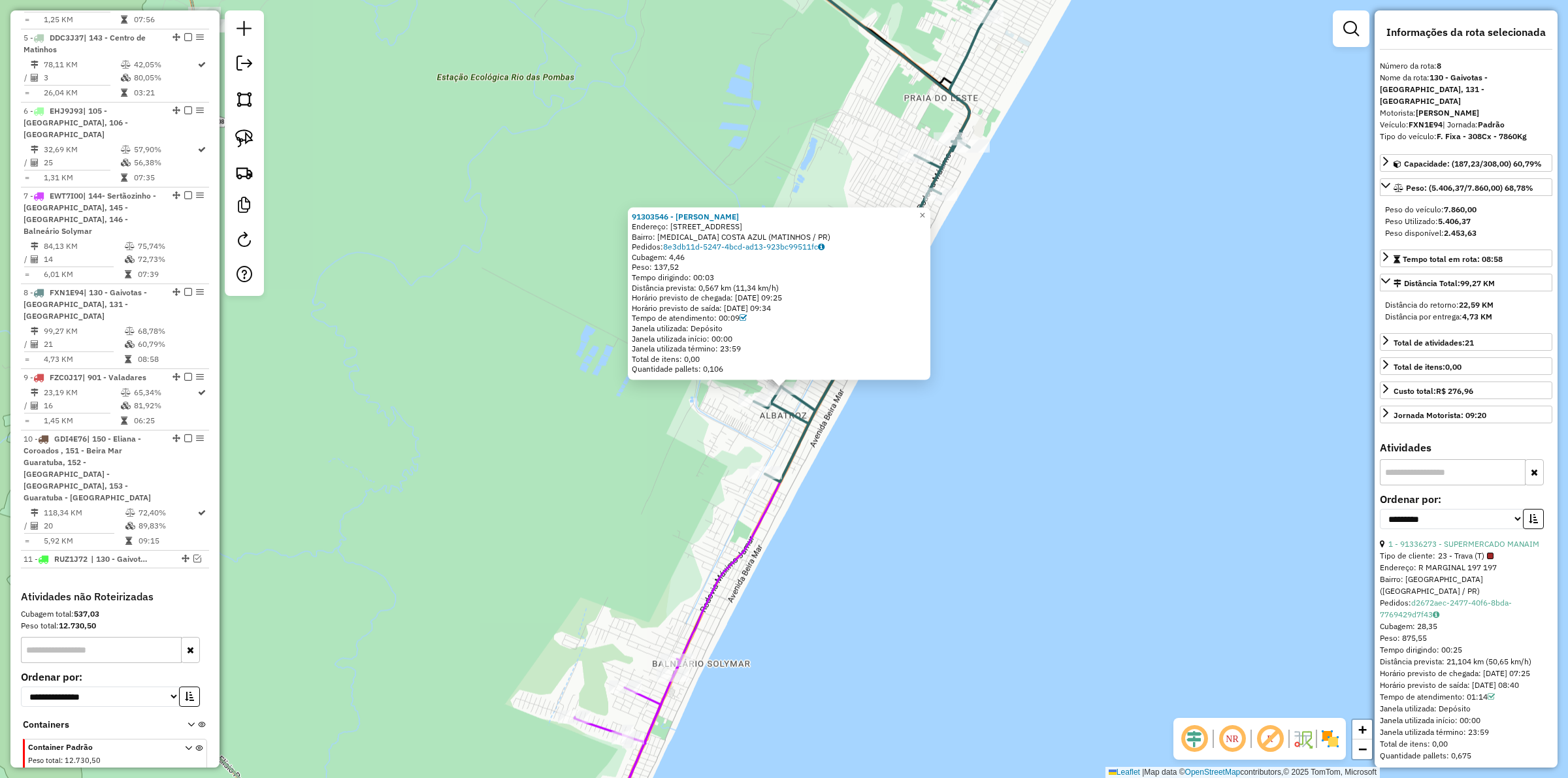
click at [1057, 316] on div "Rota 8 - Placa FXN1E94 91305609 - SKINA MAR 91303546 - [PERSON_NAME] Endereço: …" at bounding box center [784, 389] width 1568 height 778
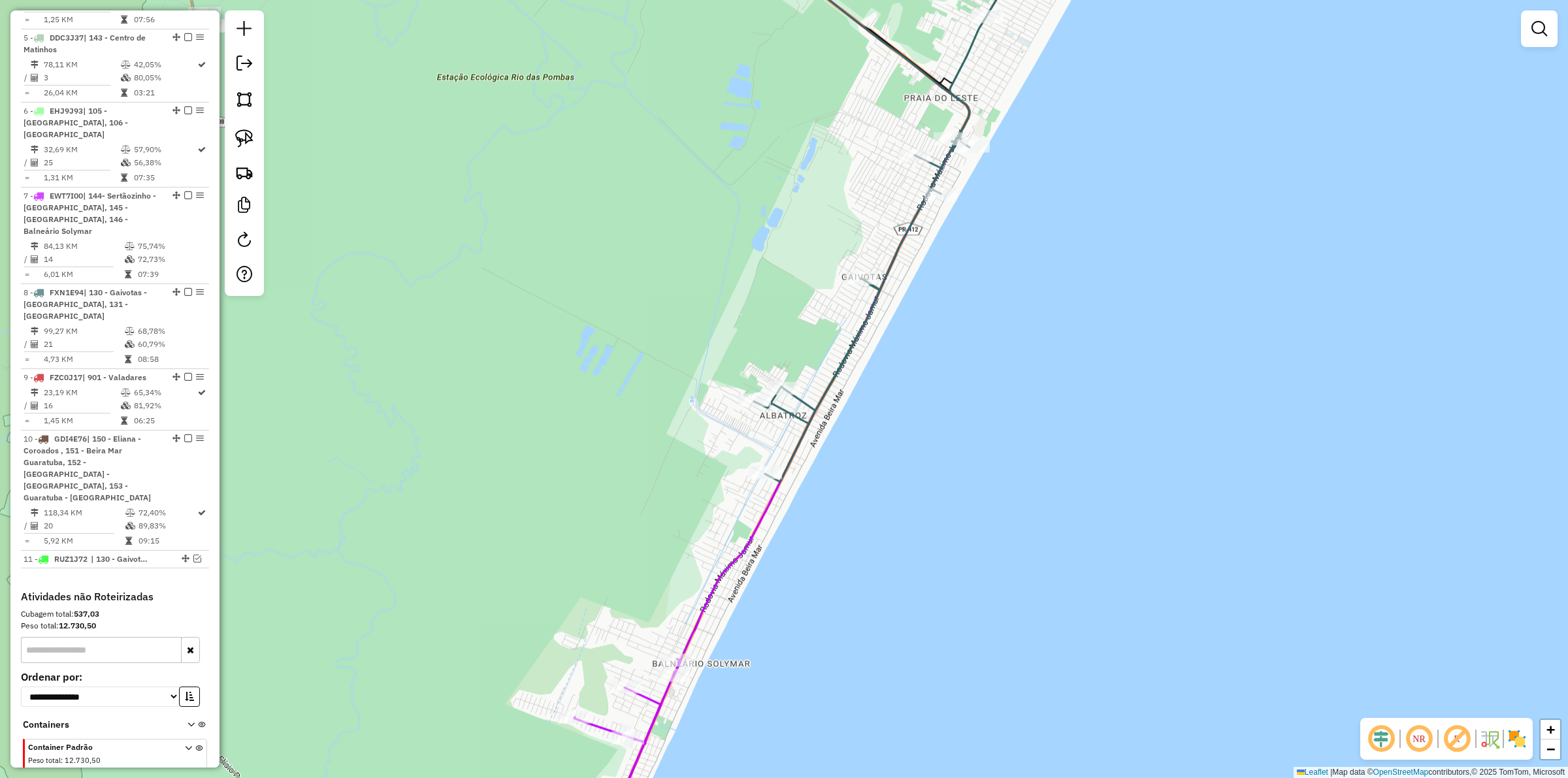
click at [906, 239] on icon at bounding box center [923, 202] width 338 height 560
select select "**********"
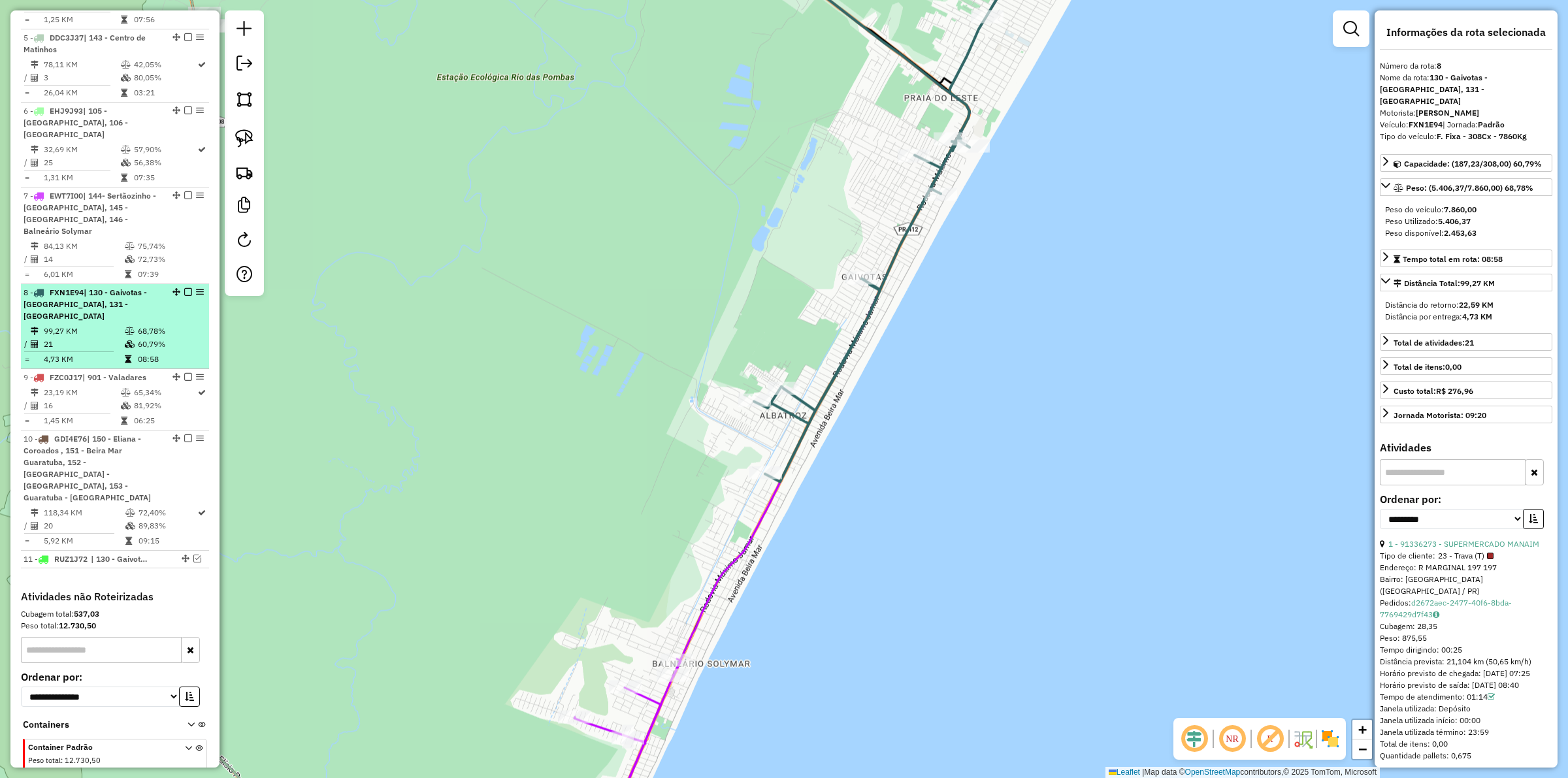
click at [187, 288] on em at bounding box center [188, 292] width 8 height 8
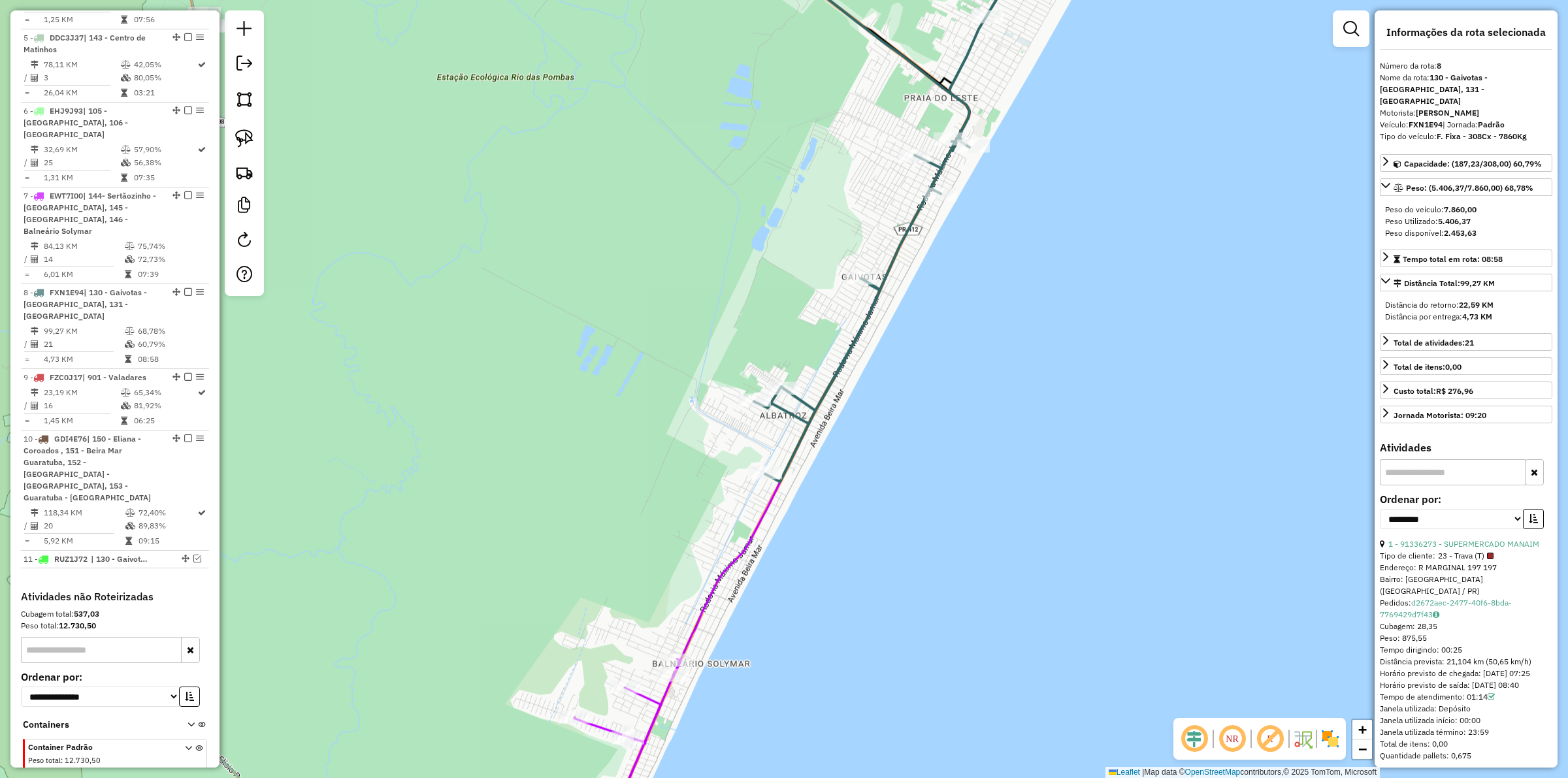
scroll to position [791, 0]
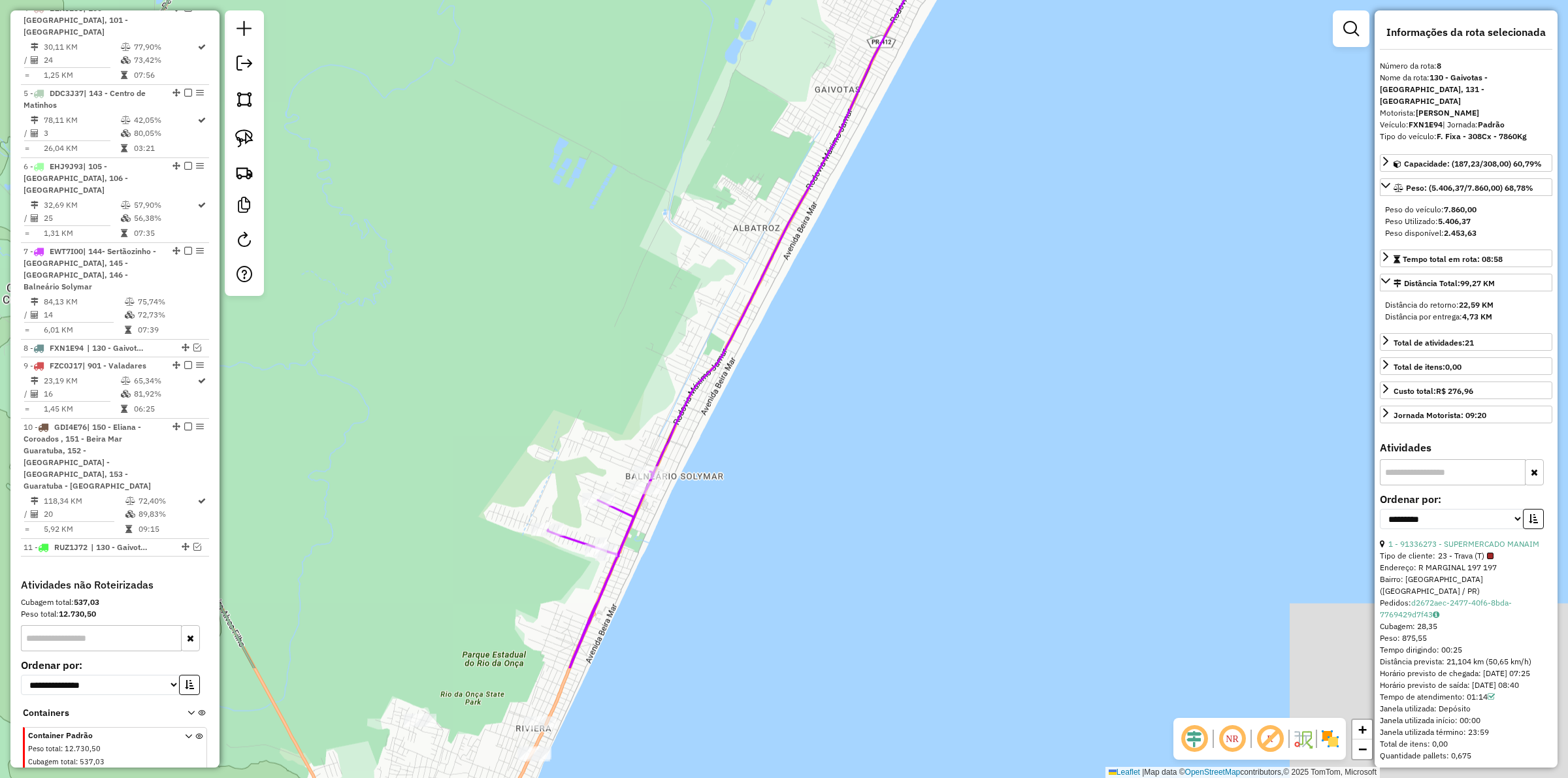
drag, startPoint x: 853, startPoint y: 503, endPoint x: 831, endPoint y: 319, distance: 185.3
click at [831, 319] on div "Janela de atendimento Grade de atendimento Capacidade Transportadoras Veículos …" at bounding box center [784, 389] width 1568 height 778
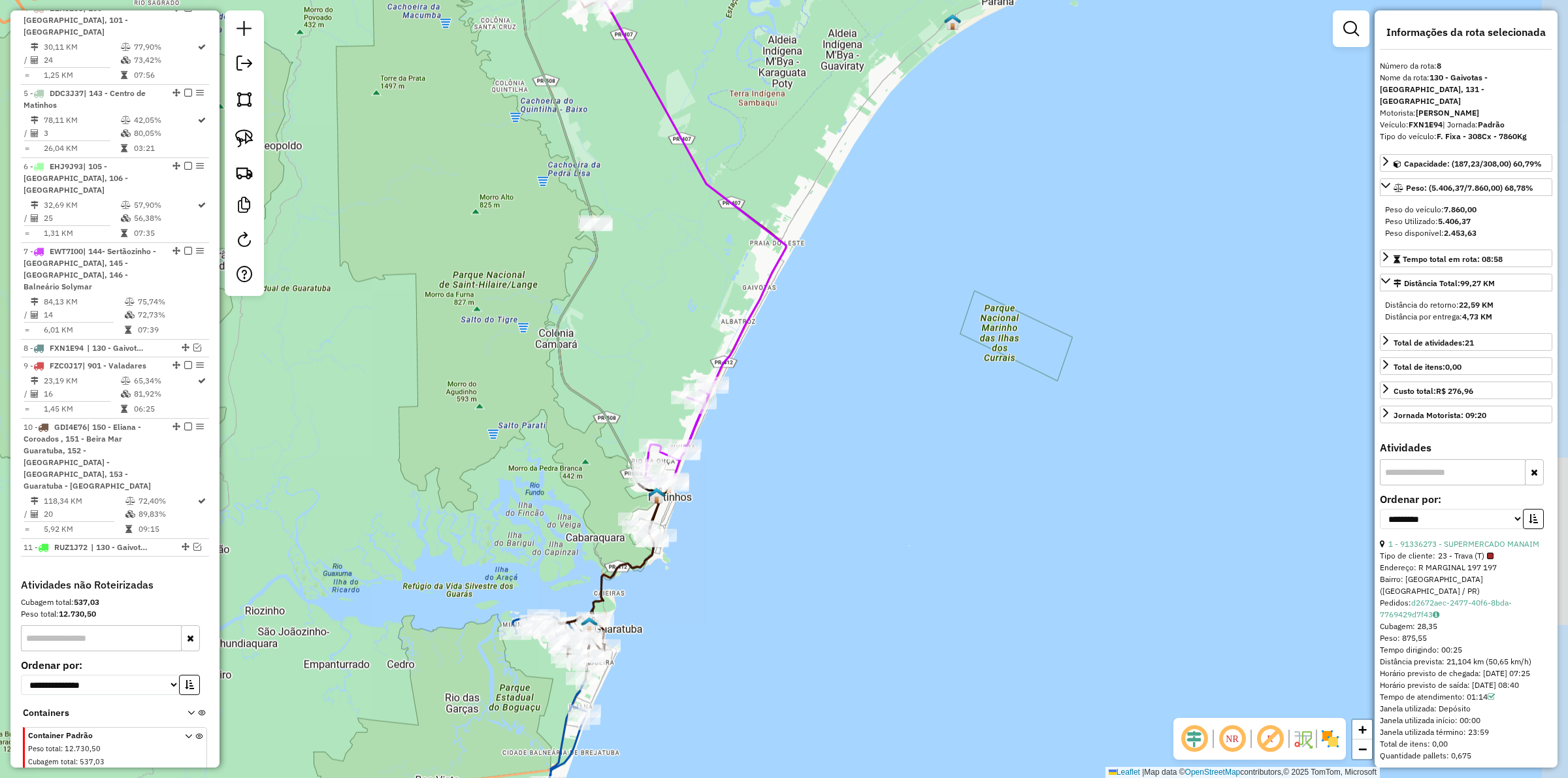
click at [732, 349] on icon at bounding box center [689, 195] width 196 height 504
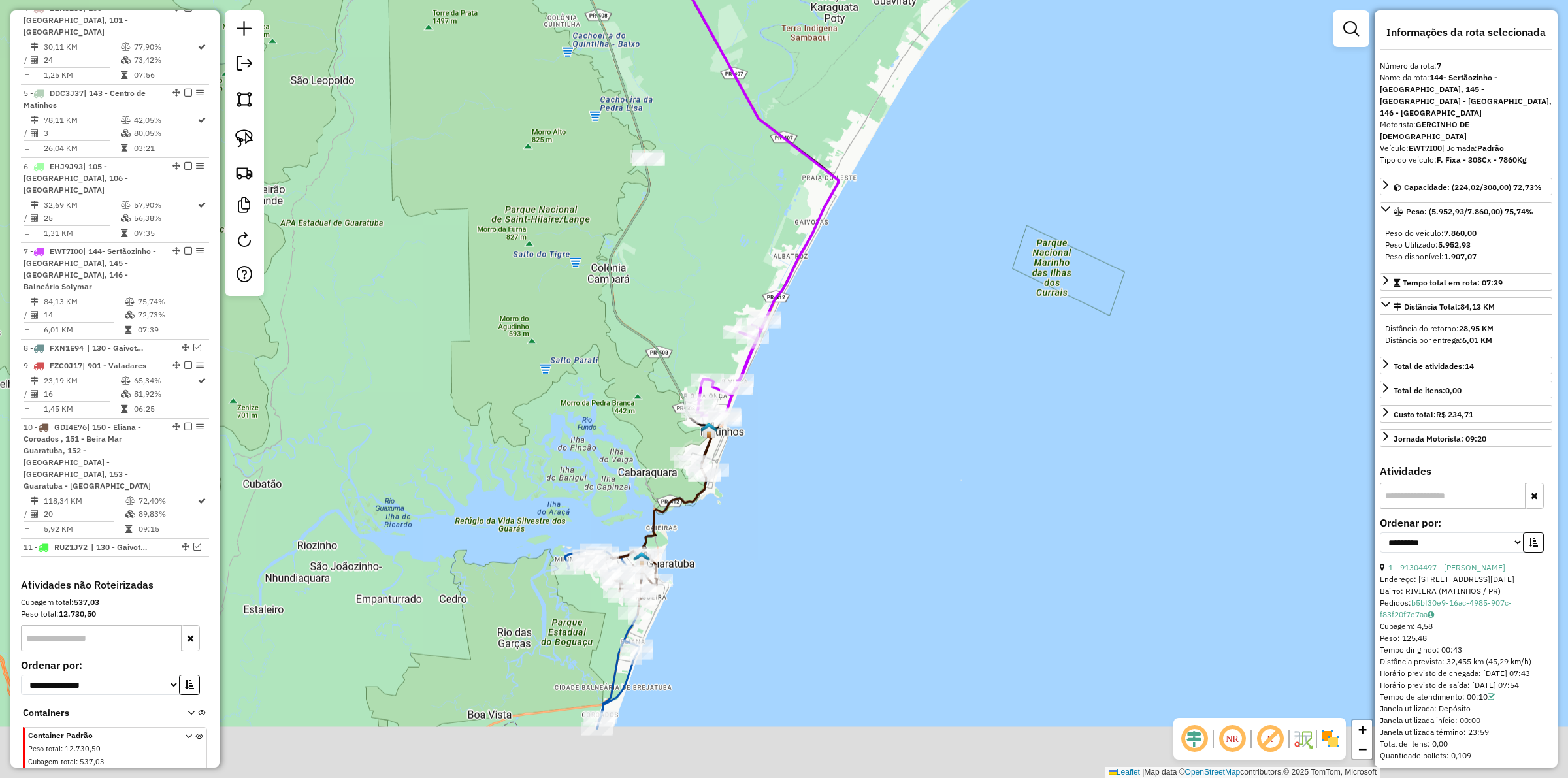
drag, startPoint x: 772, startPoint y: 495, endPoint x: 809, endPoint y: 324, distance: 175.0
click at [809, 324] on div "Janela de atendimento Grade de atendimento Capacidade Transportadoras Veículos …" at bounding box center [784, 389] width 1568 height 778
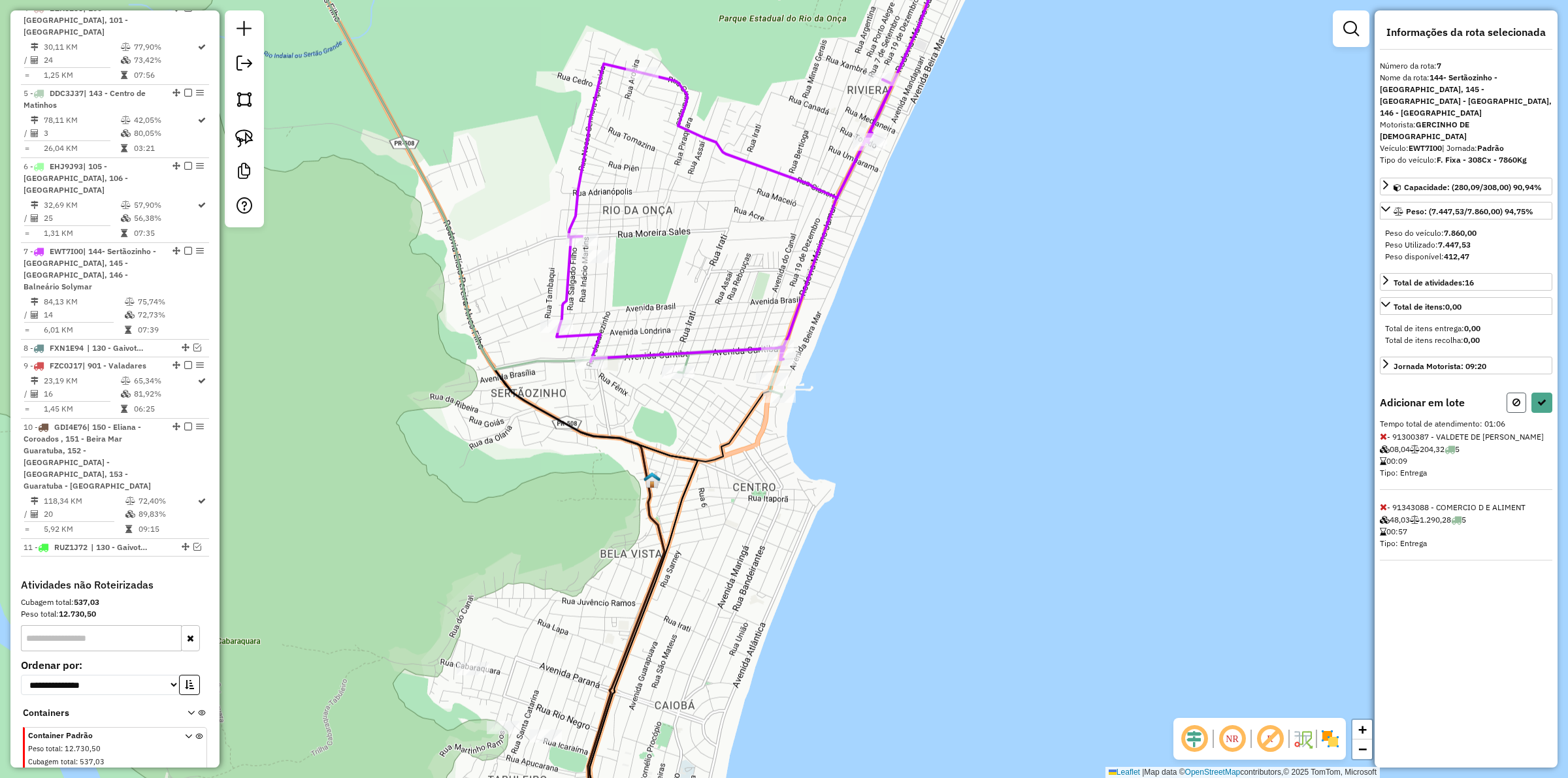
click at [1254, 392] on button at bounding box center [1516, 402] width 20 height 20
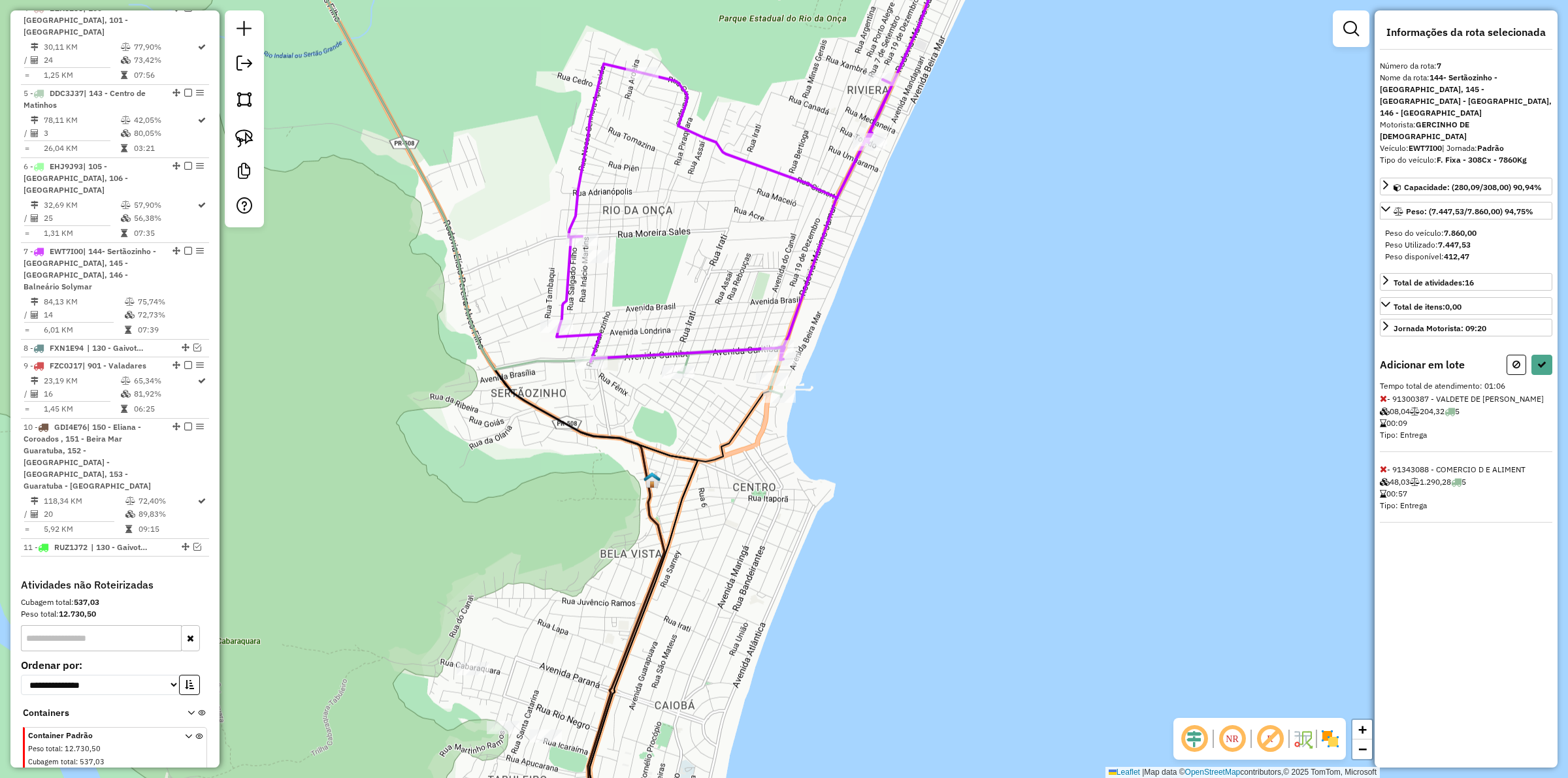
select select "**********"
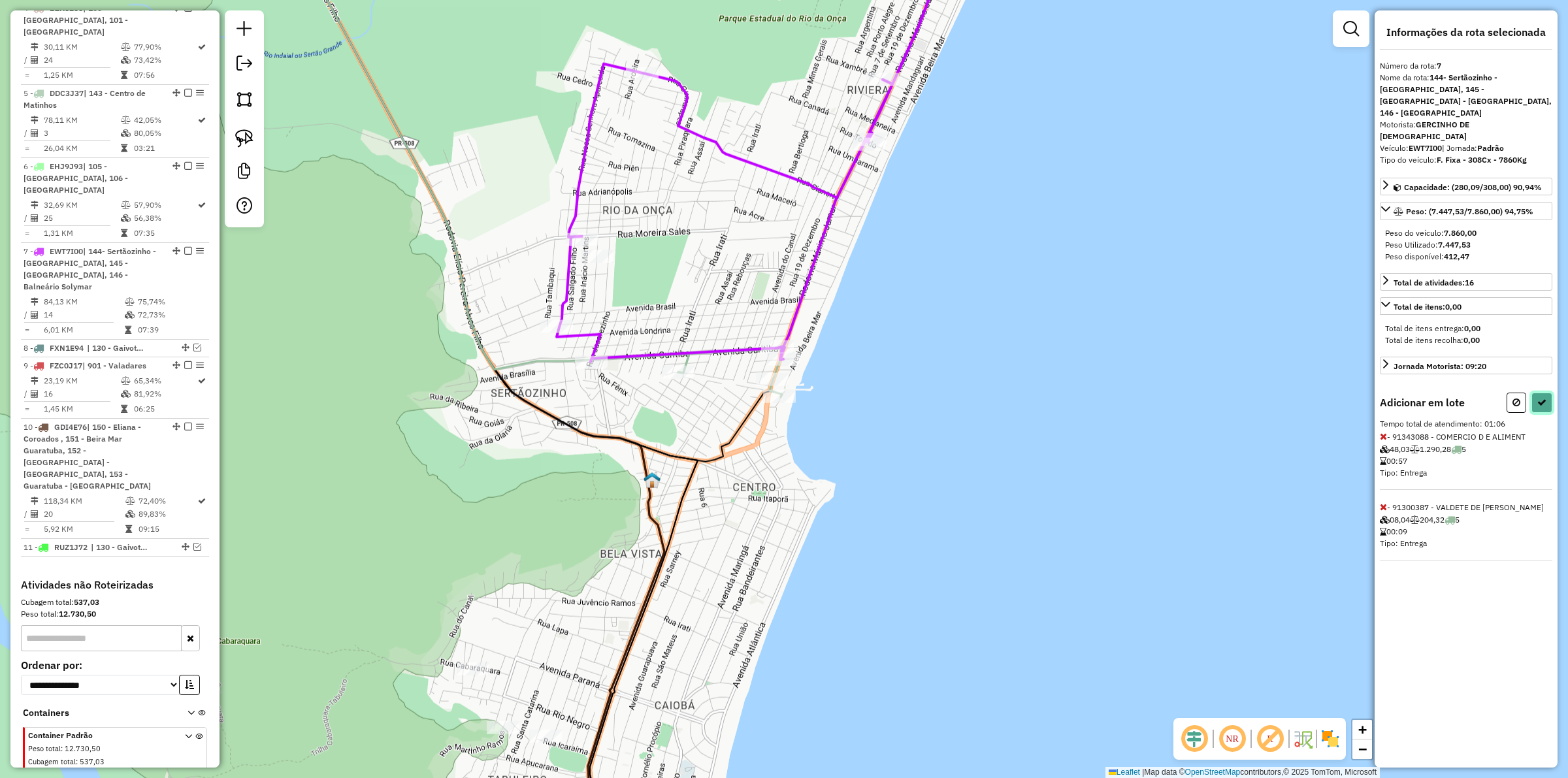
click at [1254, 398] on icon at bounding box center [1542, 402] width 9 height 9
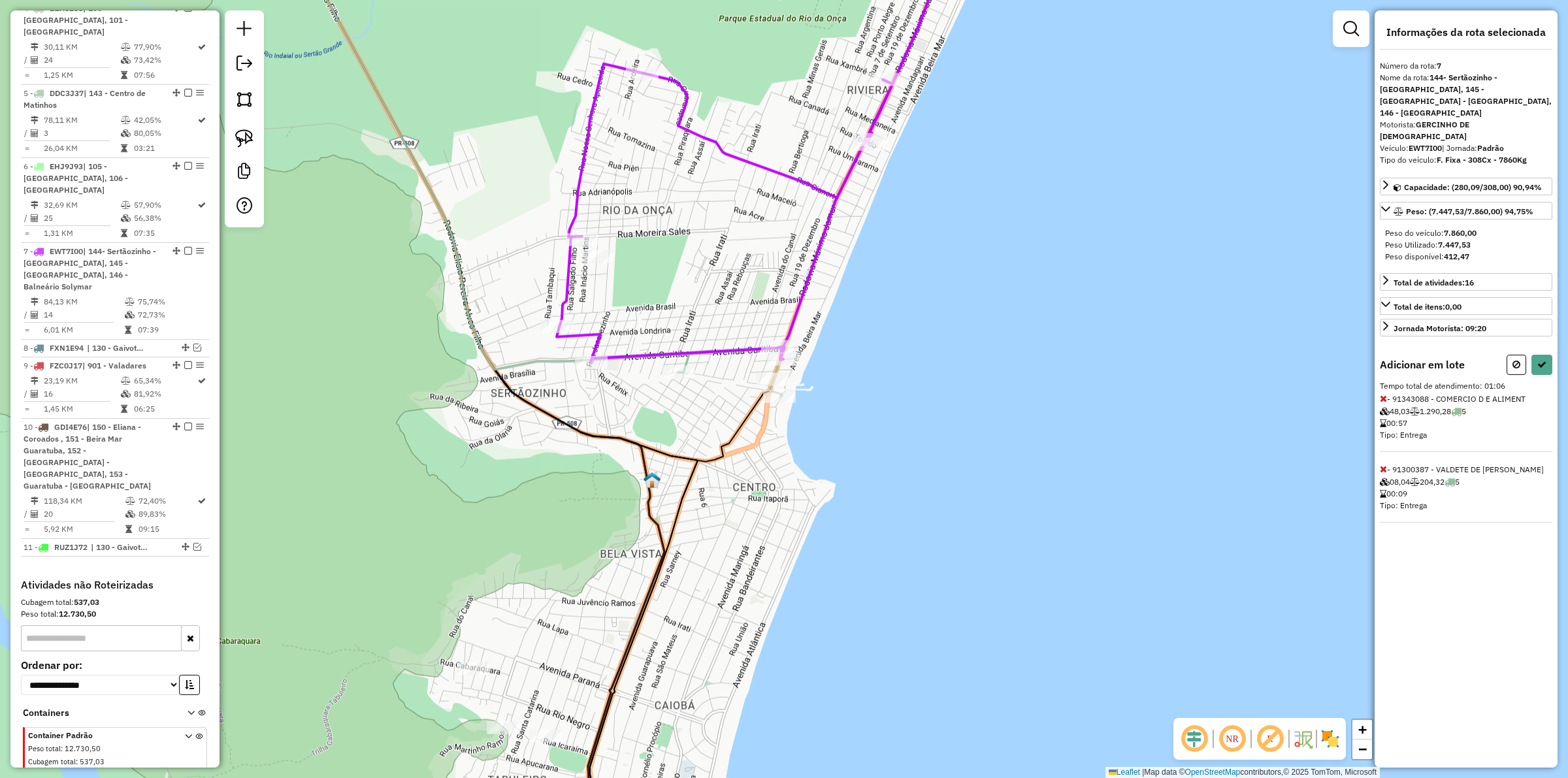
select select "**********"
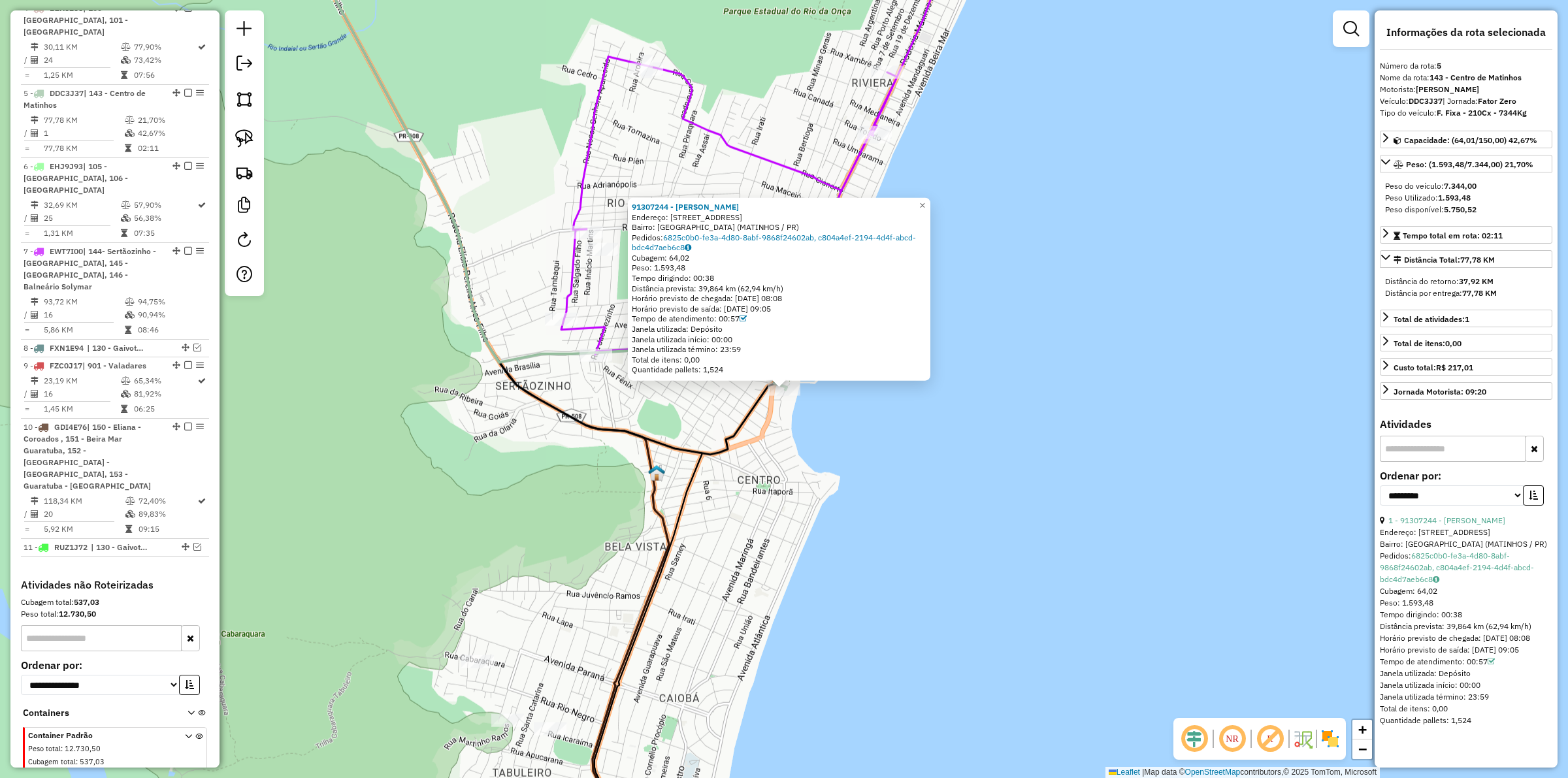
click at [747, 454] on div "91307244 - [PERSON_NAME]: [STREET_ADDRESS][GEOGRAPHIC_DATA]: [GEOGRAPHIC_DATA] …" at bounding box center [784, 389] width 1568 height 778
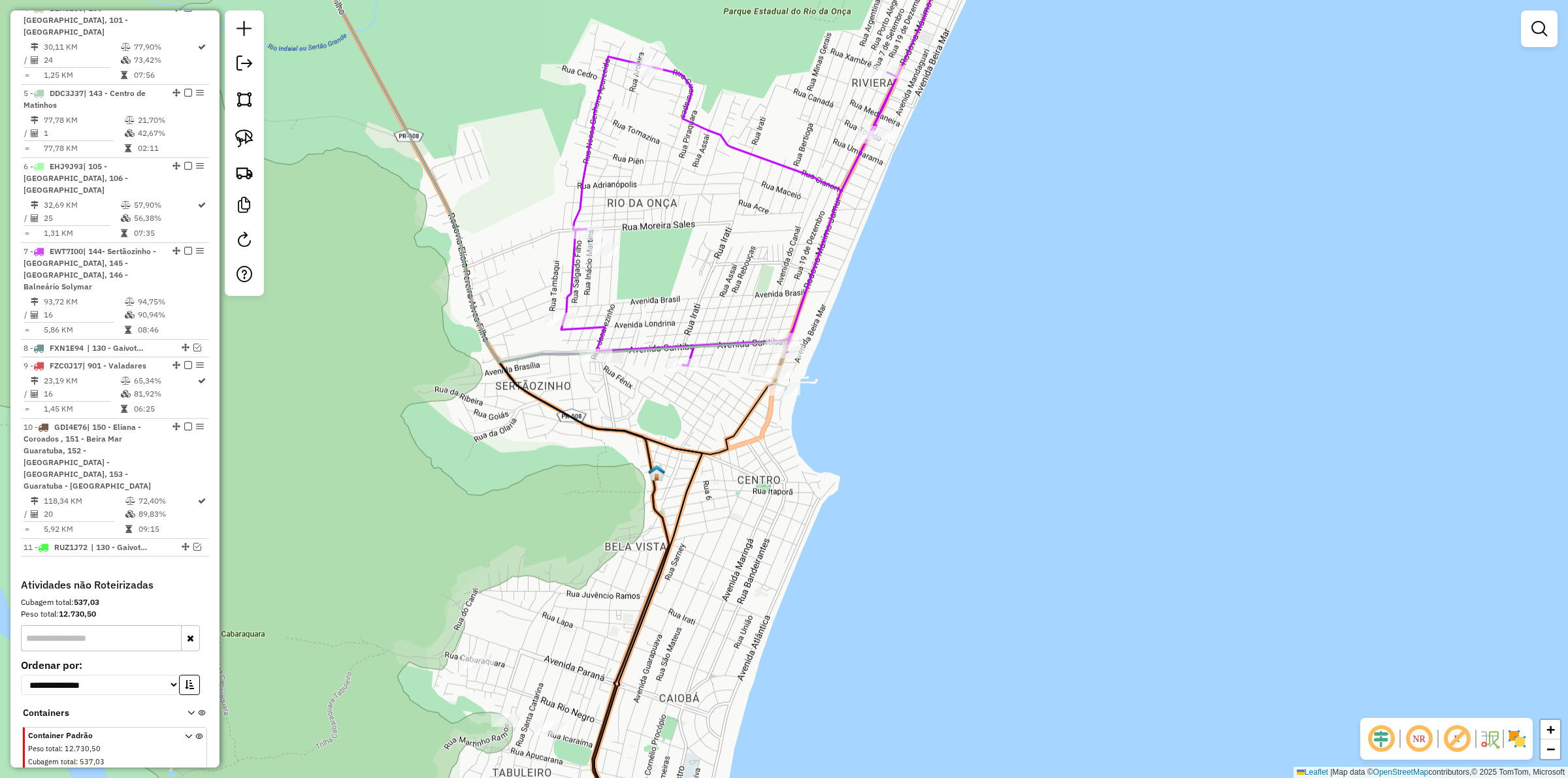
click at [693, 340] on icon at bounding box center [540, 156] width 494 height 468
select select "**********"
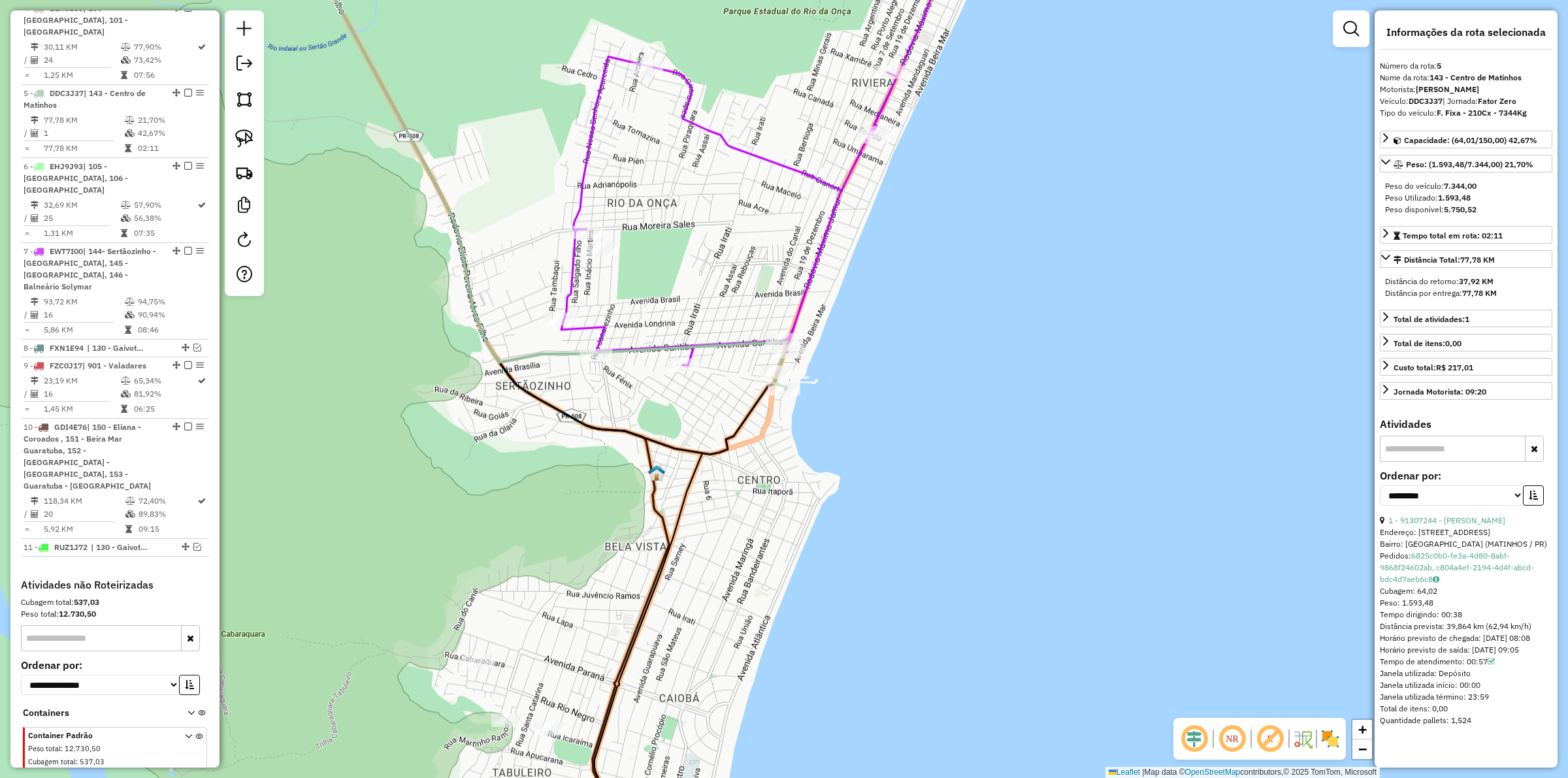
click at [863, 263] on div "Janela de atendimento Grade de atendimento Capacidade Transportadoras Veículos …" at bounding box center [784, 389] width 1568 height 778
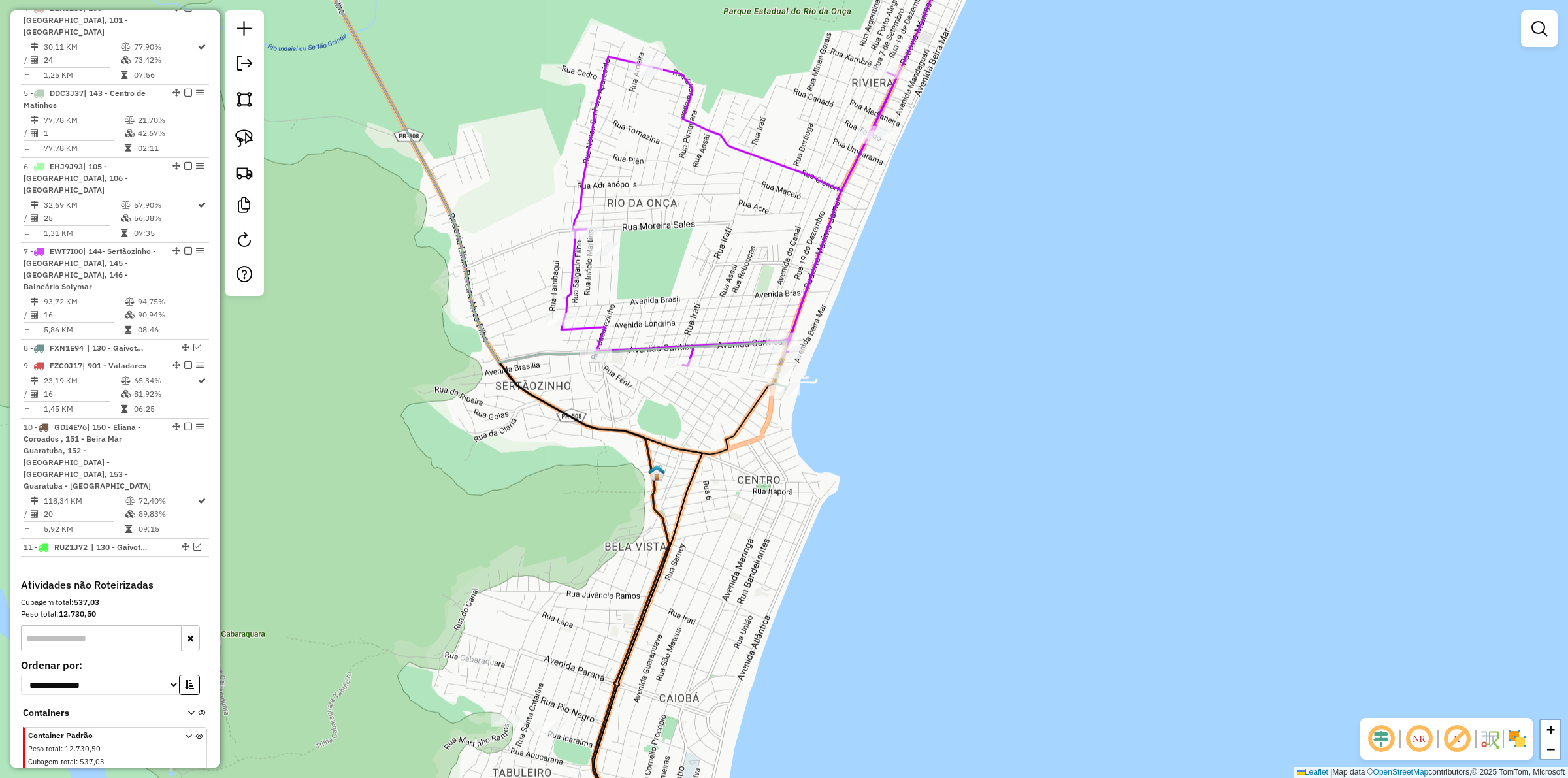
click at [818, 256] on icon at bounding box center [761, 148] width 401 height 451
select select "**********"
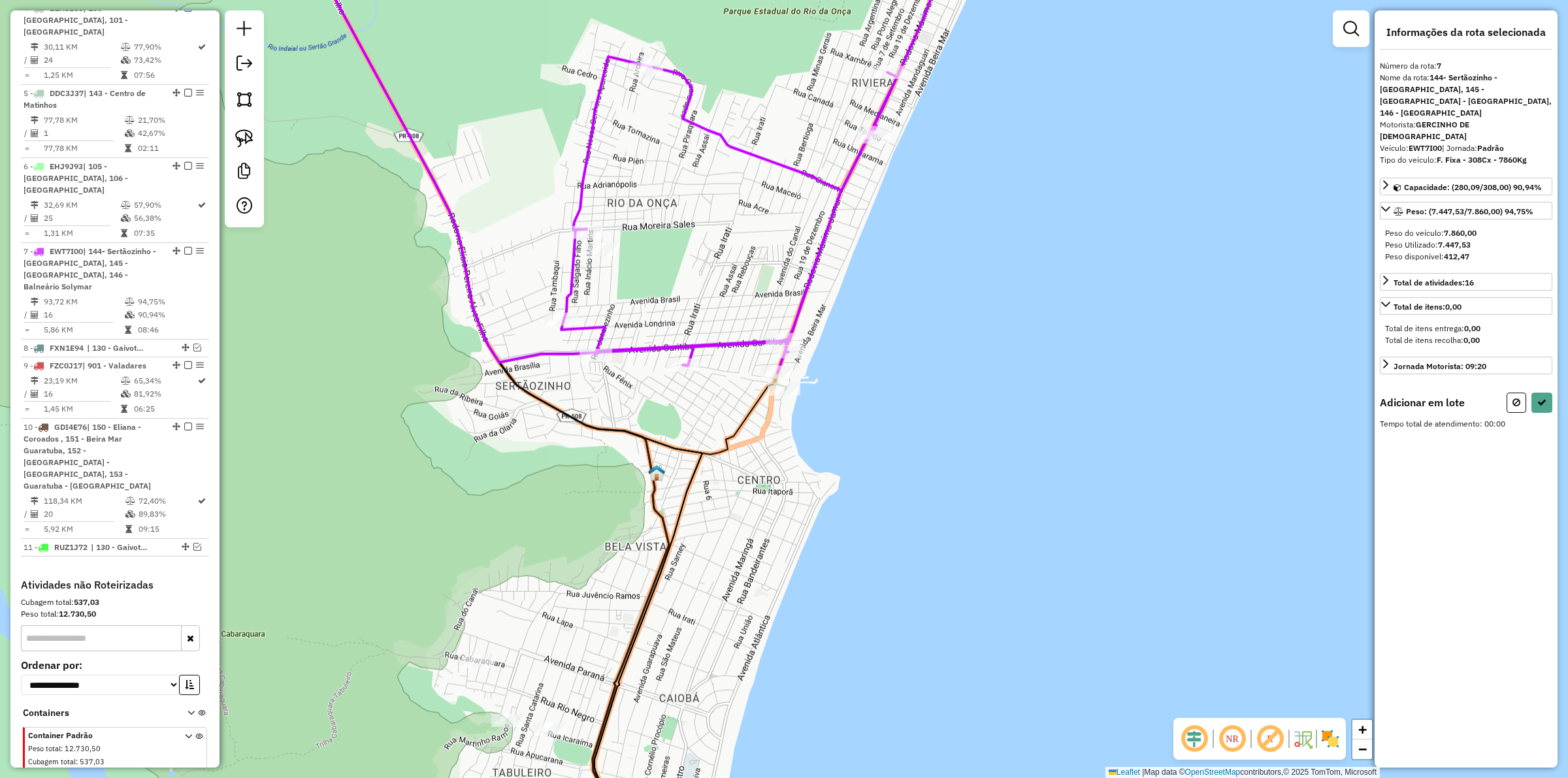
click at [741, 559] on div "Janela de atendimento Grade de atendimento Capacidade Transportadoras Veículos …" at bounding box center [784, 389] width 1568 height 778
click at [1254, 398] on icon at bounding box center [1517, 402] width 8 height 9
select select "**********"
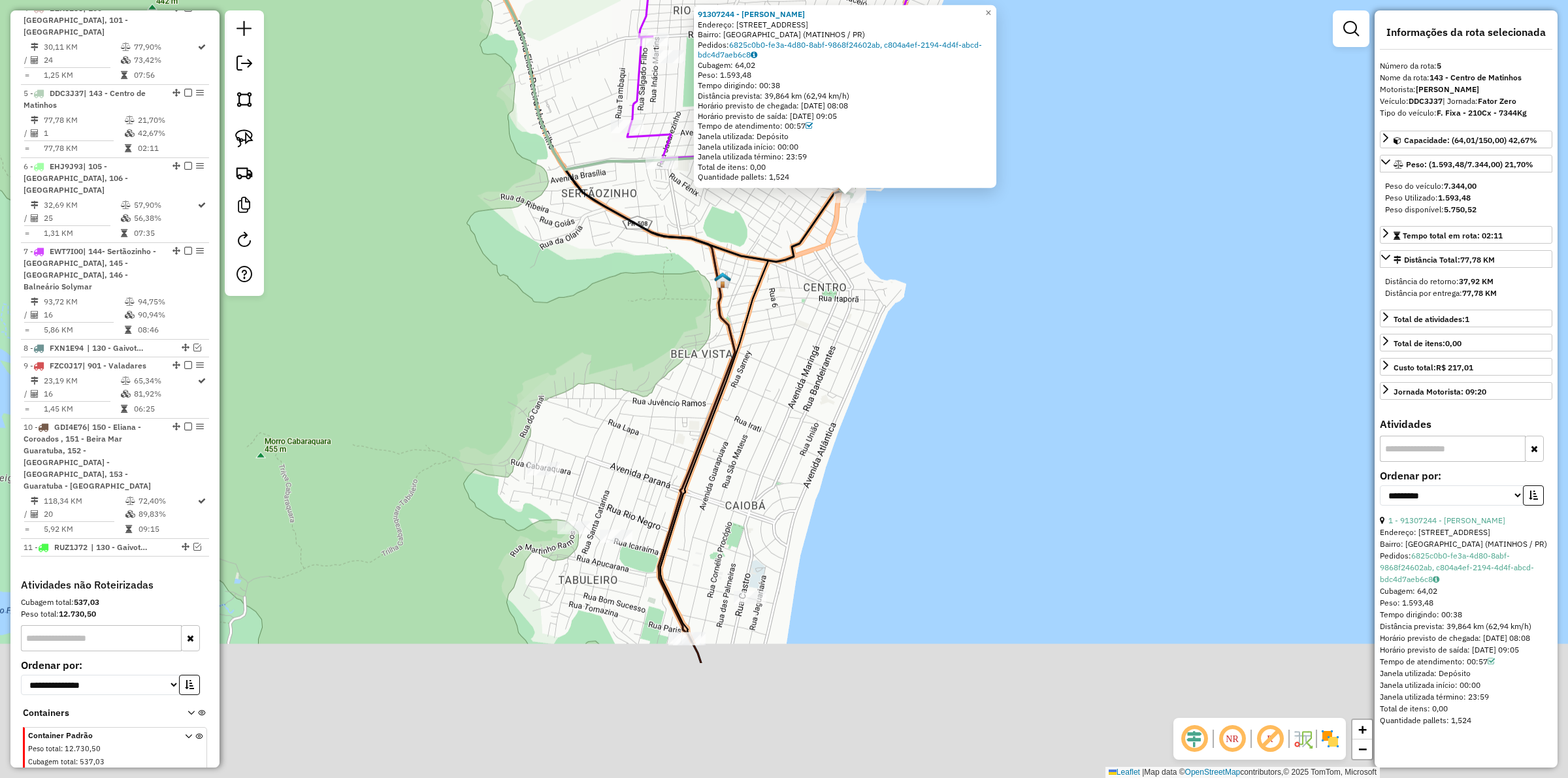
drag, startPoint x: 808, startPoint y: 598, endPoint x: 873, endPoint y: 405, distance: 203.7
click at [873, 405] on div "91307244 - [PERSON_NAME]: [STREET_ADDRESS][GEOGRAPHIC_DATA]: [GEOGRAPHIC_DATA] …" at bounding box center [784, 389] width 1568 height 778
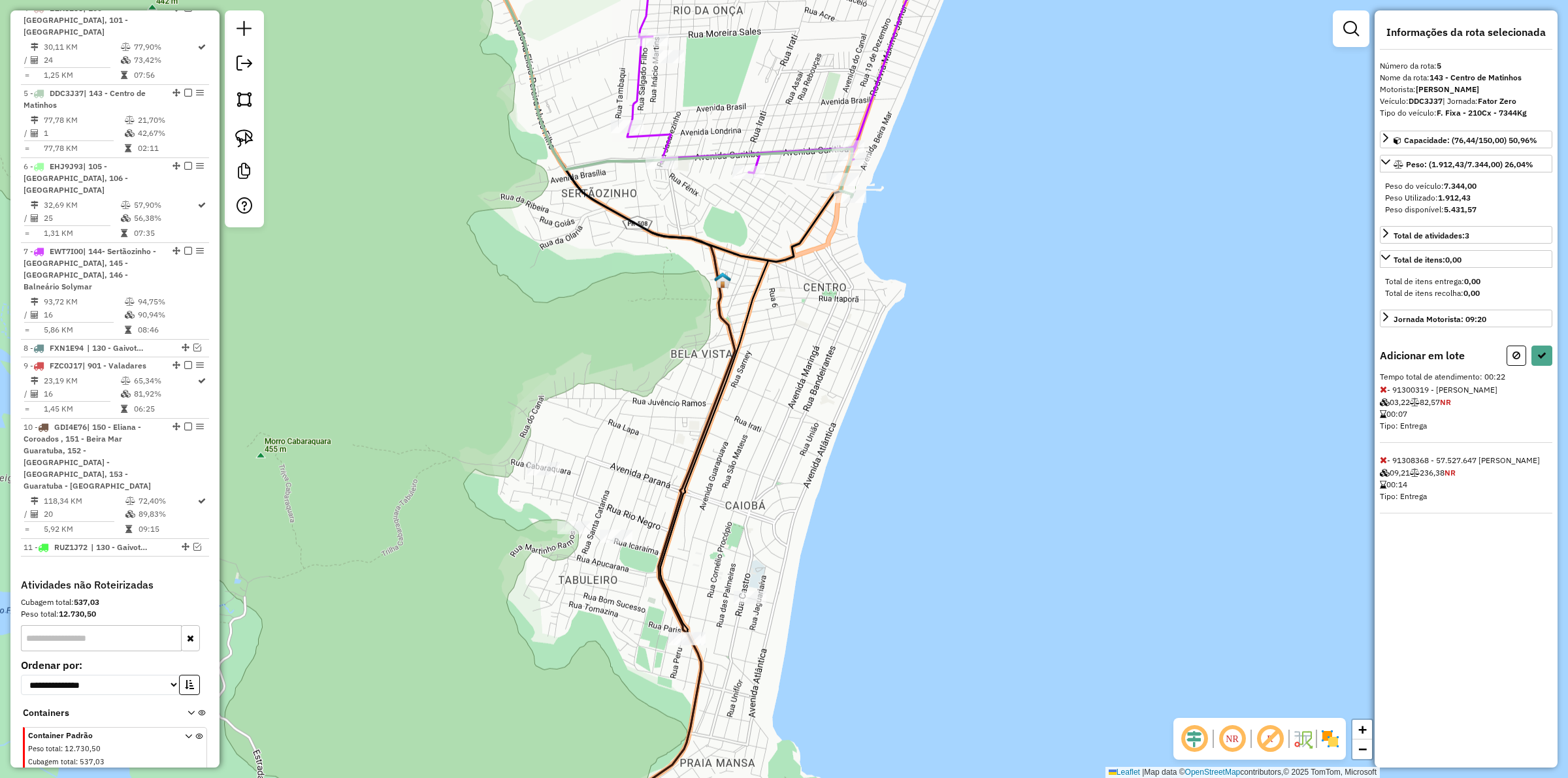
click at [641, 533] on div "Janela de atendimento Grade de atendimento Capacidade Transportadoras Veículos …" at bounding box center [784, 389] width 1568 height 778
click at [683, 601] on icon at bounding box center [573, 389] width 324 height 934
click at [706, 601] on div "Janela de atendimento Grade de atendimento Capacidade Transportadoras Veículos …" at bounding box center [784, 389] width 1568 height 778
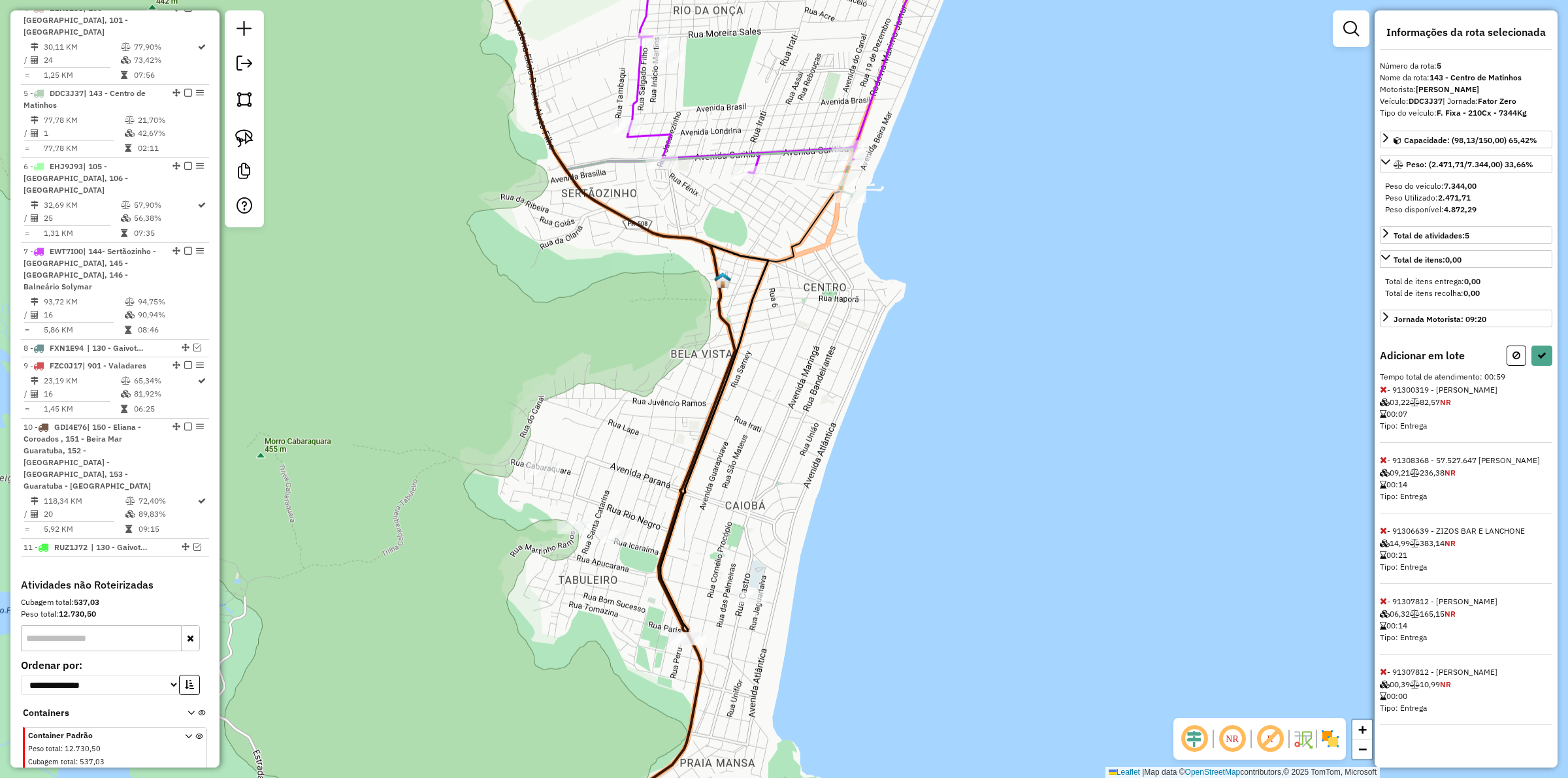
click at [747, 589] on div "Janela de atendimento Grade de atendimento Capacidade Transportadoras Veículos …" at bounding box center [784, 389] width 1568 height 778
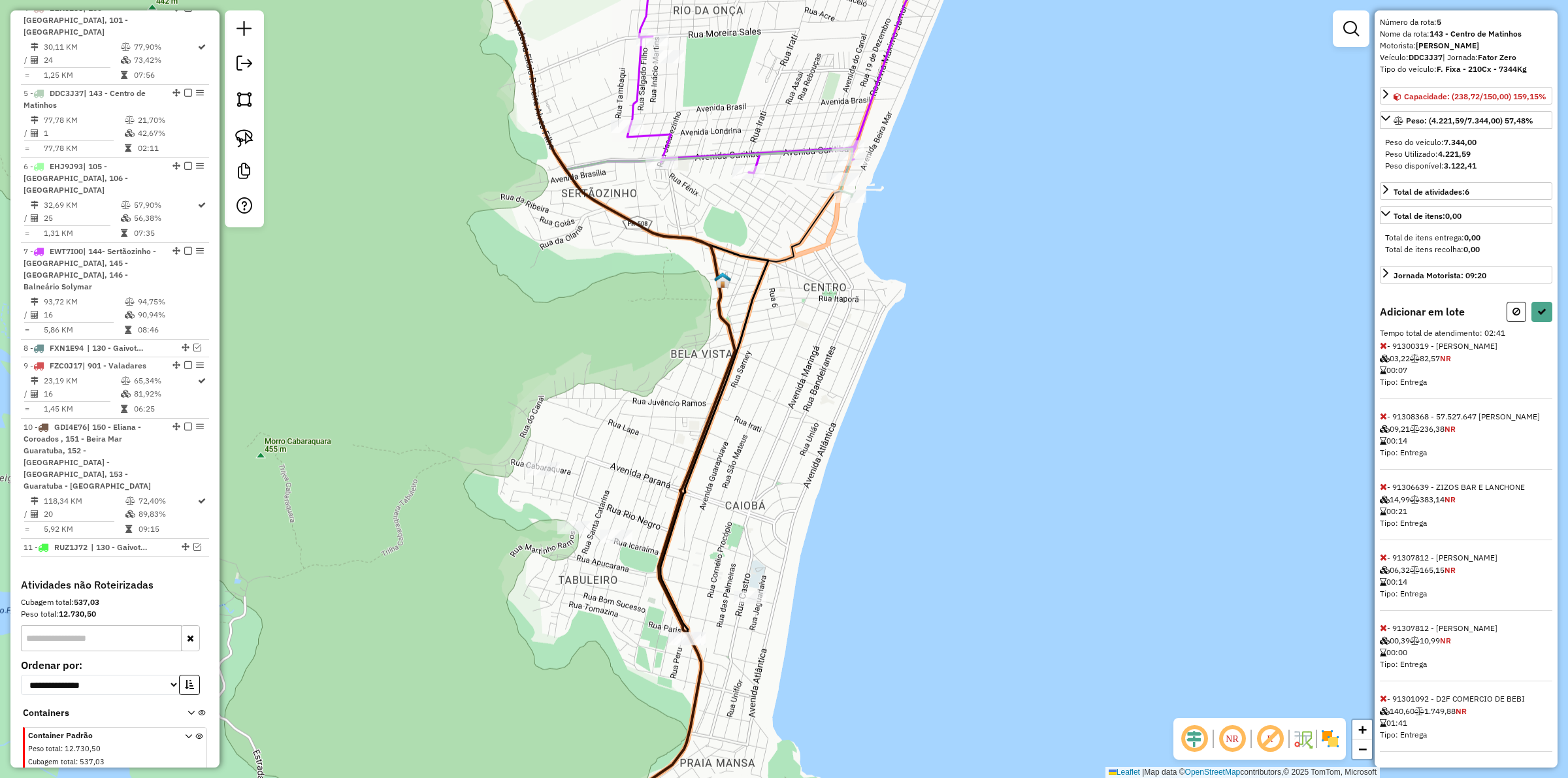
scroll to position [72, 0]
click at [1254, 601] on icon at bounding box center [1383, 698] width 7 height 9
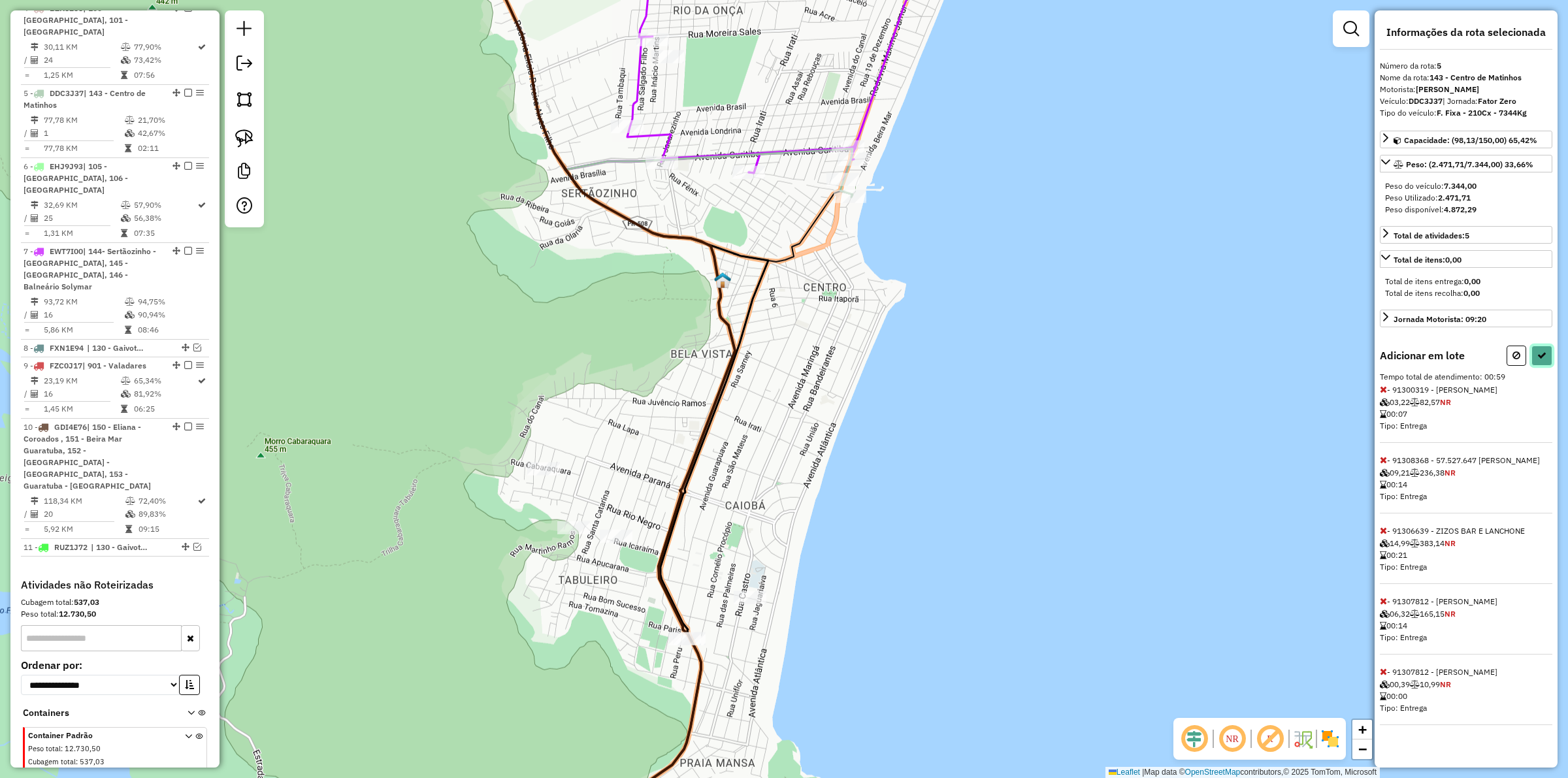
click at [1254, 357] on icon at bounding box center [1542, 355] width 9 height 9
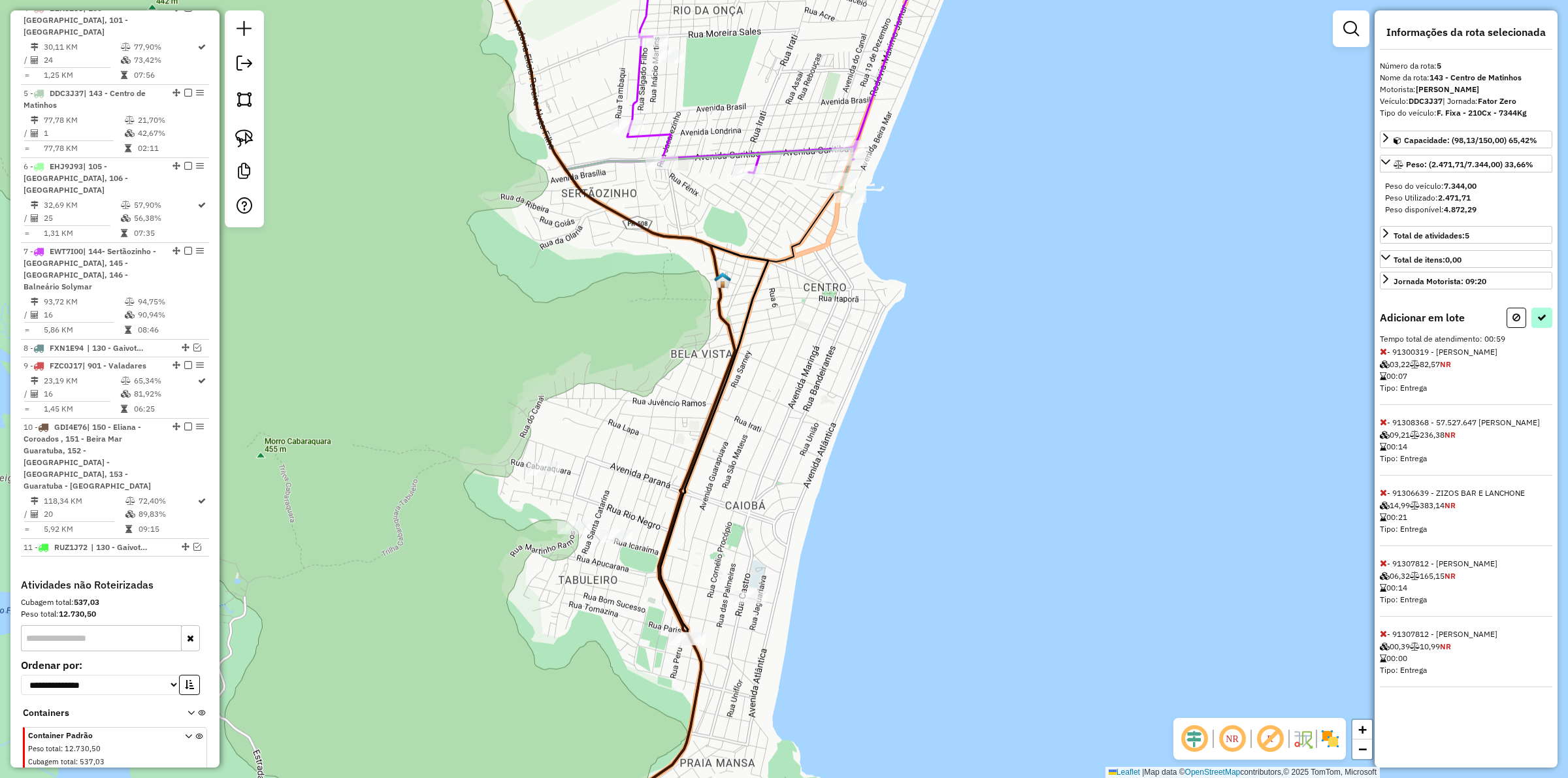
select select "**********"
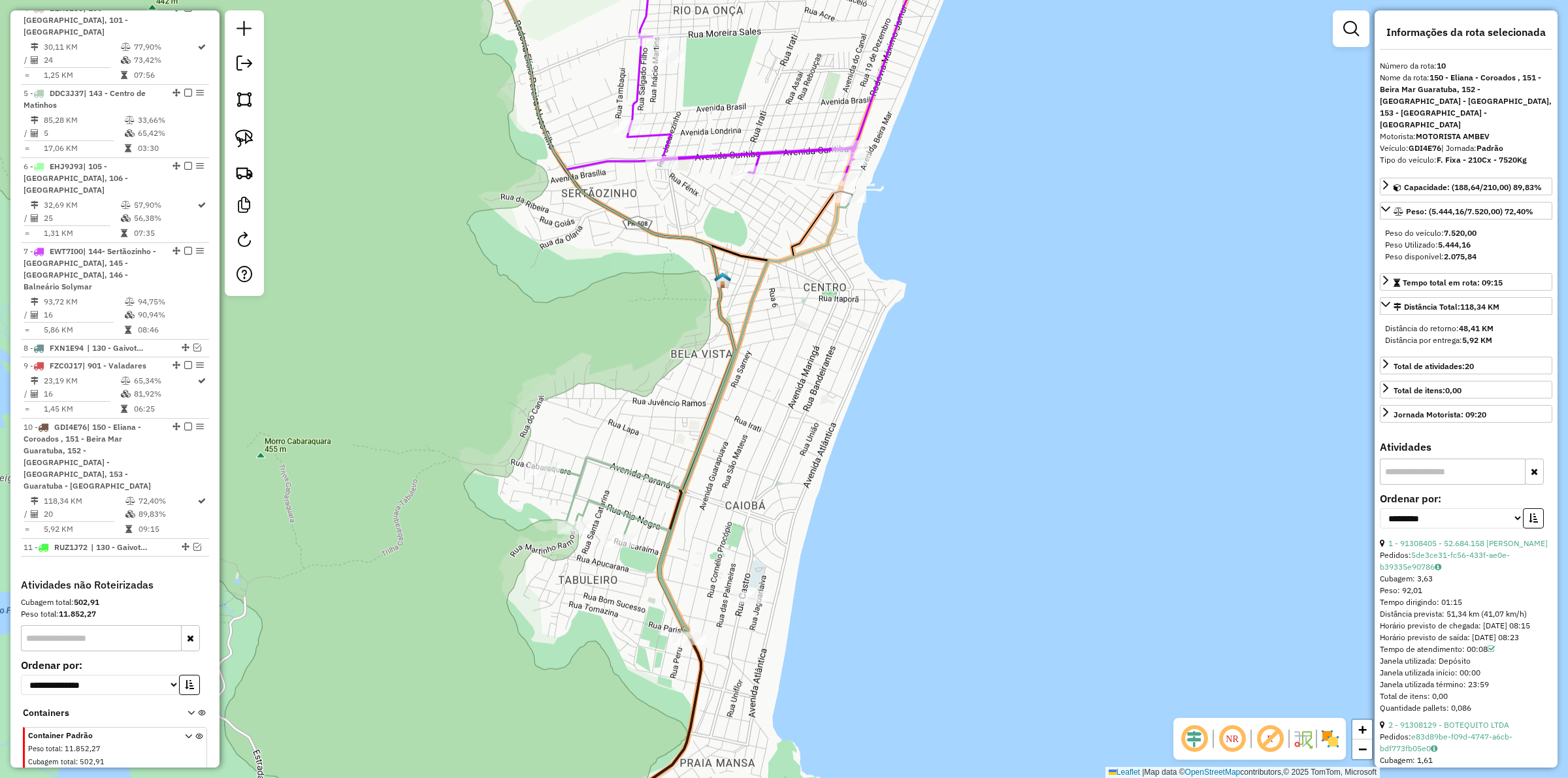
click at [711, 410] on icon at bounding box center [697, 418] width 308 height 441
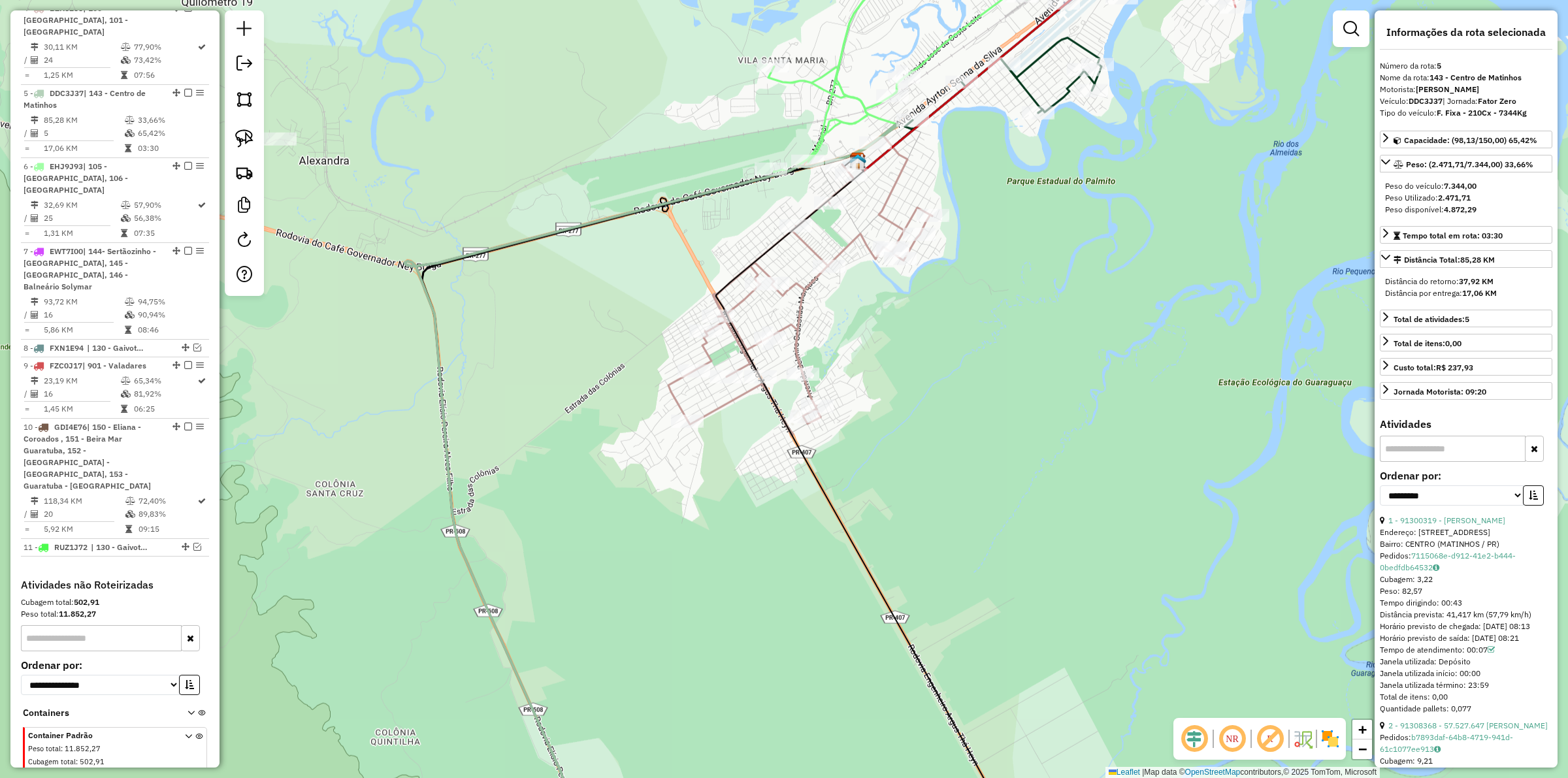
click at [804, 245] on icon at bounding box center [800, 286] width 264 height 300
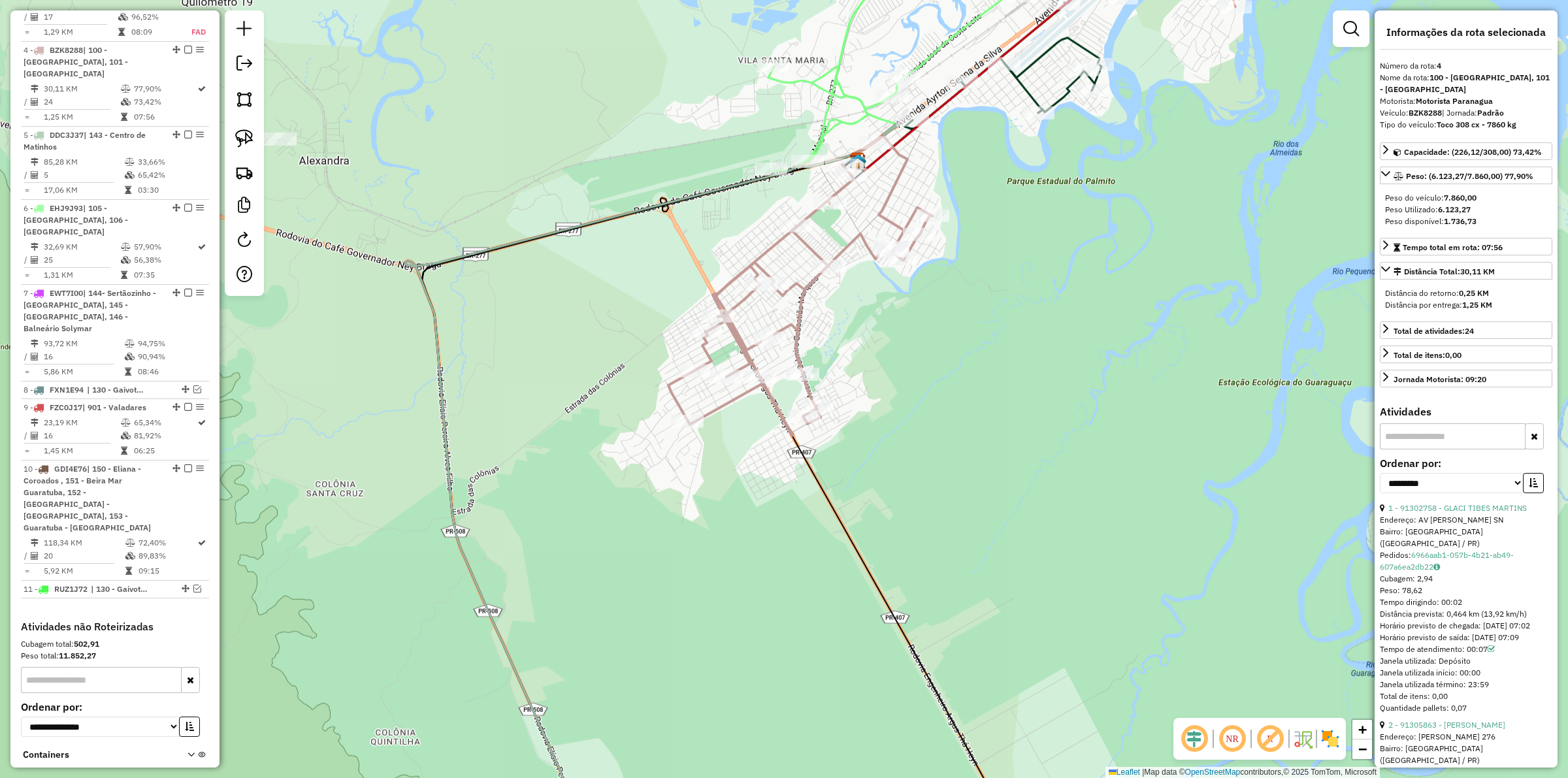
scroll to position [746, 0]
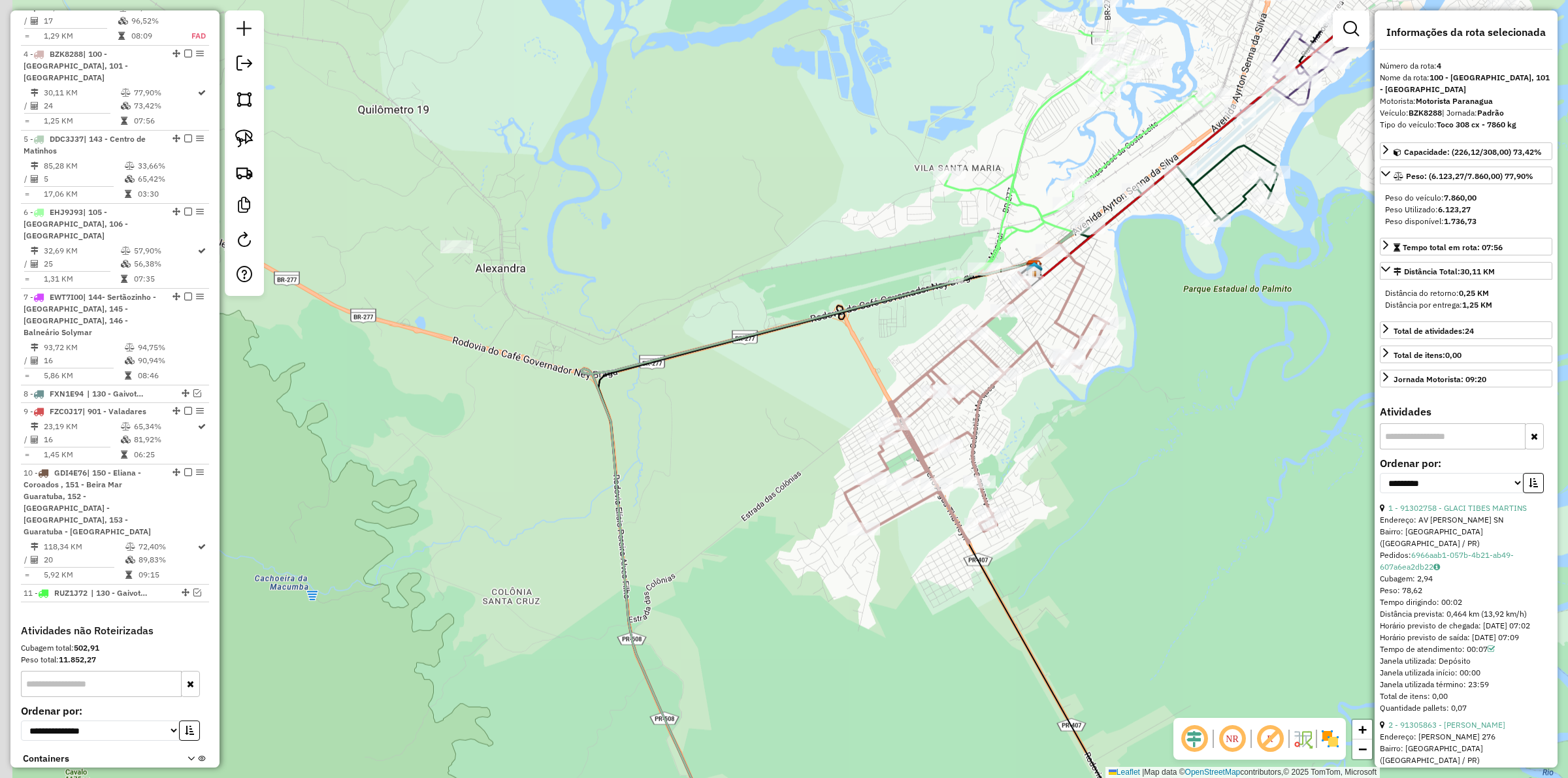
drag, startPoint x: 580, startPoint y: 293, endPoint x: 755, endPoint y: 396, distance: 203.1
click at [755, 396] on div "Janela de atendimento Grade de atendimento Capacidade Transportadoras Veículos …" at bounding box center [784, 389] width 1568 height 778
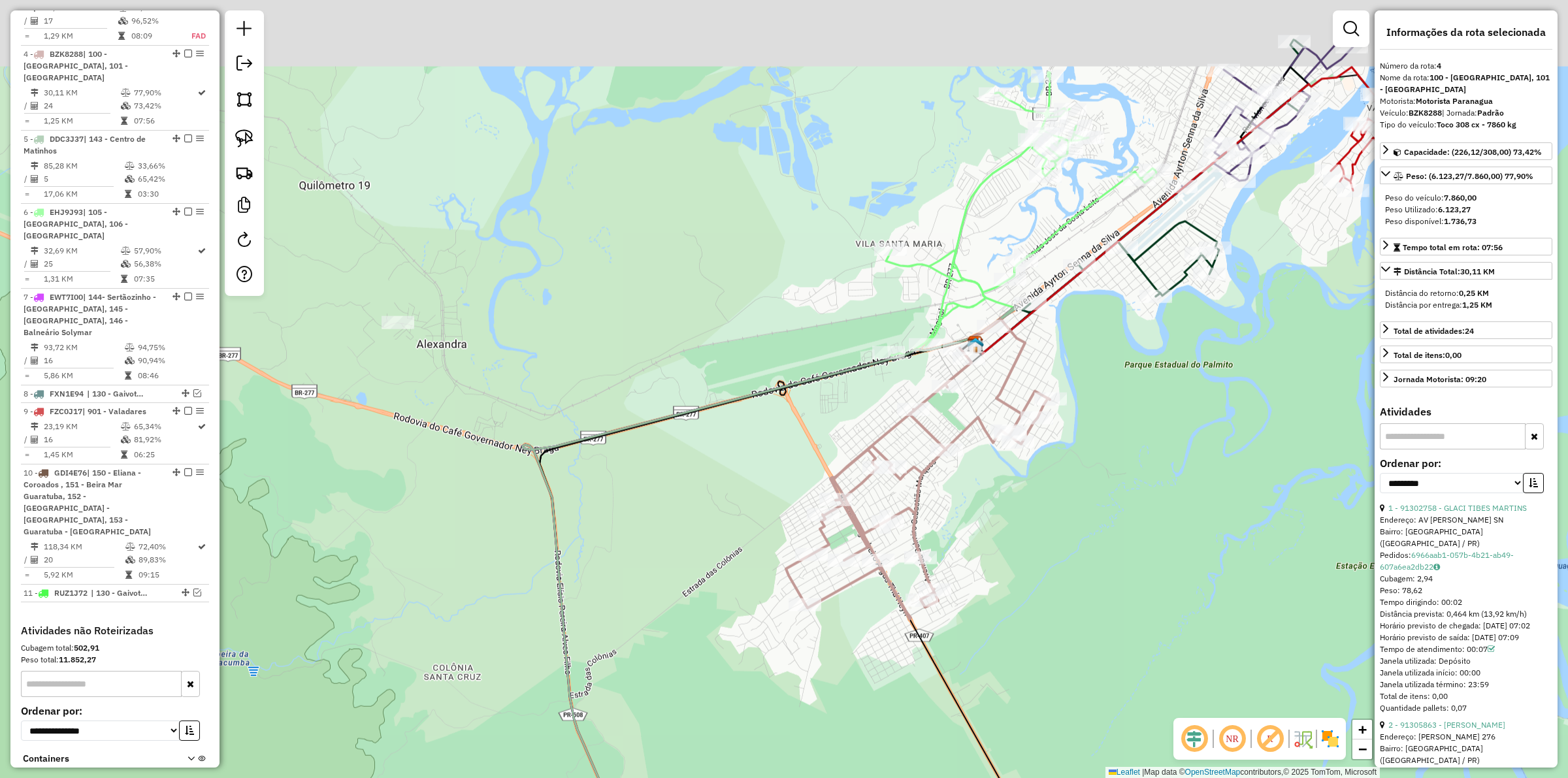
drag, startPoint x: 667, startPoint y: 481, endPoint x: 654, endPoint y: 514, distance: 35.5
click at [654, 514] on div "Janela de atendimento Grade de atendimento Capacidade Transportadoras Veículos …" at bounding box center [784, 389] width 1568 height 778
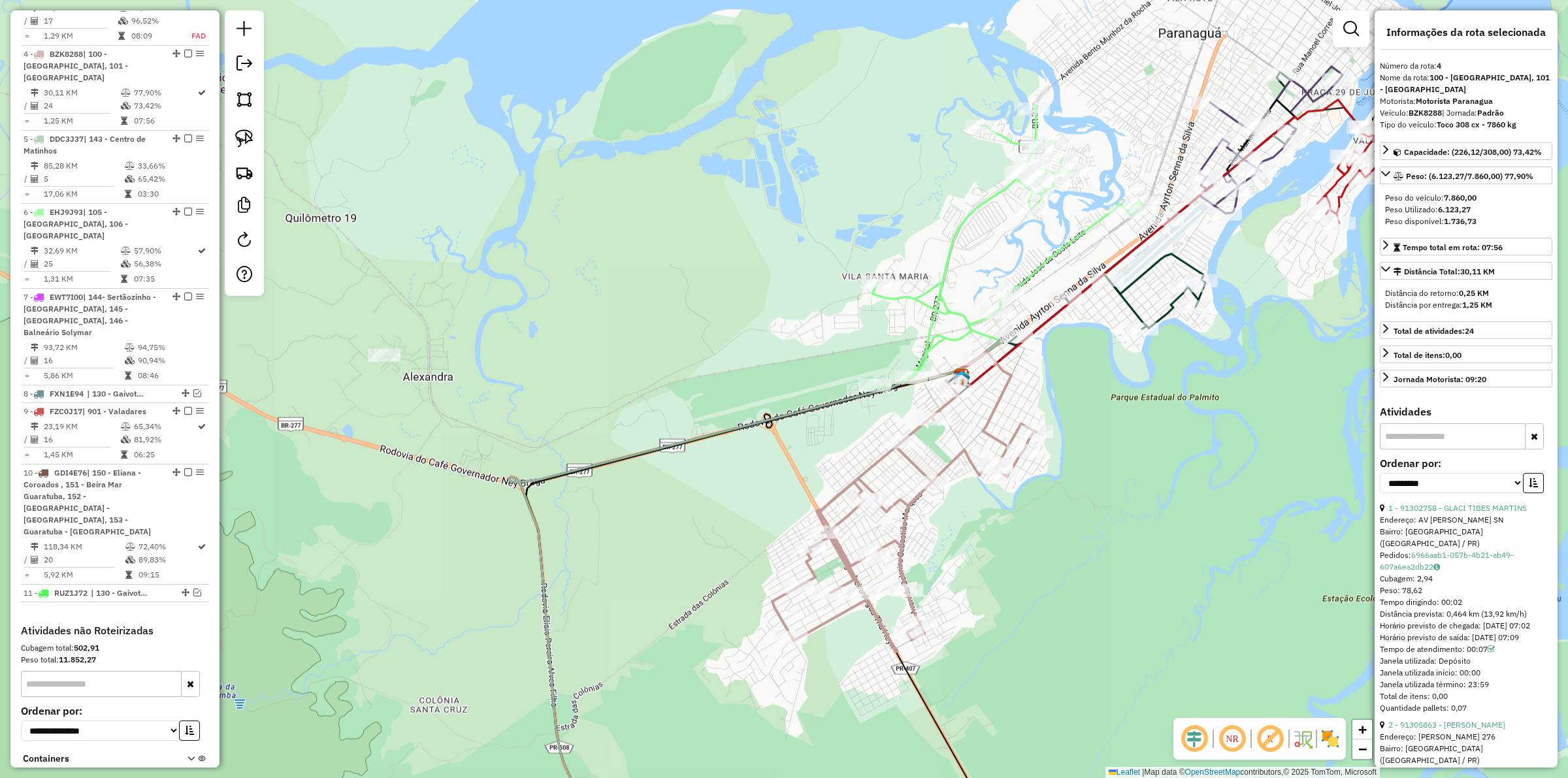
click at [1130, 295] on icon at bounding box center [1153, 209] width 287 height 272
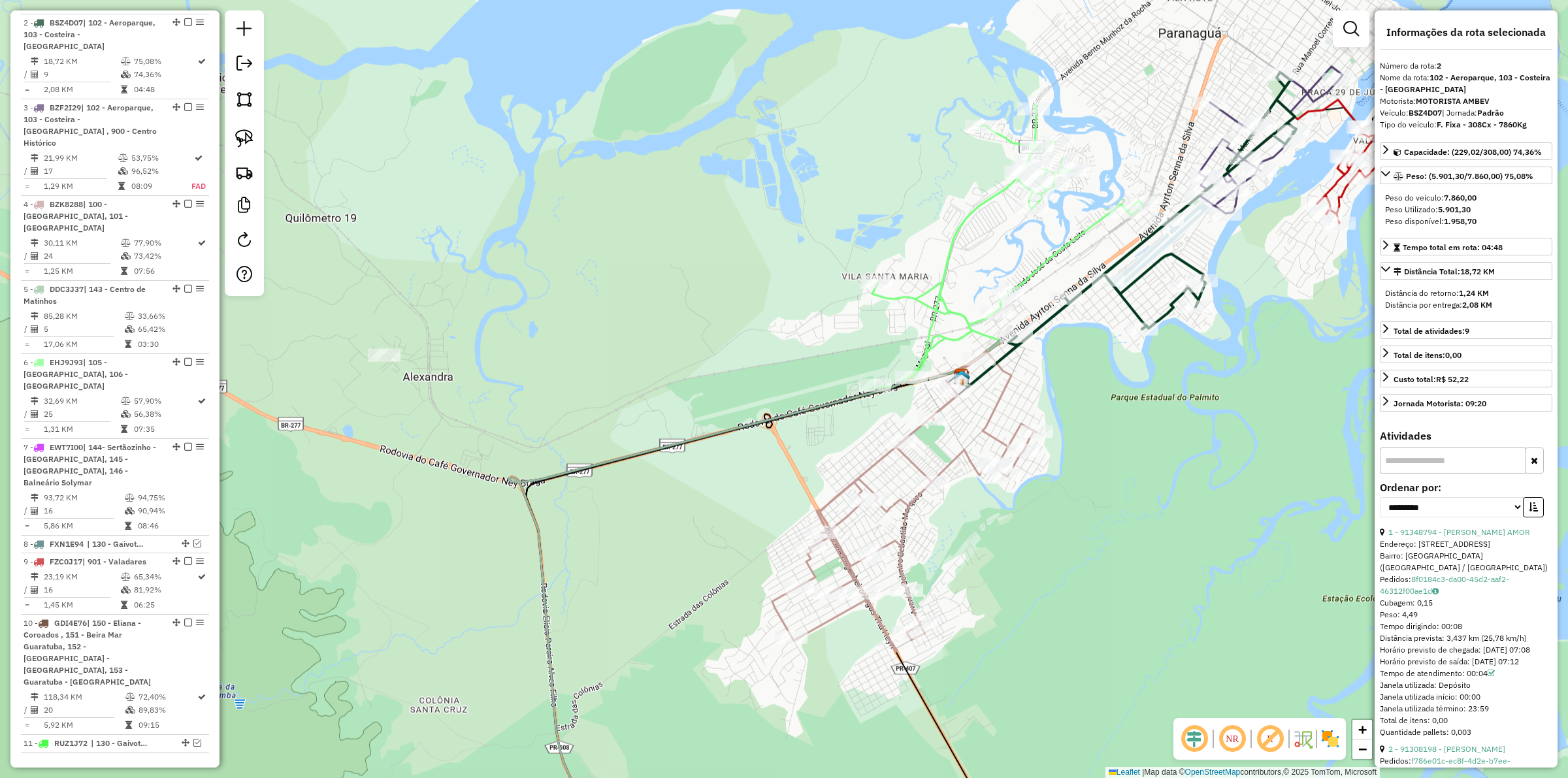
scroll to position [588, 0]
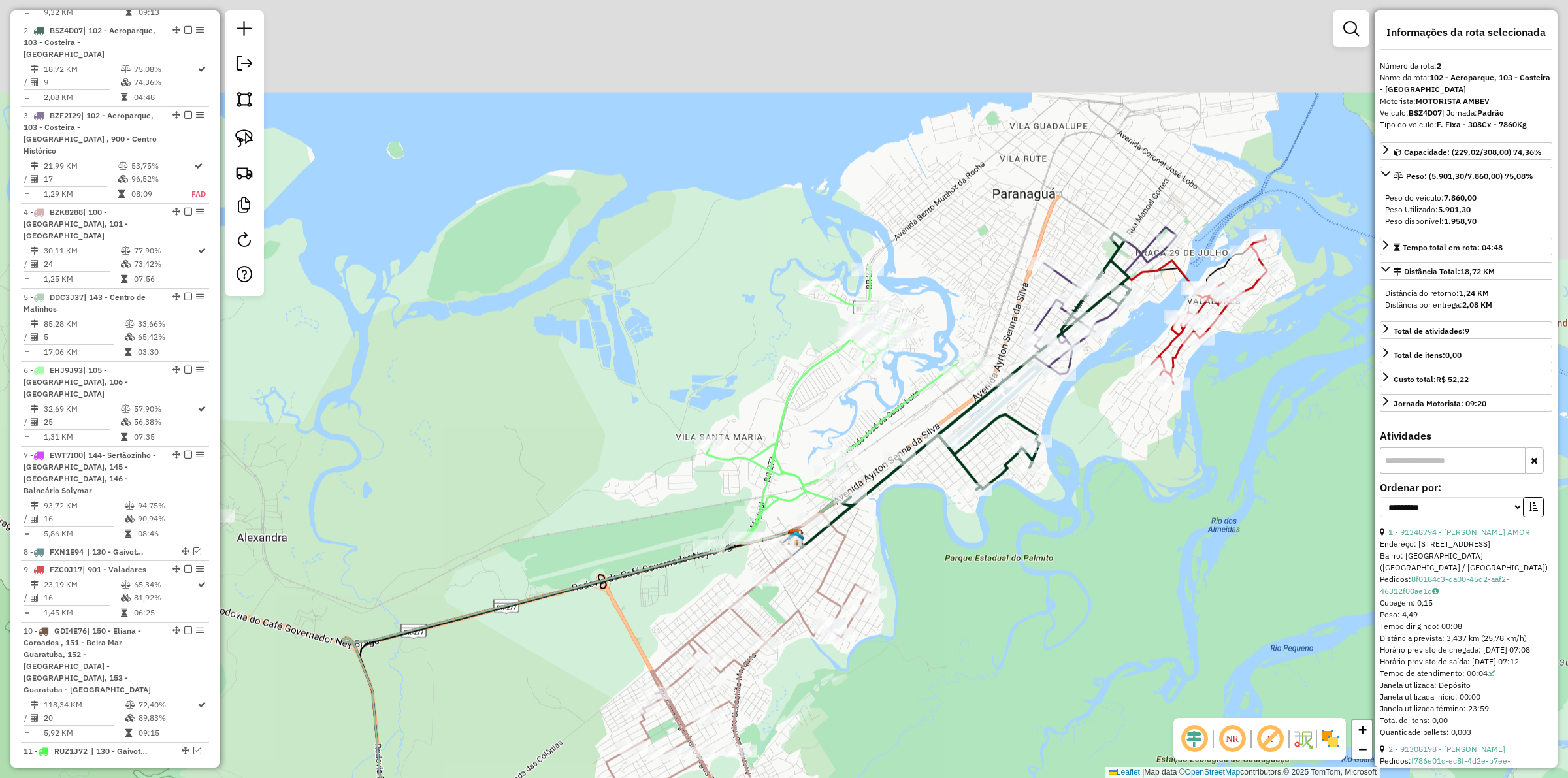
drag, startPoint x: 1240, startPoint y: 342, endPoint x: 1080, endPoint y: 484, distance: 213.9
click at [1080, 484] on div "Janela de atendimento Grade de atendimento Capacidade Transportadoras Veículos …" at bounding box center [784, 389] width 1568 height 778
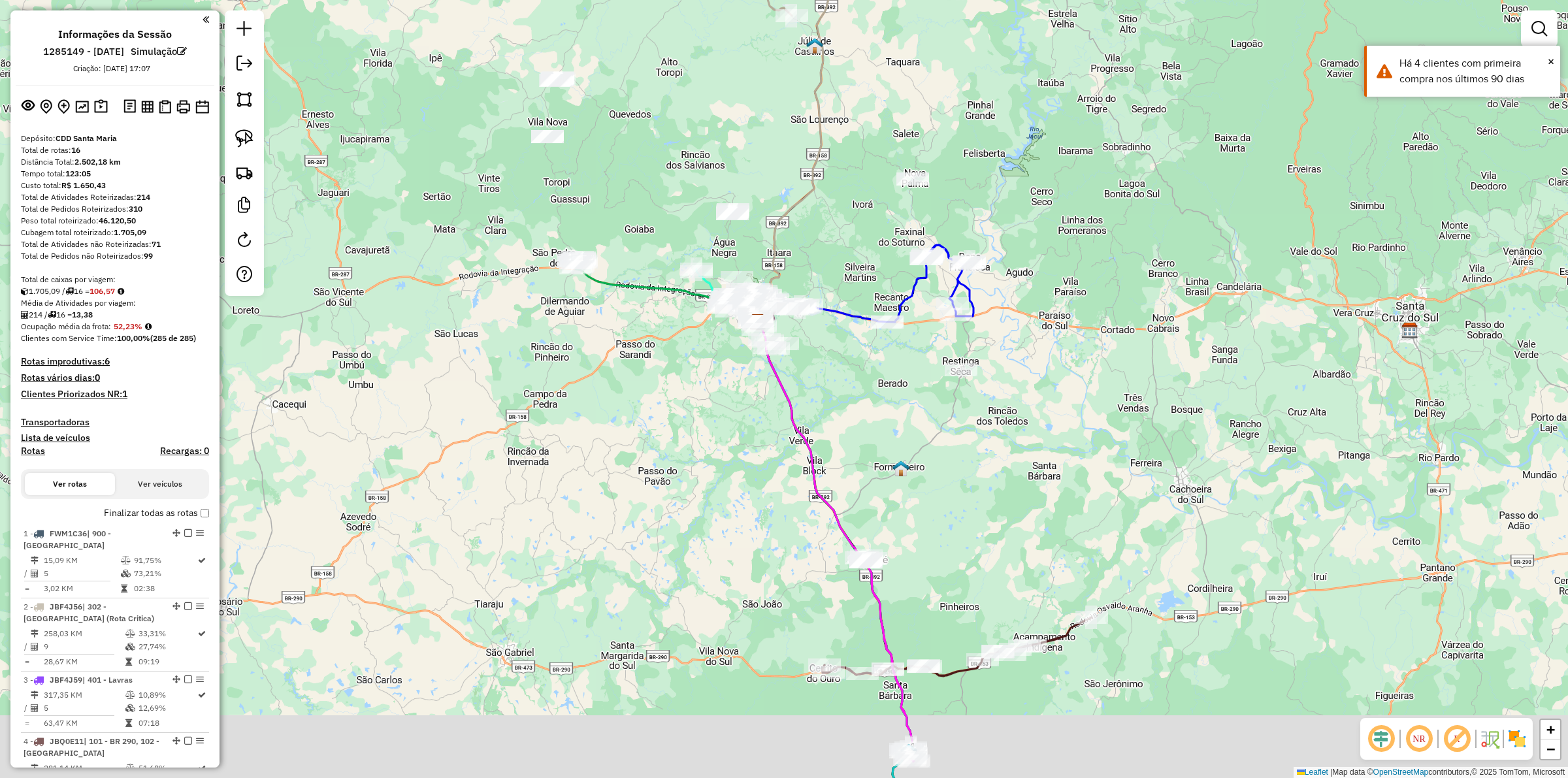
drag, startPoint x: 750, startPoint y: 681, endPoint x: 698, endPoint y: 351, distance: 334.1
click at [698, 351] on div "Rota 4 - Placa JBQ0E11 19013027 - CAROLINE FERNANDES F Janela de atendimento Gr…" at bounding box center [784, 389] width 1568 height 778
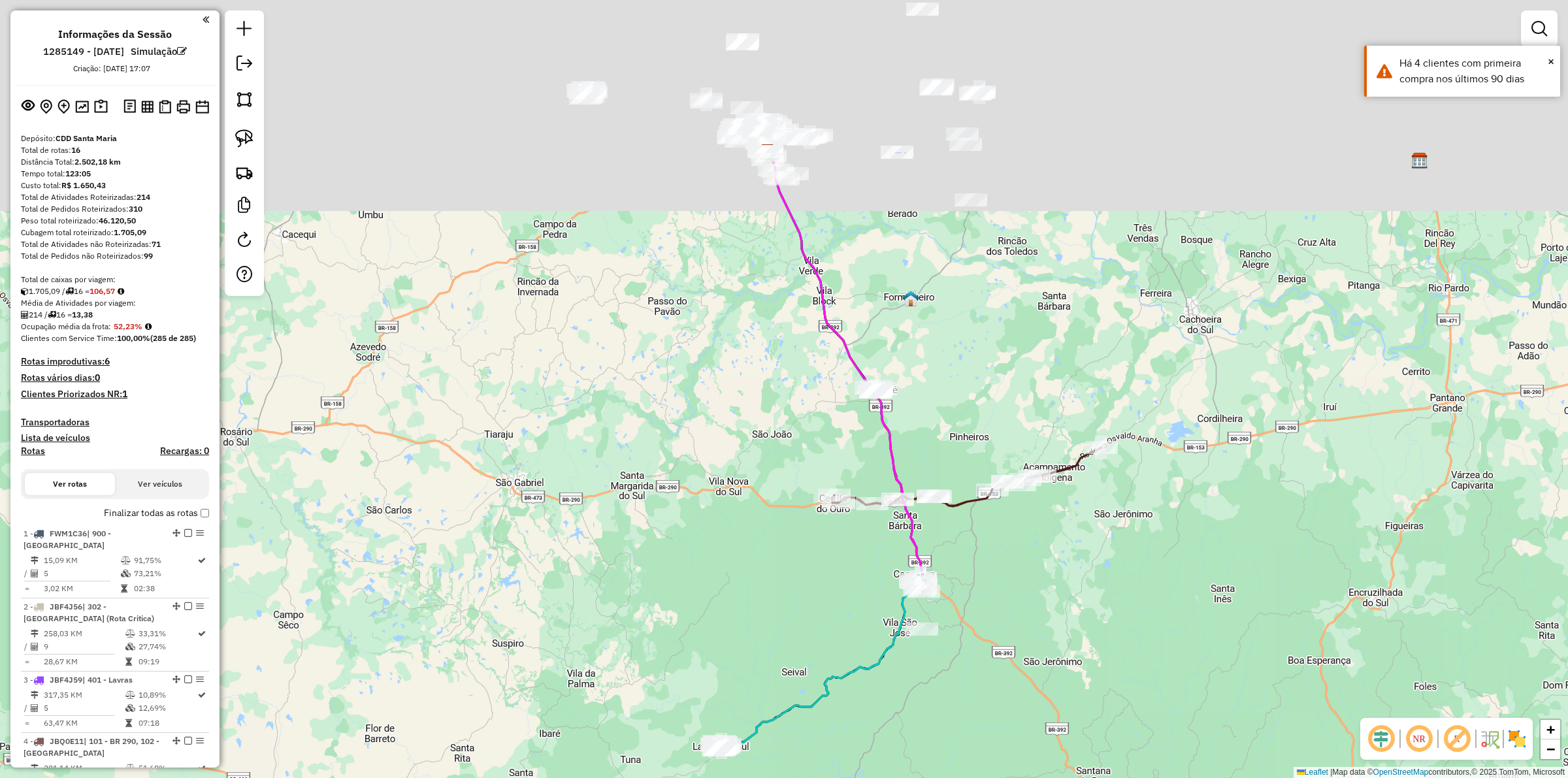
drag, startPoint x: 639, startPoint y: 303, endPoint x: 651, endPoint y: 444, distance: 141.5
click at [651, 444] on div "Janela de atendimento Grade de atendimento Capacidade Transportadoras Veículos …" at bounding box center [784, 389] width 1568 height 778
